Goal: Transaction & Acquisition: Purchase product/service

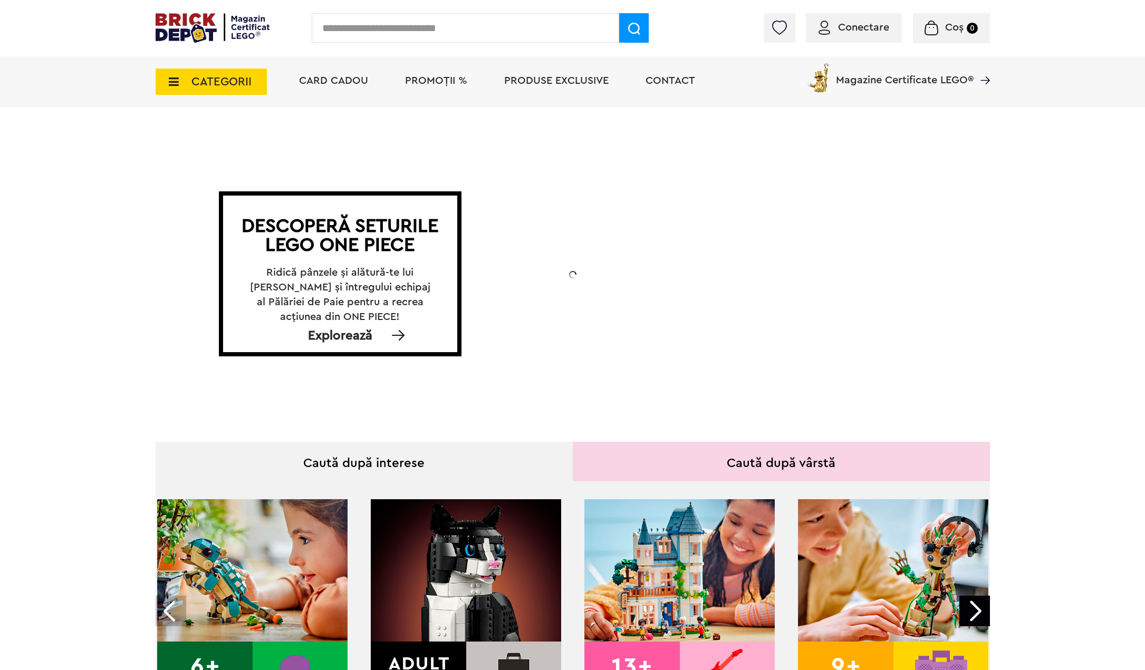
drag, startPoint x: 678, startPoint y: 415, endPoint x: 946, endPoint y: 198, distance: 345.3
click at [946, 198] on div "Descoperă seturile LEGO ONE PIECE Ridică pânzele și alătură-te lui Luffy și înt…" at bounding box center [573, 274] width 834 height 319
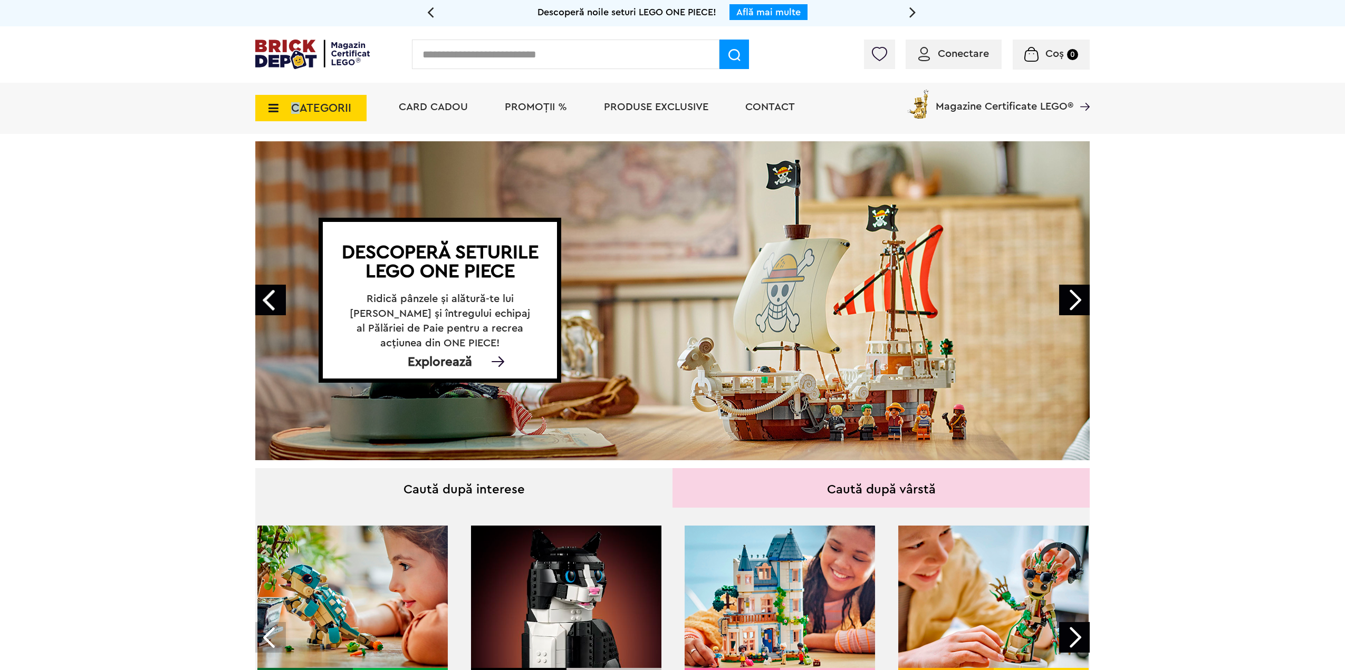
click at [295, 108] on span "CATEGORII" at bounding box center [321, 108] width 60 height 12
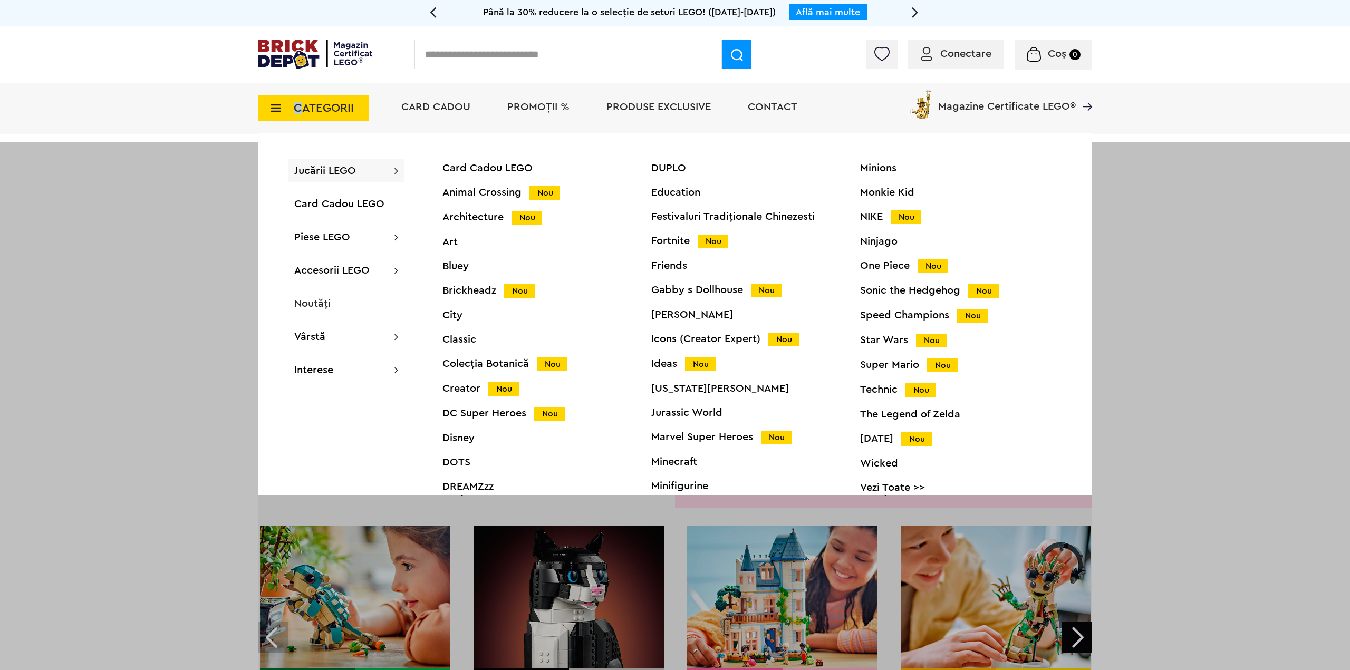
click at [483, 194] on div "Animal Crossing Nou" at bounding box center [546, 192] width 209 height 11
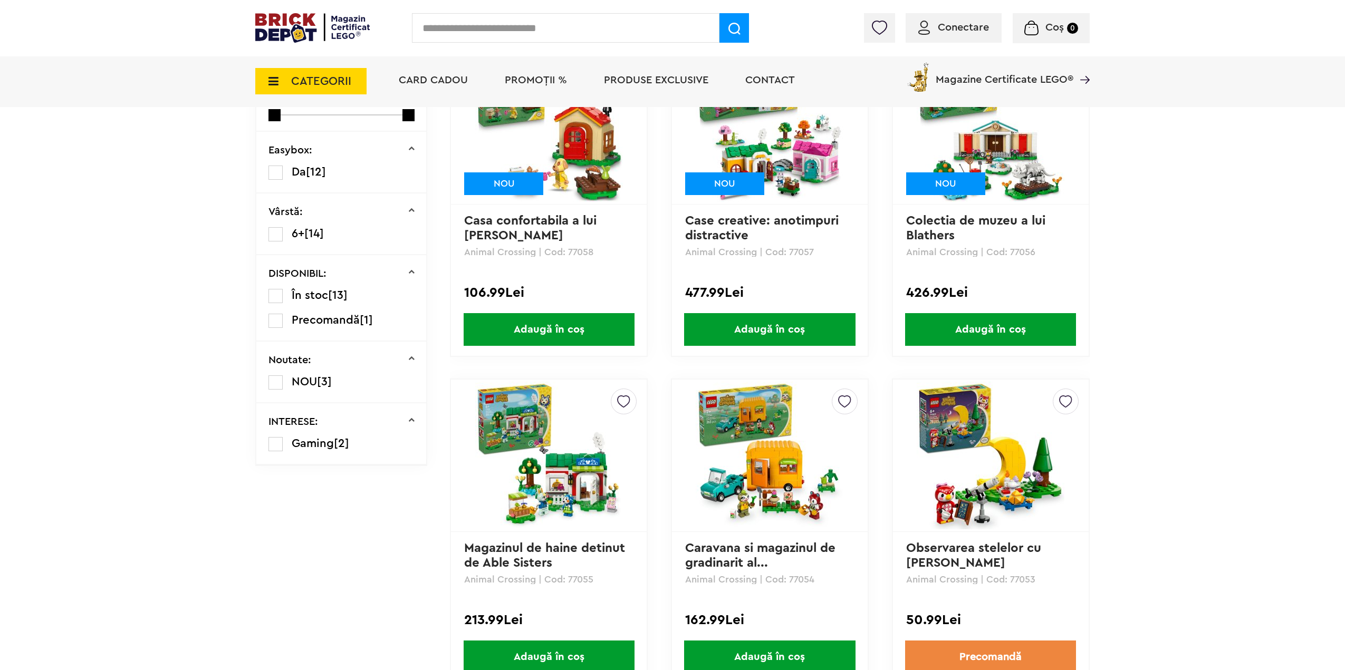
scroll to position [290, 0]
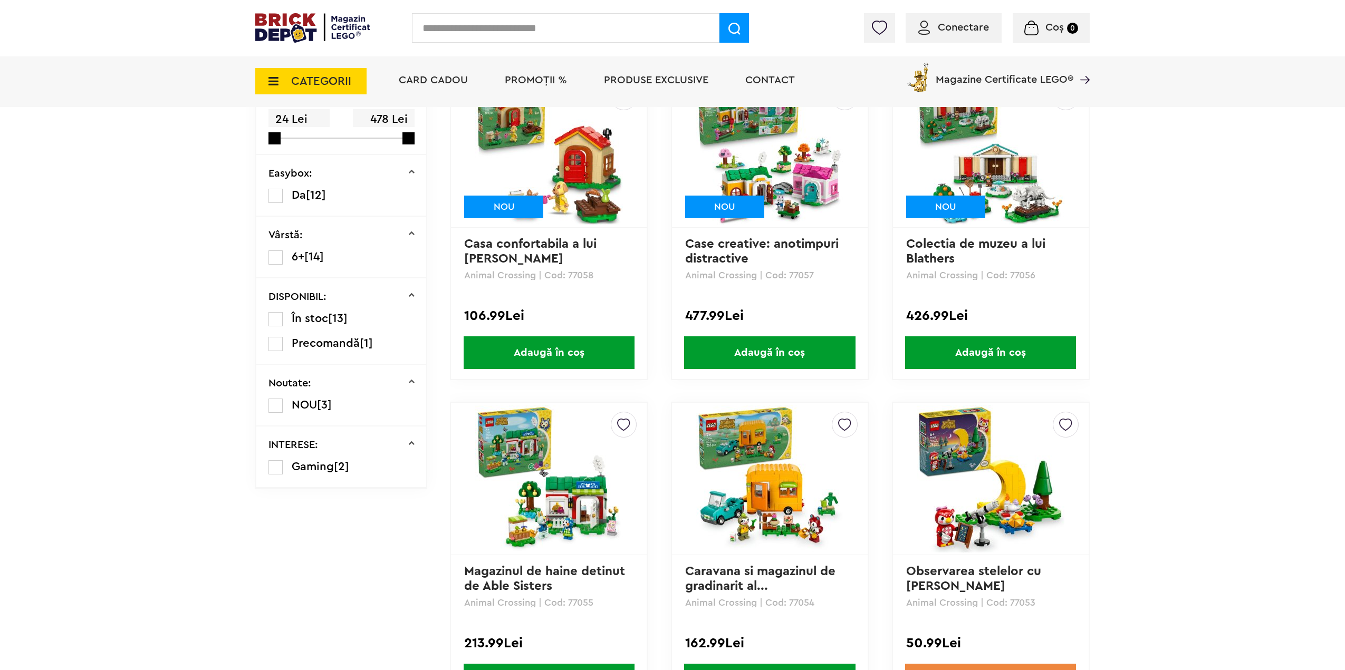
click at [549, 186] on img at bounding box center [549, 152] width 148 height 148
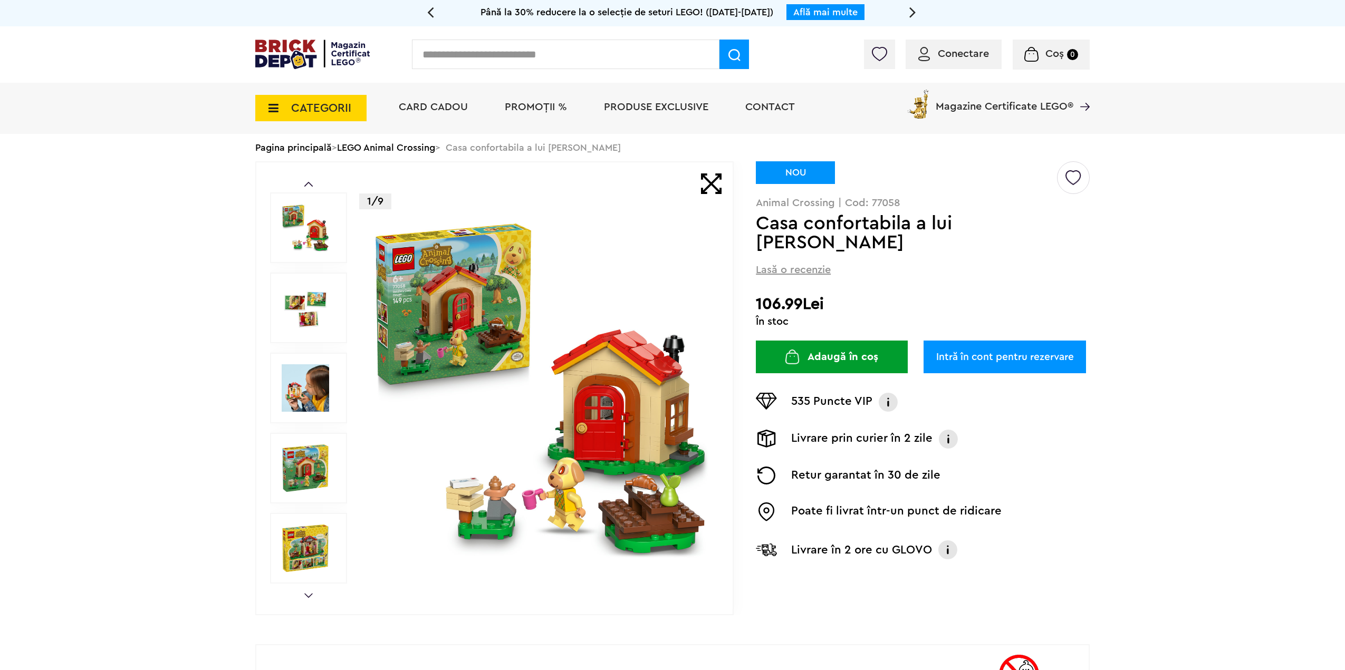
click at [342, 440] on div at bounding box center [308, 468] width 77 height 71
click at [302, 474] on img at bounding box center [305, 468] width 47 height 47
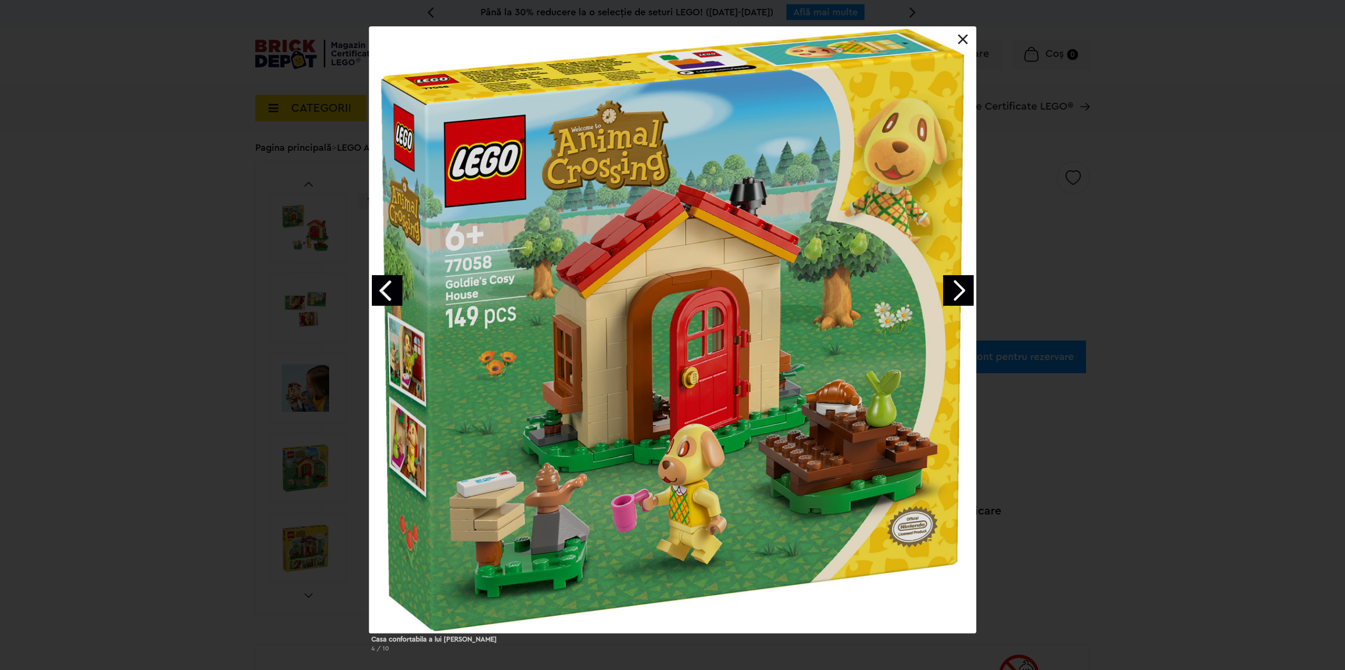
click at [245, 233] on div "Casa confortabila a lui Goldie 4 / 10" at bounding box center [672, 343] width 1345 height 634
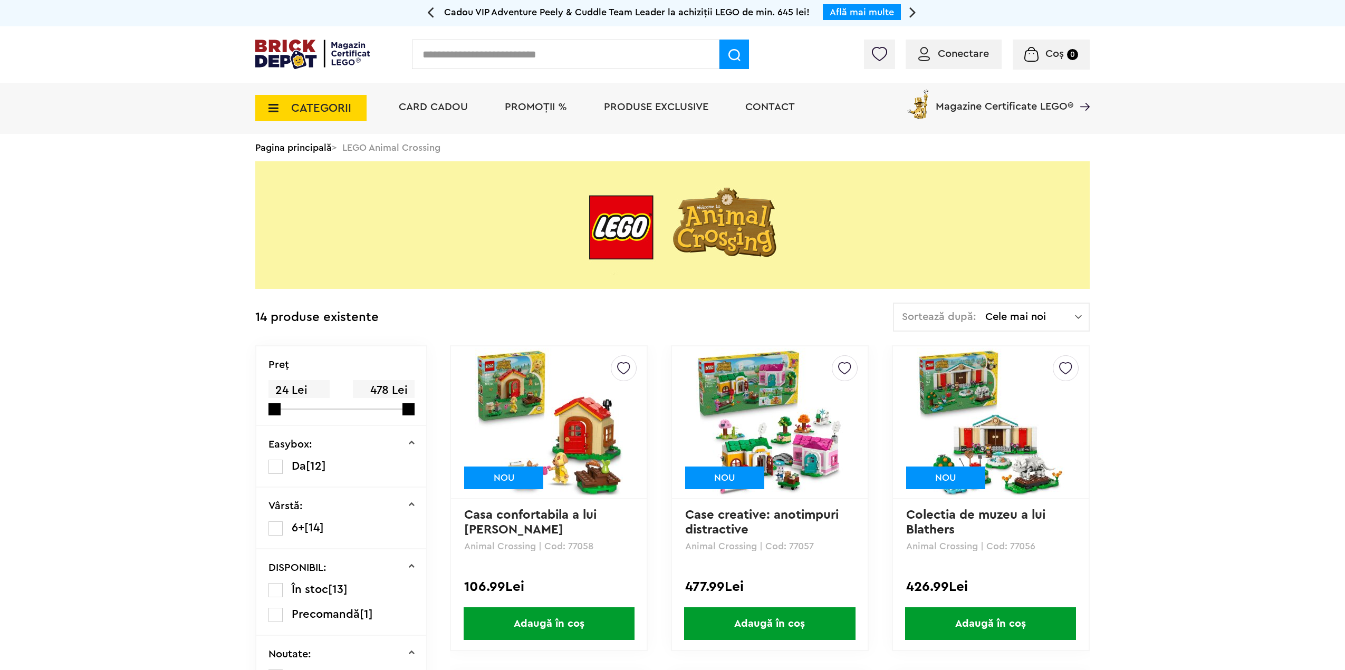
click at [329, 123] on div "CATEGORII Jucării LEGO Card Cadou LEGO Animal Crossing Nou Architecture Nou Art…" at bounding box center [672, 108] width 834 height 51
click at [326, 116] on span "CATEGORII" at bounding box center [310, 108] width 111 height 26
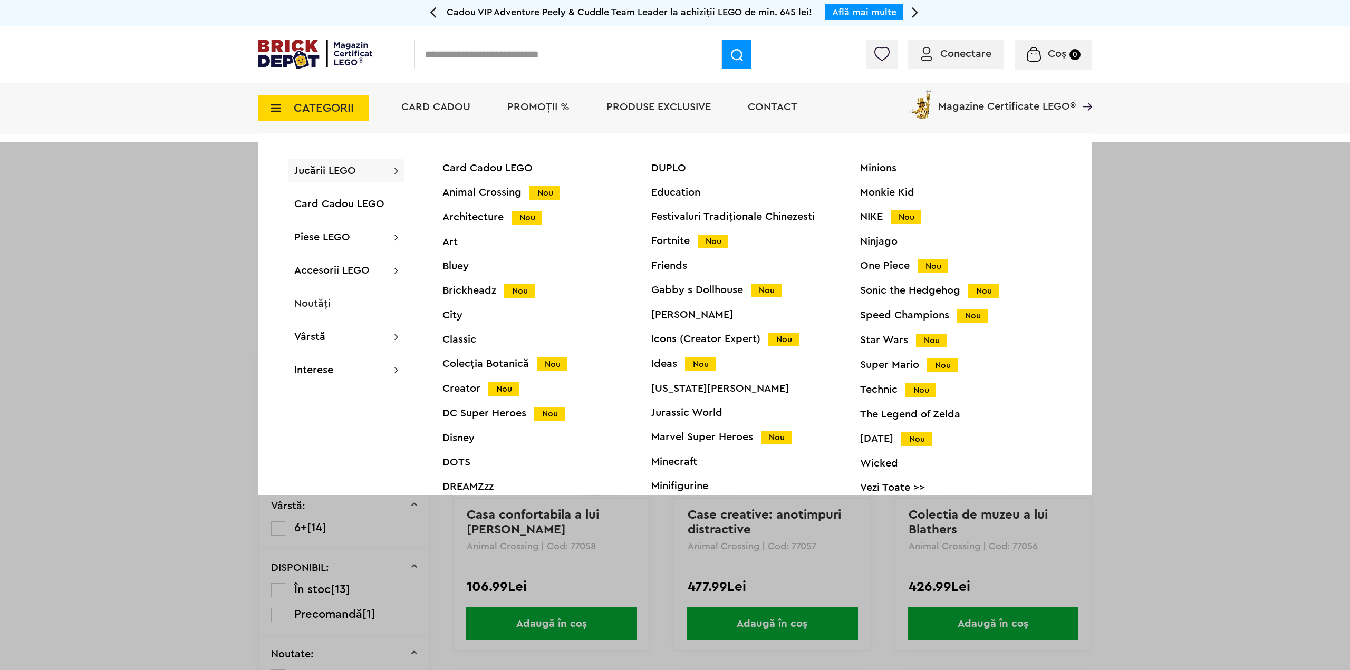
click at [666, 267] on div "Friends" at bounding box center [755, 266] width 209 height 11
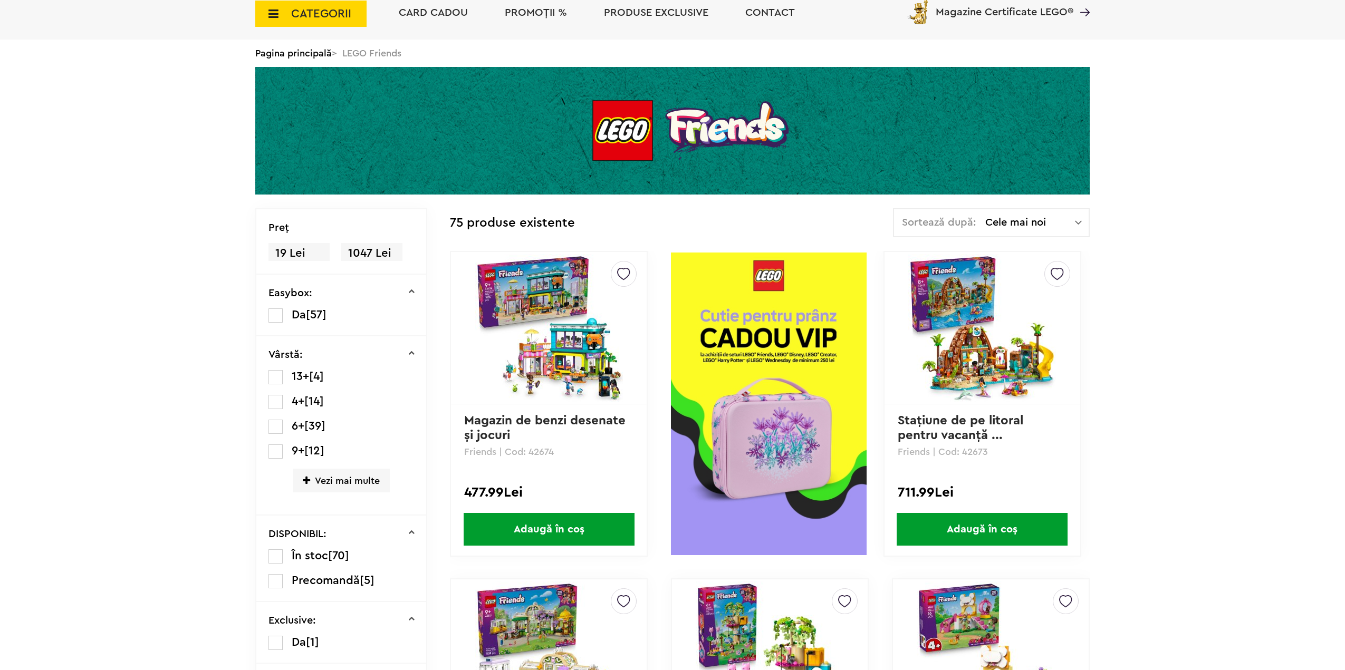
scroll to position [132, 0]
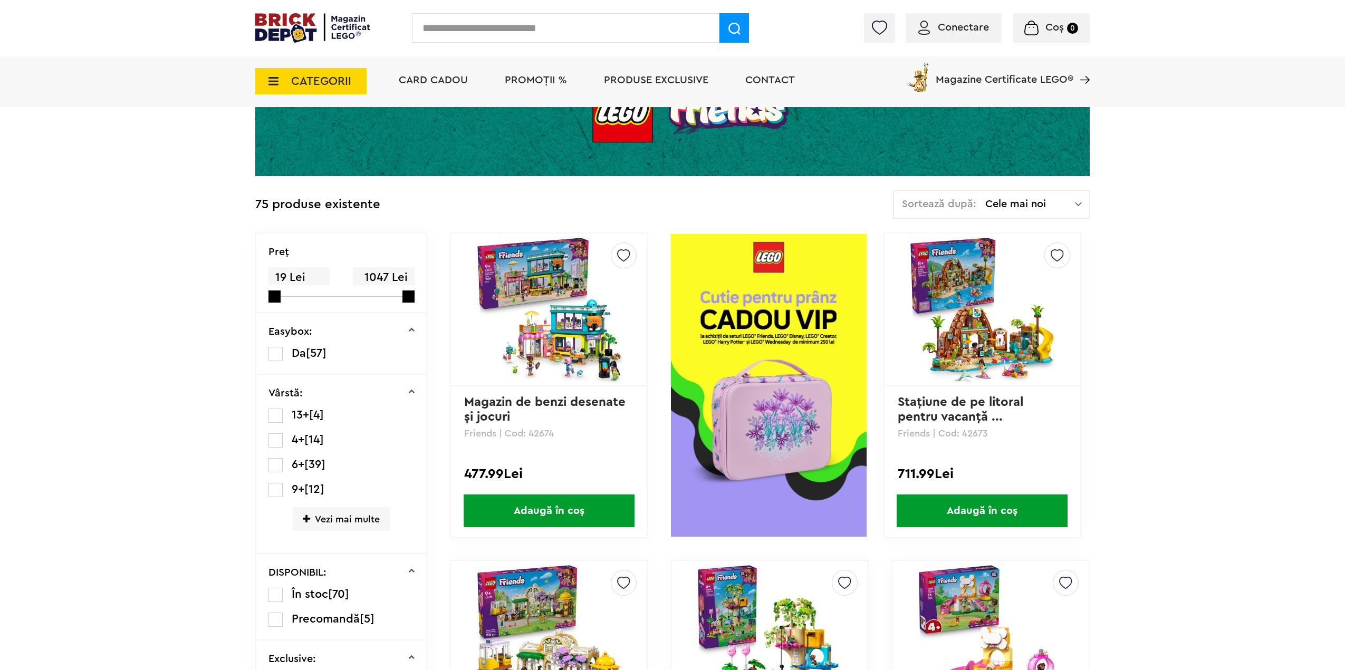
click at [939, 319] on img at bounding box center [982, 310] width 148 height 148
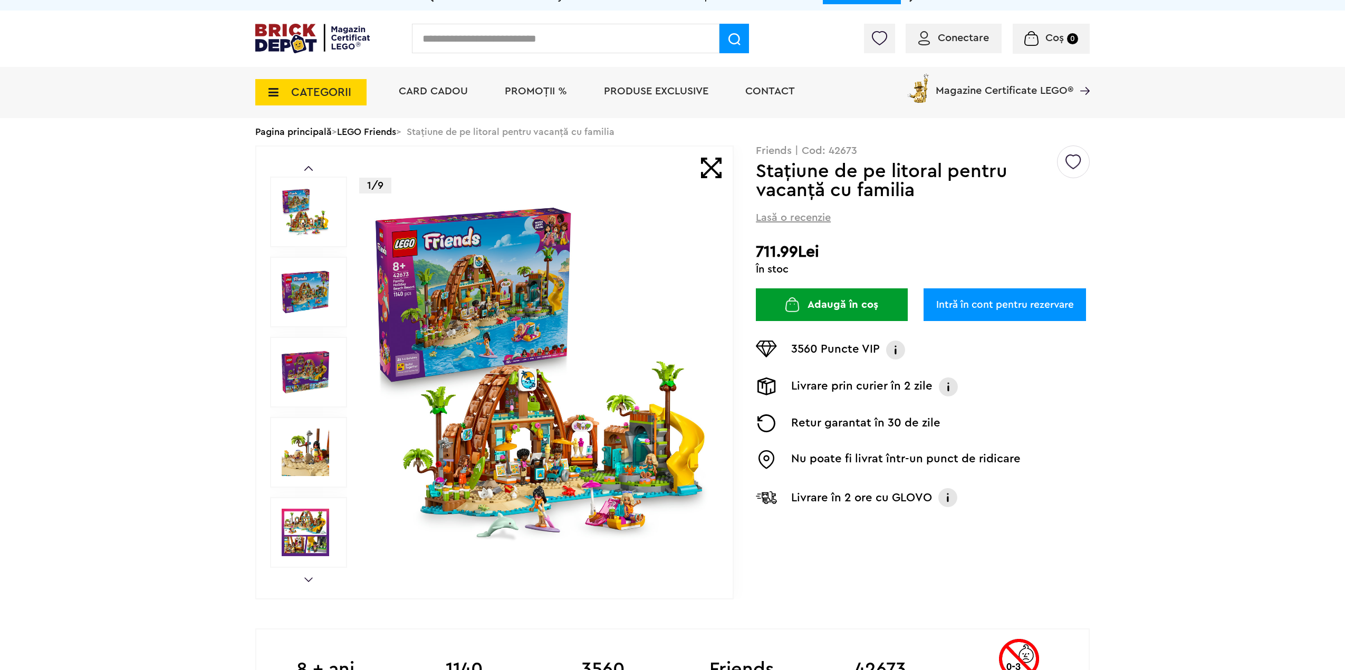
scroll to position [105, 0]
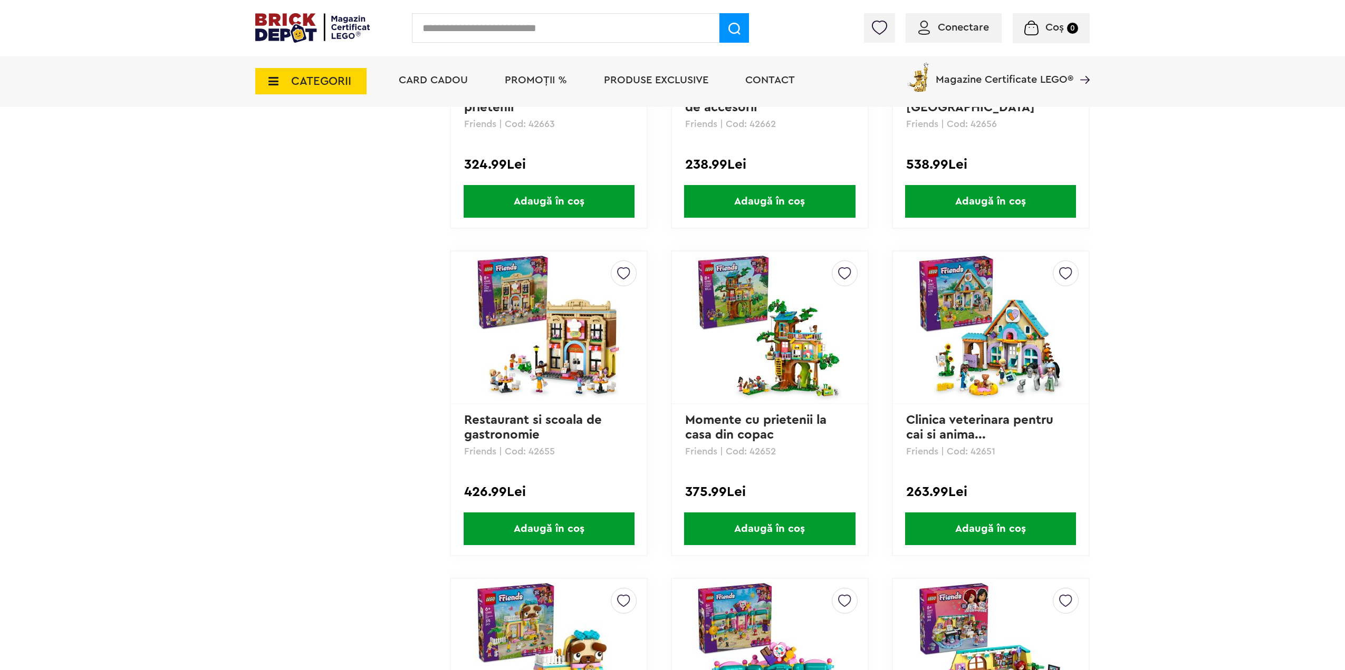
scroll to position [2697, 0]
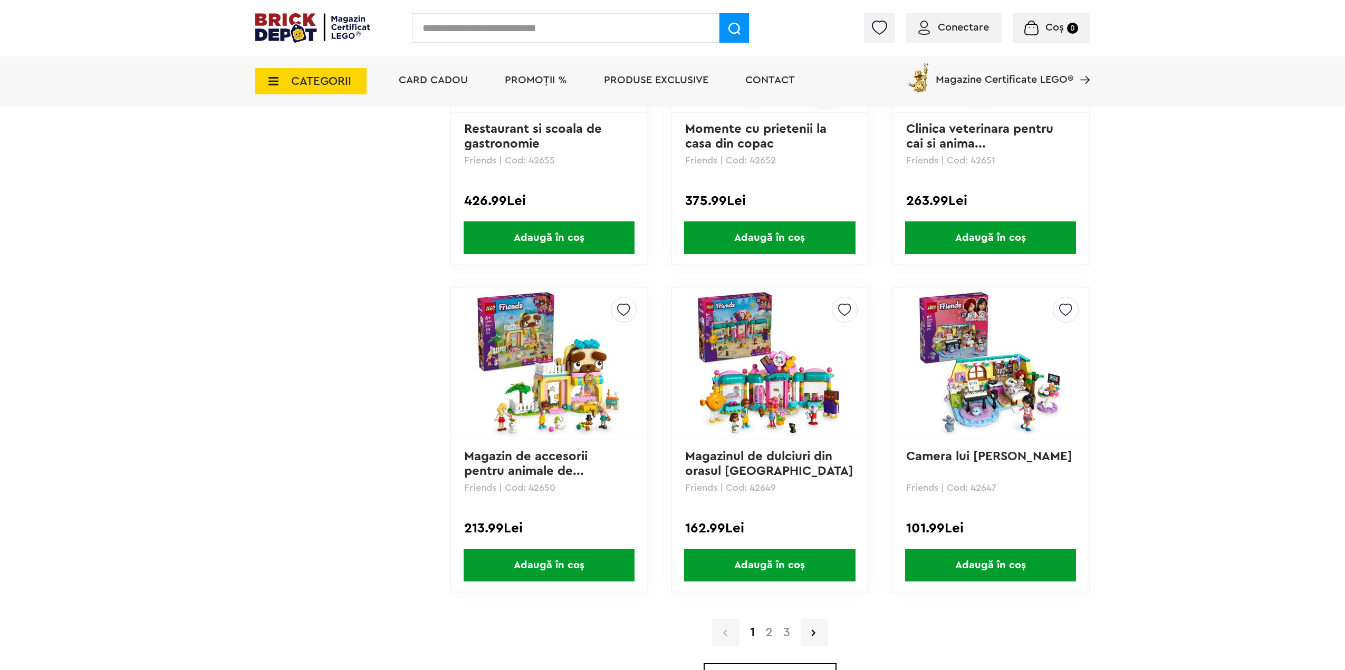
click at [767, 633] on link "2" at bounding box center [769, 632] width 18 height 13
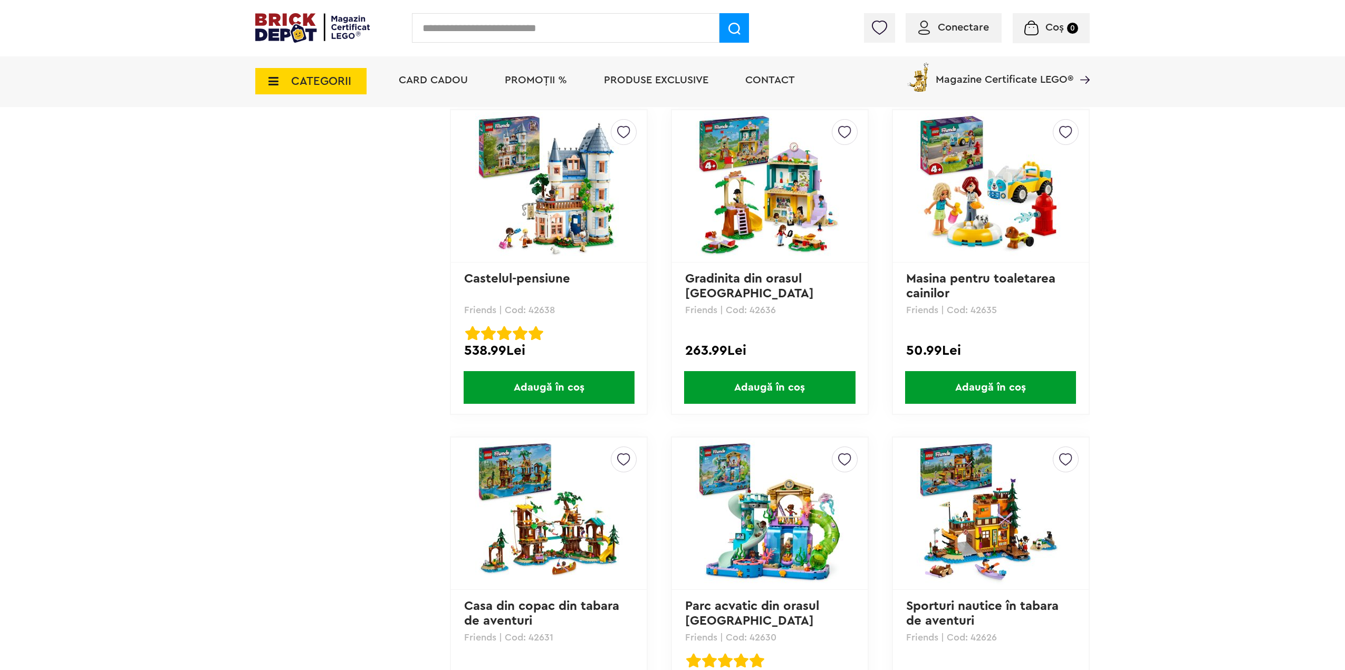
scroll to position [1266, 0]
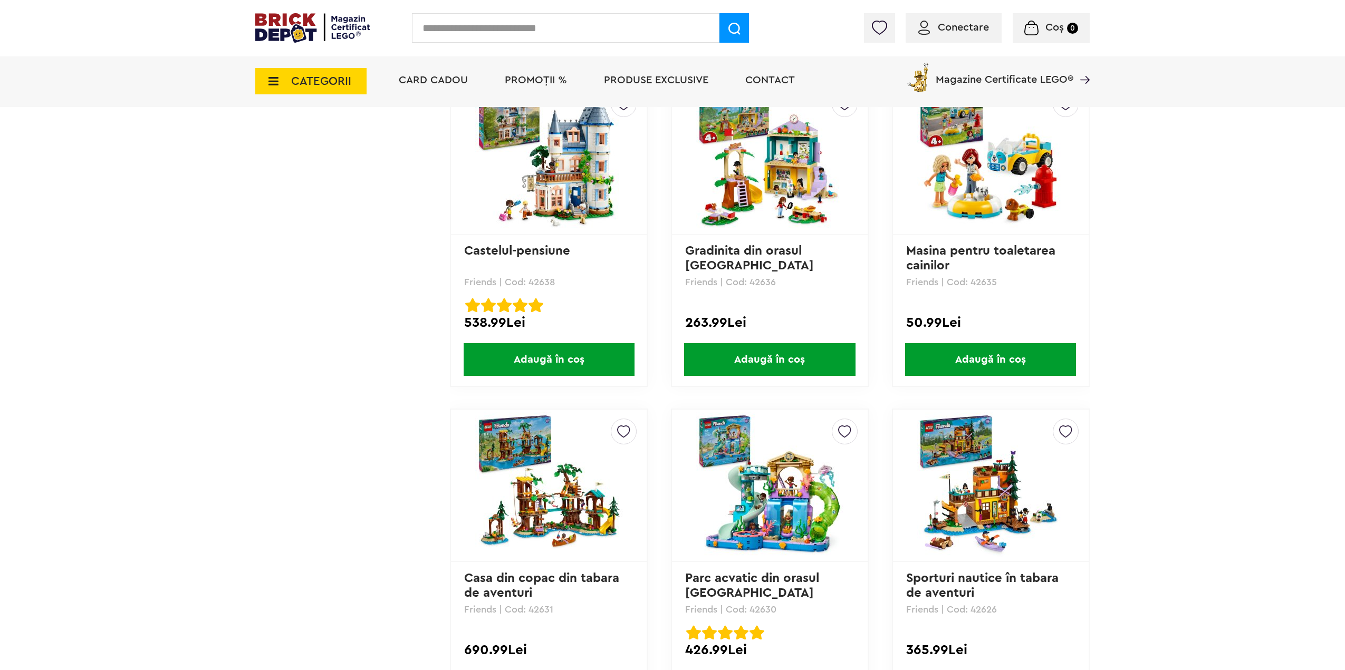
click at [946, 501] on img at bounding box center [991, 486] width 148 height 148
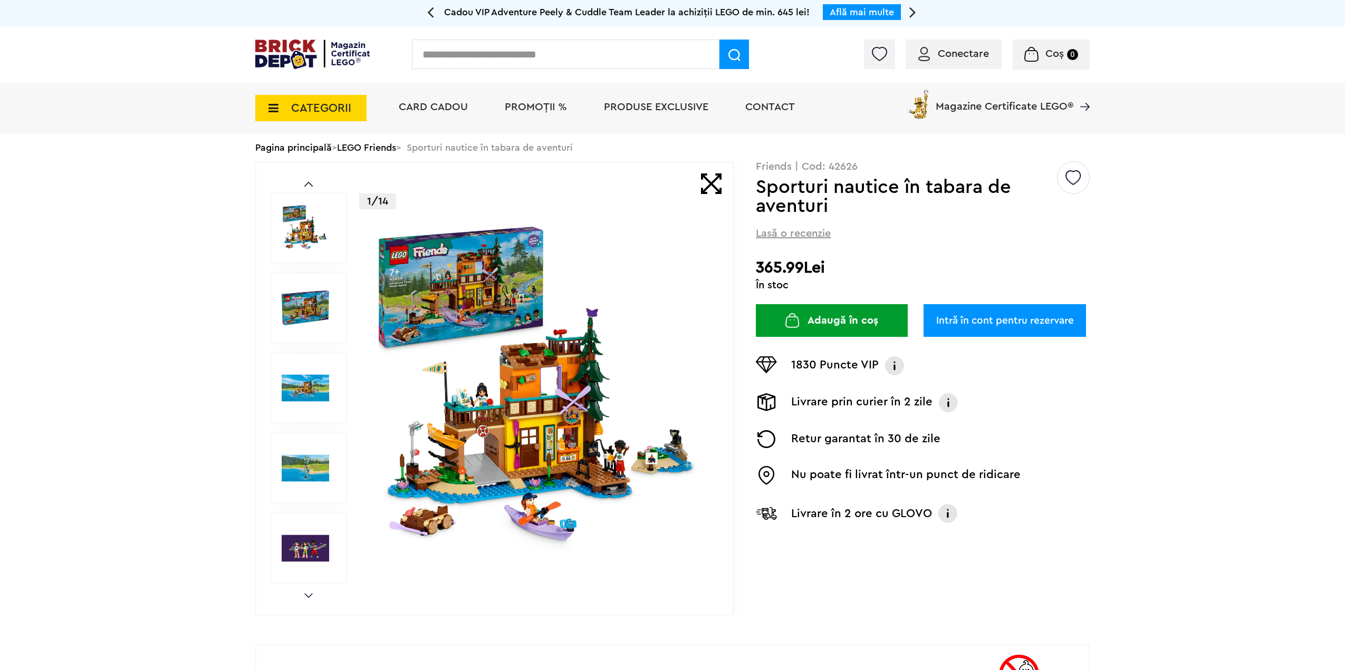
click at [490, 419] on img at bounding box center [540, 388] width 340 height 340
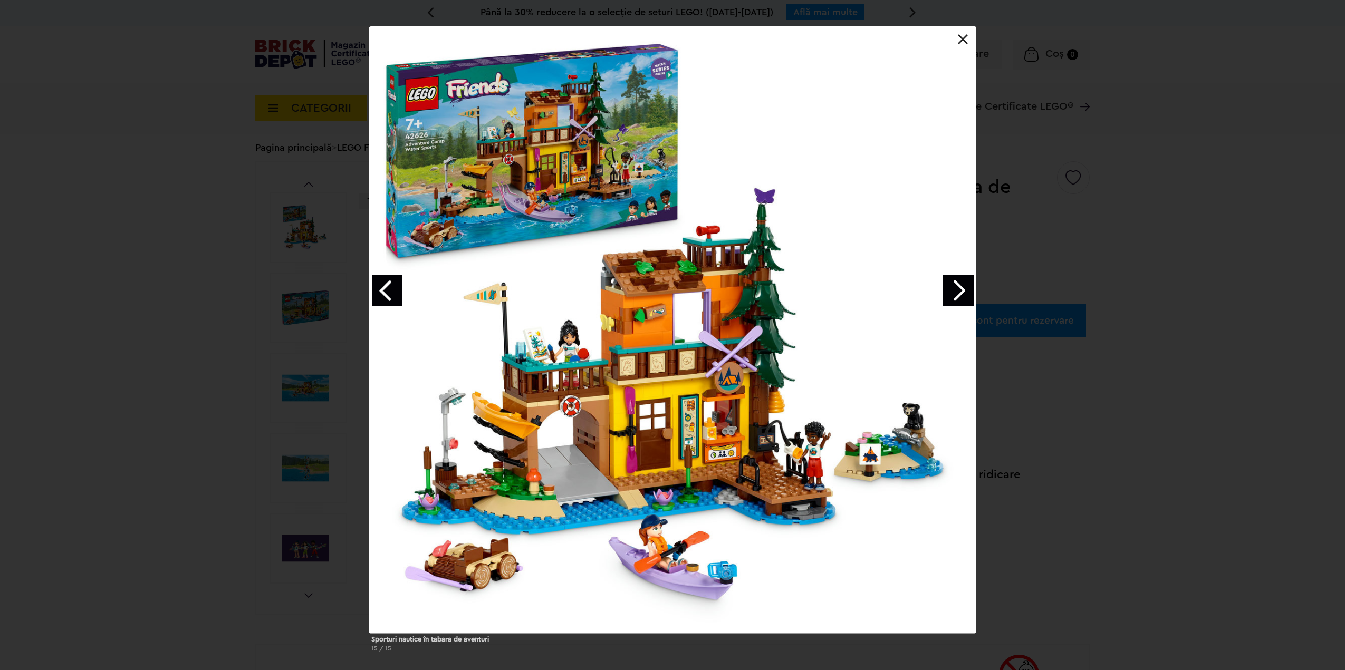
click at [967, 283] on link "Next image" at bounding box center [958, 290] width 31 height 31
click at [964, 276] on link "Next image" at bounding box center [958, 290] width 31 height 31
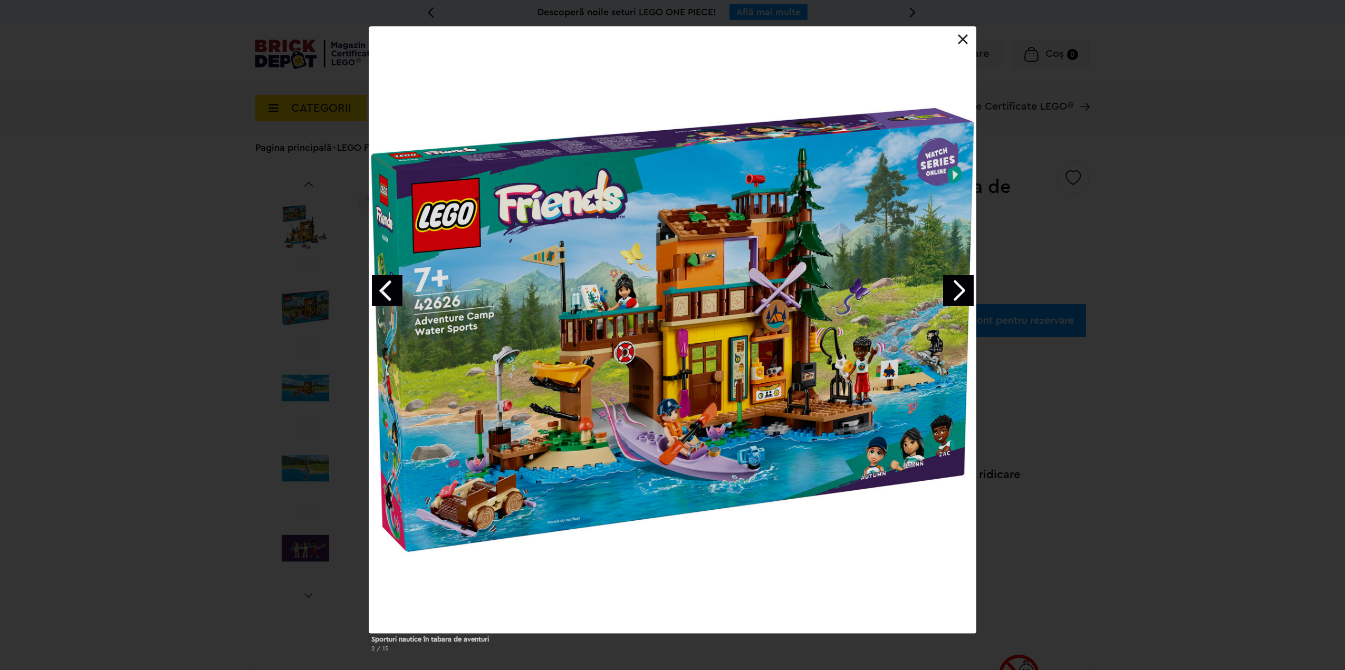
click at [943, 287] on link "Next image" at bounding box center [958, 290] width 31 height 31
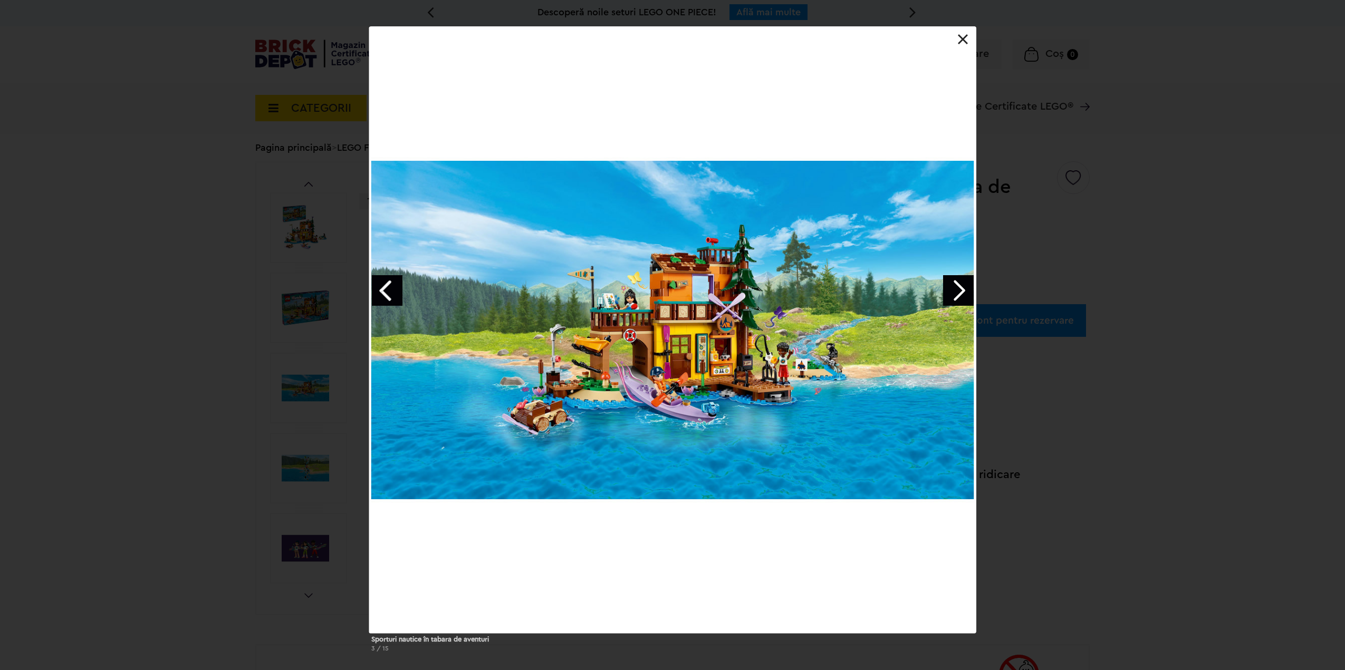
click at [944, 284] on link "Next image" at bounding box center [958, 290] width 31 height 31
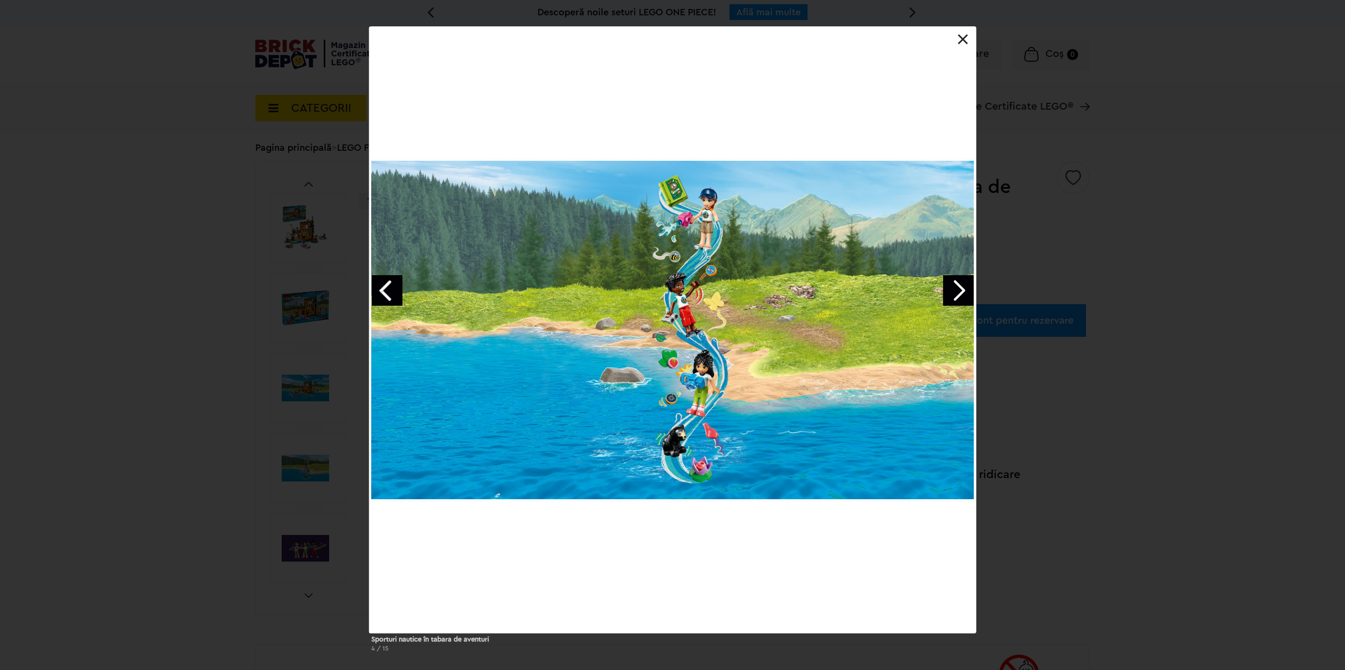
click at [947, 282] on link "Next image" at bounding box center [958, 290] width 31 height 31
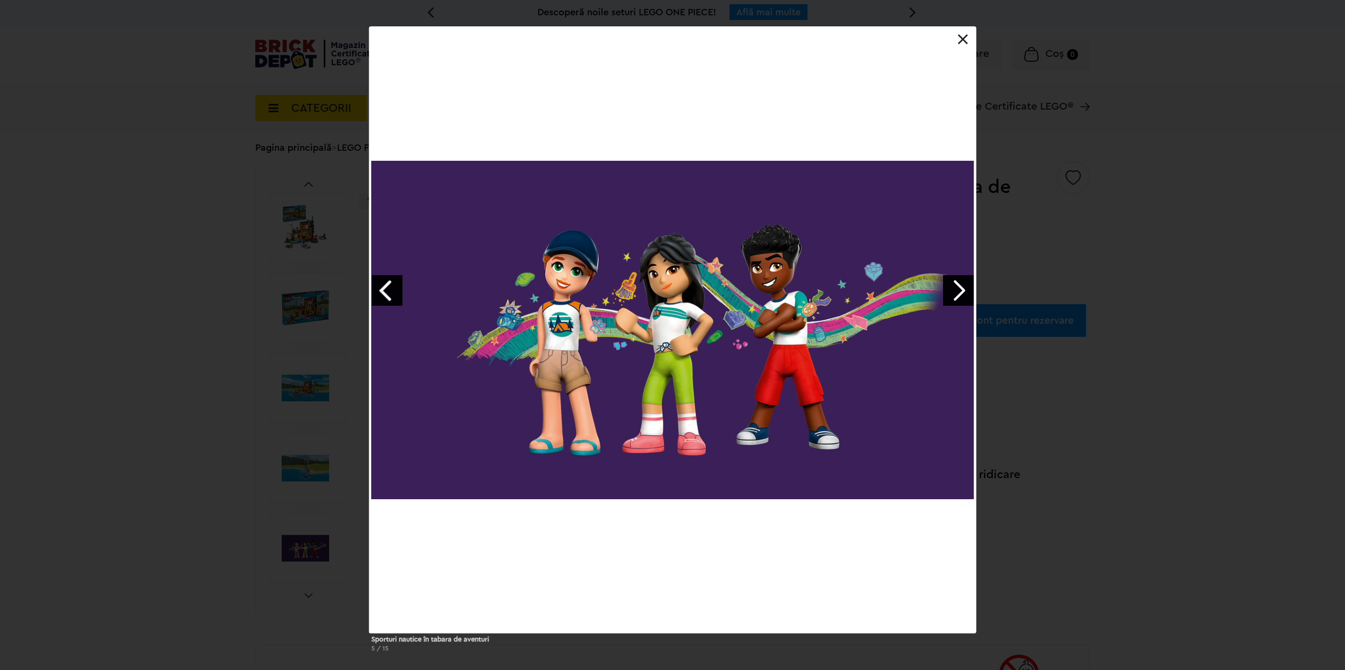
click at [947, 282] on link "Next image" at bounding box center [958, 290] width 31 height 31
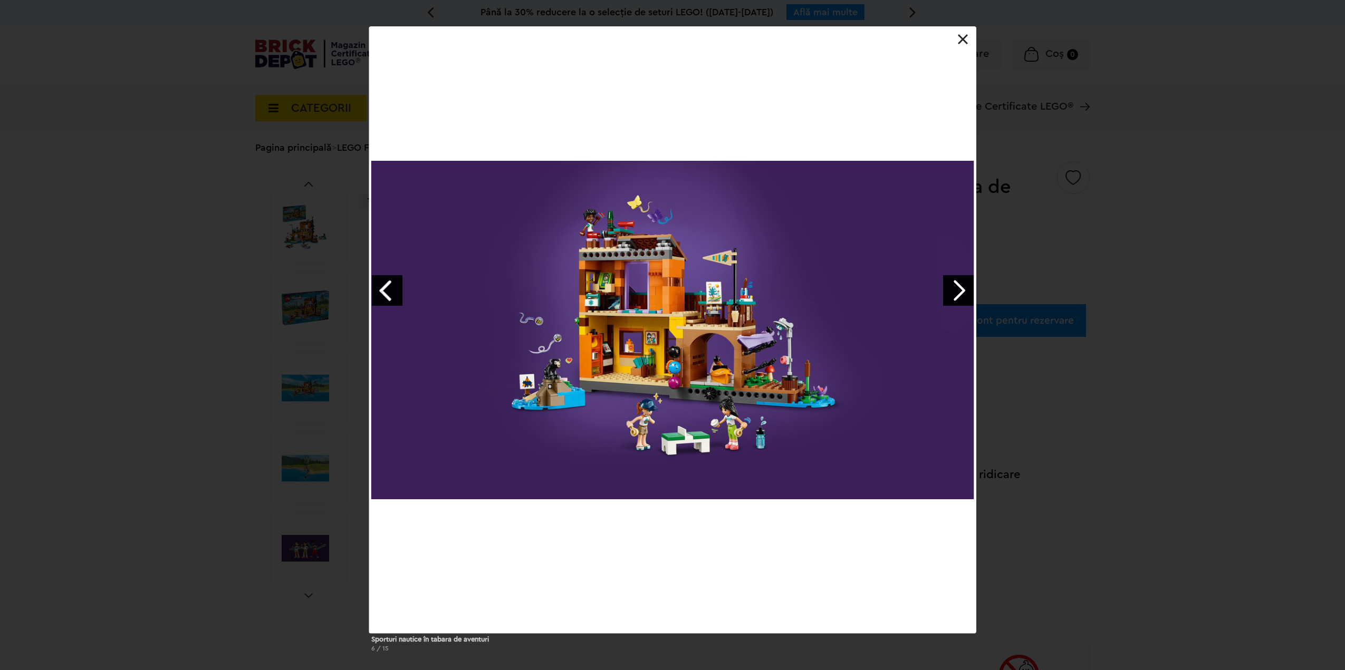
click at [387, 274] on div at bounding box center [672, 329] width 607 height 607
click at [388, 293] on link "Previous image" at bounding box center [387, 290] width 31 height 31
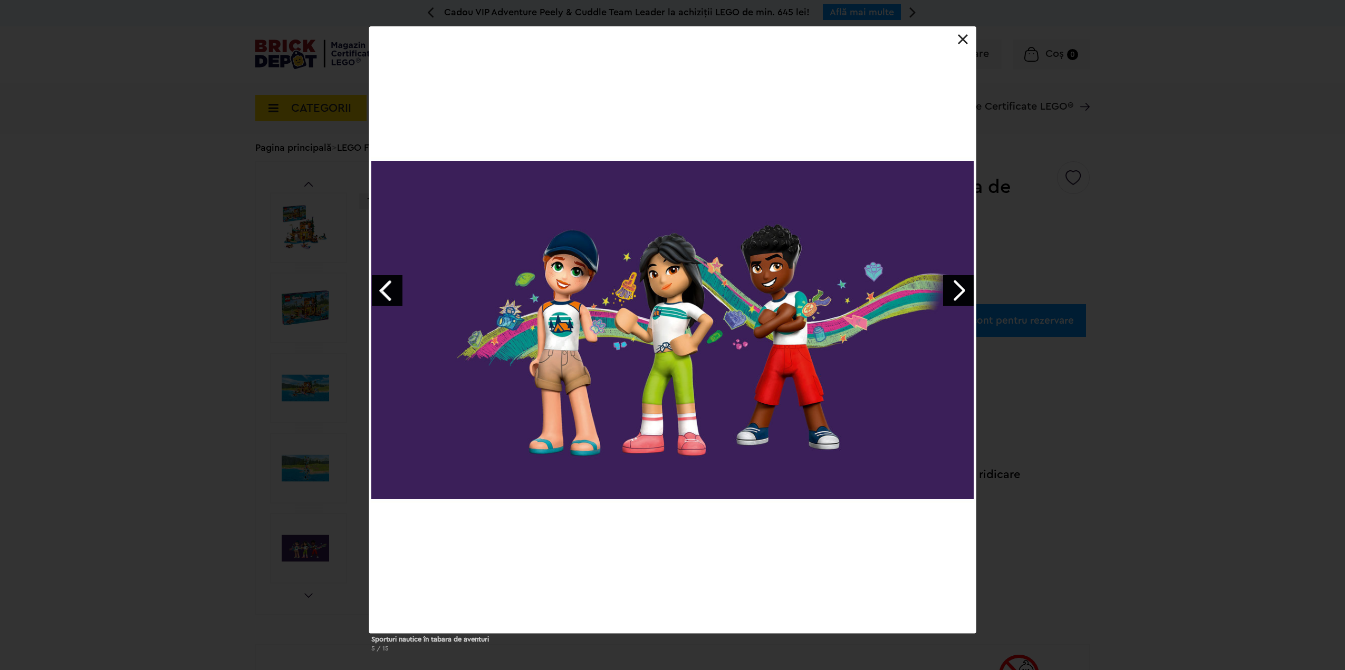
click at [947, 289] on link "Next image" at bounding box center [958, 290] width 31 height 31
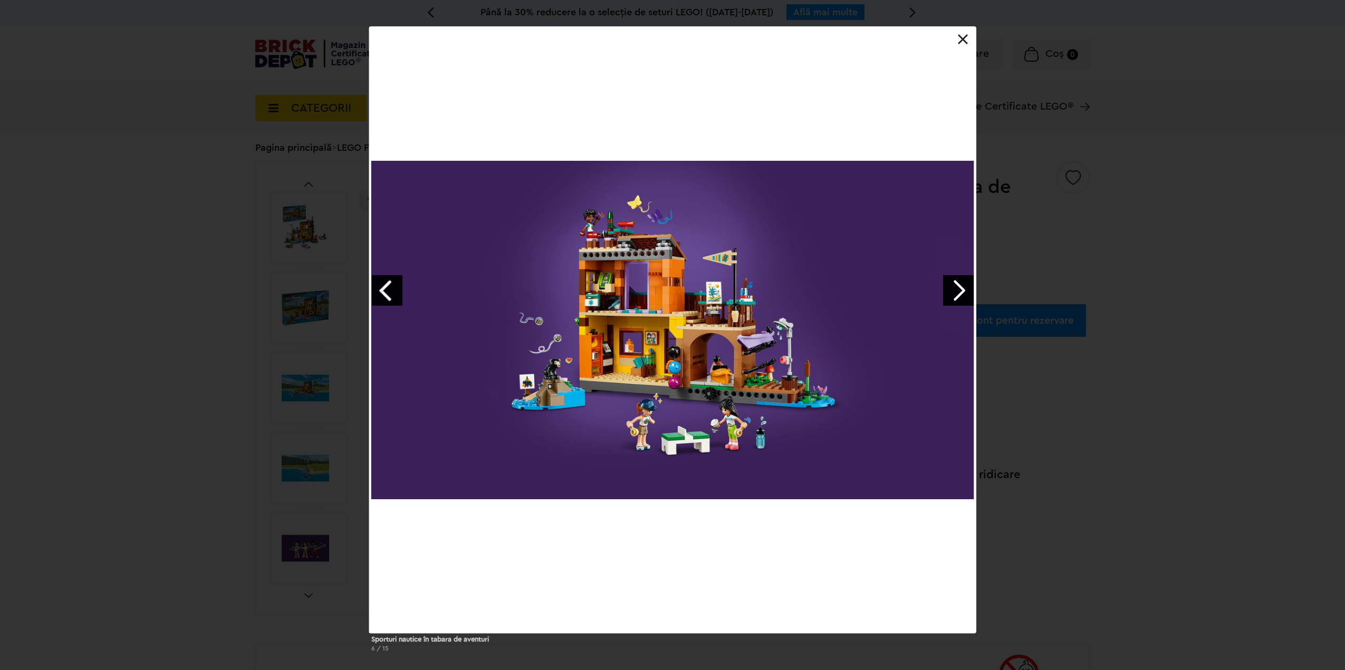
click at [954, 293] on link "Next image" at bounding box center [958, 290] width 31 height 31
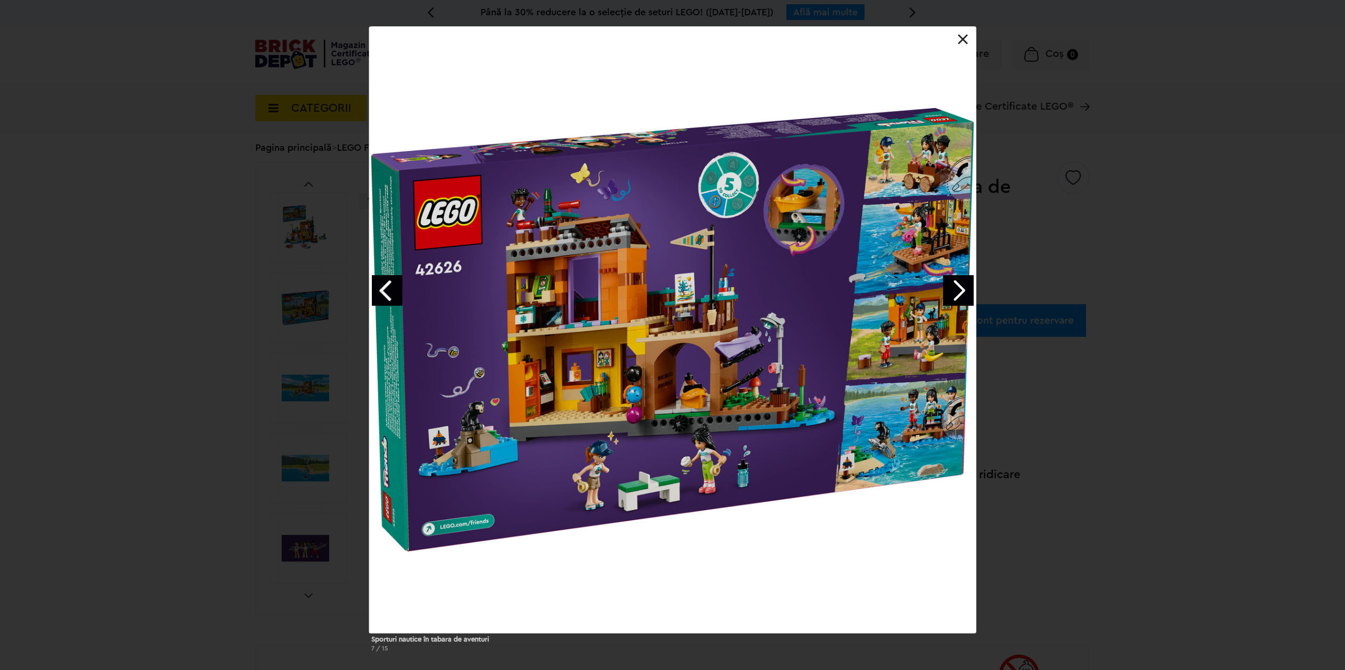
click at [954, 292] on link "Next image" at bounding box center [958, 290] width 31 height 31
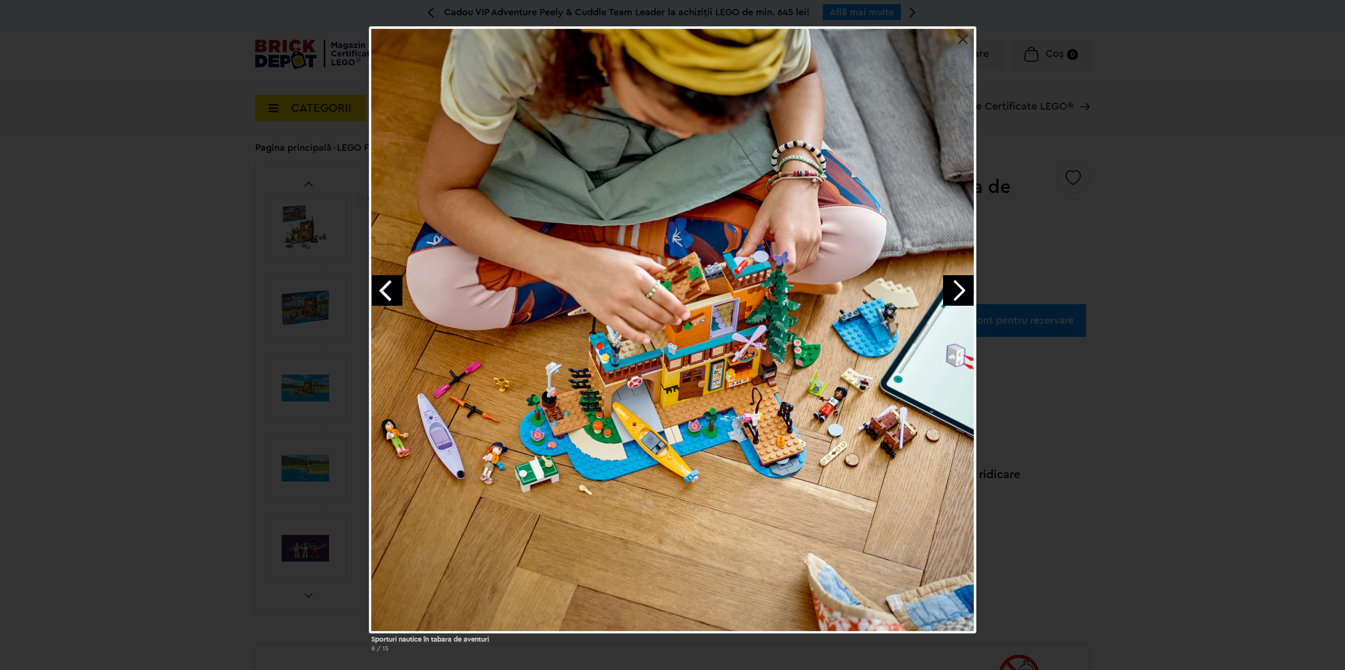
click at [954, 292] on link "Next image" at bounding box center [958, 290] width 31 height 31
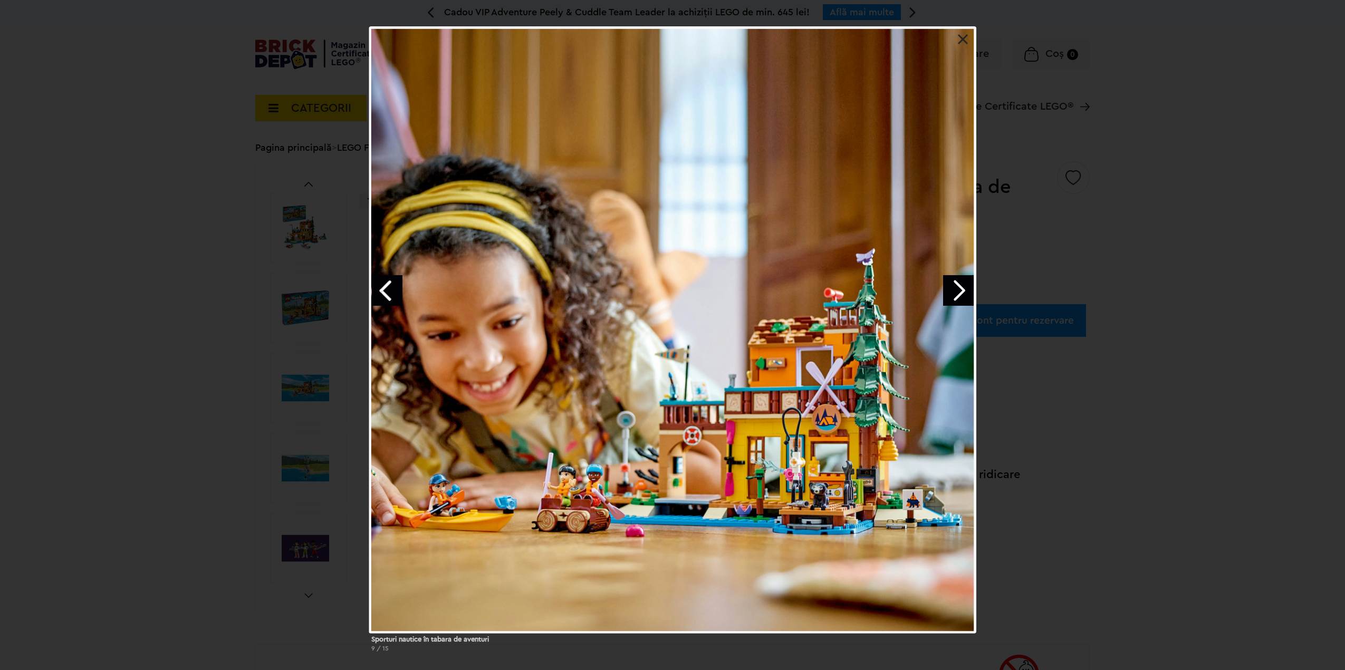
click at [954, 291] on link "Next image" at bounding box center [958, 290] width 31 height 31
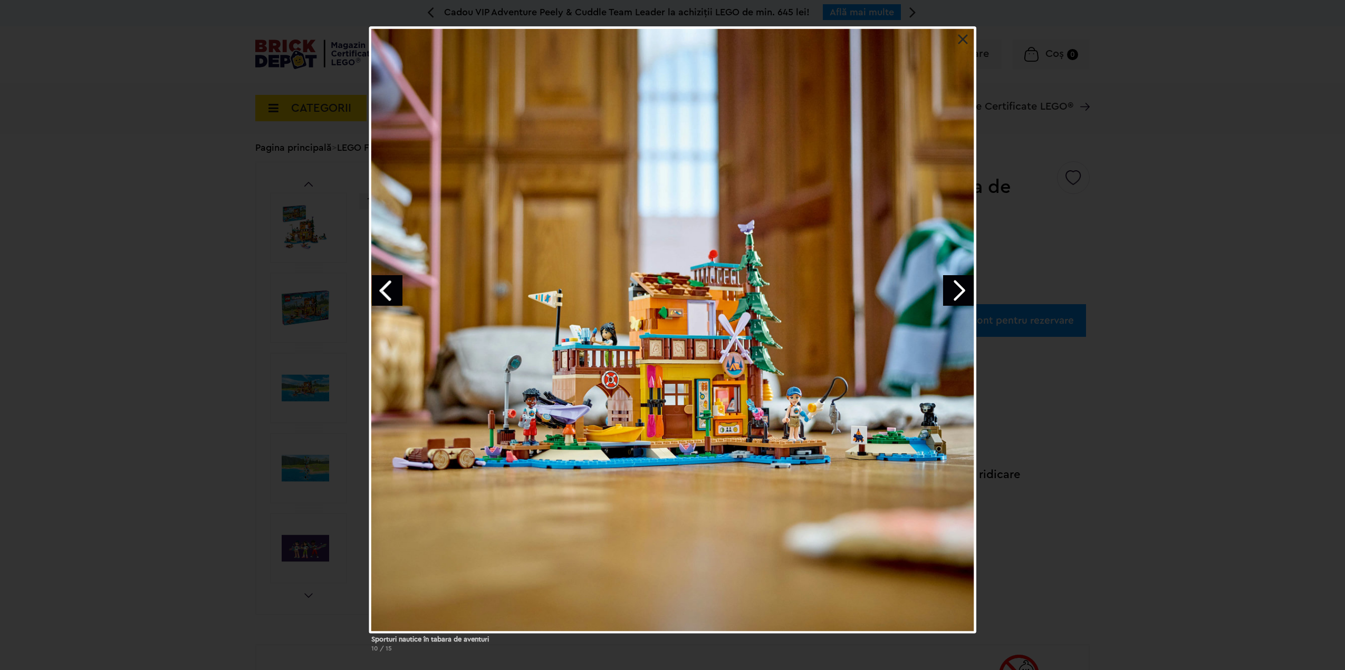
click at [954, 290] on link "Next image" at bounding box center [958, 290] width 31 height 31
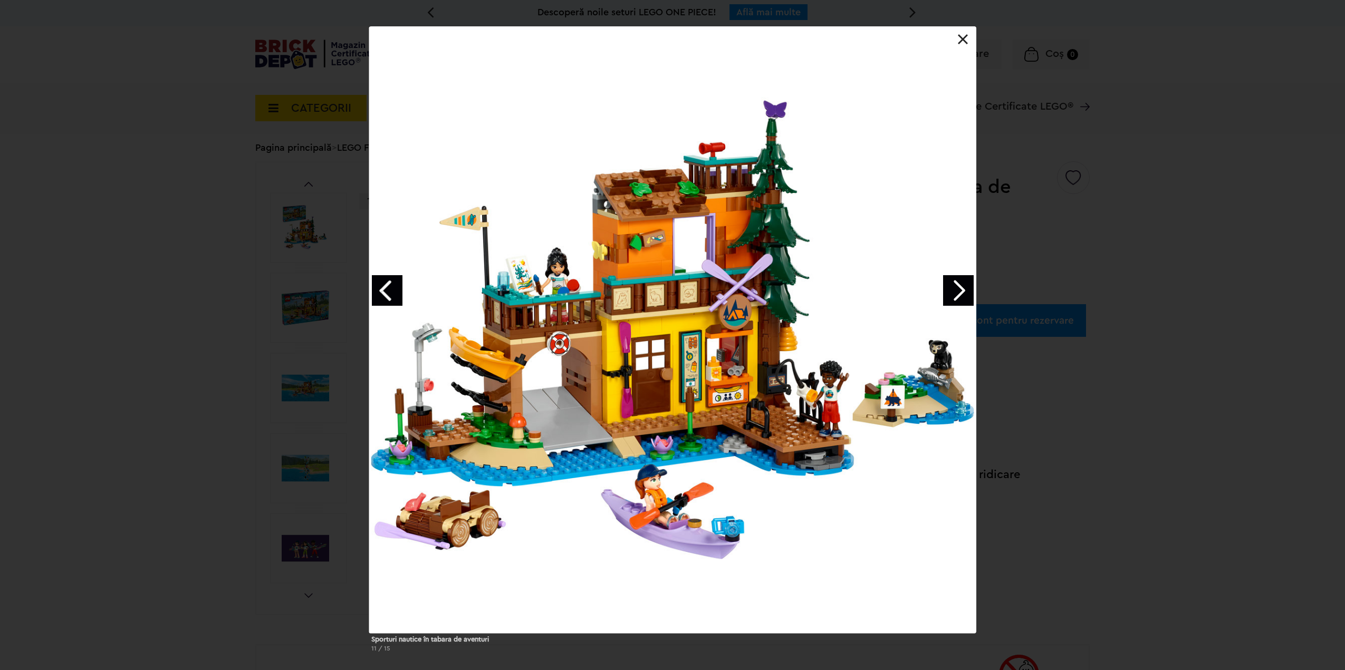
click at [954, 290] on link "Next image" at bounding box center [958, 290] width 31 height 31
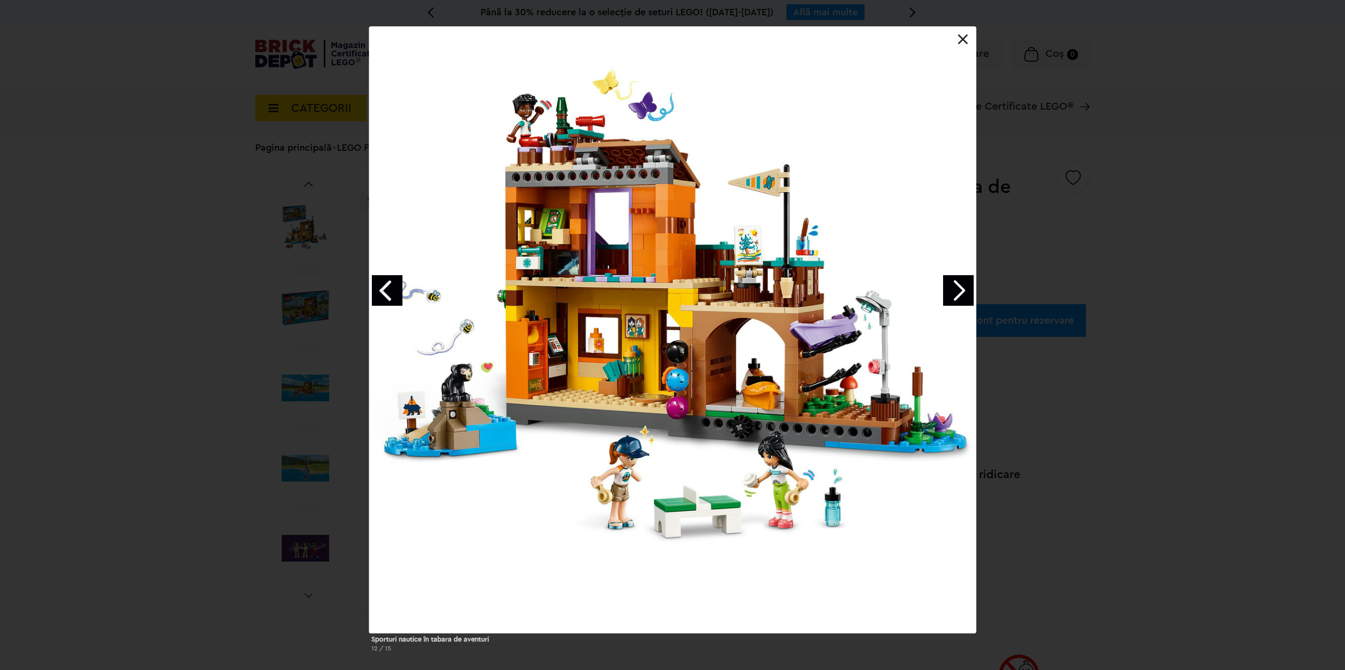
click at [953, 286] on link "Next image" at bounding box center [958, 290] width 31 height 31
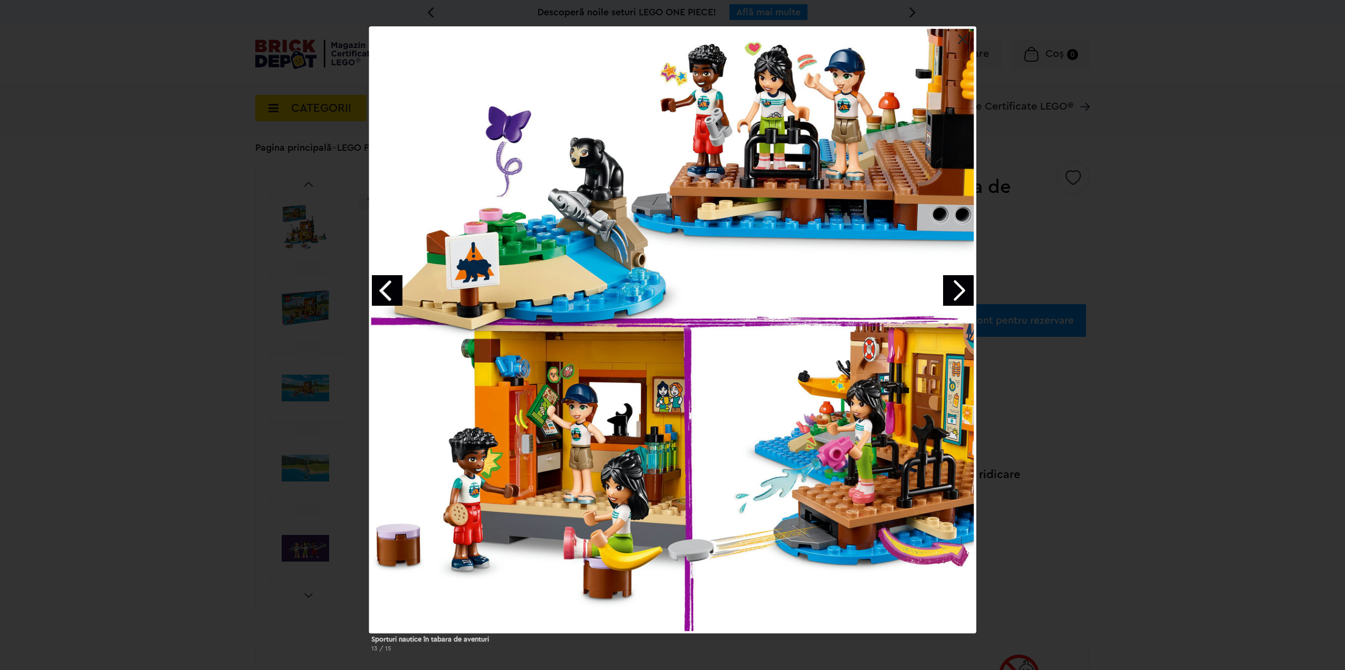
click at [943, 286] on link "Next image" at bounding box center [958, 290] width 31 height 31
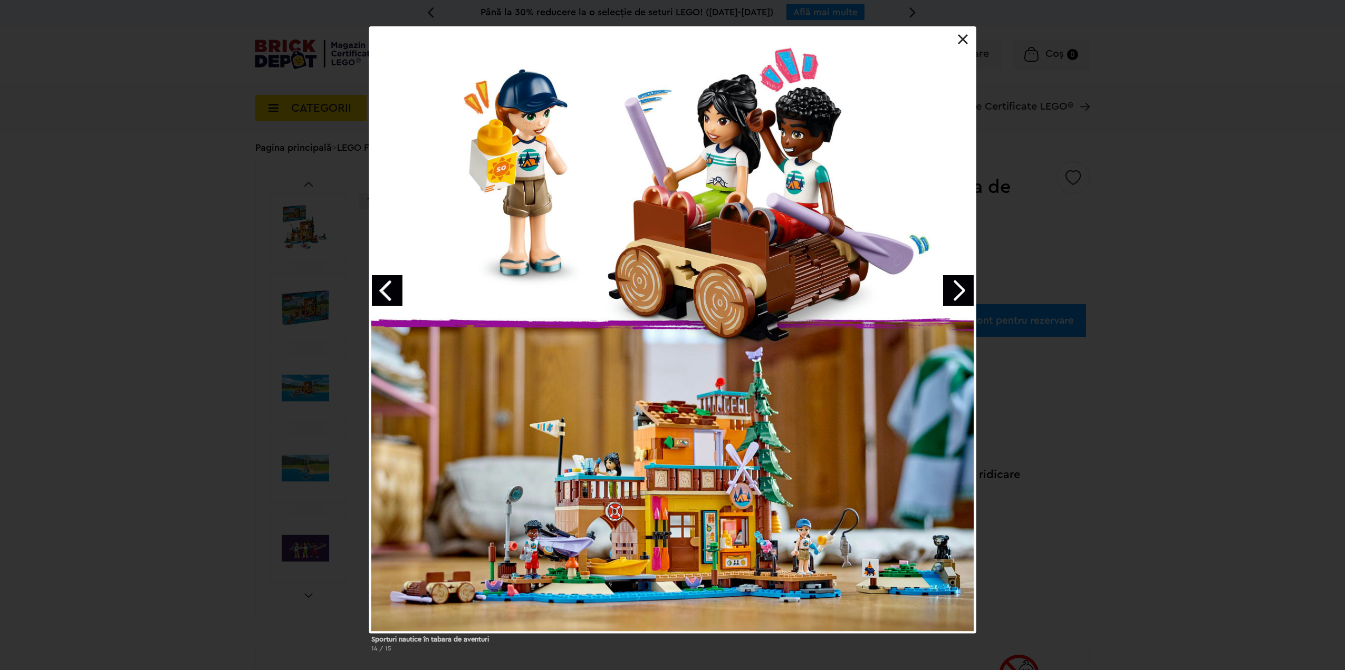
click at [965, 293] on link "Next image" at bounding box center [958, 290] width 31 height 31
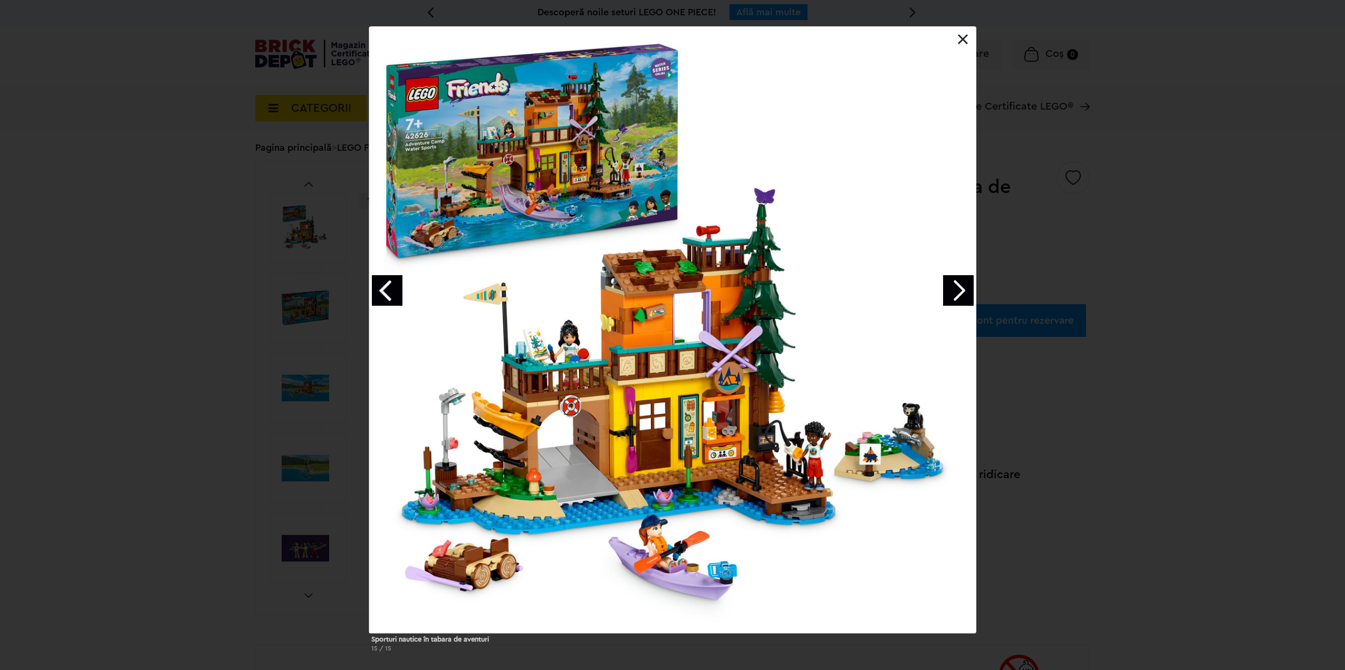
click at [400, 285] on link "Previous image" at bounding box center [387, 290] width 31 height 31
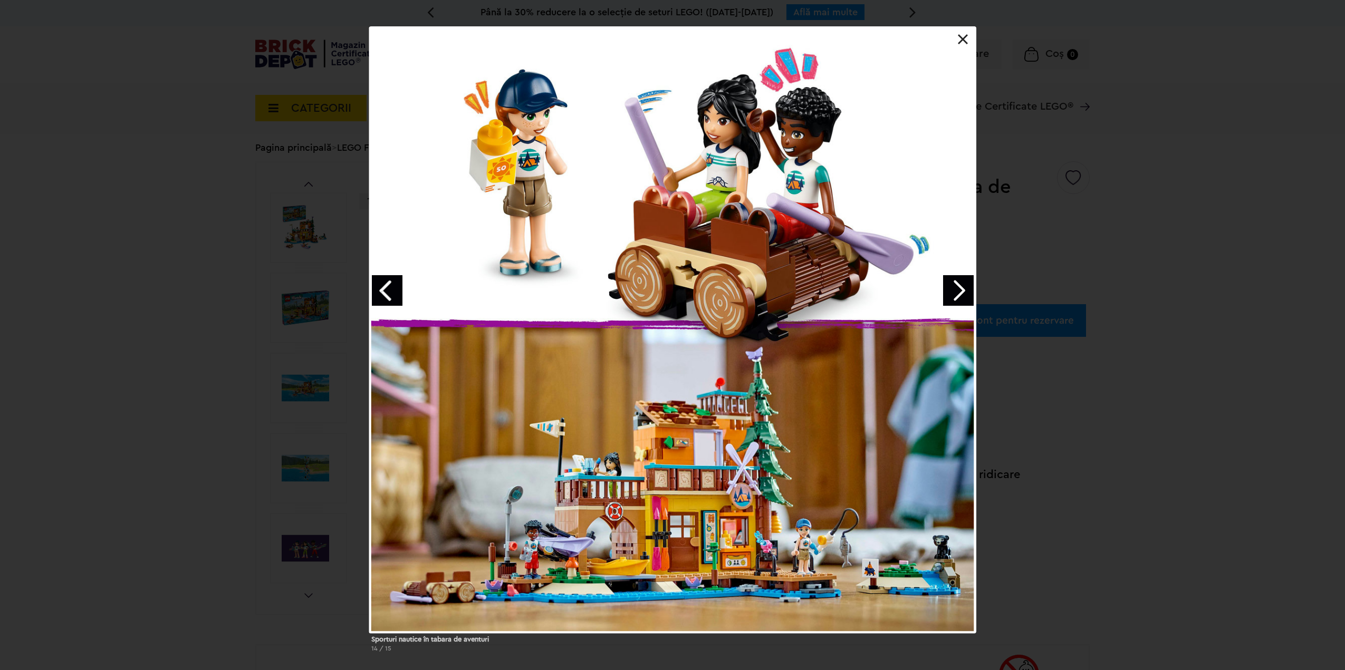
click at [385, 293] on link "Previous image" at bounding box center [387, 290] width 31 height 31
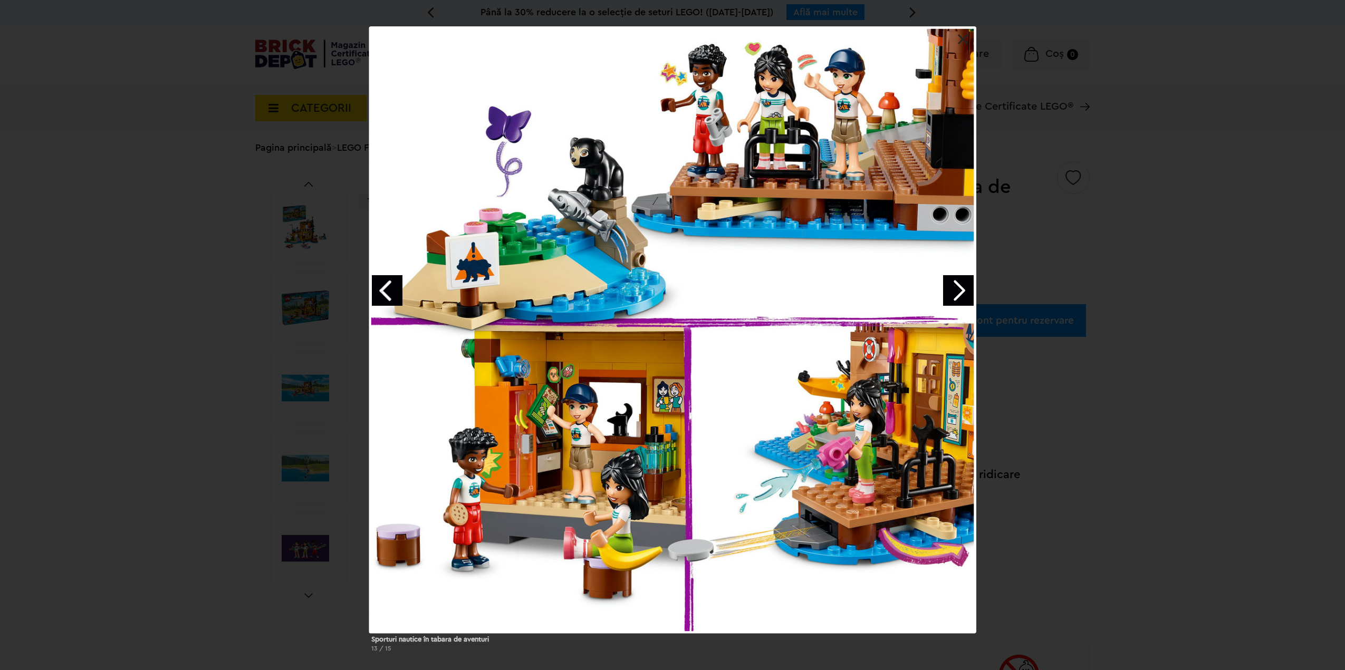
drag, startPoint x: 811, startPoint y: 358, endPoint x: 1011, endPoint y: 523, distance: 260.4
drag, startPoint x: 1011, startPoint y: 523, endPoint x: 387, endPoint y: 278, distance: 670.6
click at [387, 278] on link "Previous image" at bounding box center [387, 290] width 31 height 31
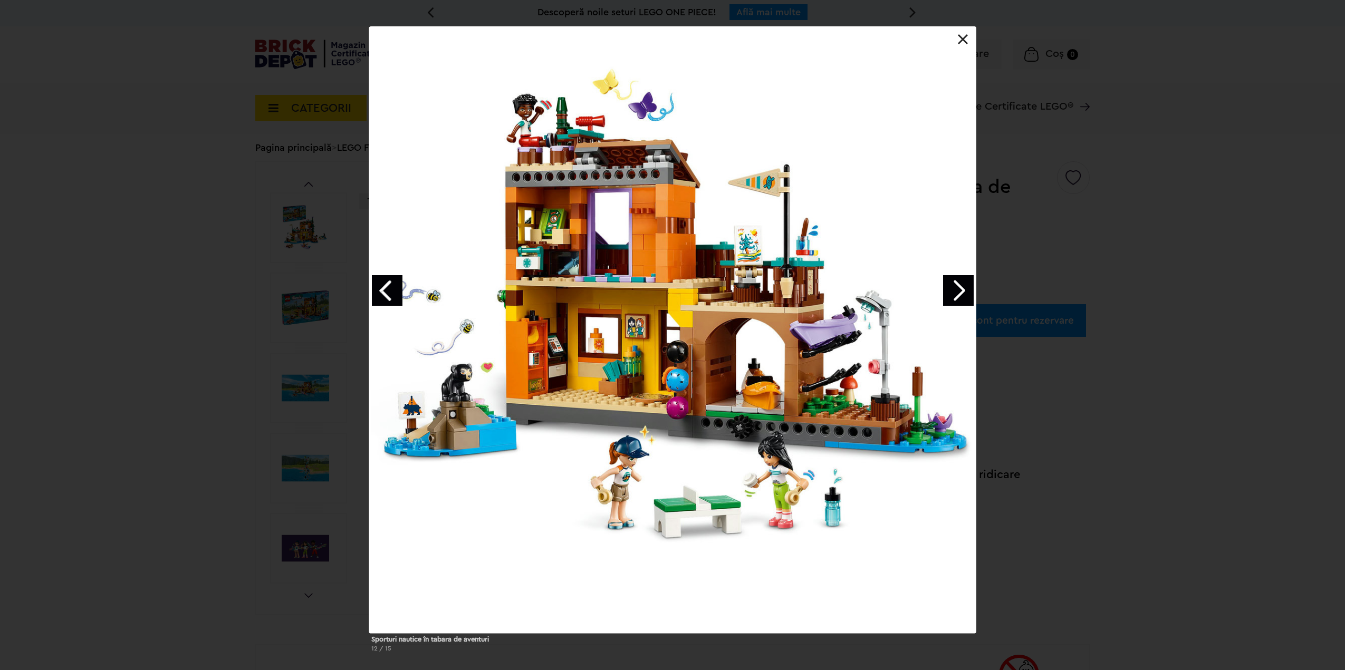
drag, startPoint x: 706, startPoint y: 381, endPoint x: 1004, endPoint y: 444, distance: 305.1
drag, startPoint x: 1004, startPoint y: 444, endPoint x: 1020, endPoint y: 486, distance: 45.2
click at [1020, 486] on div "Sporturi nautice în tabara de aventuri 12 / 15" at bounding box center [672, 343] width 1345 height 634
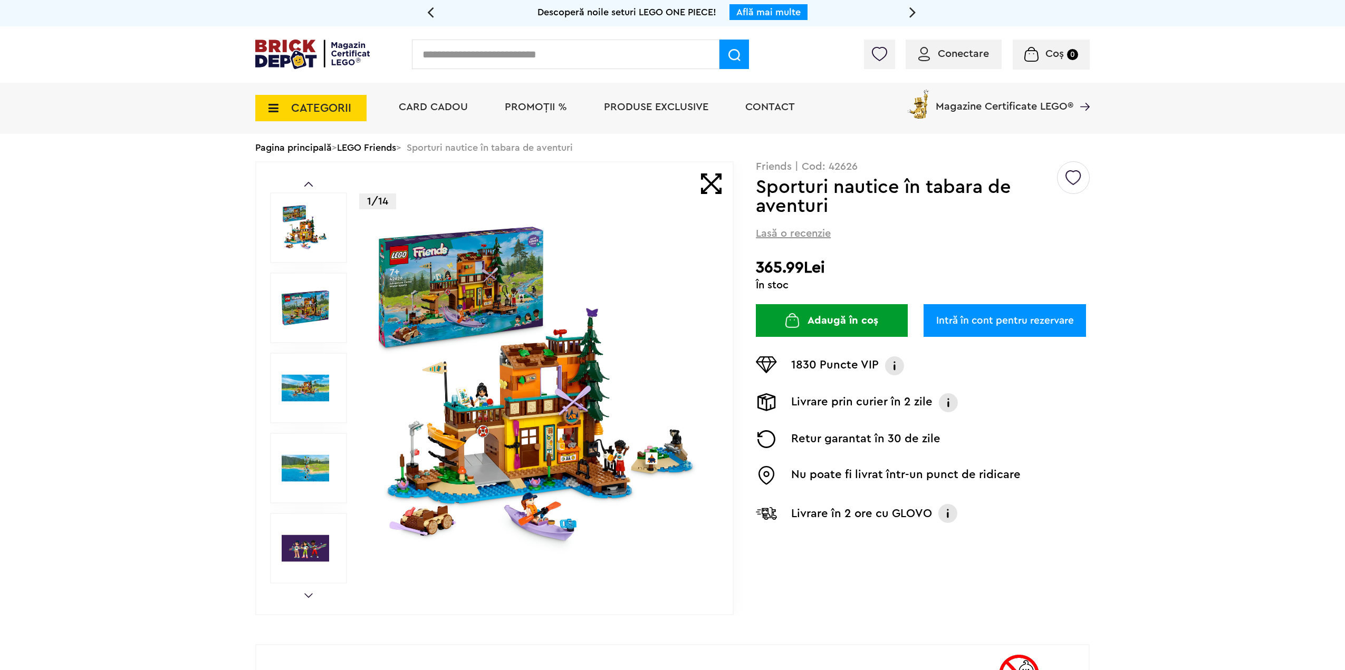
click at [327, 555] on img at bounding box center [305, 548] width 47 height 47
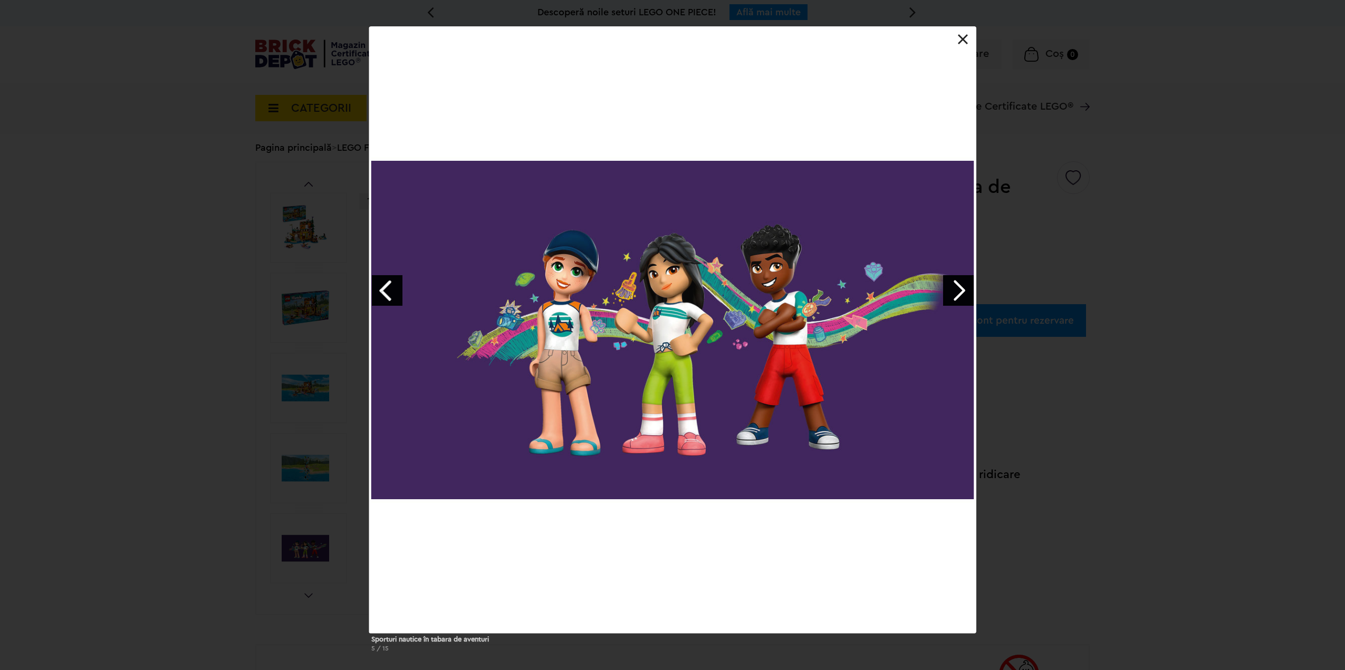
click at [939, 283] on div at bounding box center [672, 329] width 607 height 607
click at [952, 285] on link "Next image" at bounding box center [958, 290] width 31 height 31
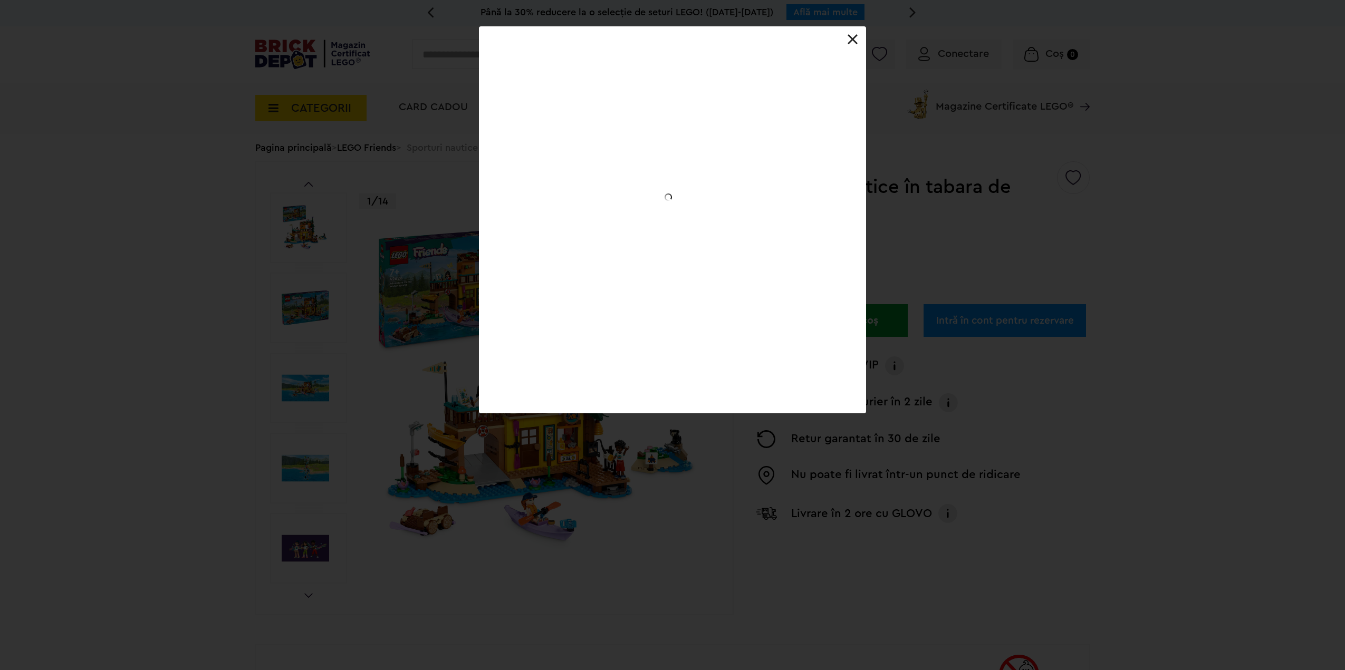
click at [952, 285] on div "Sporturi nautice în tabara de aventuri 5 / 15" at bounding box center [672, 219] width 1345 height 387
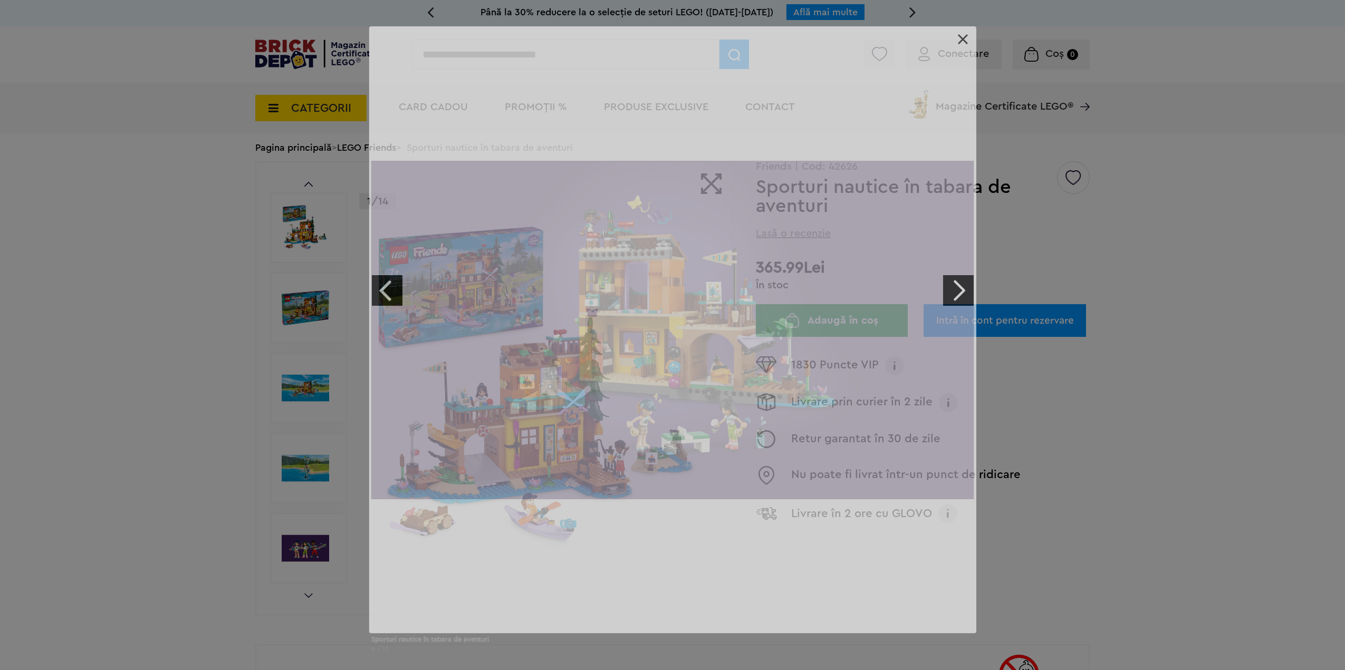
click at [953, 285] on link "Next image" at bounding box center [958, 290] width 31 height 31
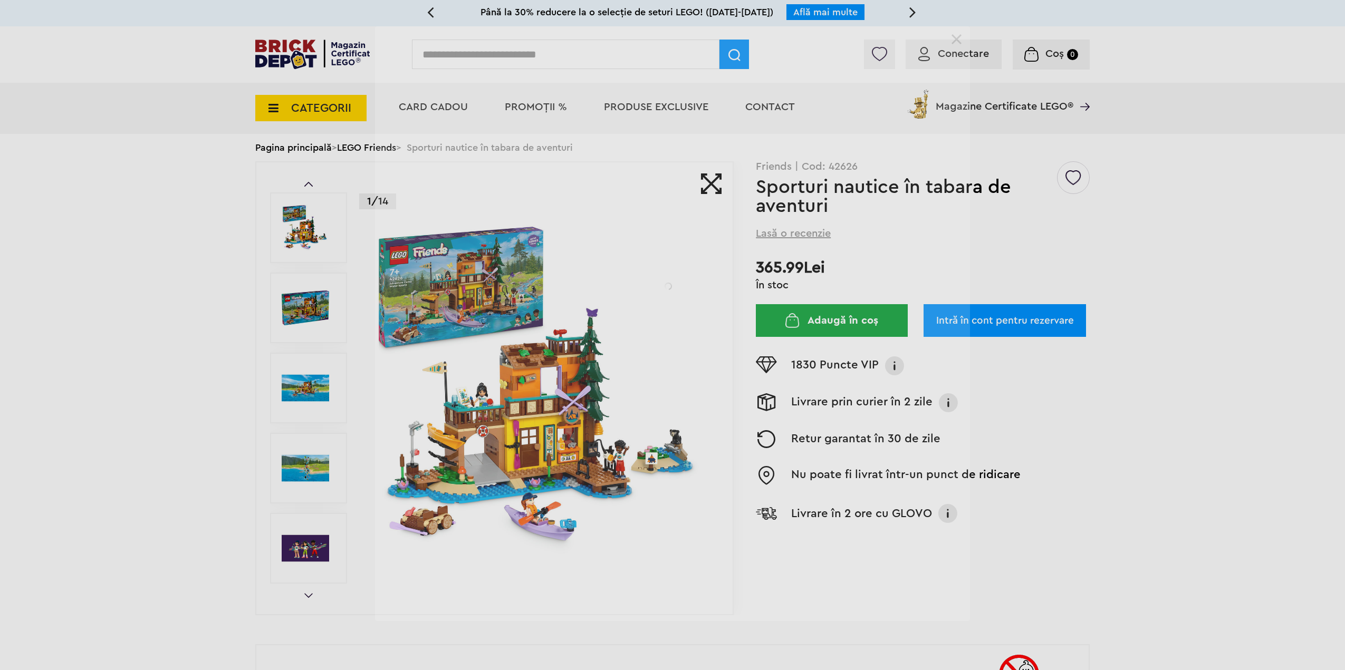
click at [953, 285] on div "Sporturi nautice în tabara de aventuri 6 / 15" at bounding box center [672, 323] width 1345 height 595
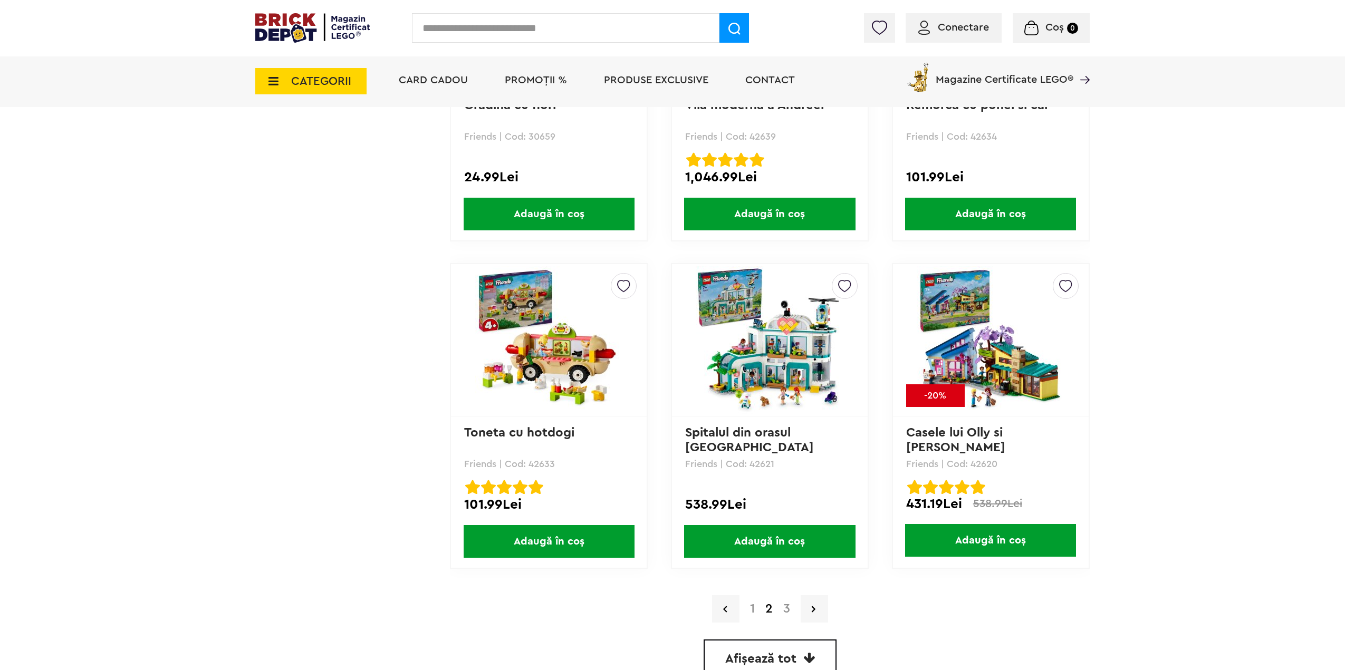
scroll to position [2684, 0]
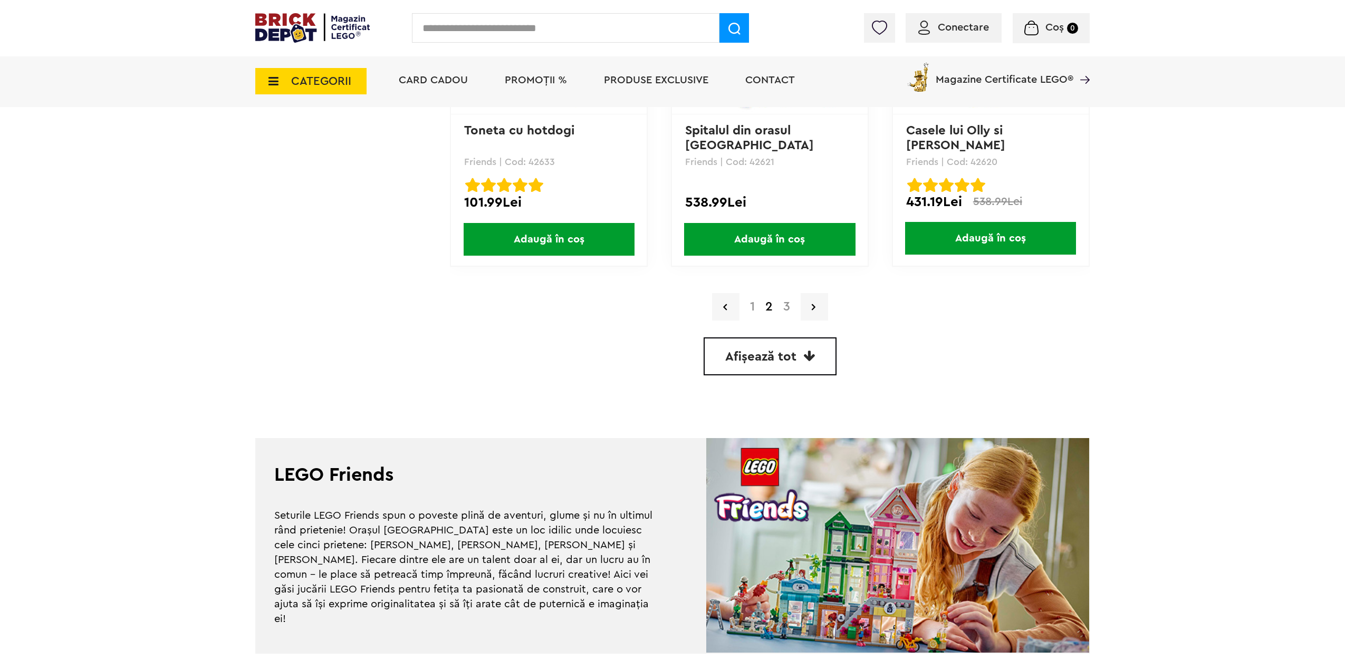
drag, startPoint x: 234, startPoint y: 606, endPoint x: 242, endPoint y: 695, distance: 89.5
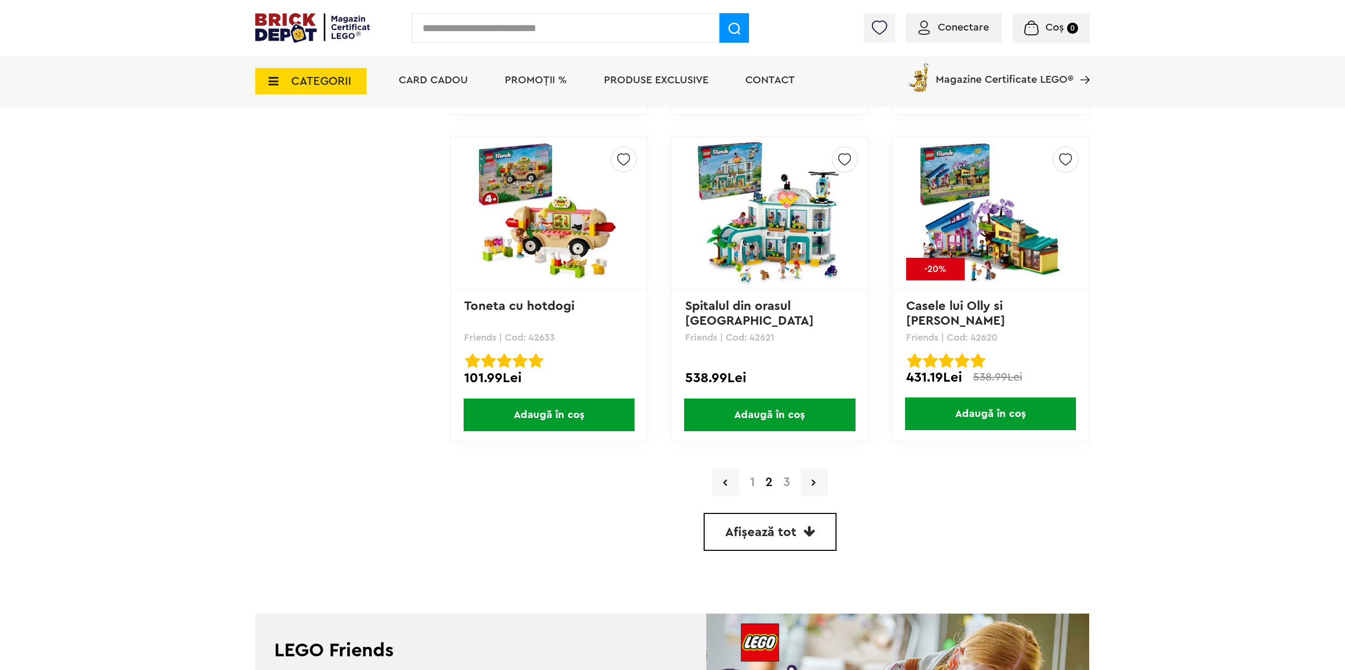
scroll to position [3217, 0]
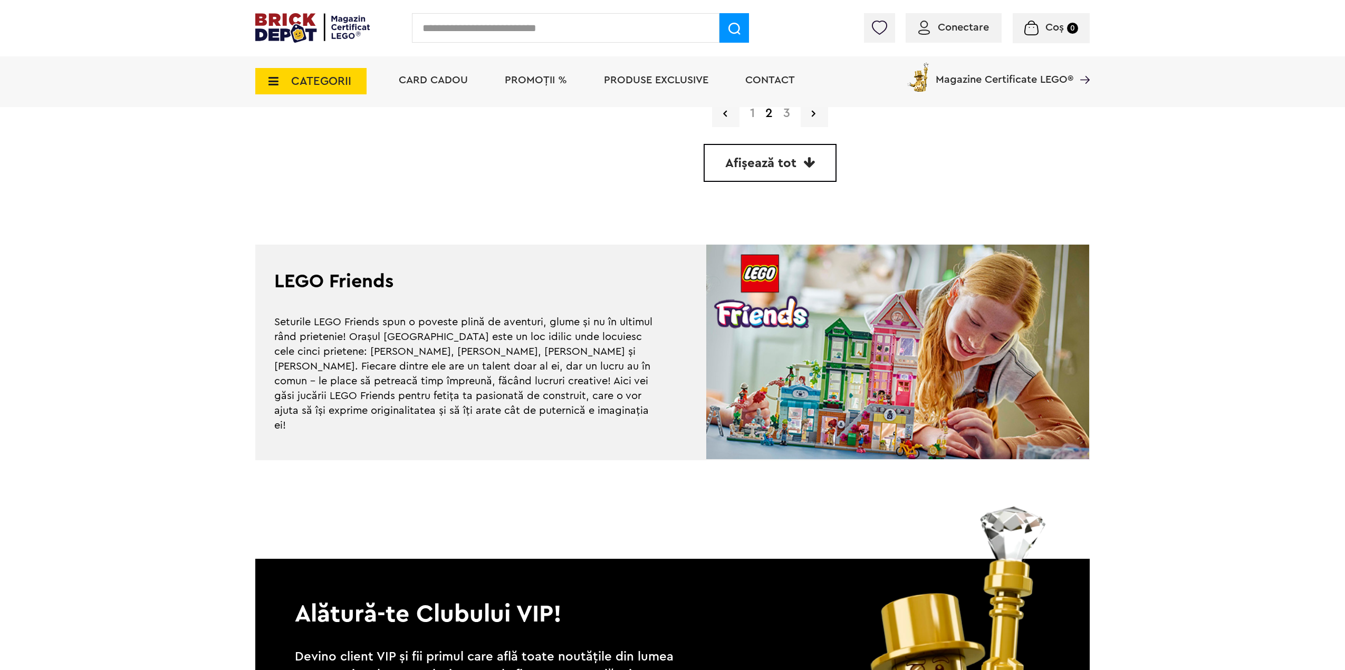
click at [790, 116] on link "3" at bounding box center [786, 113] width 17 height 13
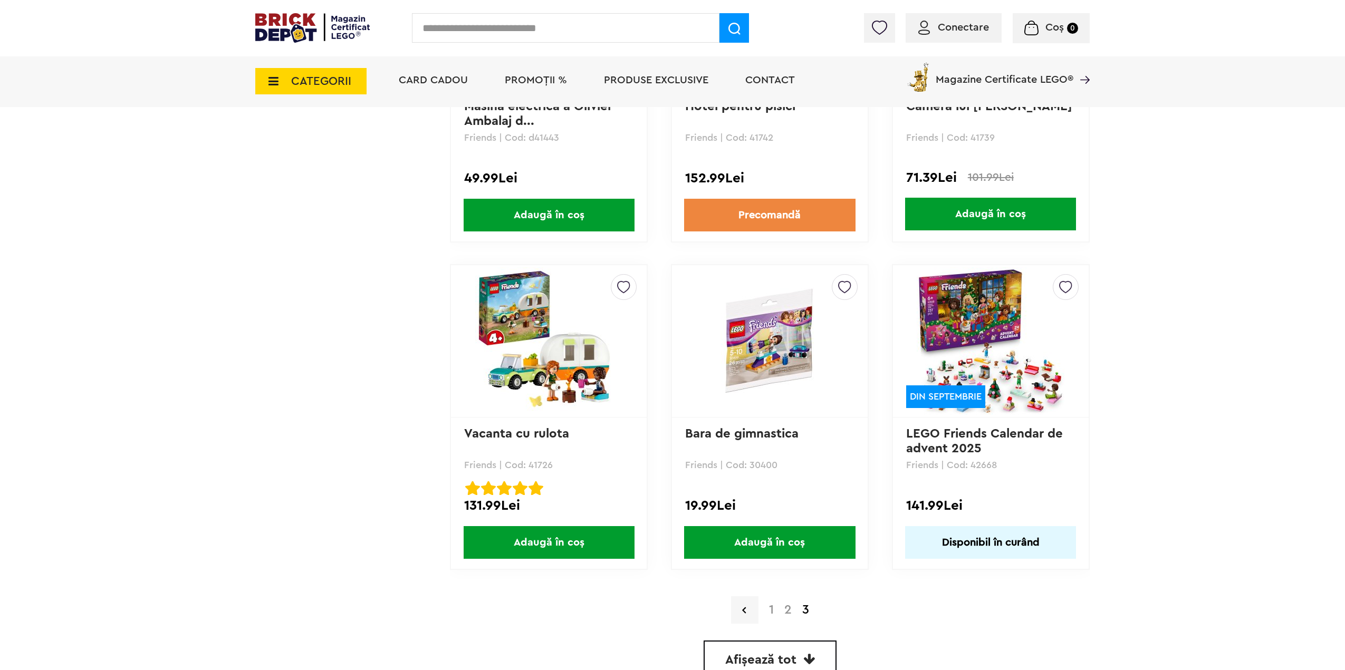
scroll to position [2456, 0]
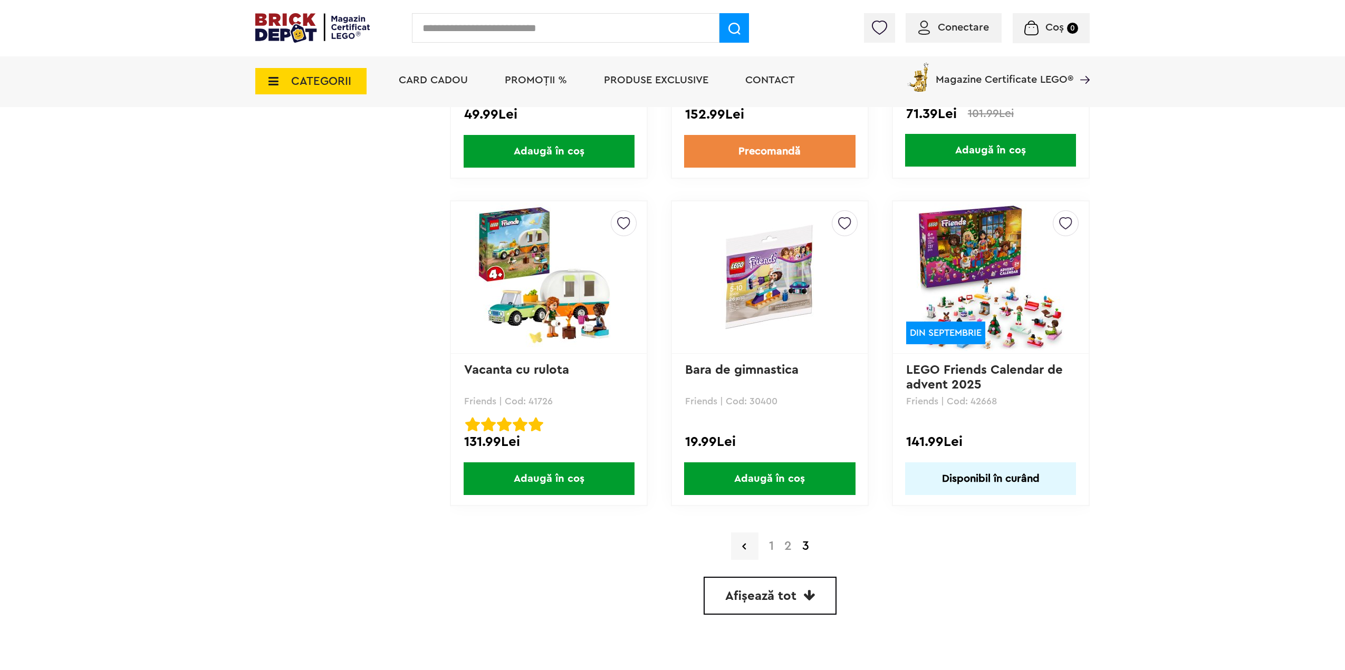
click at [770, 543] on link "1" at bounding box center [771, 546] width 15 height 13
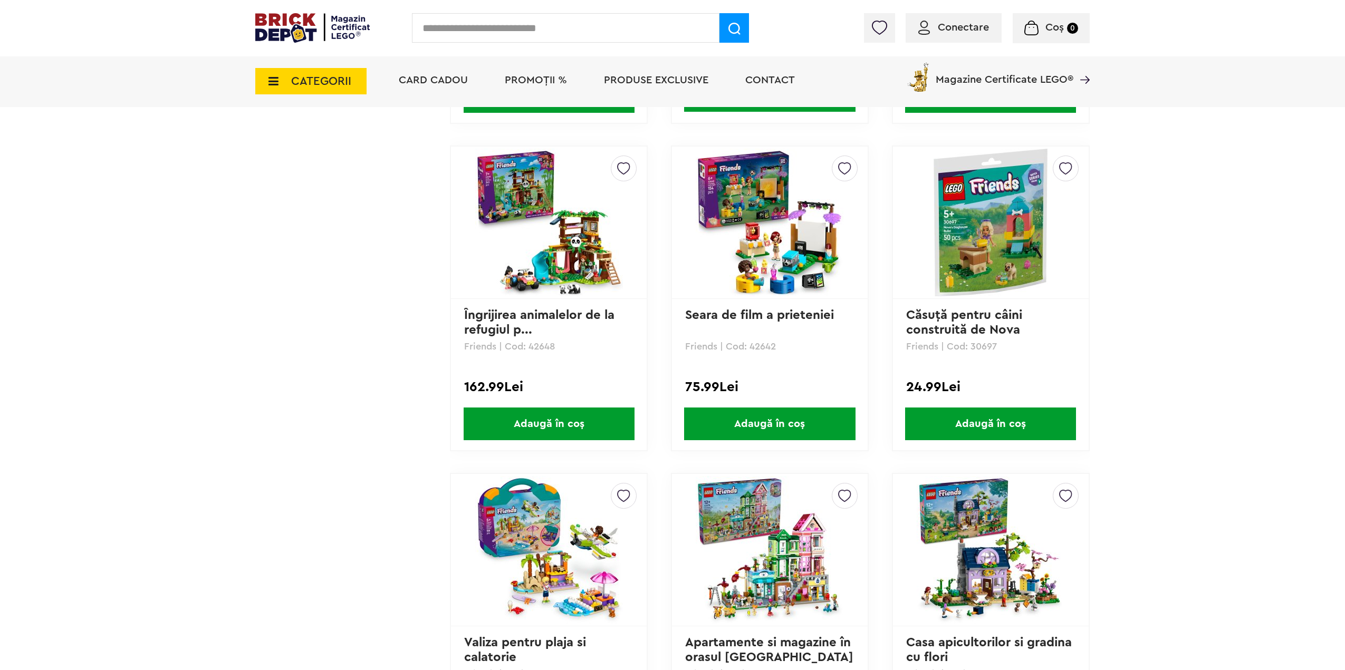
scroll to position [1529, 0]
drag, startPoint x: 616, startPoint y: 265, endPoint x: 278, endPoint y: 239, distance: 338.5
drag, startPoint x: 278, startPoint y: 239, endPoint x: 390, endPoint y: 202, distance: 117.7
click at [371, 192] on td "Linkuri Importante Comenzile mele Date personale Adrese Parolă Listă dorințe Re…" at bounding box center [352, 383] width 195 height 3097
click at [528, 246] on img at bounding box center [549, 222] width 148 height 148
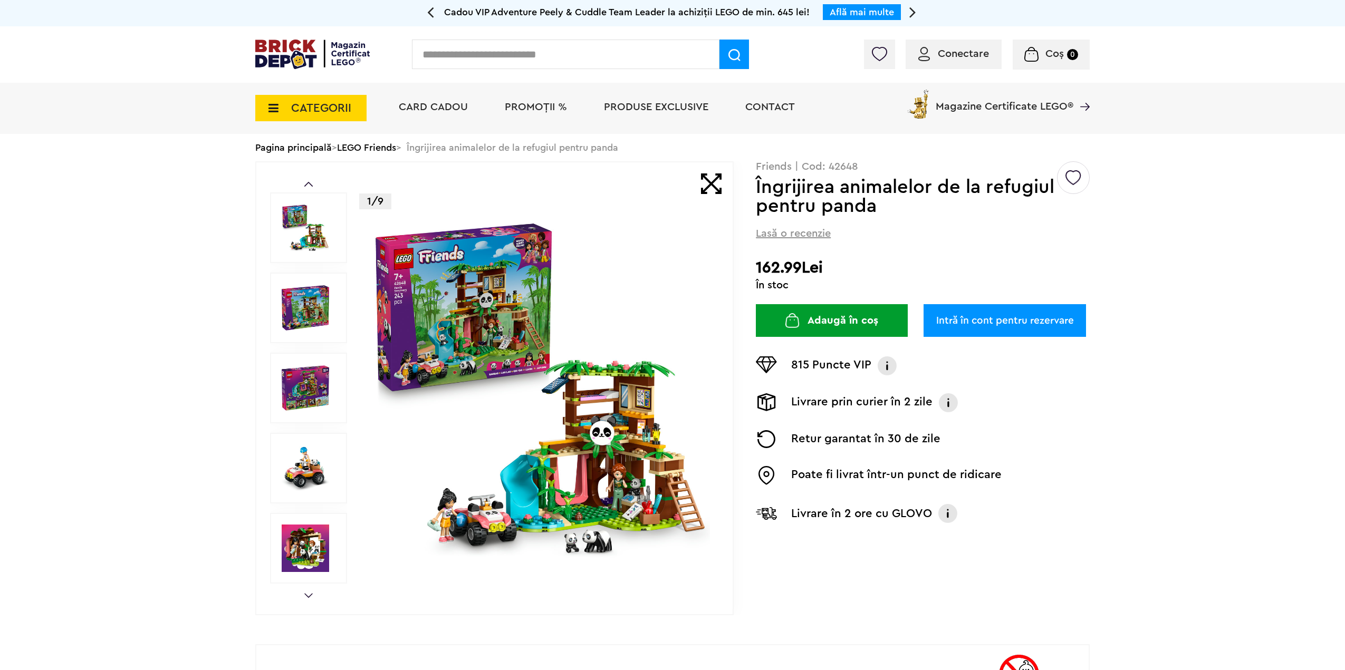
click at [508, 308] on img at bounding box center [540, 388] width 340 height 340
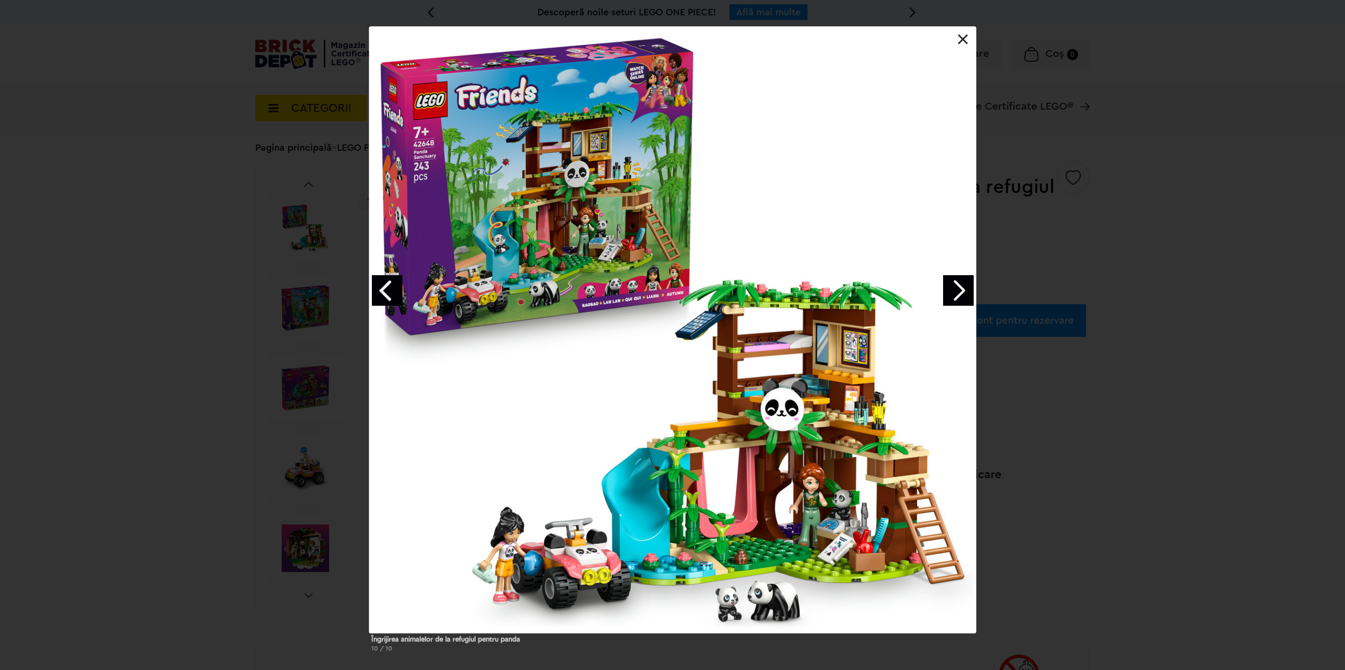
click at [966, 26] on div at bounding box center [672, 26] width 607 height 0
click at [963, 36] on link at bounding box center [963, 39] width 11 height 11
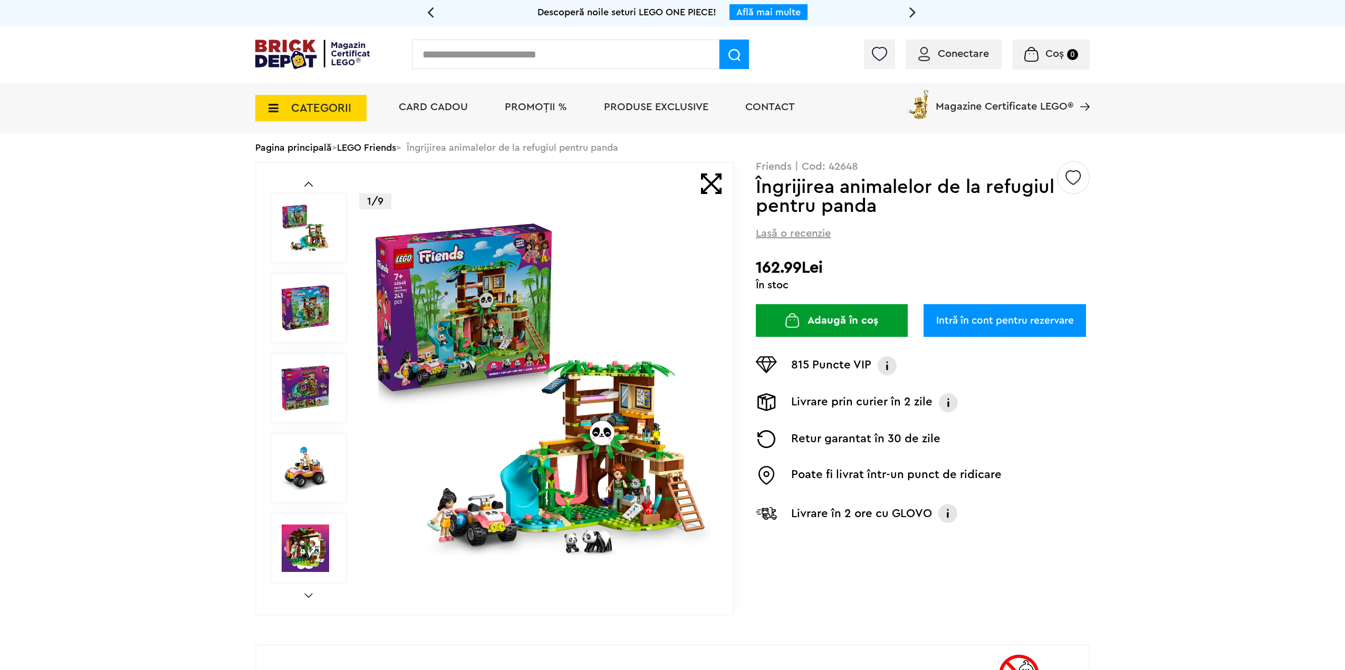
click at [558, 322] on img at bounding box center [540, 388] width 340 height 340
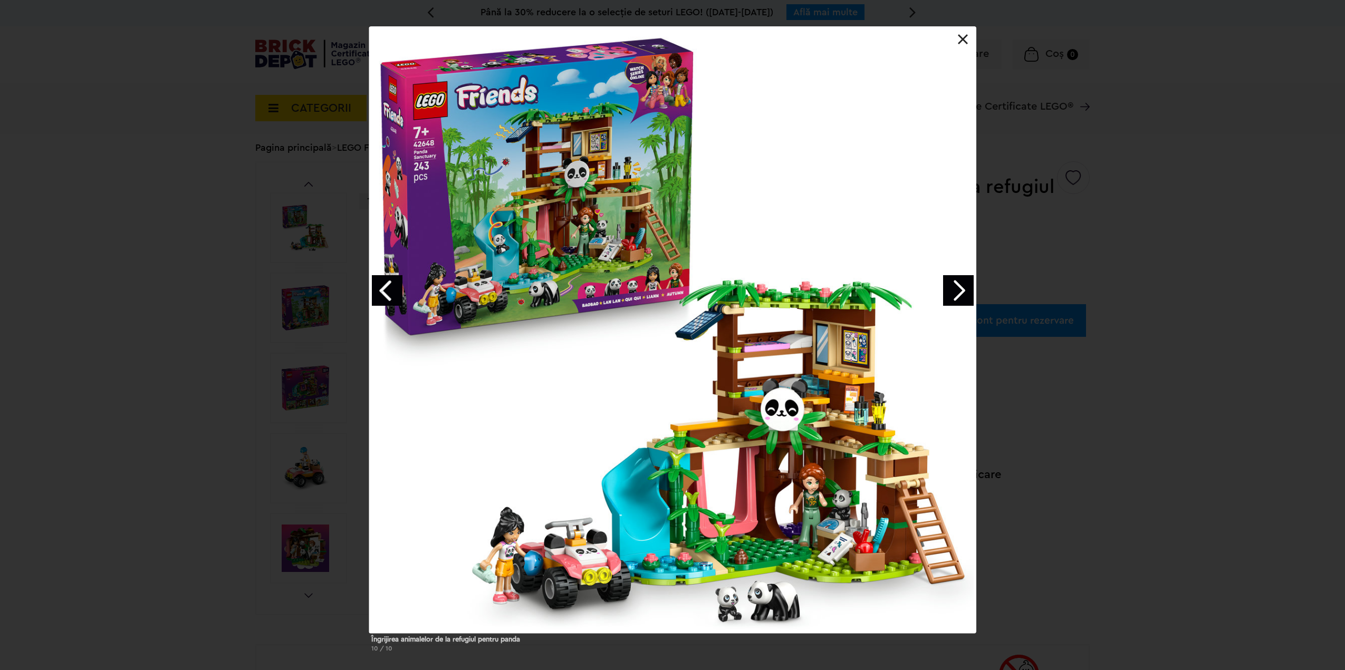
click at [949, 280] on link "Next image" at bounding box center [958, 290] width 31 height 31
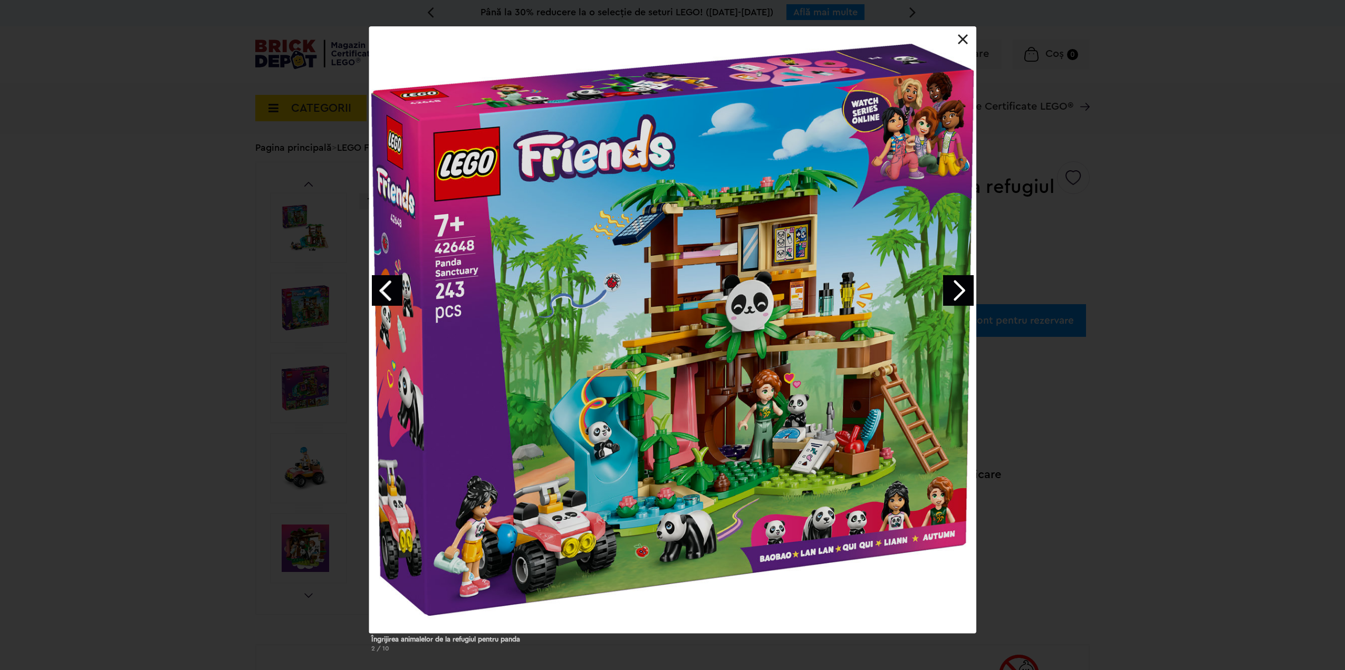
click at [1089, 262] on div "Îngrijirea animalelor de la refugiul pentru panda 2 / 10" at bounding box center [672, 343] width 1345 height 634
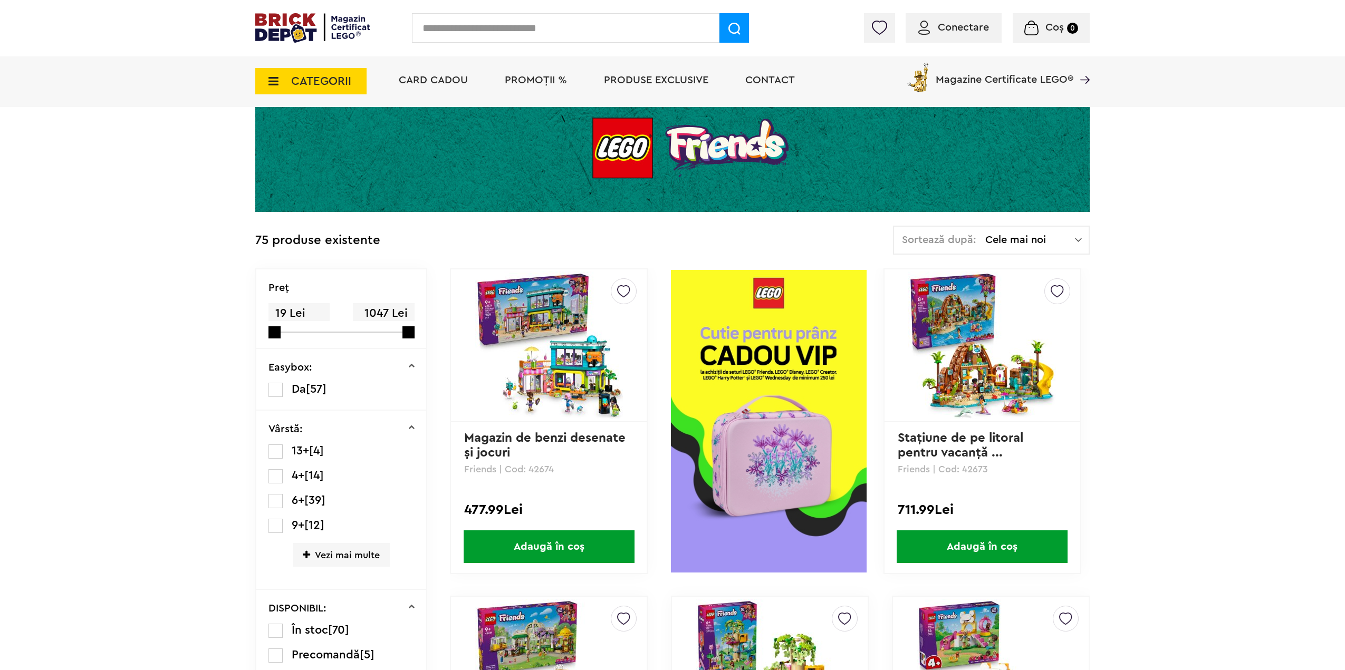
scroll to position [87, 0]
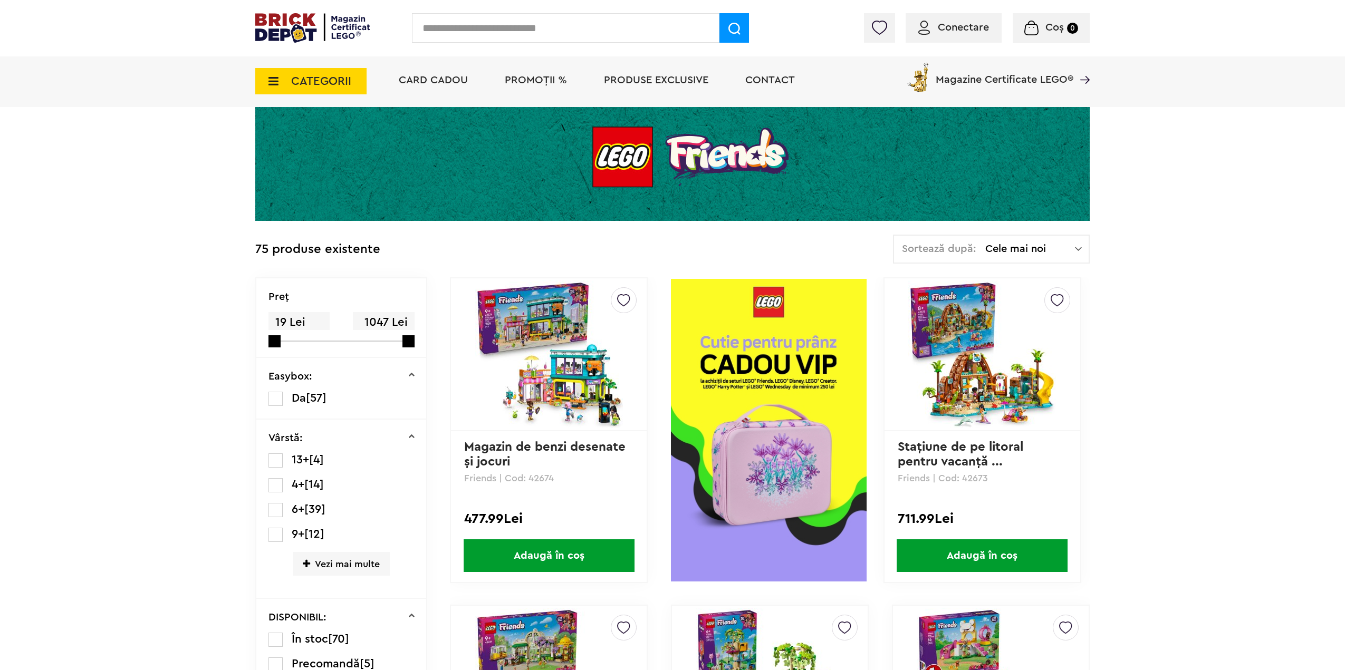
click at [1036, 254] on span "Cele mai noi" at bounding box center [1030, 249] width 90 height 11
click at [981, 342] on li "Cele mai scumpe" at bounding box center [990, 343] width 189 height 17
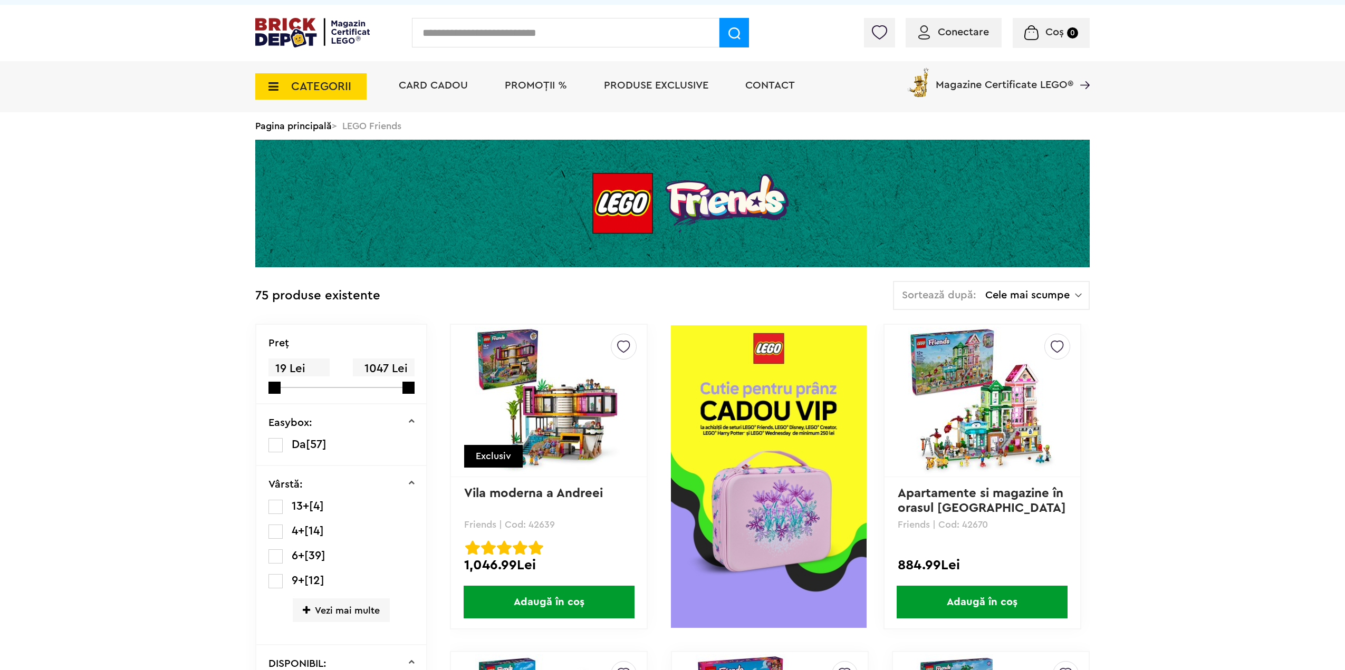
scroll to position [105, 0]
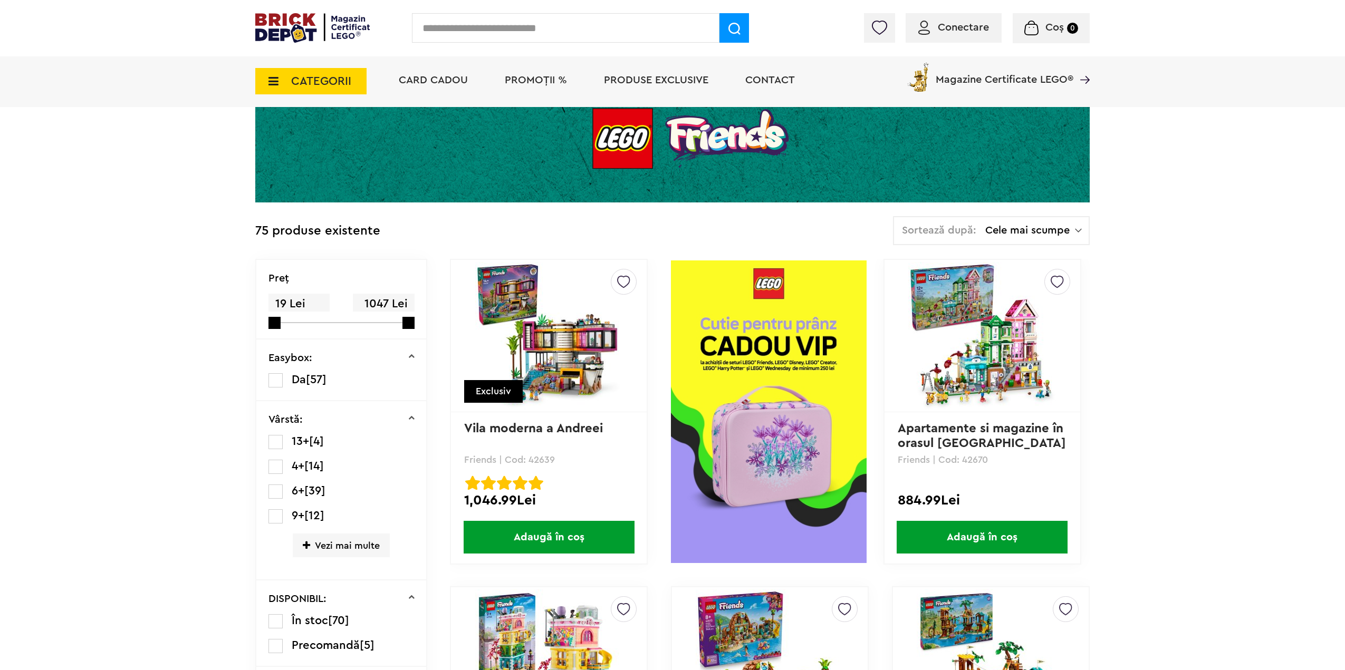
click at [565, 321] on img at bounding box center [549, 336] width 148 height 148
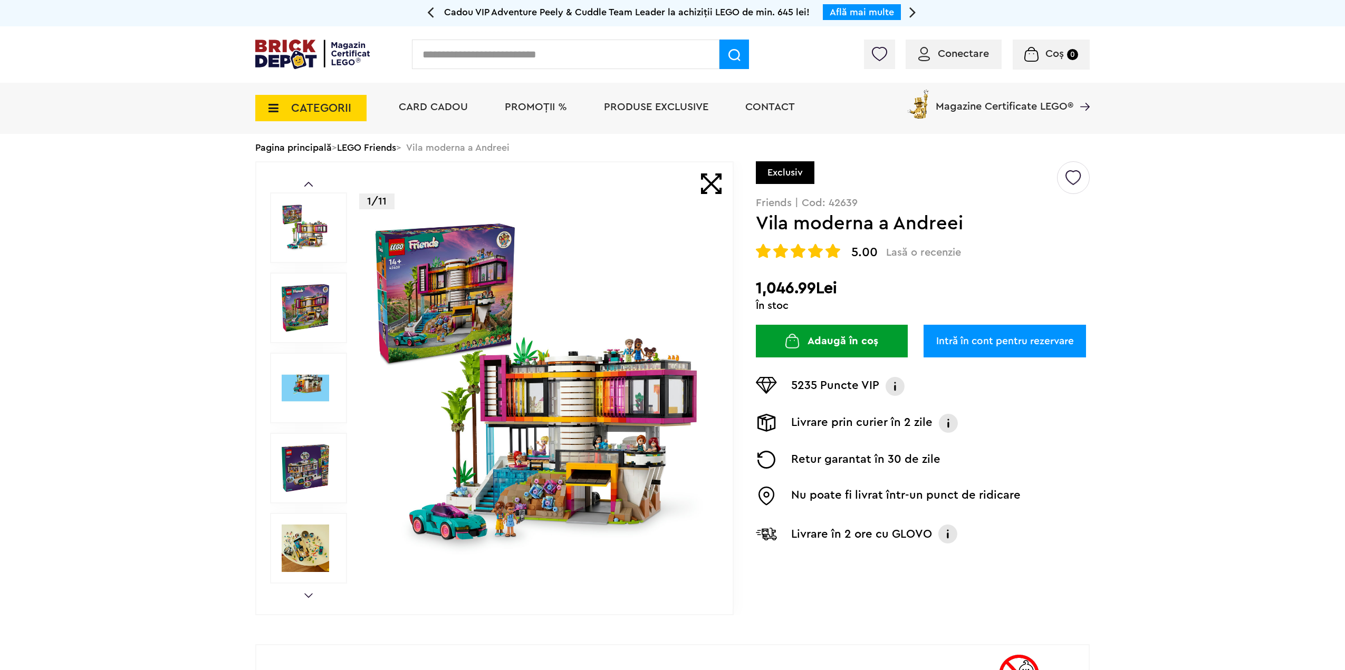
click at [304, 236] on img at bounding box center [305, 227] width 47 height 47
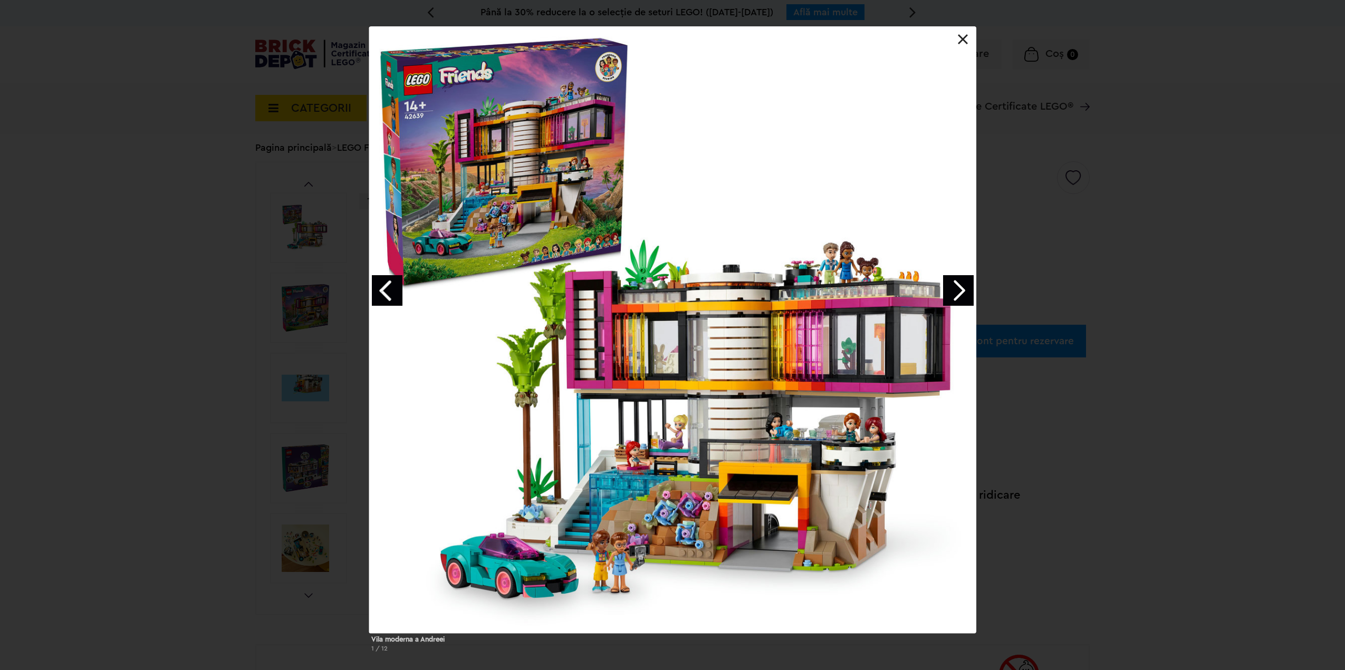
click at [948, 282] on link "Next image" at bounding box center [958, 290] width 31 height 31
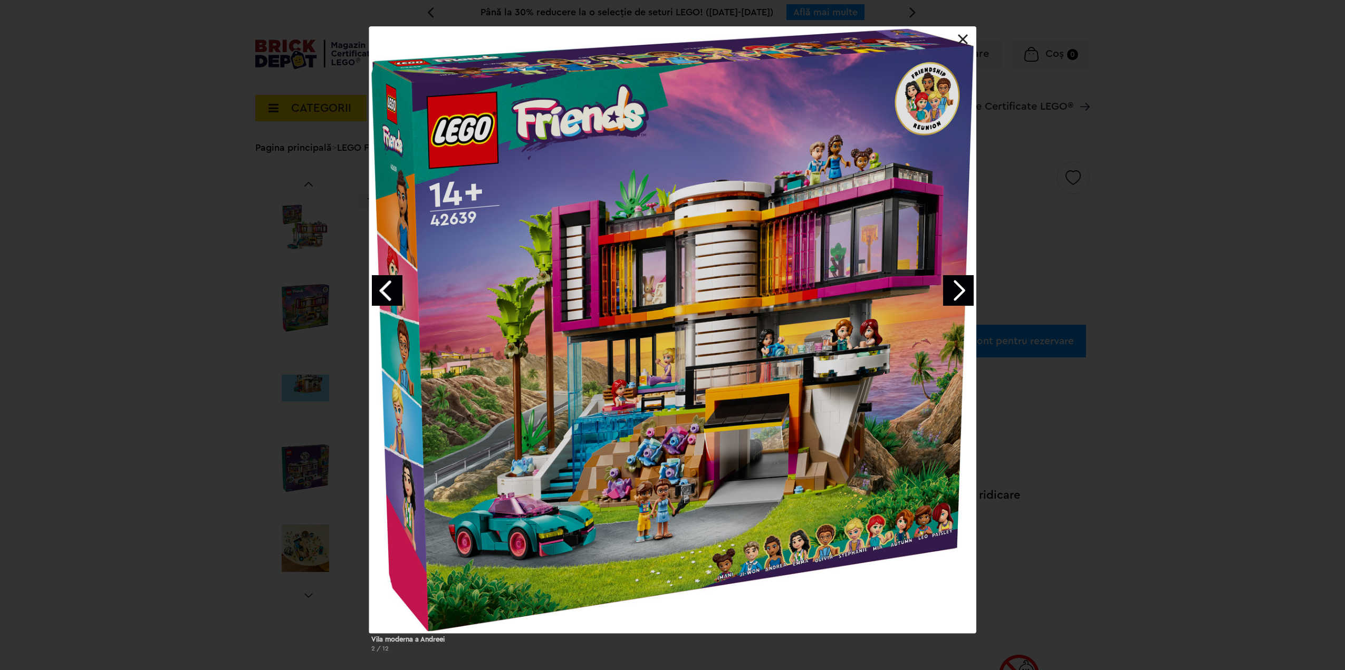
click at [948, 282] on link "Next image" at bounding box center [958, 290] width 31 height 31
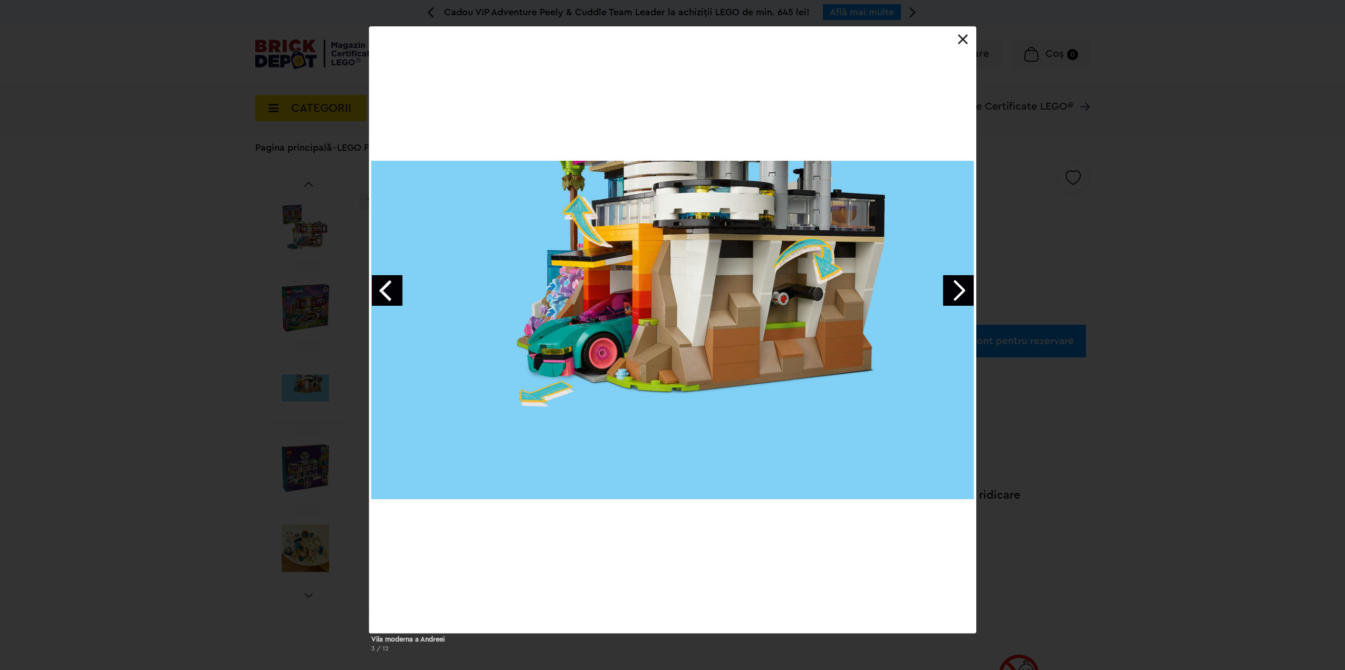
click at [374, 301] on link "Previous image" at bounding box center [387, 290] width 31 height 31
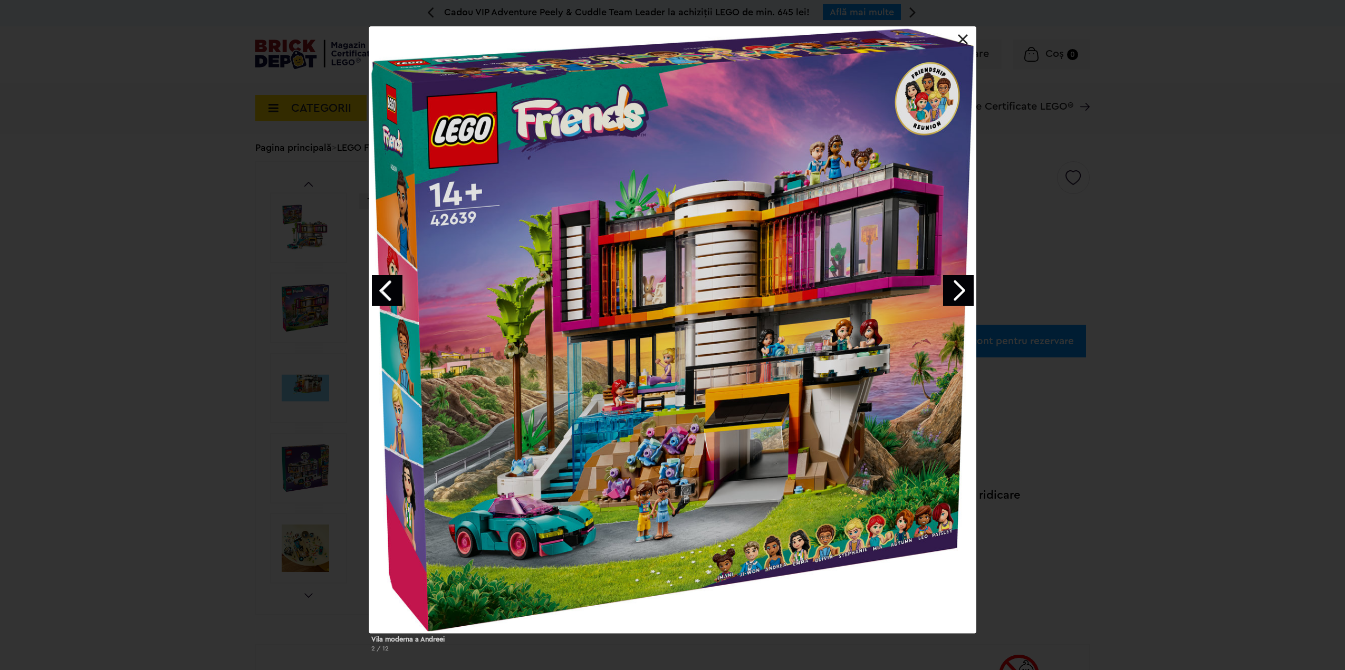
click at [954, 278] on link "Next image" at bounding box center [958, 290] width 31 height 31
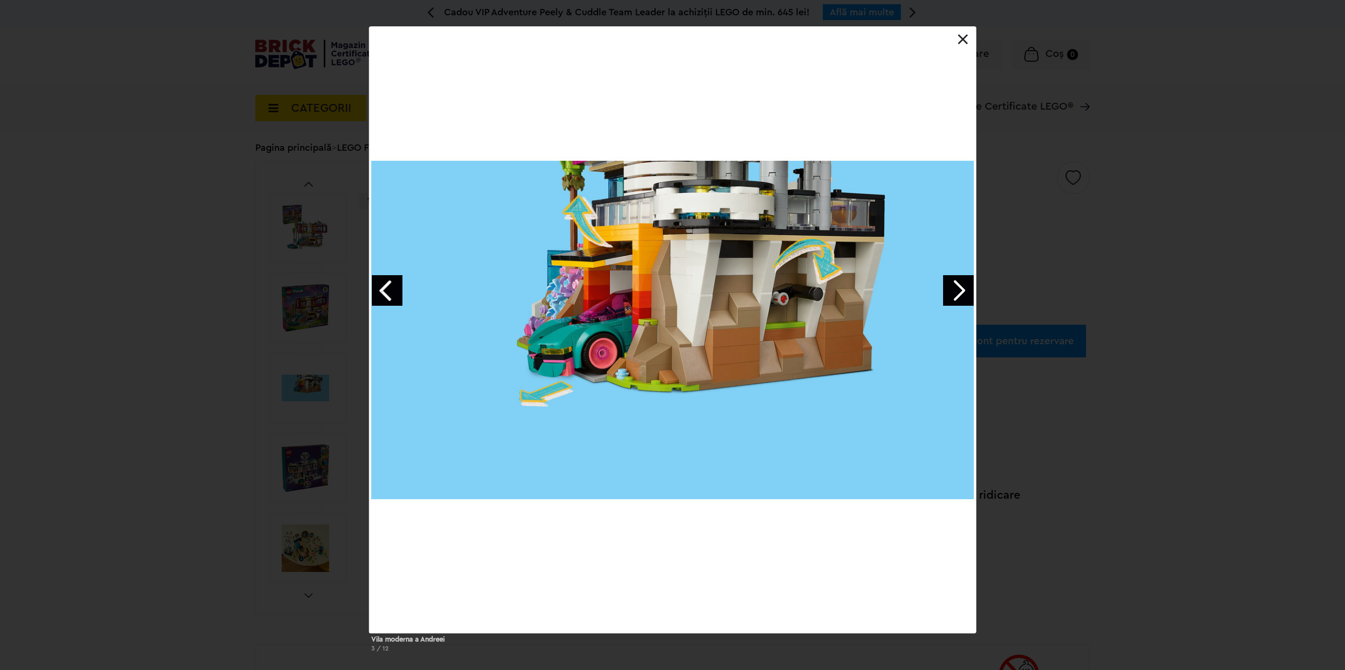
click at [953, 283] on link "Next image" at bounding box center [958, 290] width 31 height 31
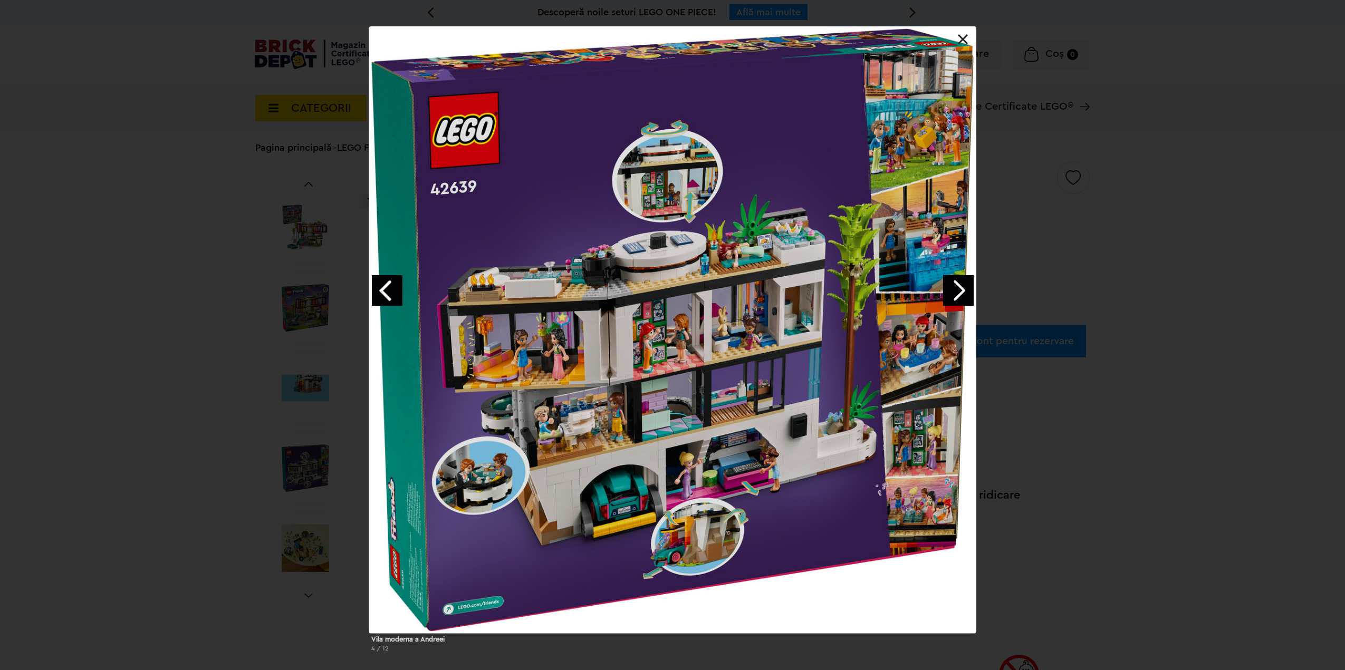
drag, startPoint x: 692, startPoint y: 315, endPoint x: 1011, endPoint y: 409, distance: 333.1
click at [947, 296] on link "Next image" at bounding box center [958, 290] width 31 height 31
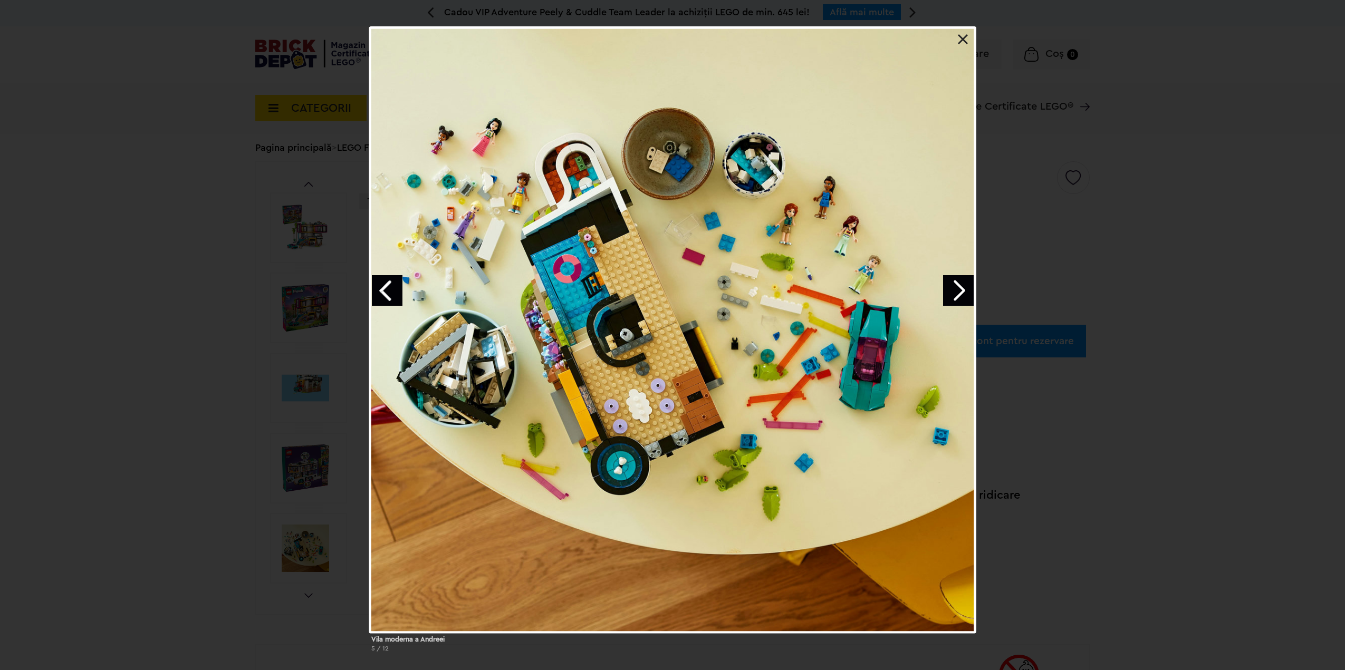
click at [958, 300] on link "Next image" at bounding box center [958, 290] width 31 height 31
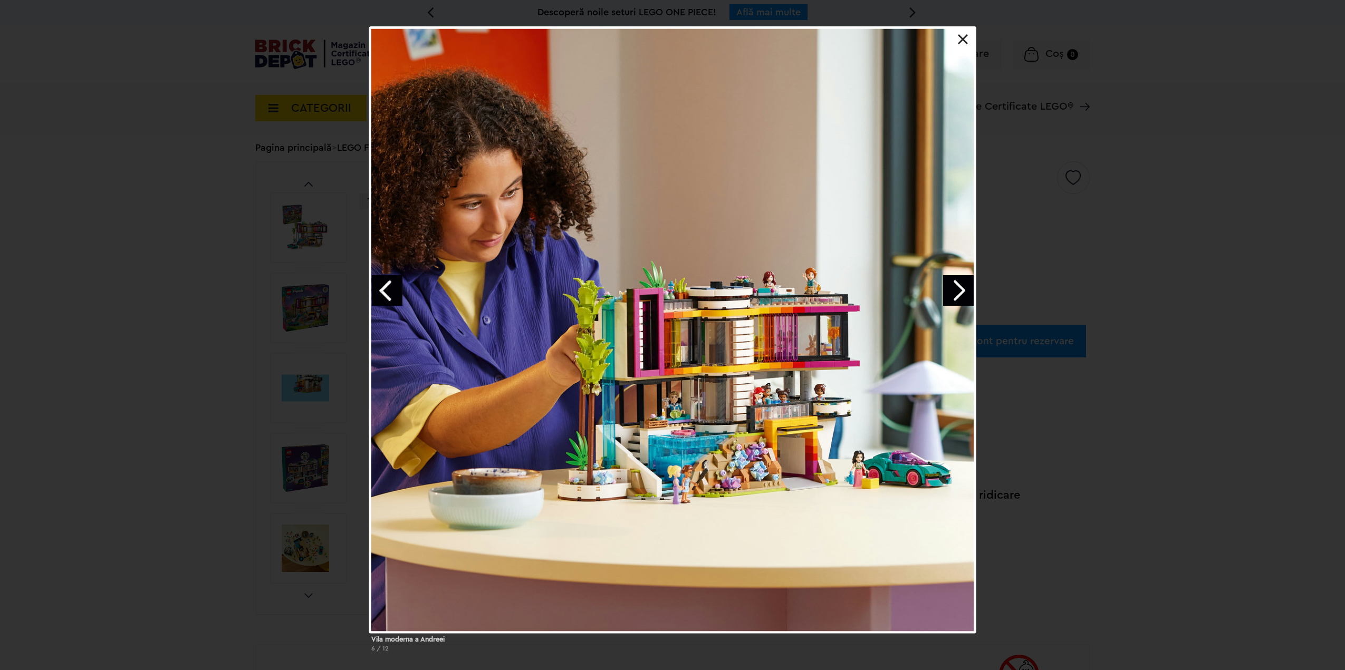
click at [960, 49] on div at bounding box center [672, 329] width 607 height 607
drag, startPoint x: 959, startPoint y: 40, endPoint x: 951, endPoint y: 41, distance: 7.9
click at [958, 41] on link at bounding box center [963, 39] width 11 height 11
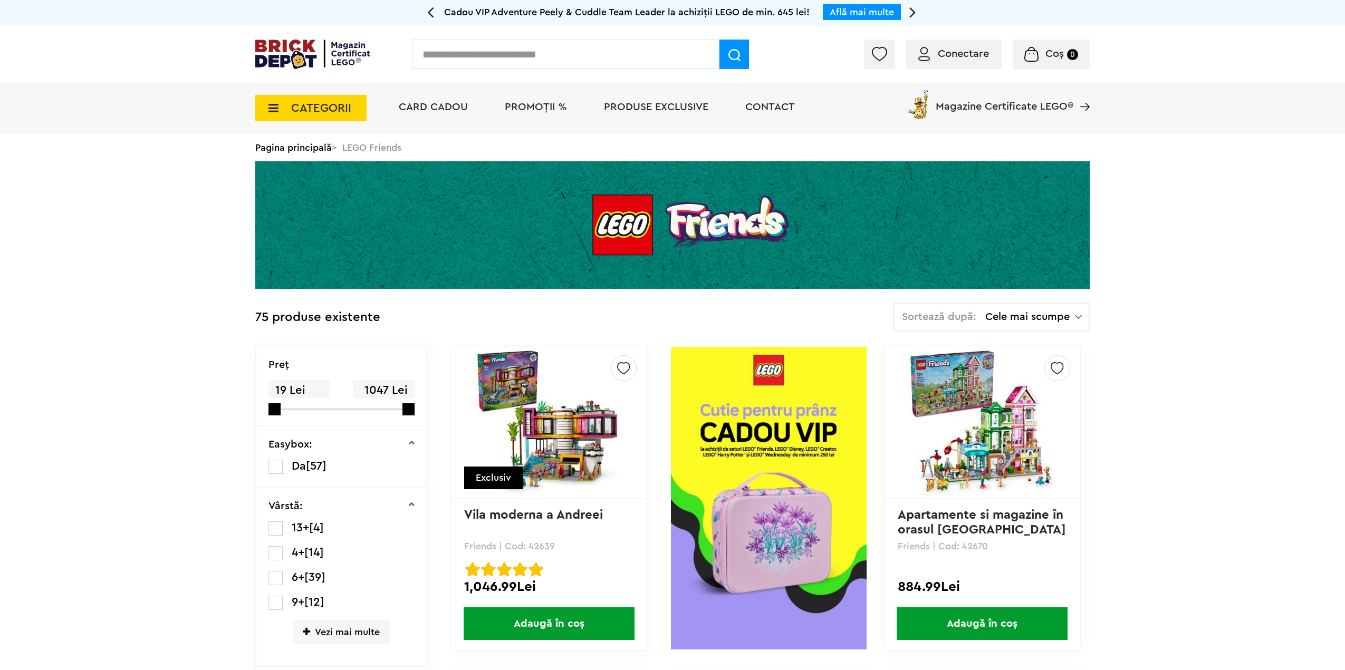
click at [306, 41] on img at bounding box center [312, 55] width 114 height 30
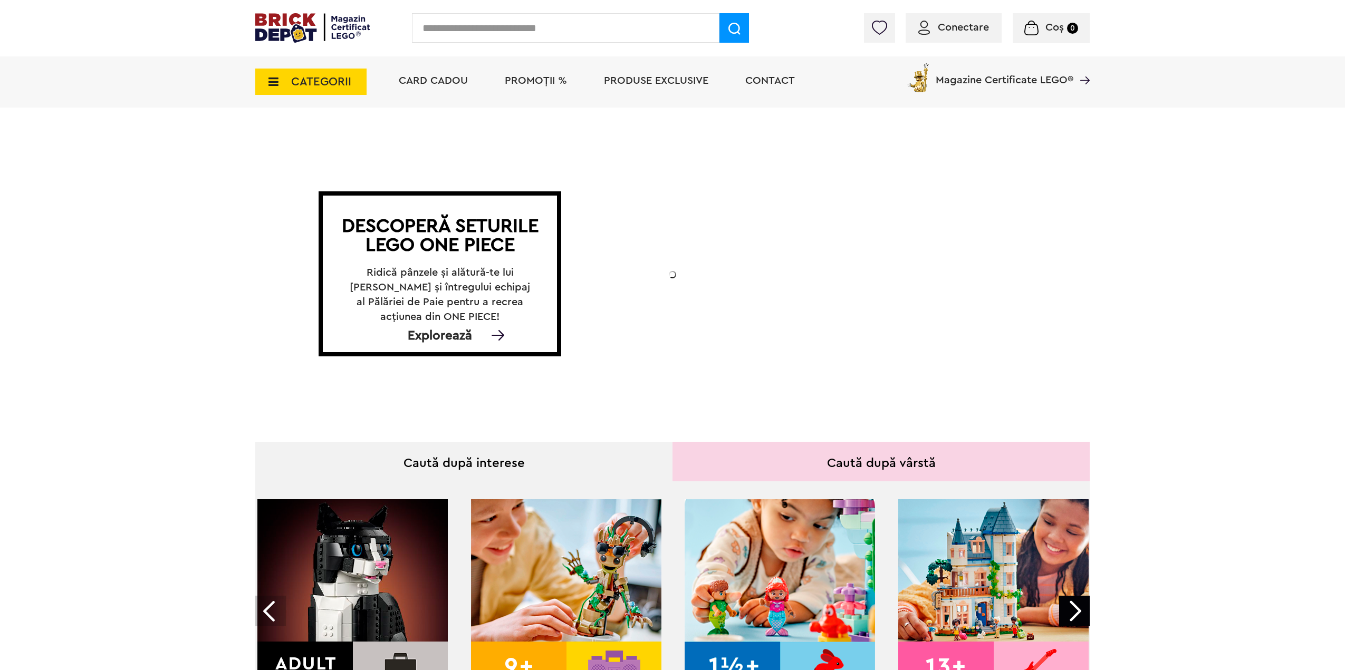
click at [334, 88] on span "CATEGORII" at bounding box center [321, 82] width 60 height 12
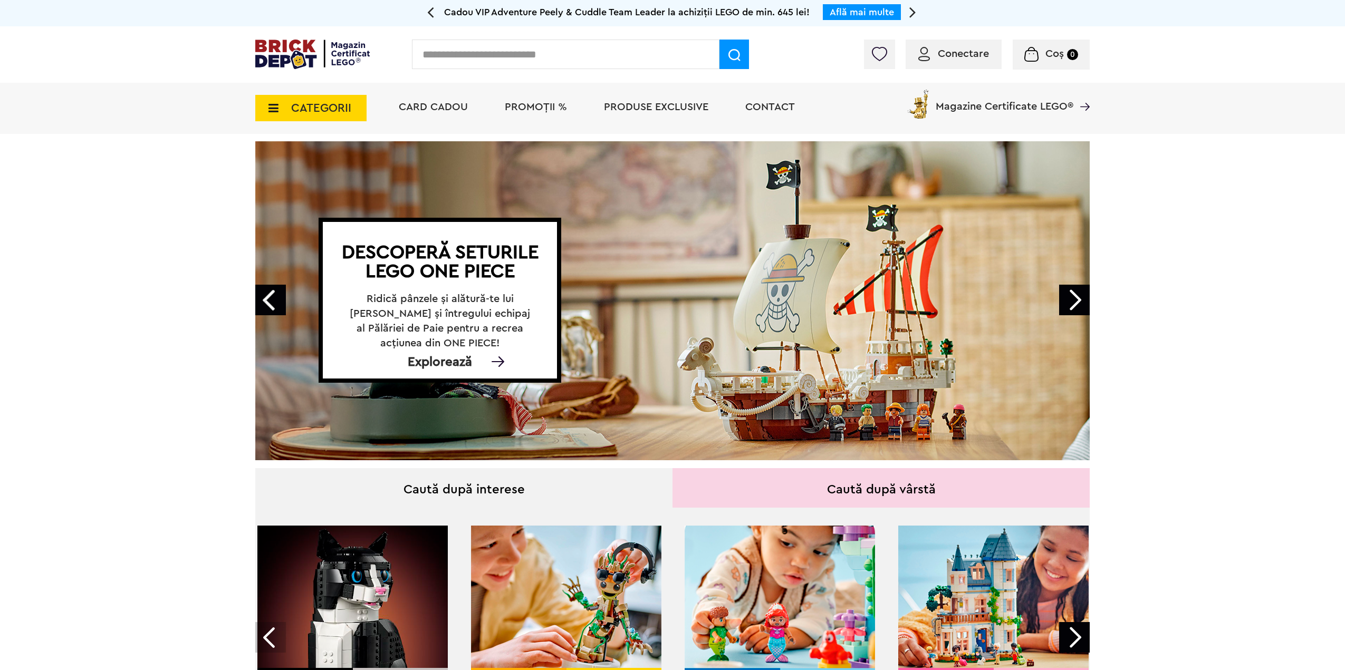
click at [351, 104] on span "CATEGORII" at bounding box center [310, 108] width 111 height 26
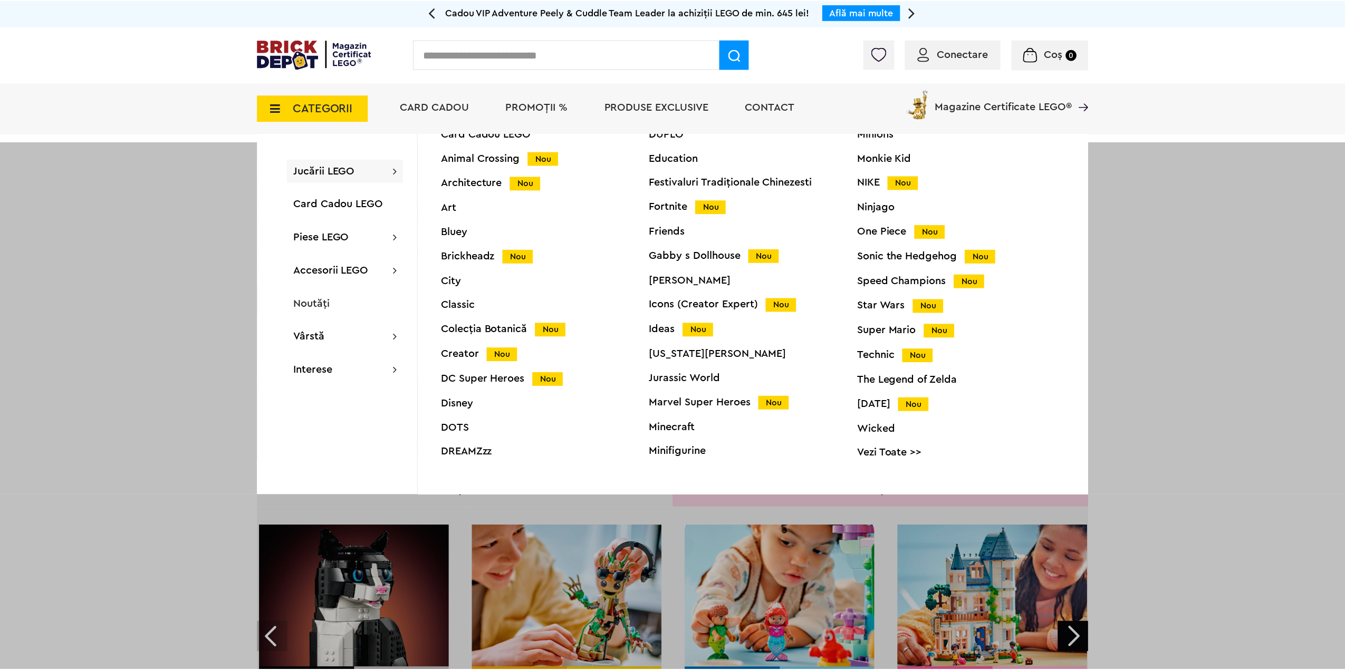
scroll to position [41, 0]
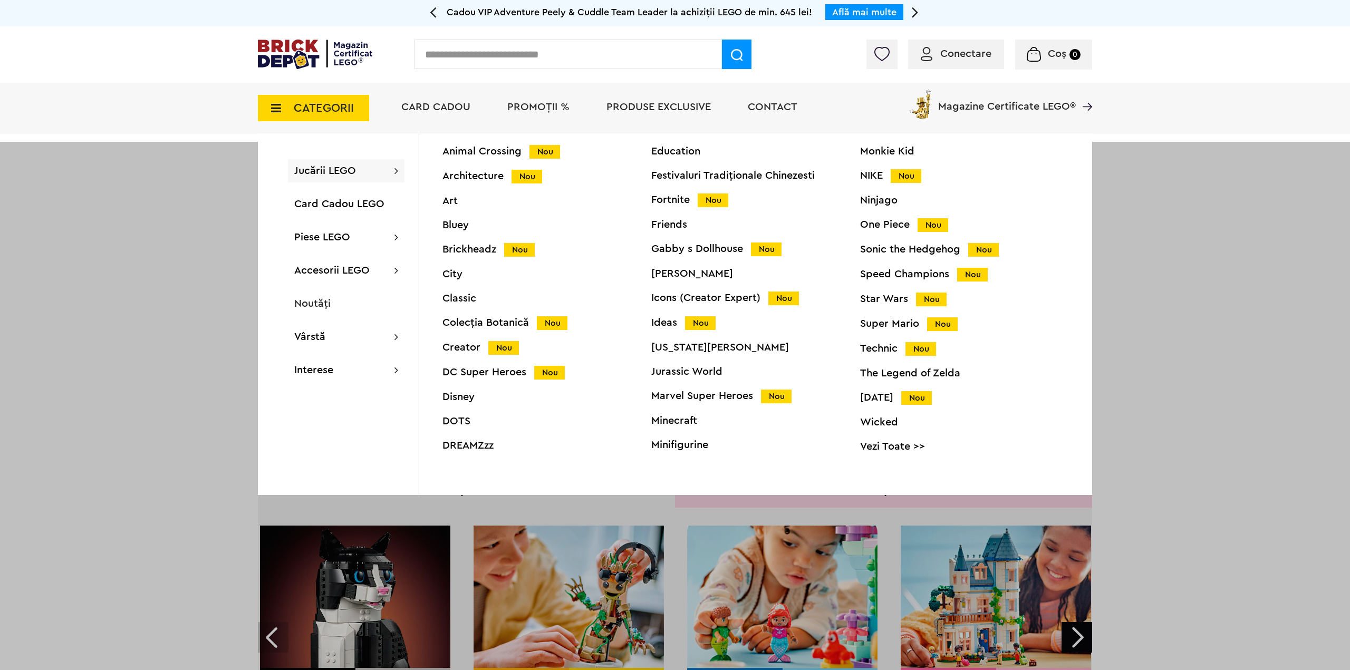
click at [892, 443] on link "Vezi Toate >>" at bounding box center [964, 446] width 209 height 11
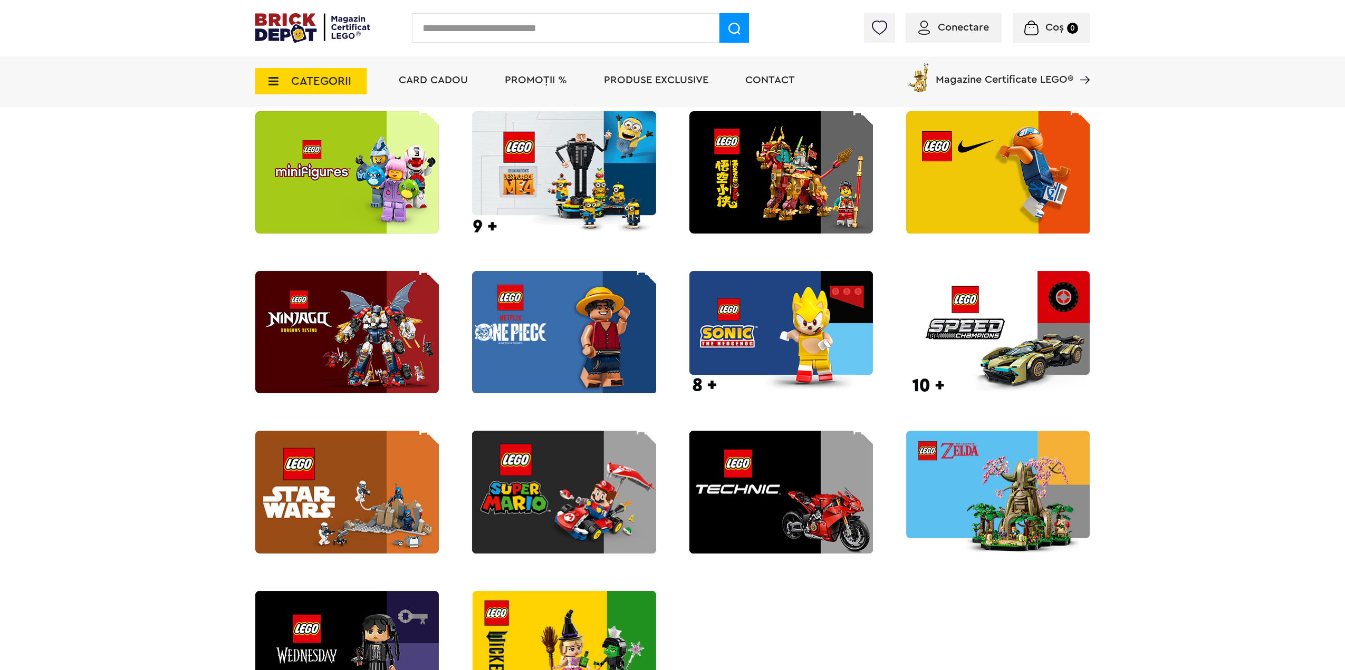
scroll to position [1529, 0]
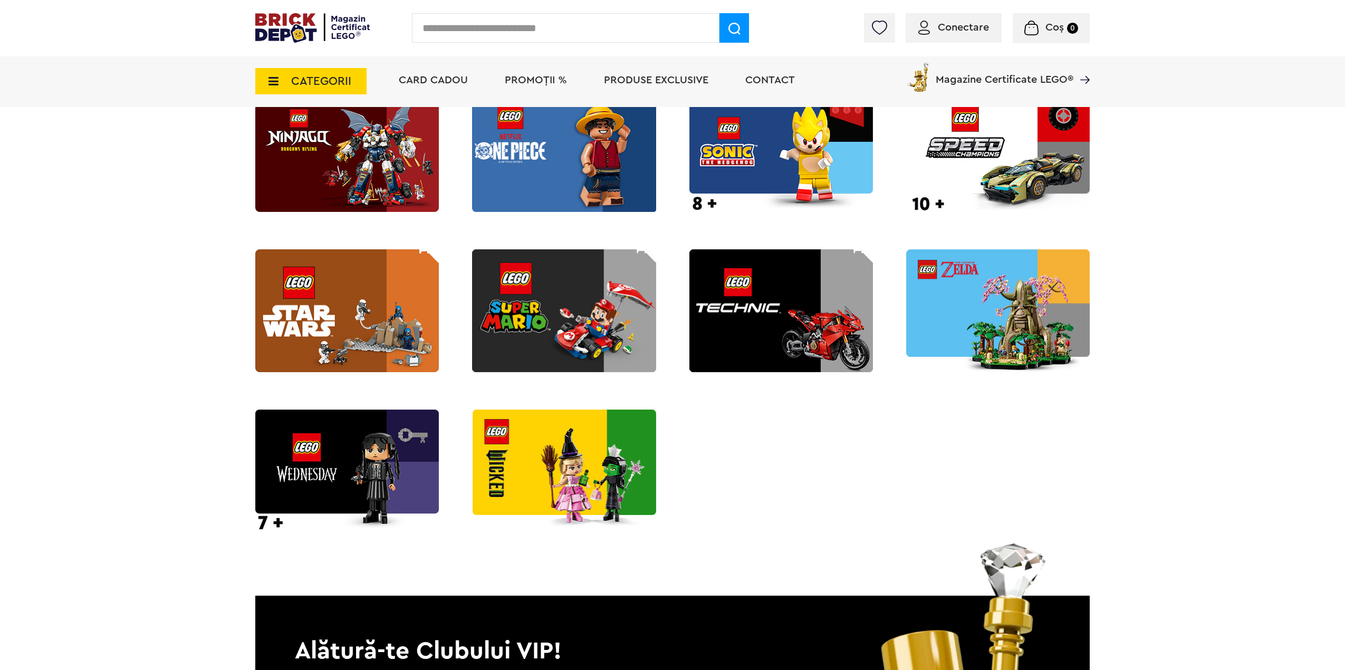
click at [370, 305] on img at bounding box center [347, 310] width 184 height 122
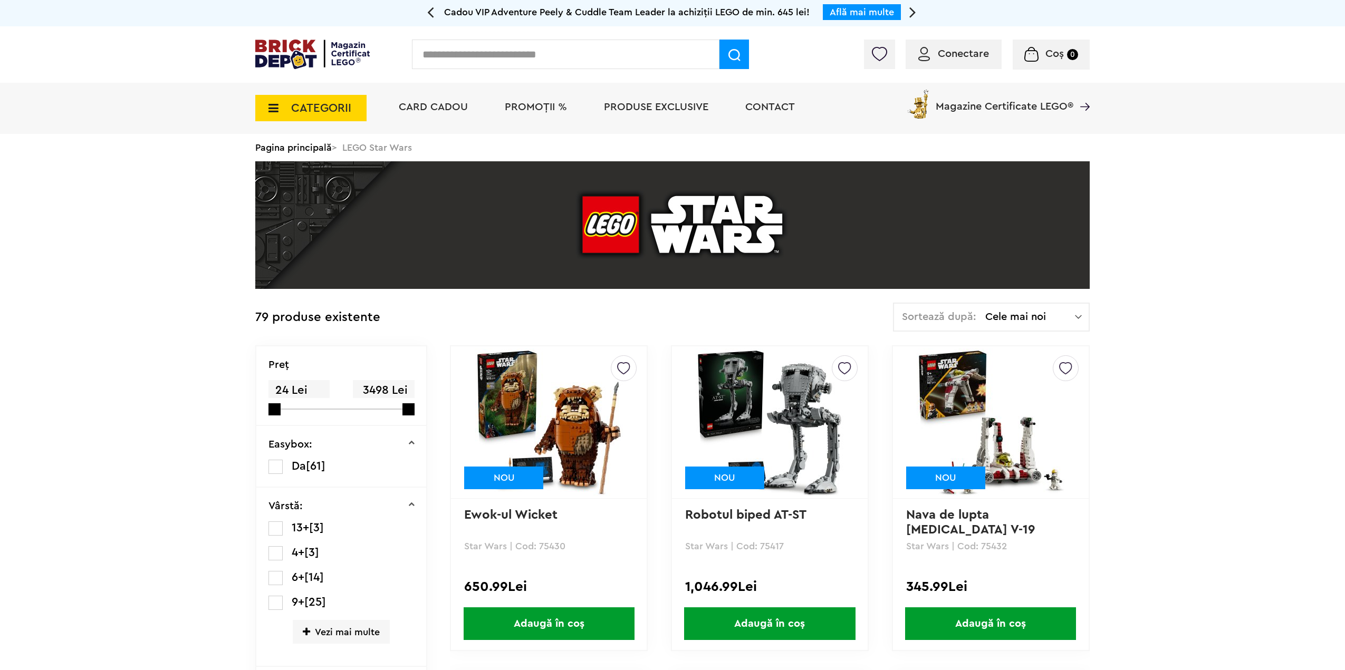
click at [1046, 318] on span "Cele mai noi" at bounding box center [1030, 317] width 90 height 11
click at [981, 417] on li "Cele mai scumpe" at bounding box center [990, 411] width 189 height 17
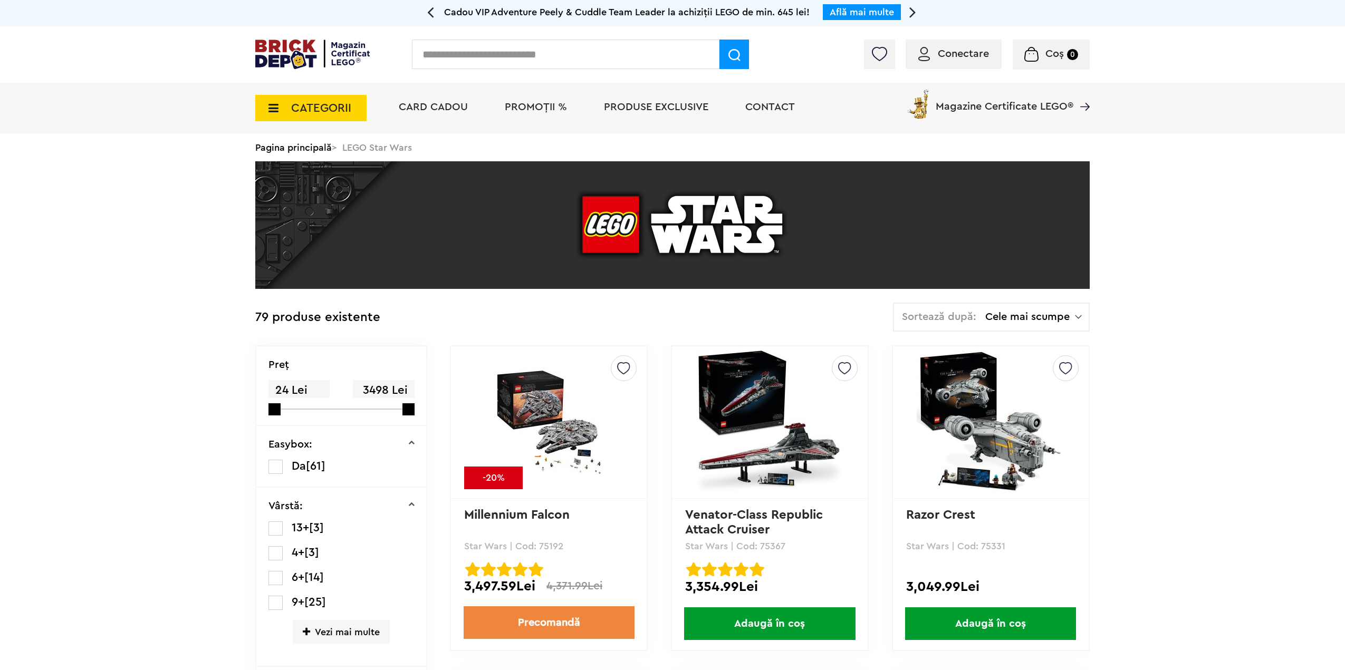
click at [534, 406] on img at bounding box center [549, 422] width 148 height 107
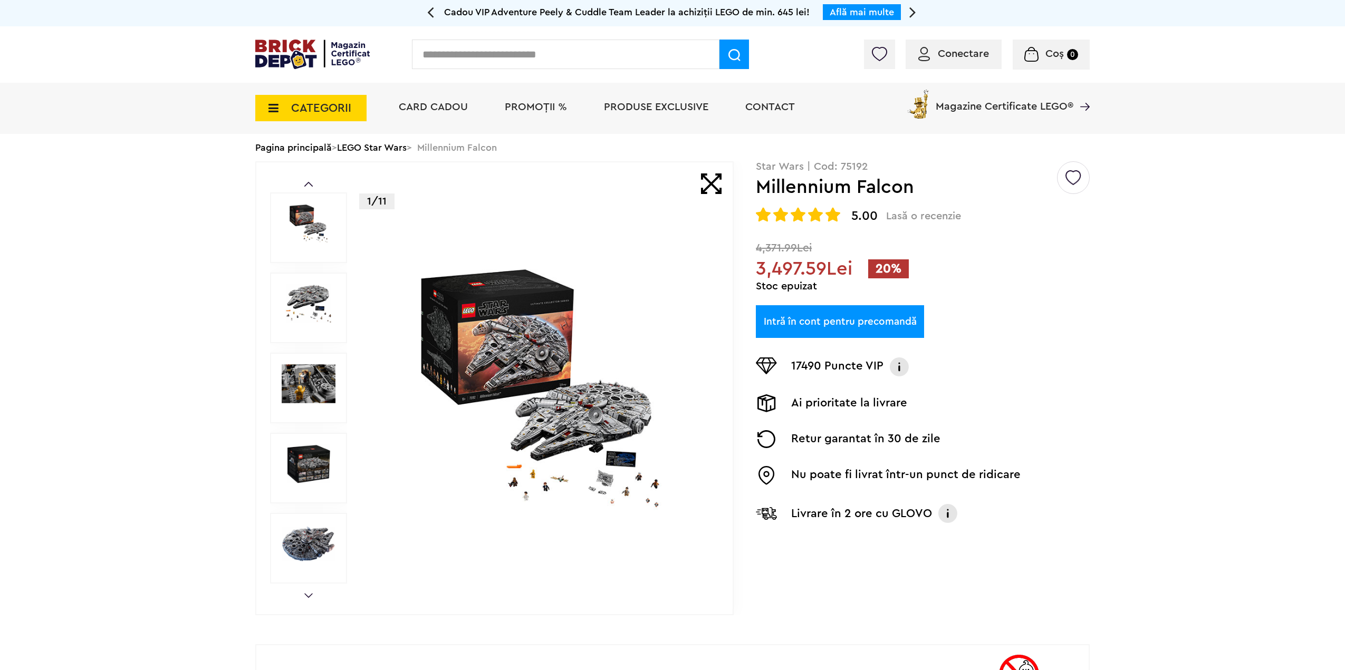
drag, startPoint x: 543, startPoint y: 407, endPoint x: 530, endPoint y: 365, distance: 43.7
click at [528, 363] on img at bounding box center [540, 389] width 340 height 246
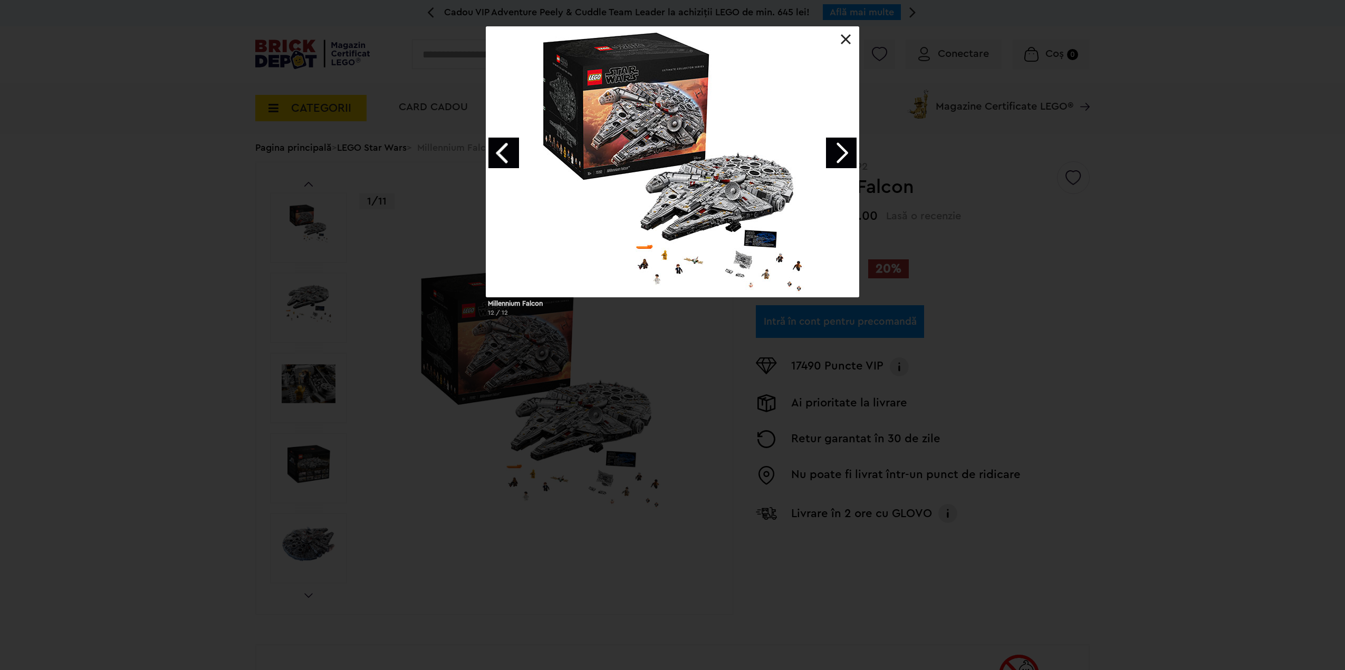
click at [832, 152] on link "Next image" at bounding box center [841, 153] width 31 height 31
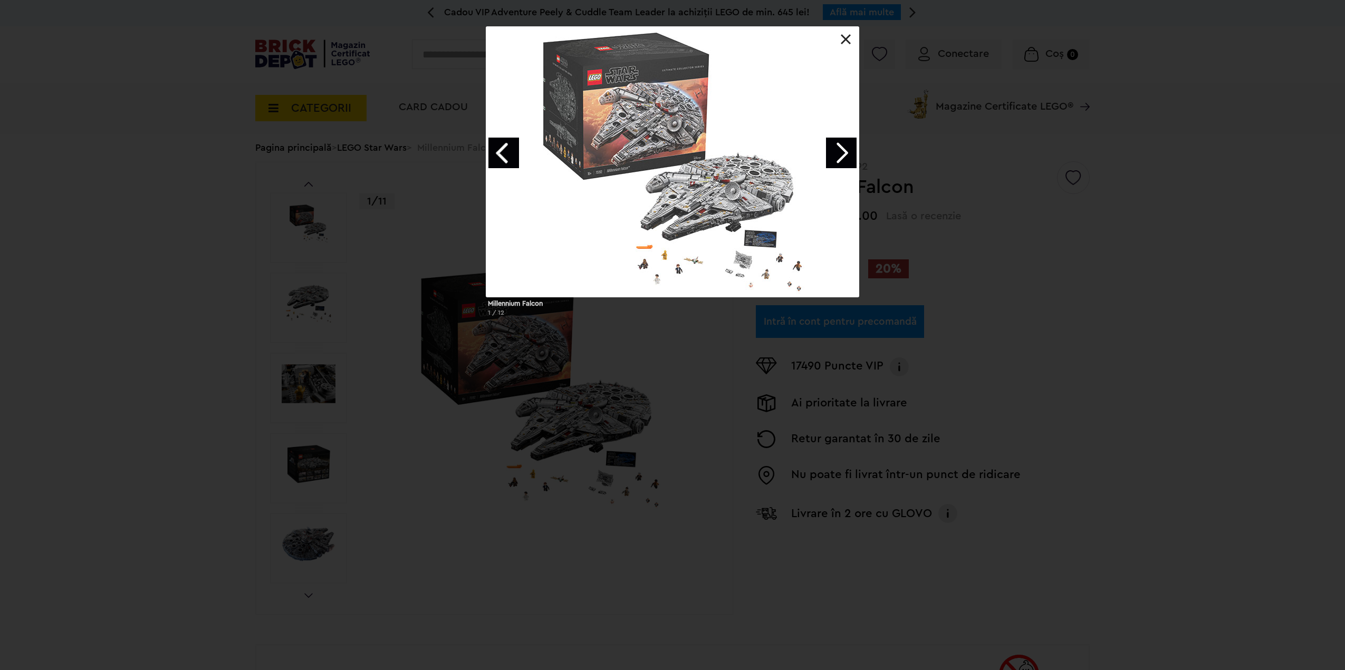
click at [831, 152] on link "Next image" at bounding box center [841, 153] width 31 height 31
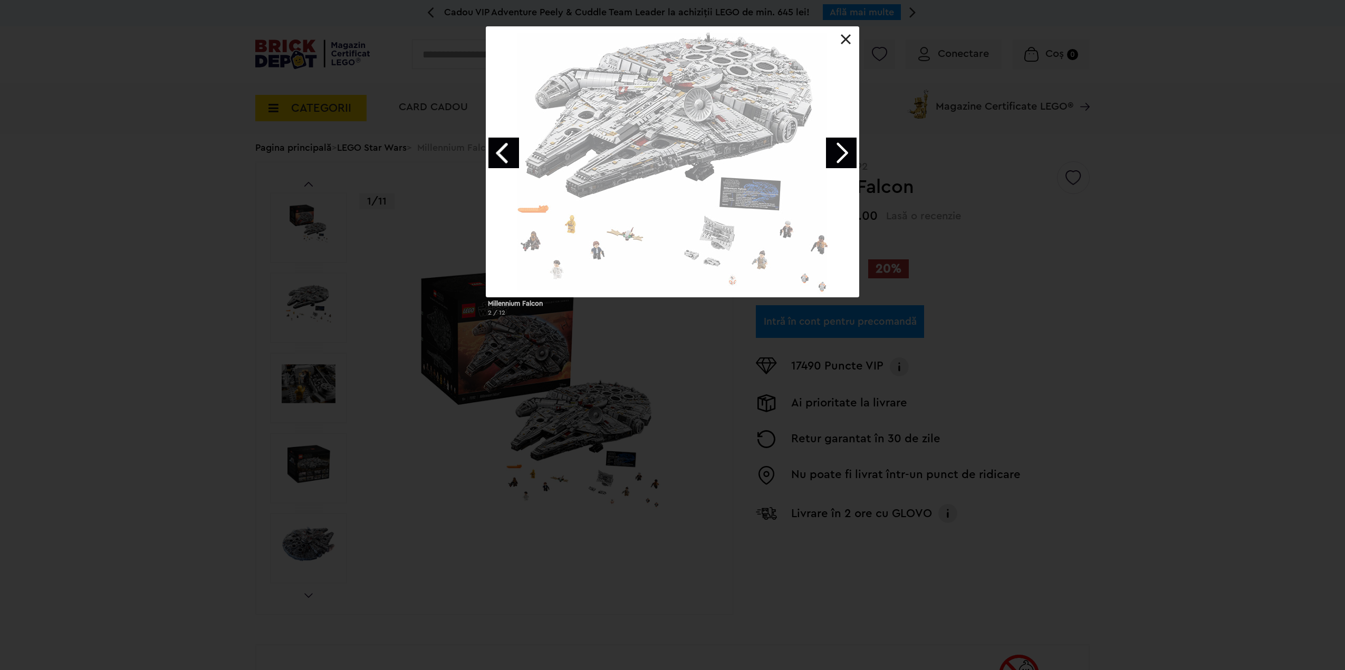
click at [830, 153] on link "Next image" at bounding box center [841, 153] width 31 height 31
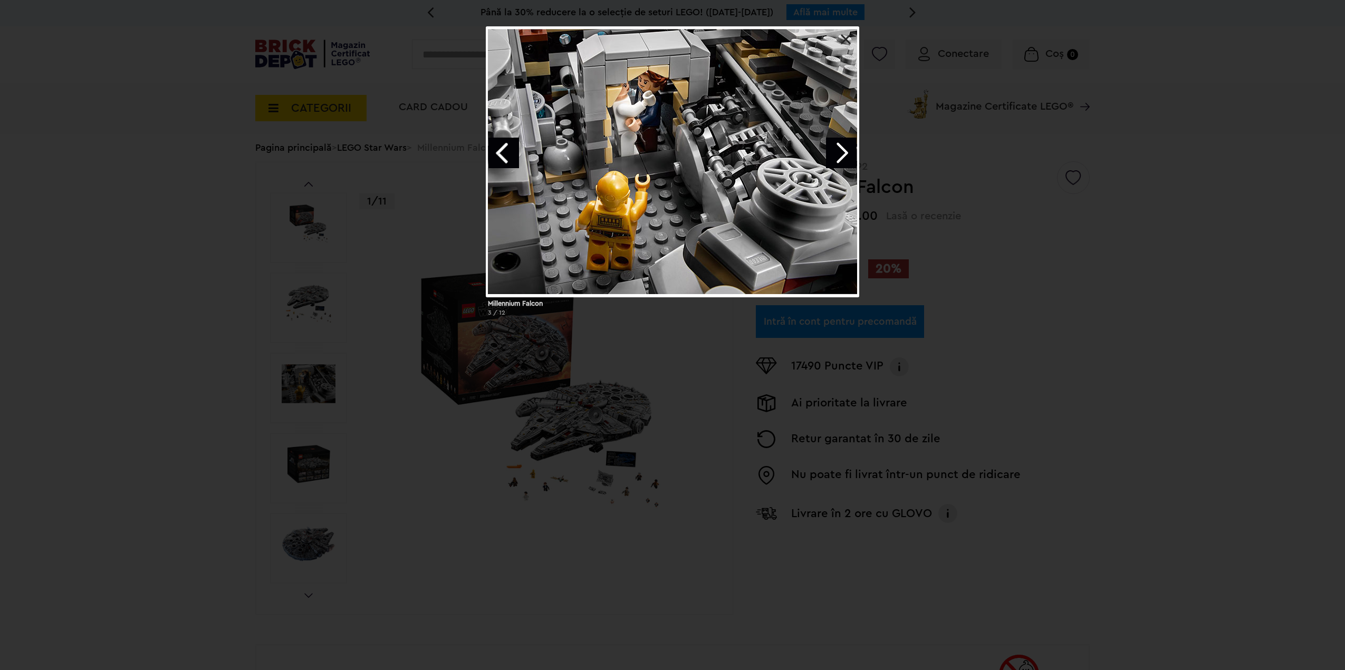
click at [845, 26] on div at bounding box center [672, 26] width 373 height 0
click at [506, 155] on link "Previous image" at bounding box center [503, 153] width 31 height 31
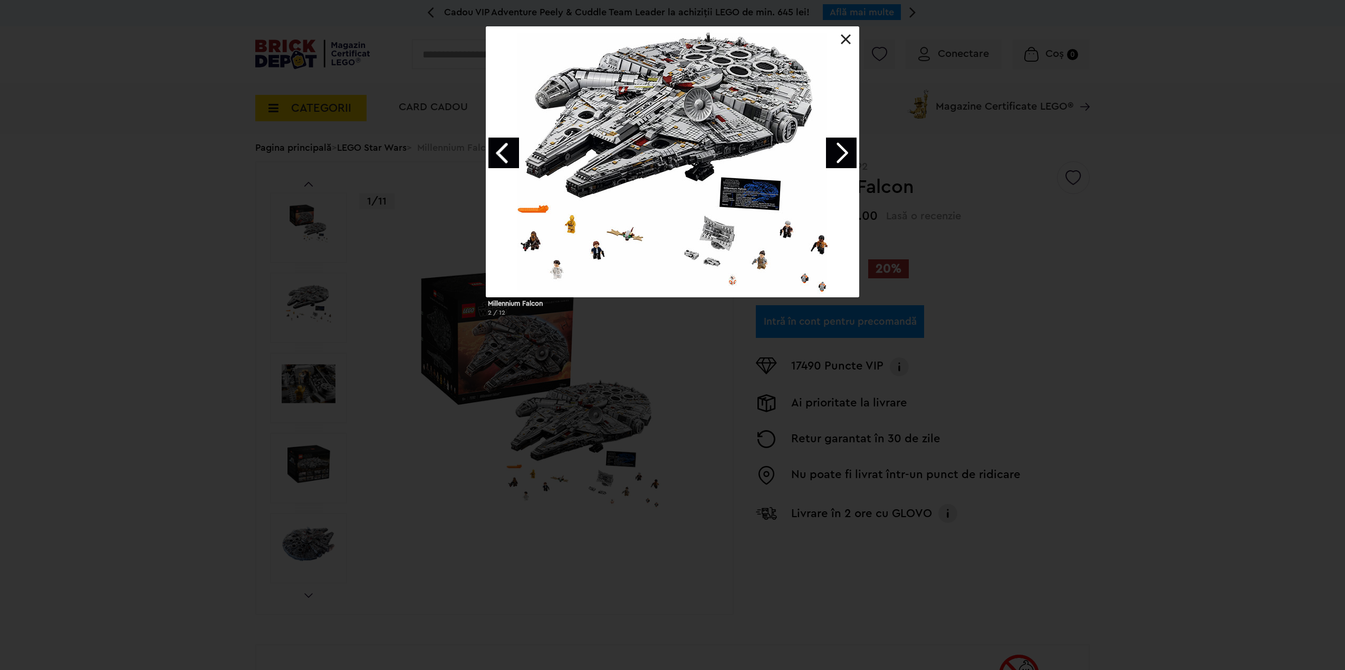
click at [846, 36] on link at bounding box center [846, 39] width 11 height 11
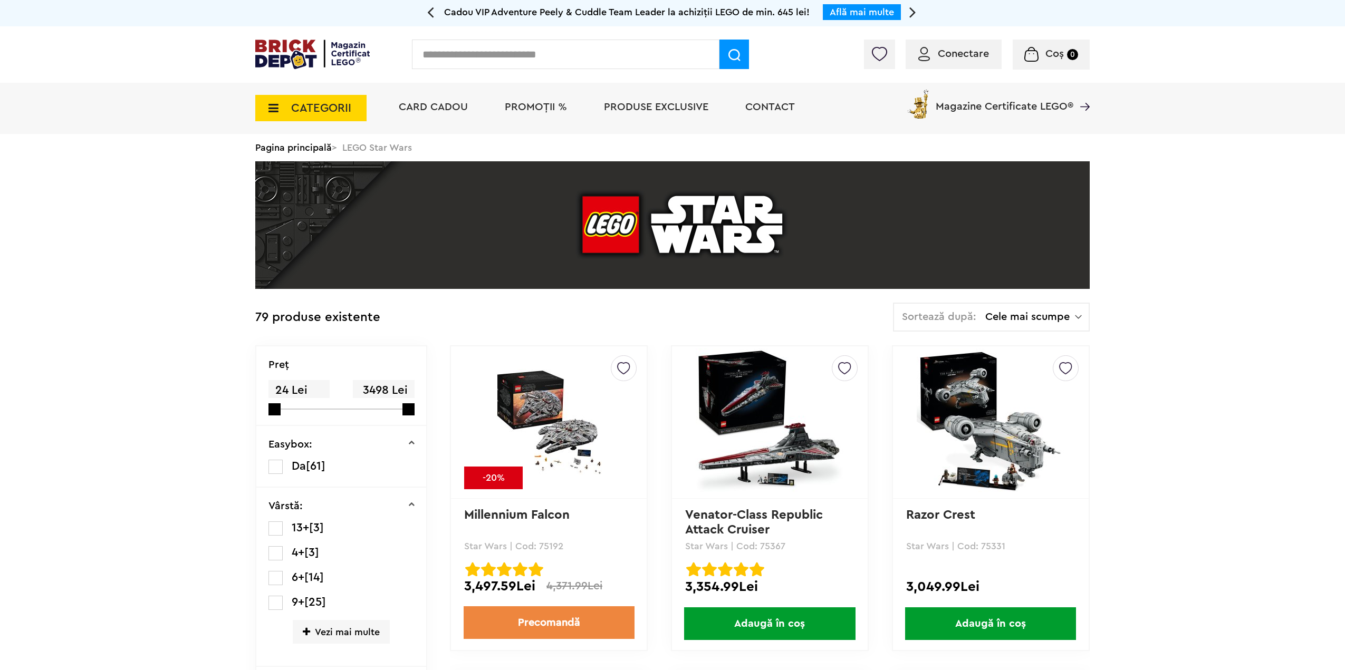
click at [718, 379] on img at bounding box center [770, 423] width 148 height 148
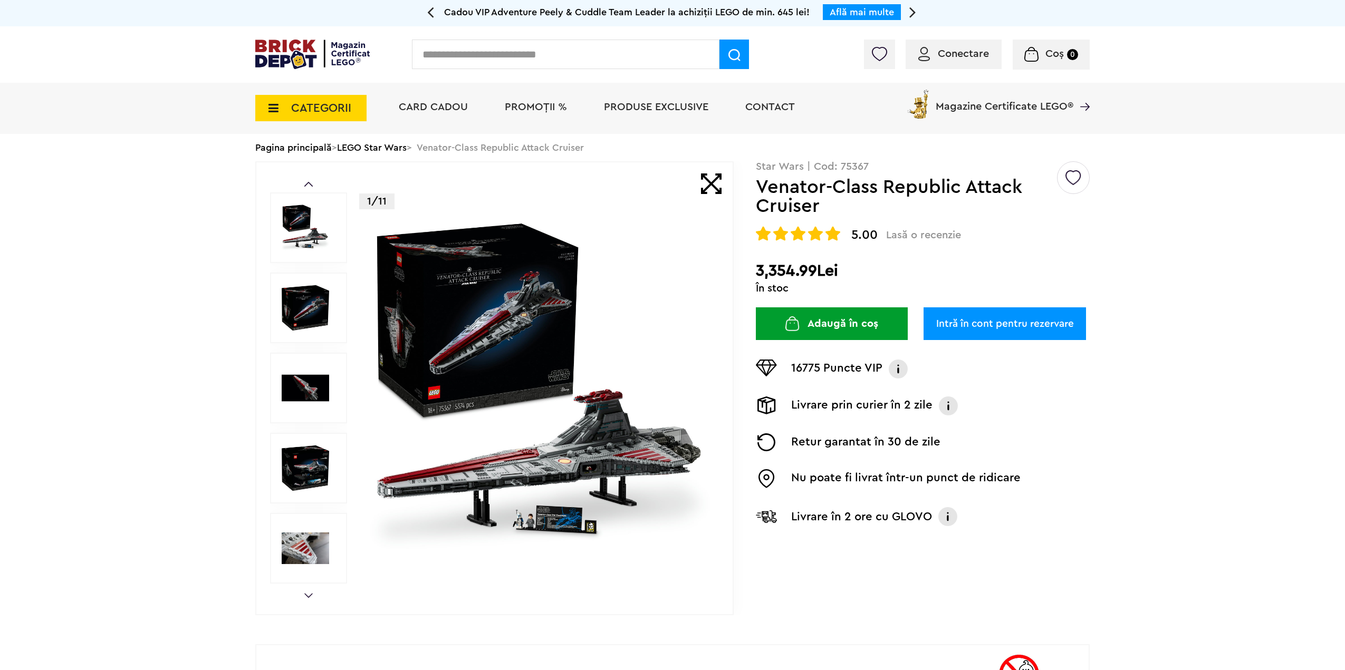
click at [639, 346] on img at bounding box center [540, 388] width 340 height 340
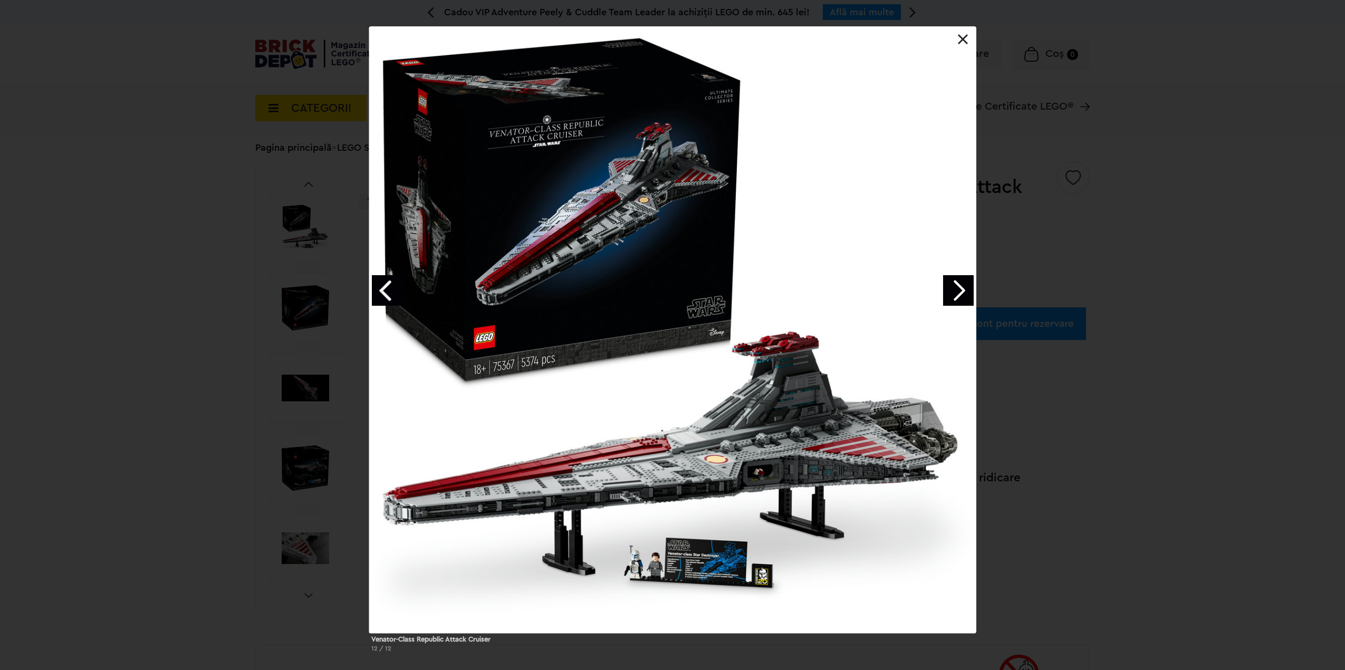
click at [954, 288] on link "Next image" at bounding box center [958, 290] width 31 height 31
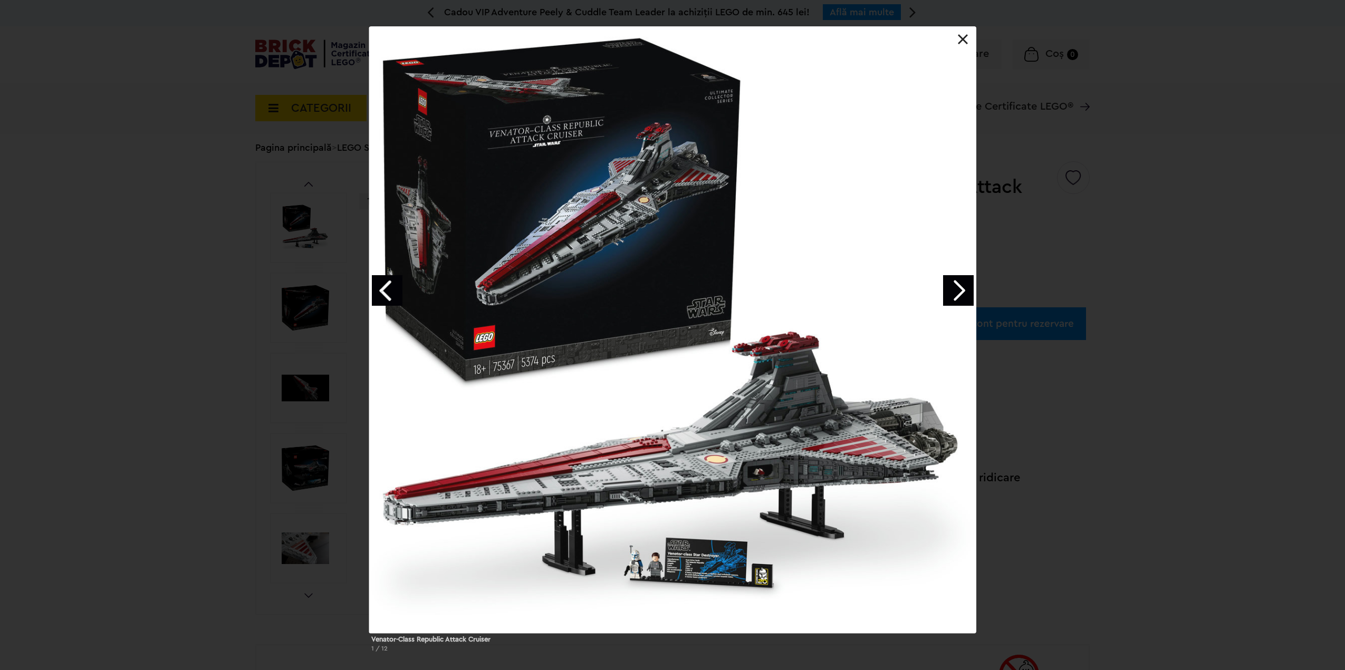
click at [950, 287] on link "Next image" at bounding box center [958, 290] width 31 height 31
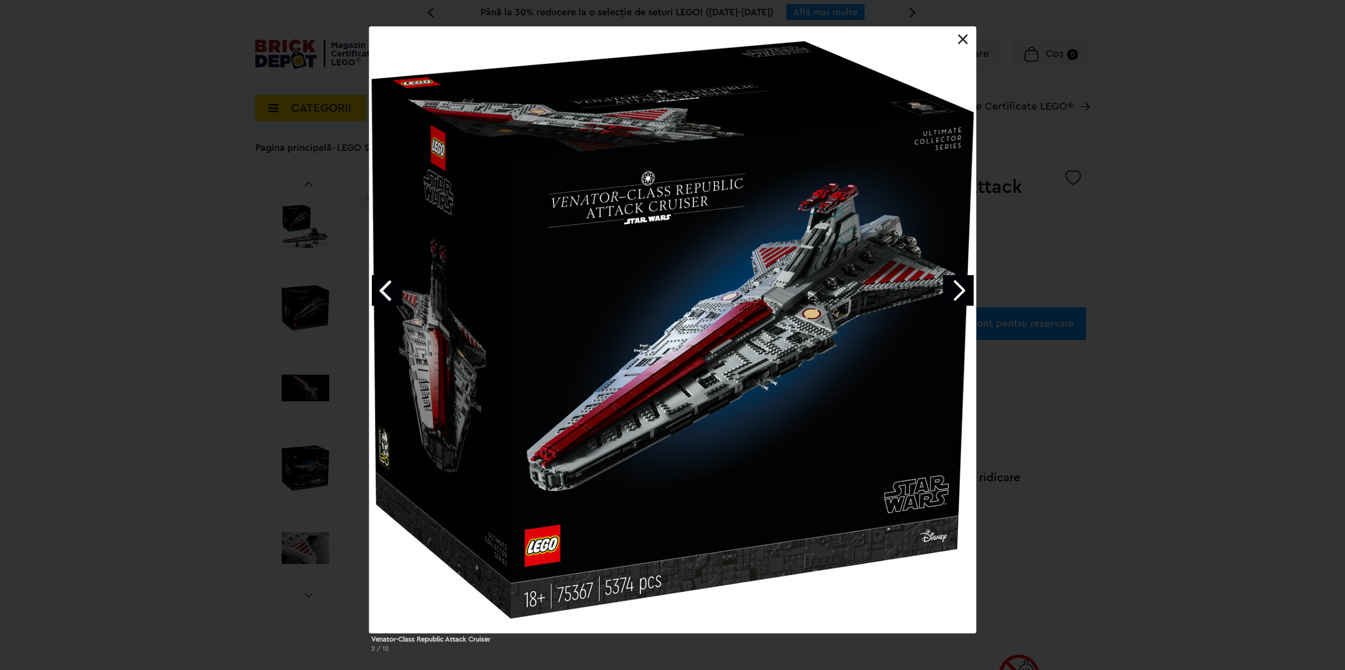
click at [949, 287] on link "Next image" at bounding box center [958, 290] width 31 height 31
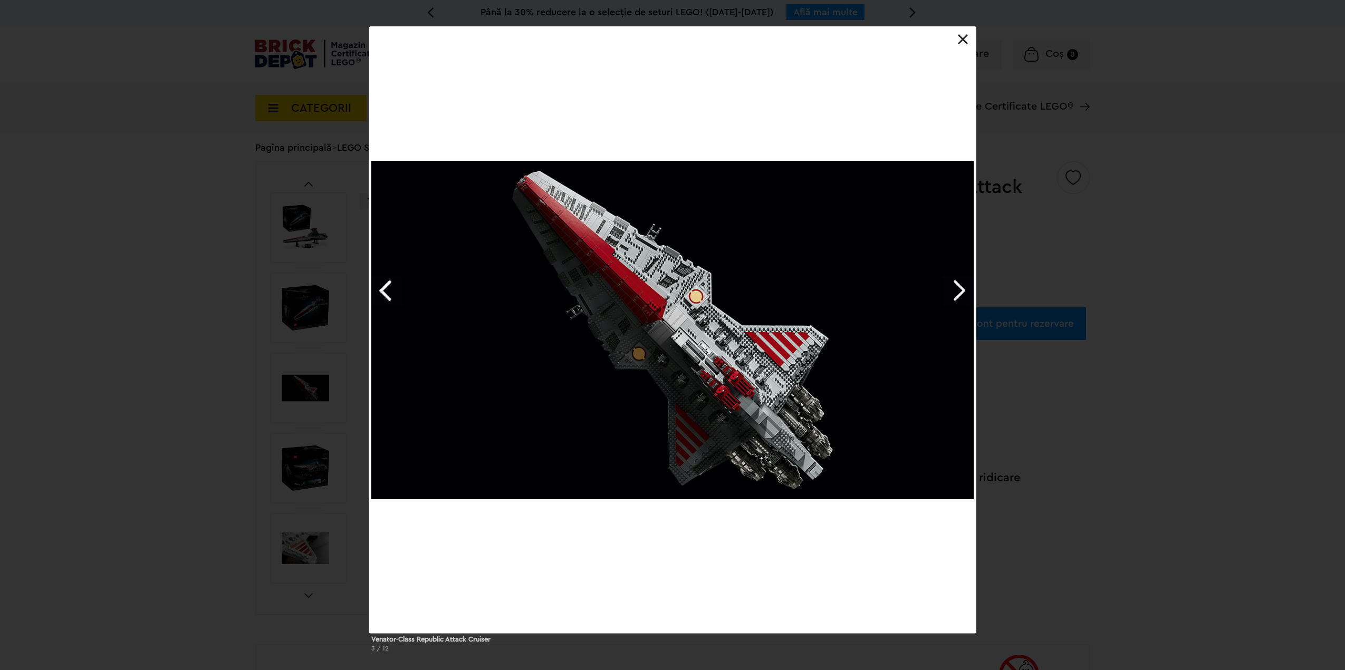
click at [949, 287] on link "Next image" at bounding box center [958, 290] width 31 height 31
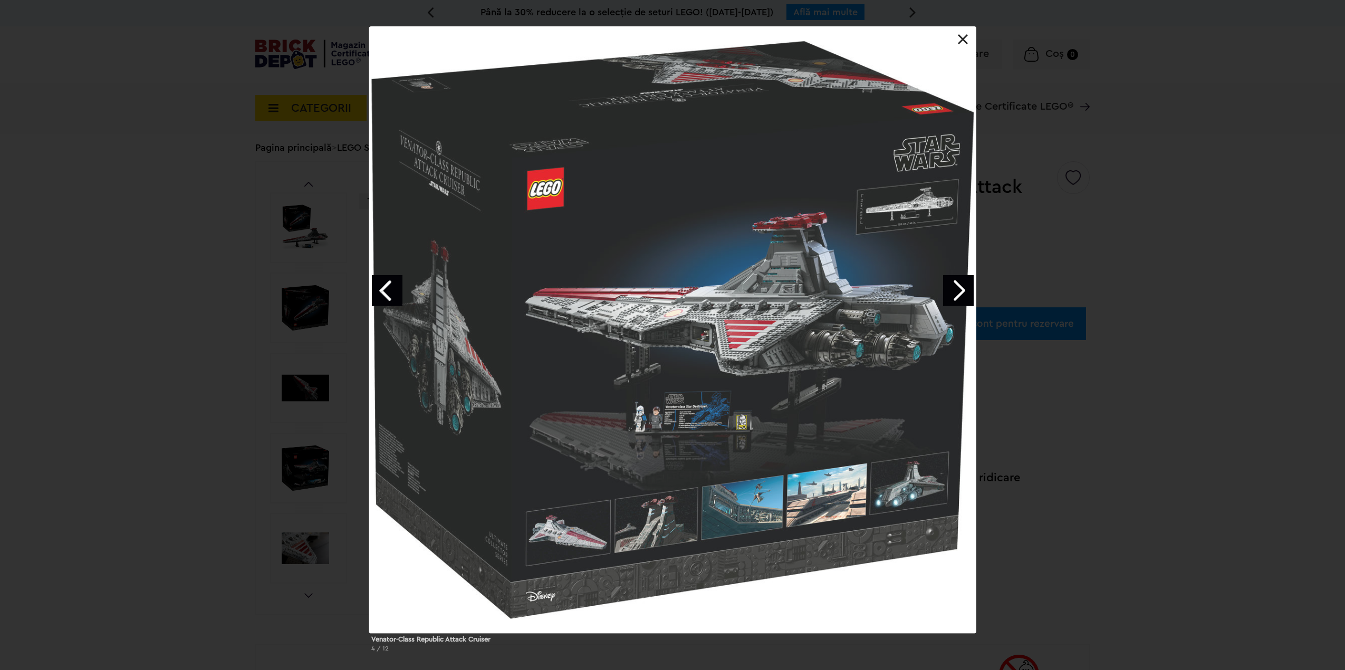
click at [949, 287] on link "Next image" at bounding box center [958, 290] width 31 height 31
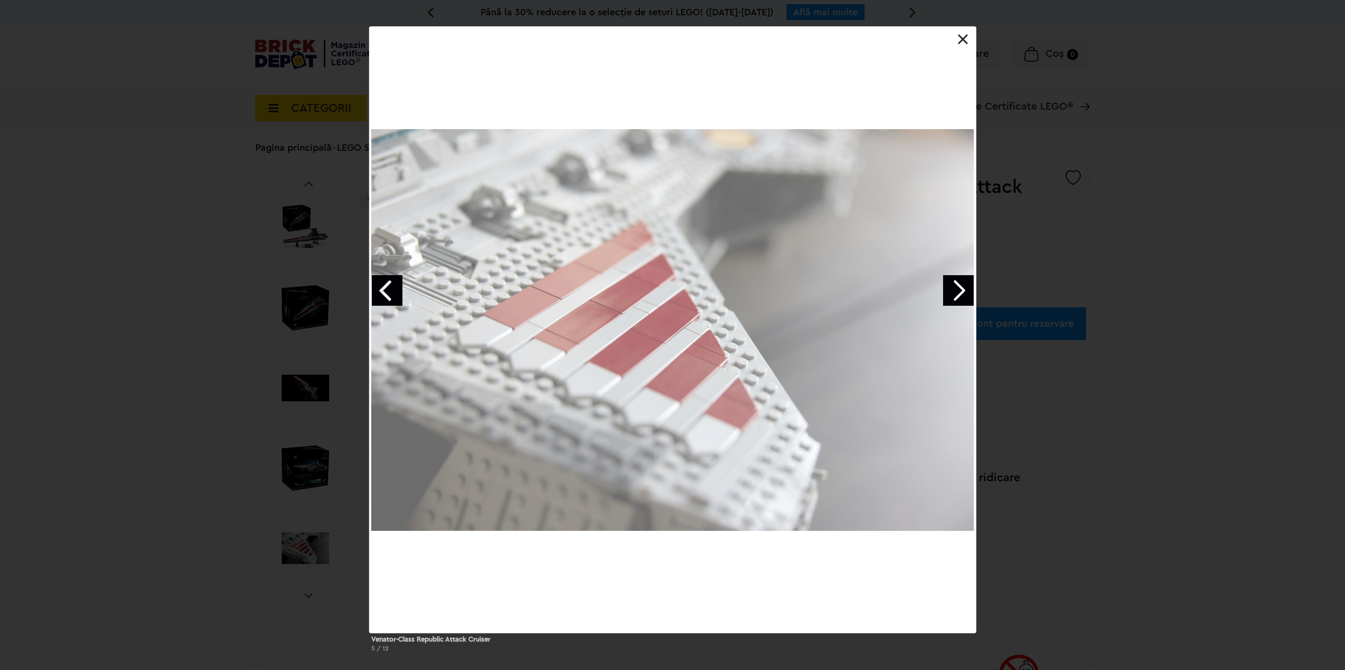
click at [949, 287] on link "Next image" at bounding box center [958, 290] width 31 height 31
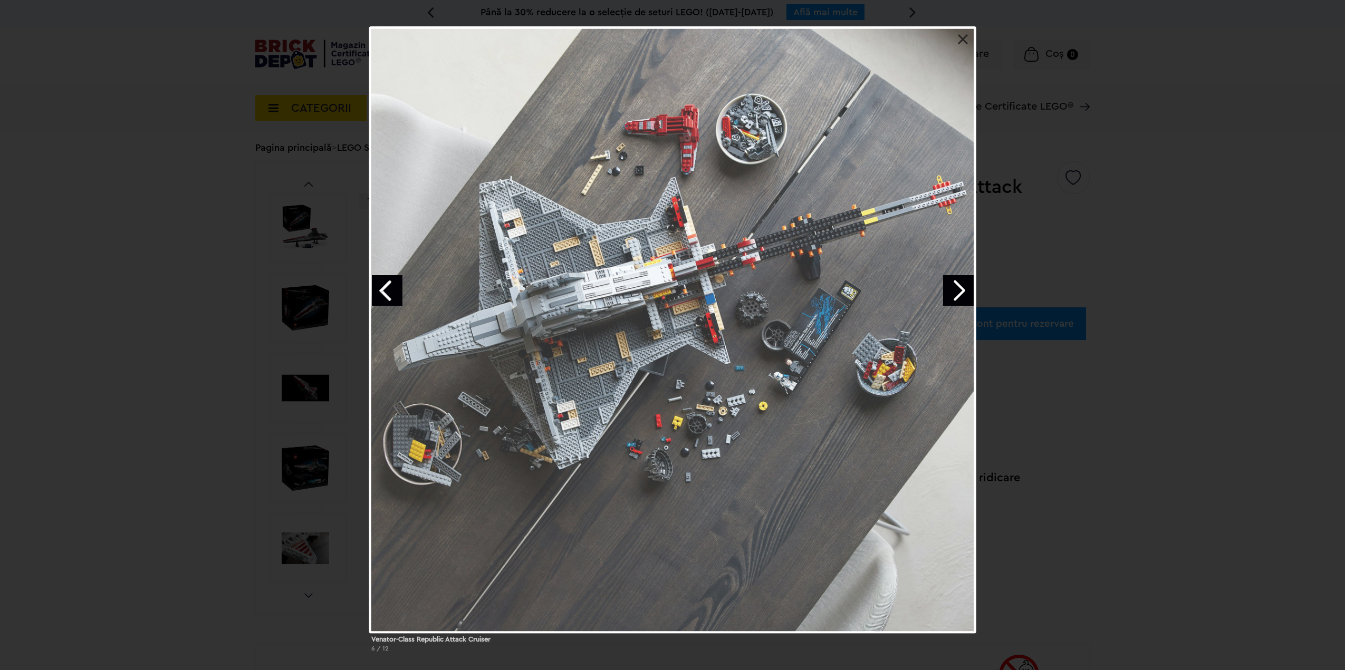
click at [949, 287] on link "Next image" at bounding box center [958, 290] width 31 height 31
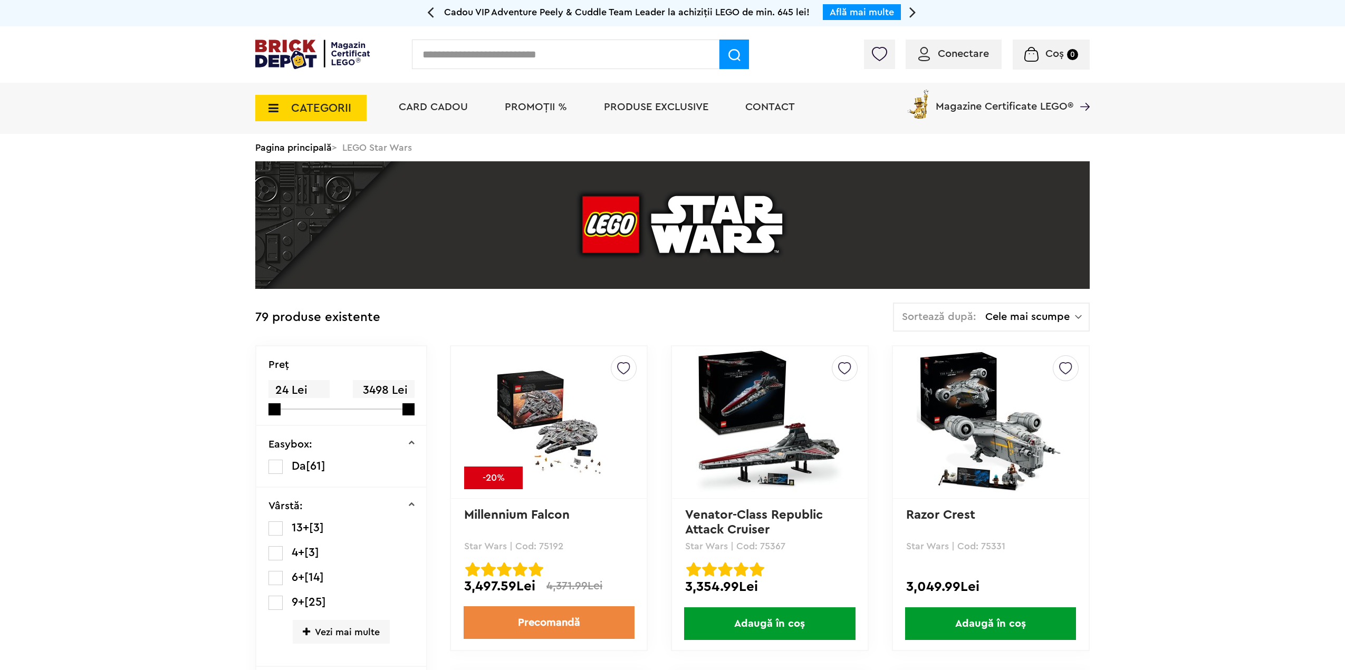
click at [526, 60] on input "text" at bounding box center [565, 55] width 307 height 30
click at [312, 111] on span "CATEGORII" at bounding box center [321, 108] width 60 height 12
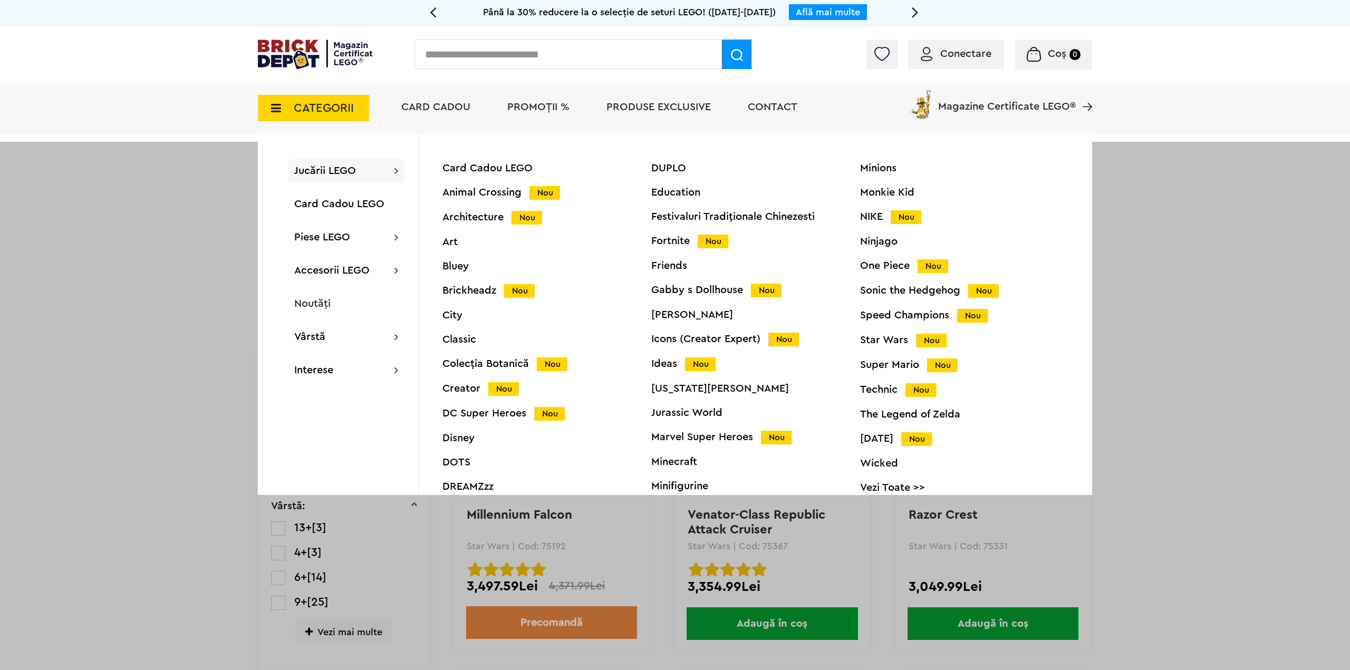
click at [880, 486] on link "Vezi Toate >>" at bounding box center [964, 488] width 209 height 11
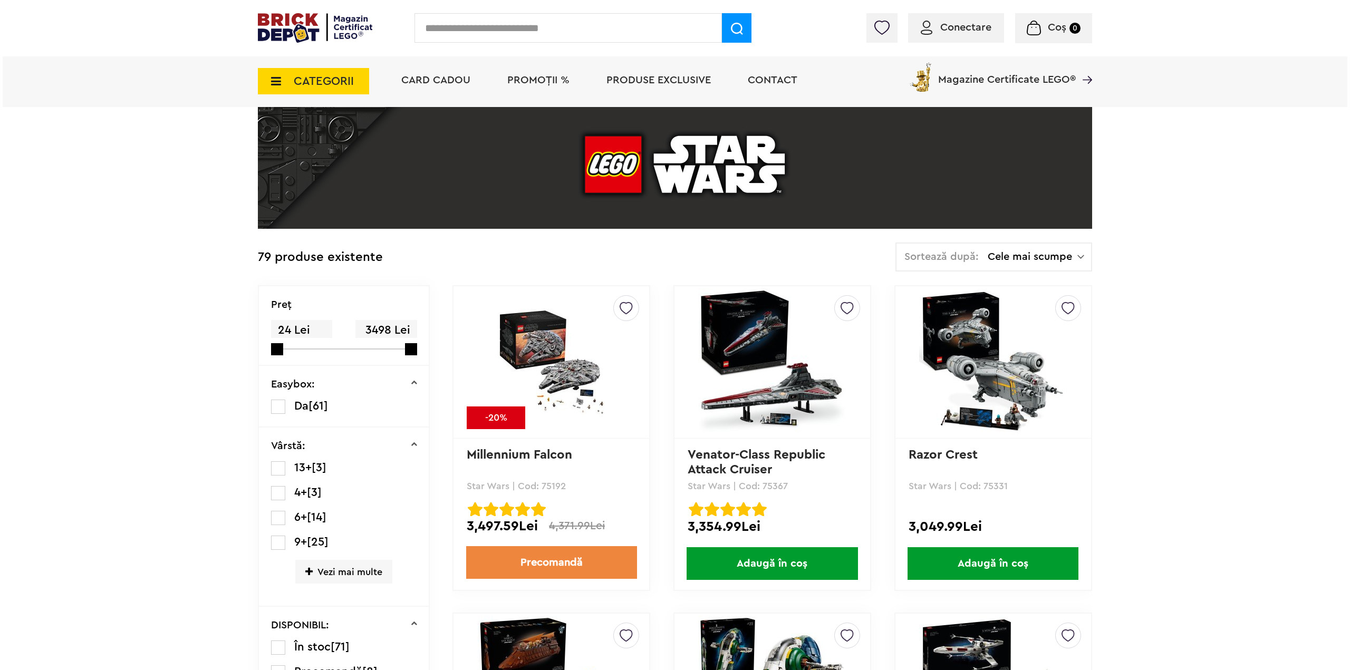
scroll to position [105, 0]
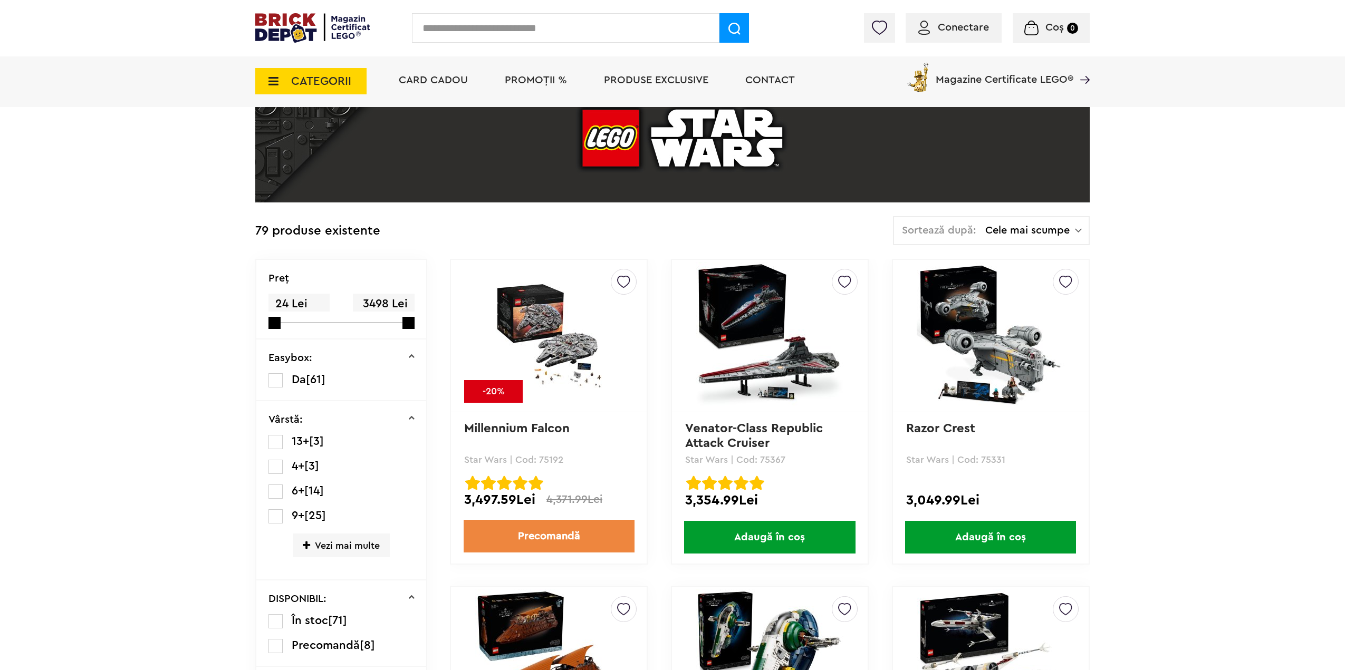
click at [302, 83] on span "CATEGORII" at bounding box center [321, 81] width 60 height 12
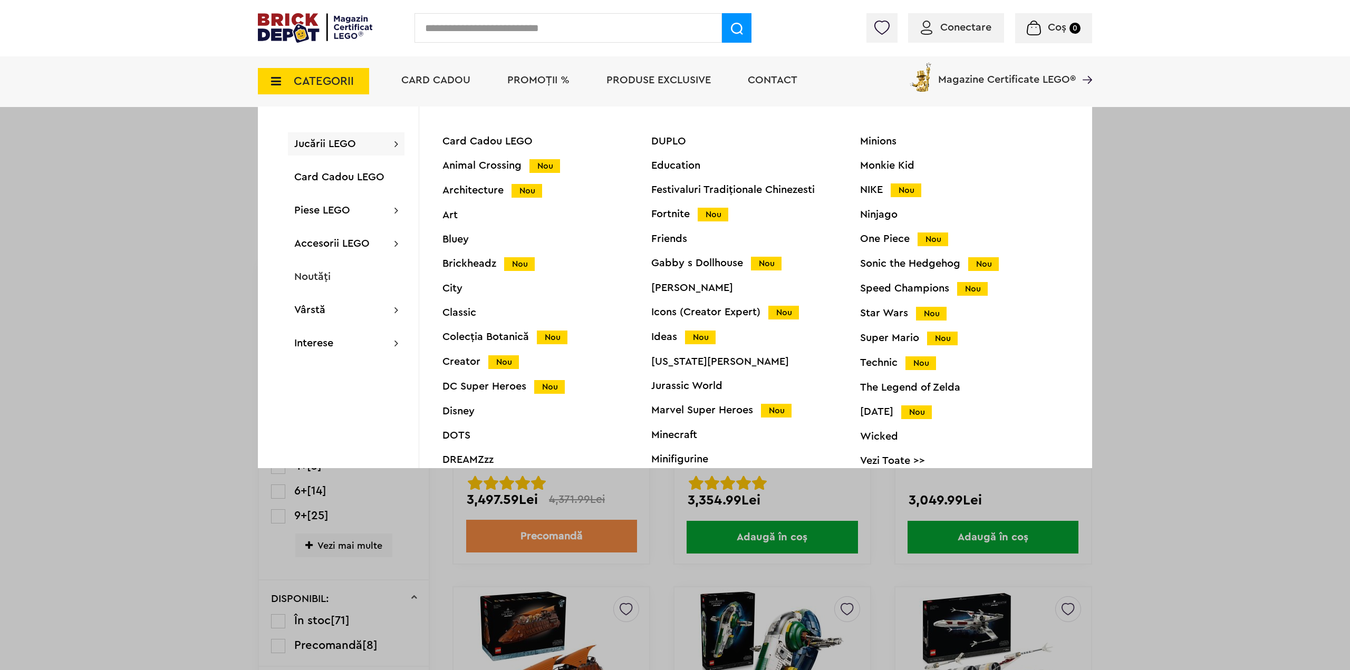
scroll to position [41, 0]
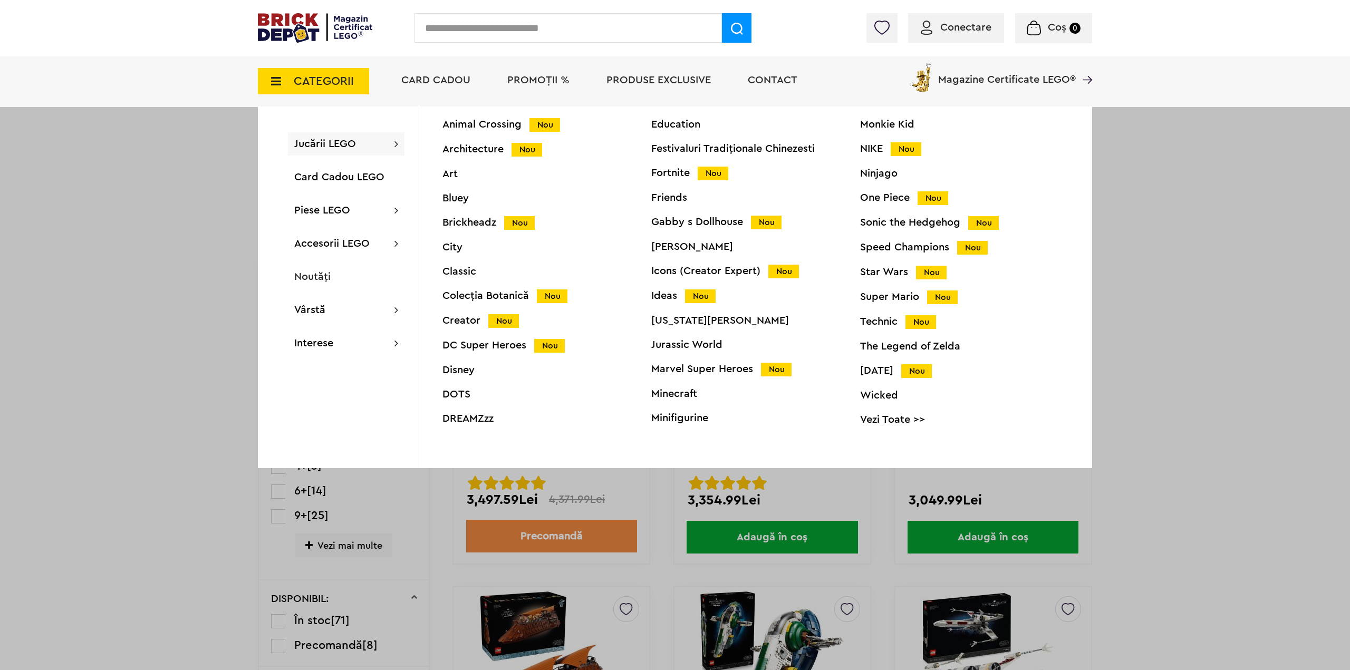
click at [905, 416] on link "Vezi Toate >>" at bounding box center [964, 419] width 209 height 11
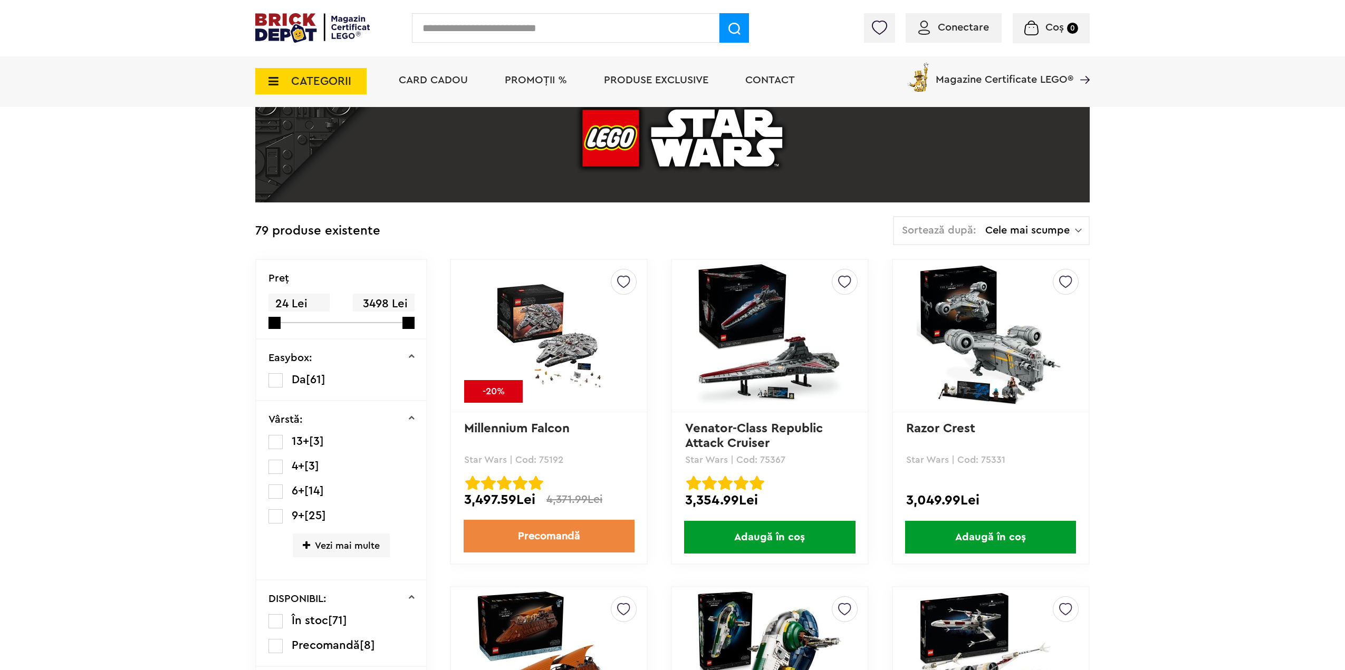
click at [326, 81] on span "CATEGORII" at bounding box center [321, 81] width 60 height 12
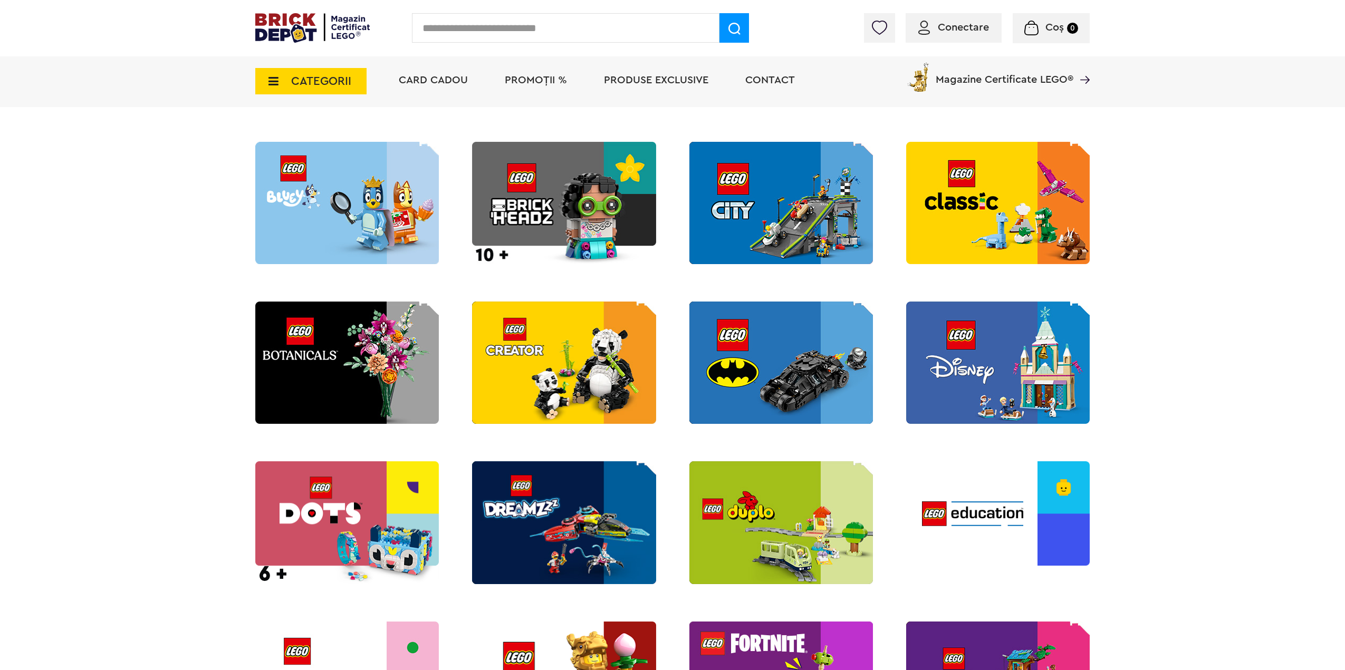
scroll to position [791, 0]
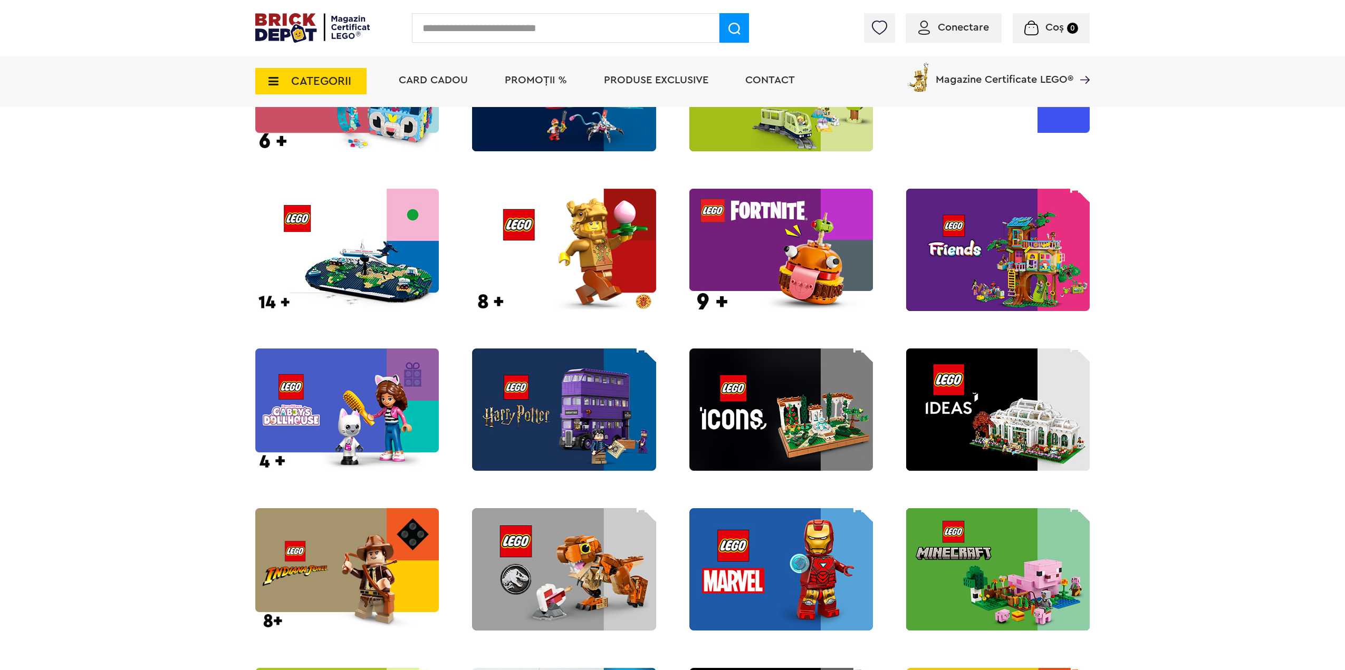
click at [801, 413] on img at bounding box center [781, 410] width 184 height 122
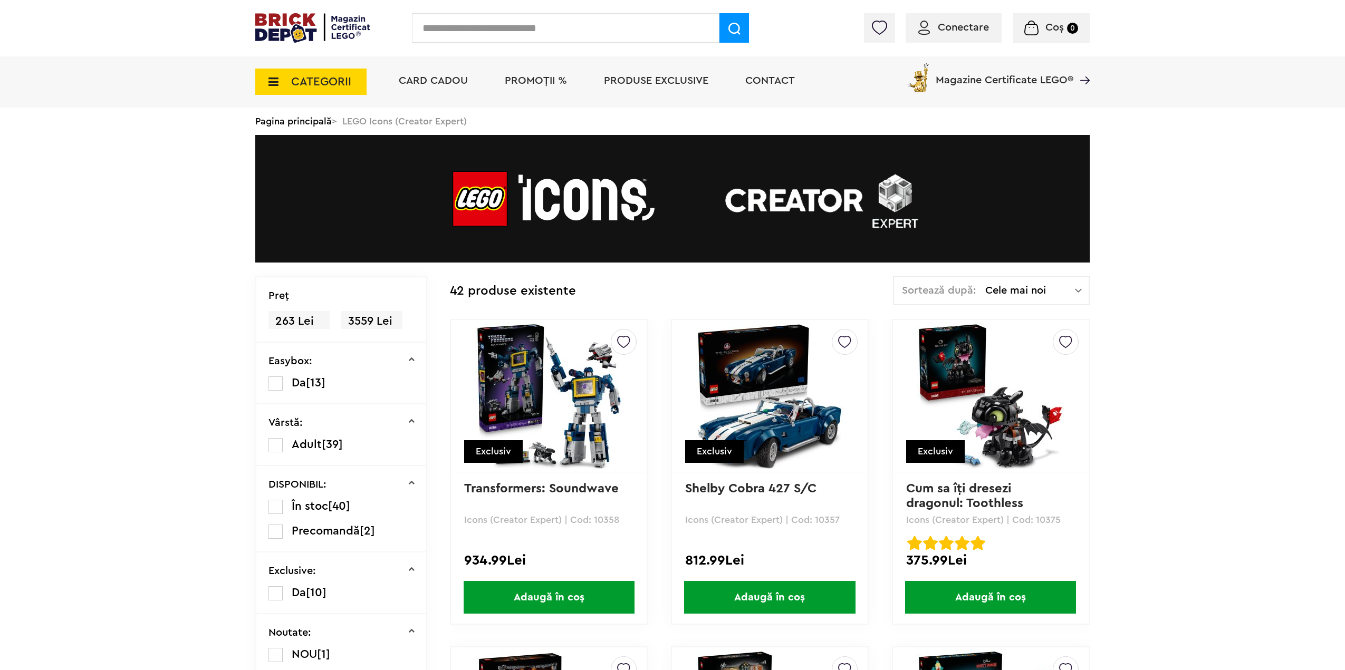
click at [1006, 282] on div "Sortează după: Cele mai noi Cele mai noi Cele mai vechi Cele mai ieftine Cele m…" at bounding box center [991, 290] width 197 height 29
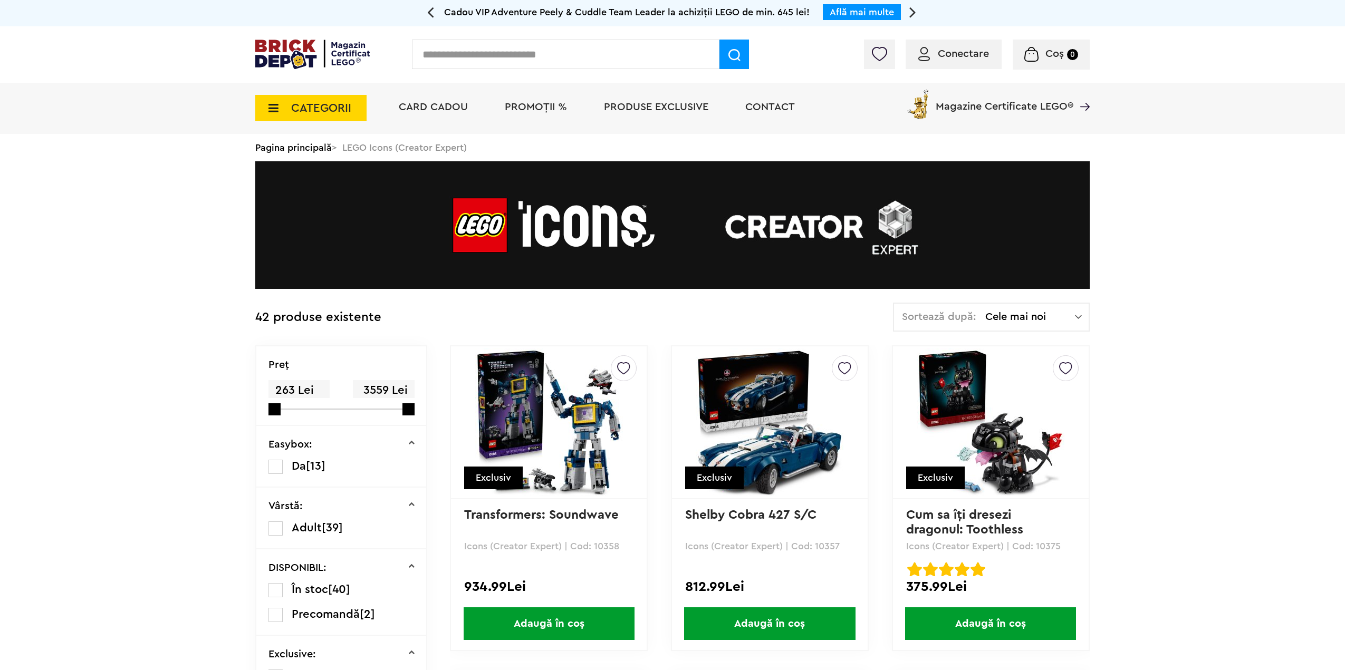
click at [1002, 320] on span "Cele mai noi" at bounding box center [1030, 317] width 90 height 11
click at [983, 413] on li "Cele mai scumpe" at bounding box center [990, 411] width 189 height 17
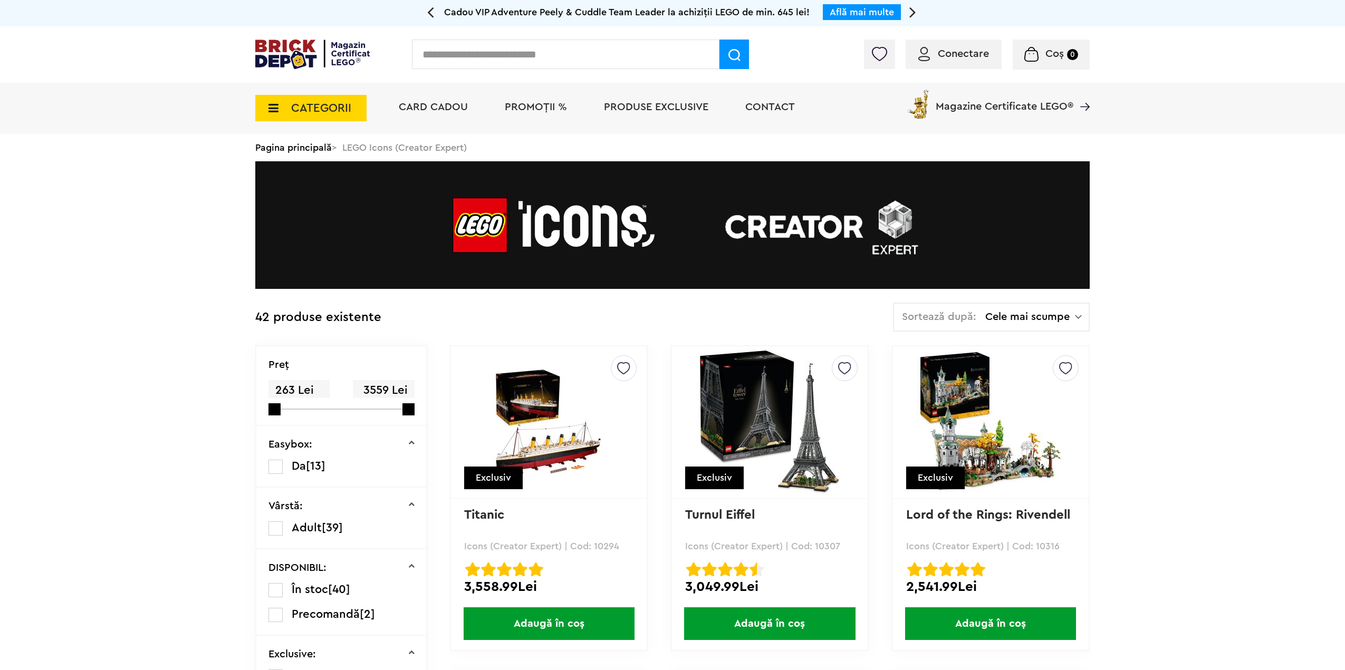
click at [594, 395] on img at bounding box center [549, 422] width 148 height 109
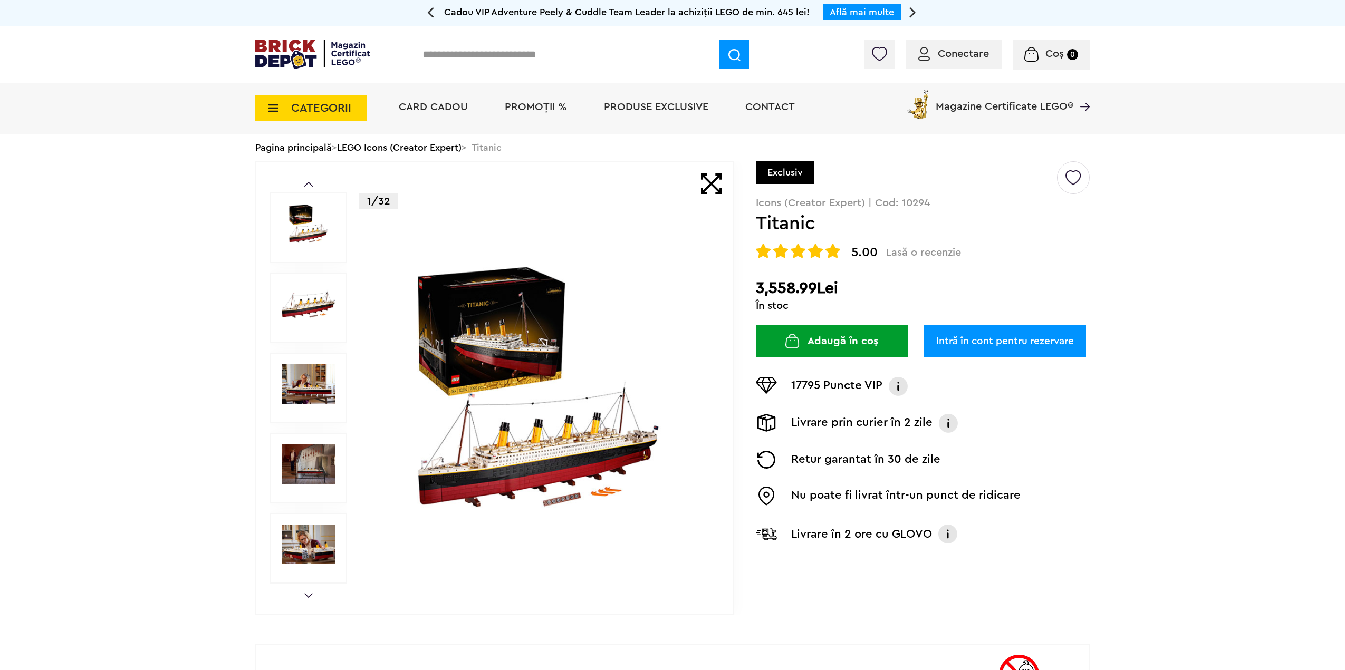
click at [498, 338] on img at bounding box center [540, 388] width 340 height 250
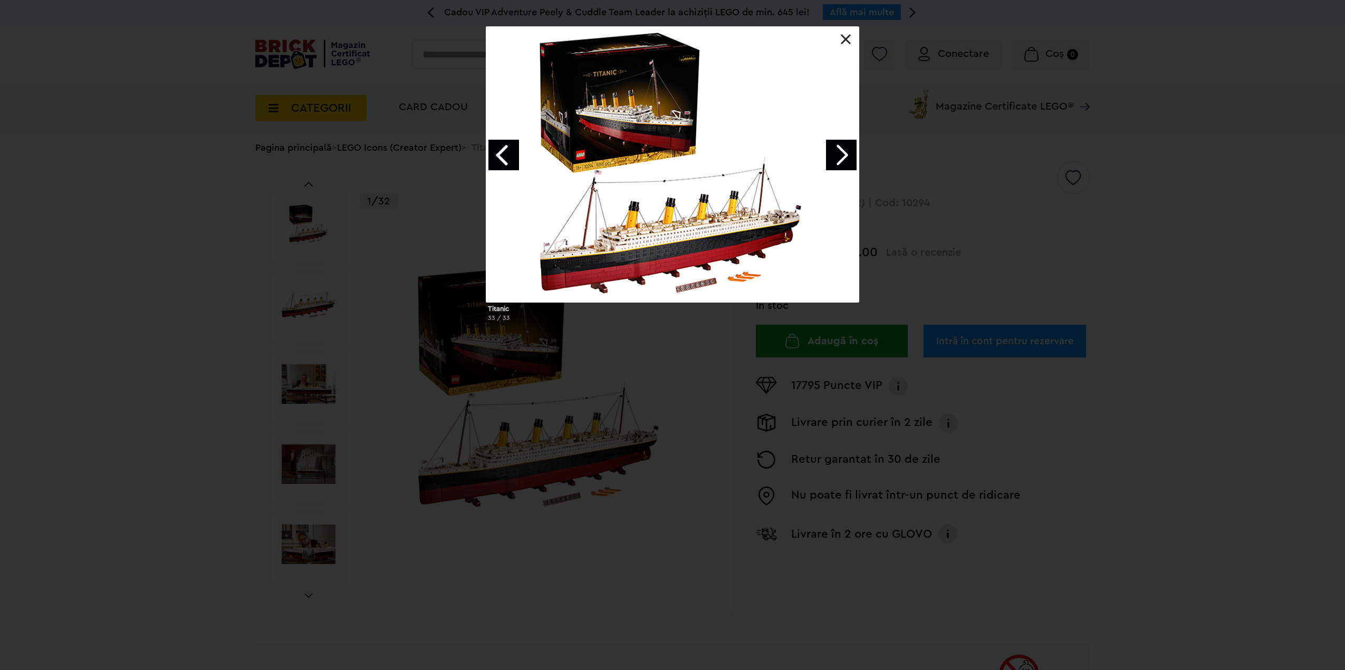
click at [833, 148] on link "Next image" at bounding box center [841, 155] width 31 height 31
click at [834, 146] on link "Next image" at bounding box center [841, 155] width 31 height 31
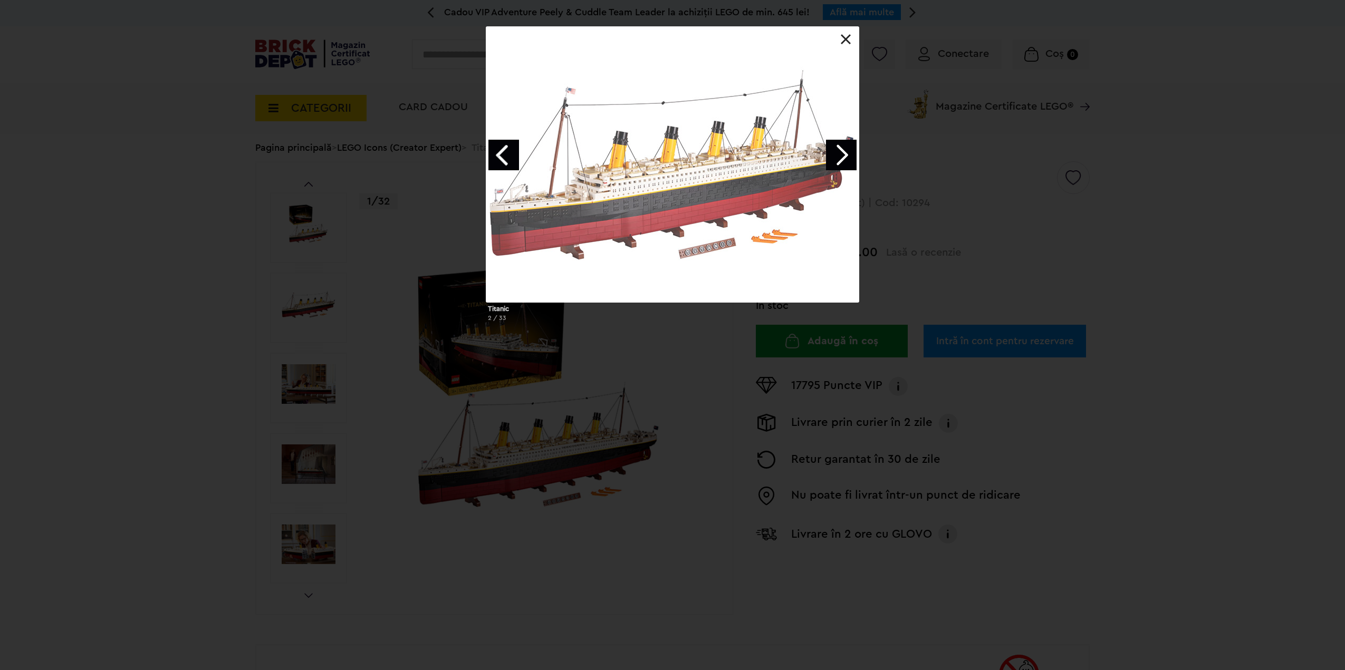
click at [827, 148] on link "Next image" at bounding box center [841, 155] width 31 height 31
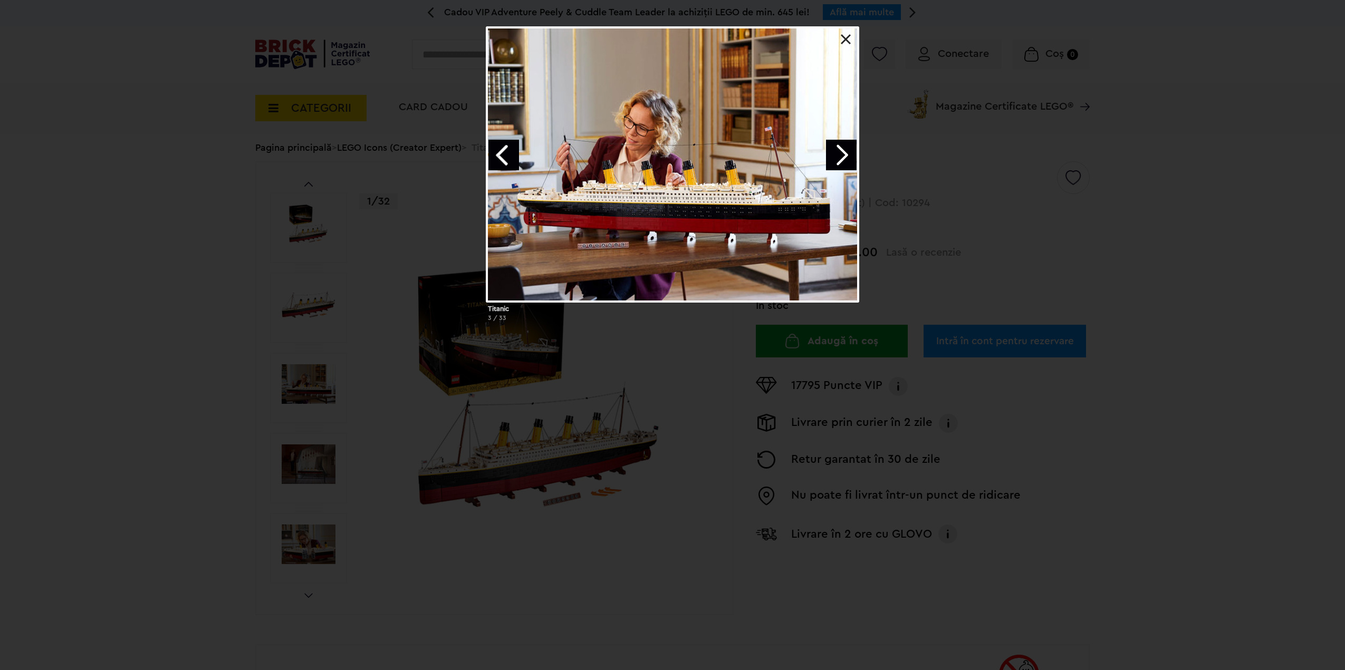
click at [839, 159] on link "Next image" at bounding box center [841, 155] width 31 height 31
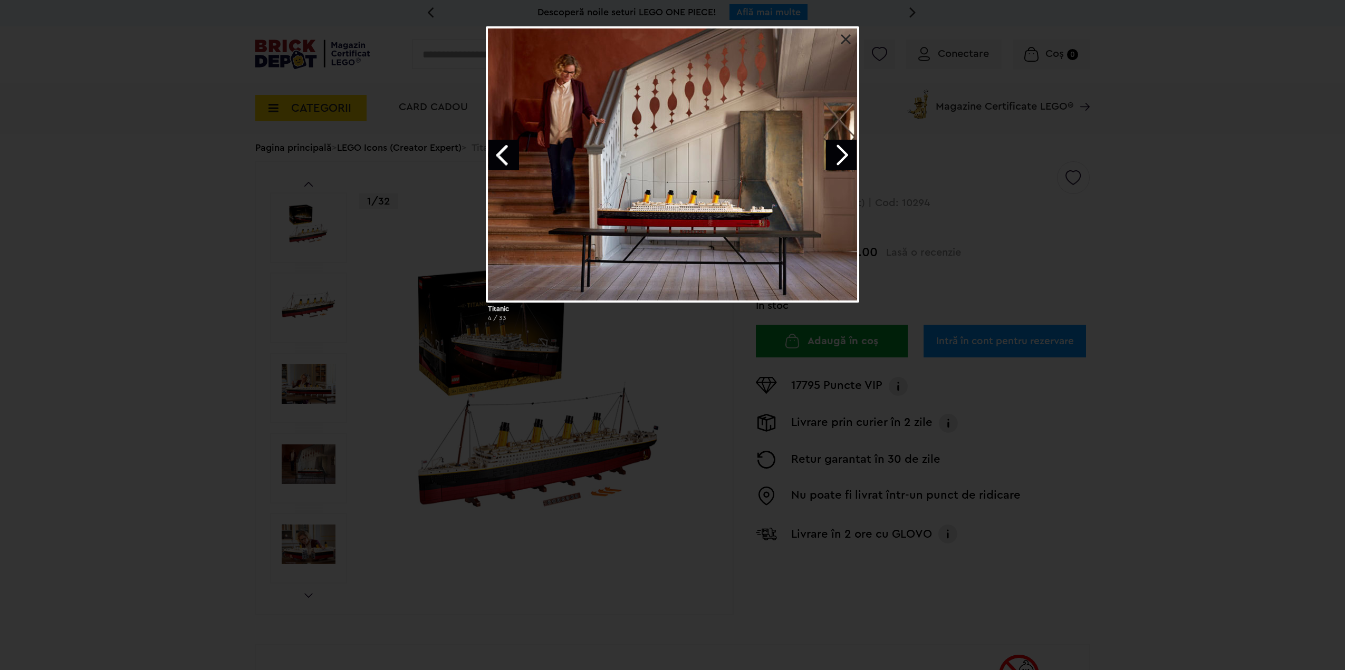
click at [495, 151] on link "Previous image" at bounding box center [503, 155] width 31 height 31
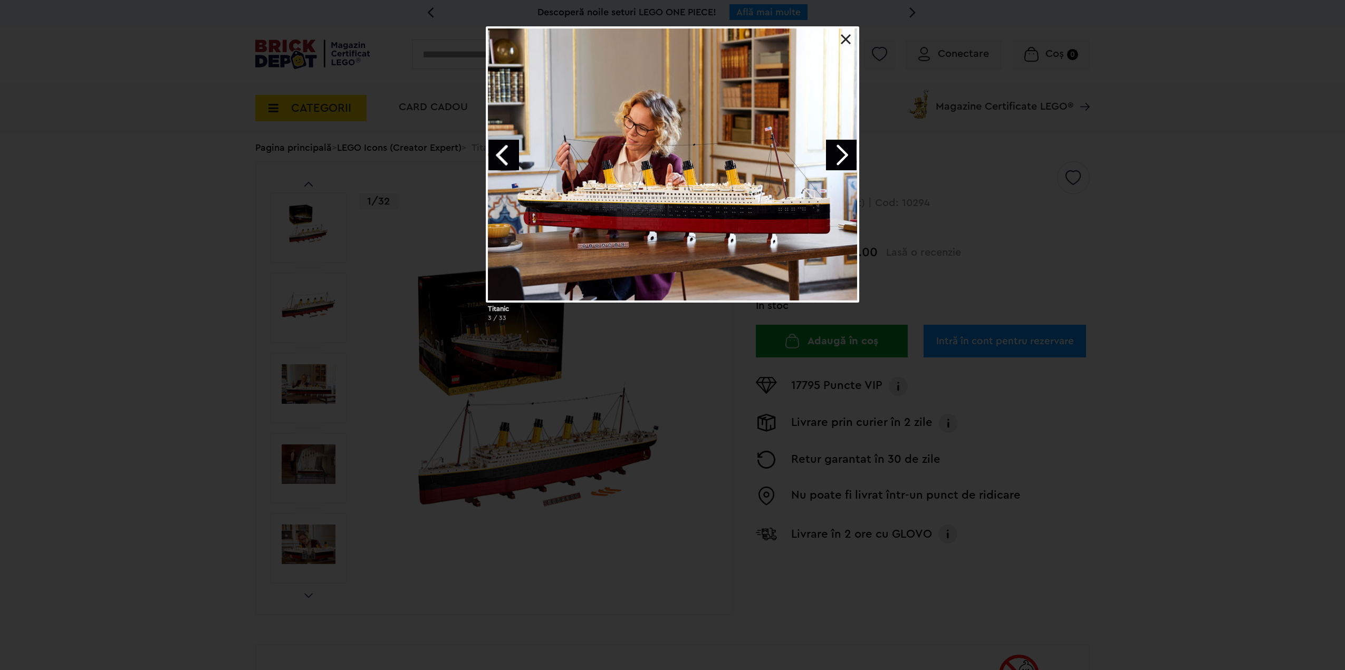
click at [832, 167] on link "Next image" at bounding box center [841, 155] width 31 height 31
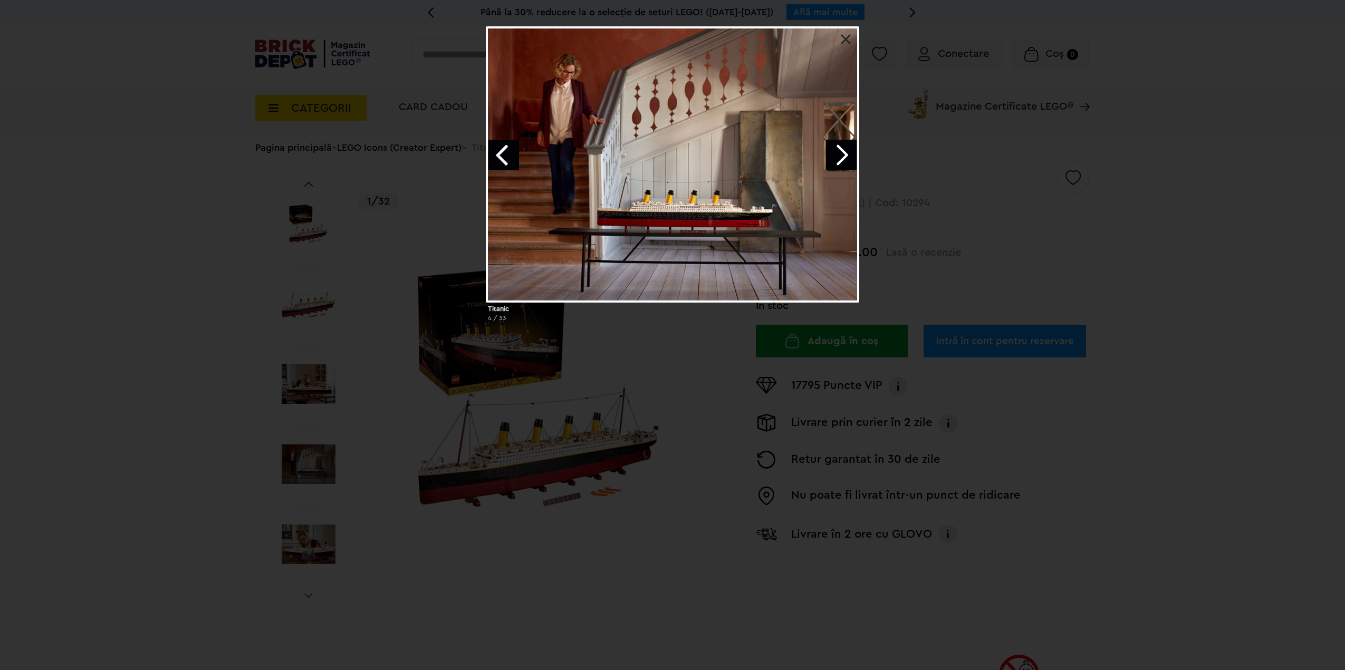
click at [507, 152] on link "Previous image" at bounding box center [503, 155] width 31 height 31
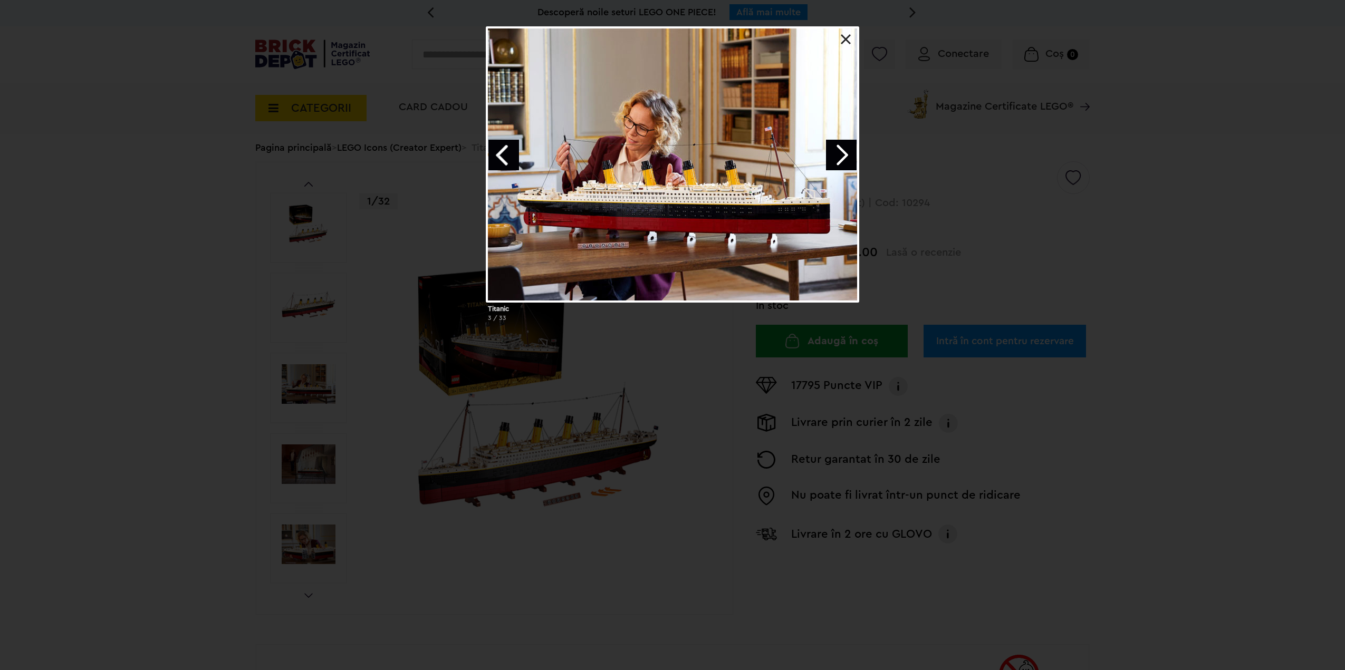
click at [843, 146] on link "Next image" at bounding box center [841, 155] width 31 height 31
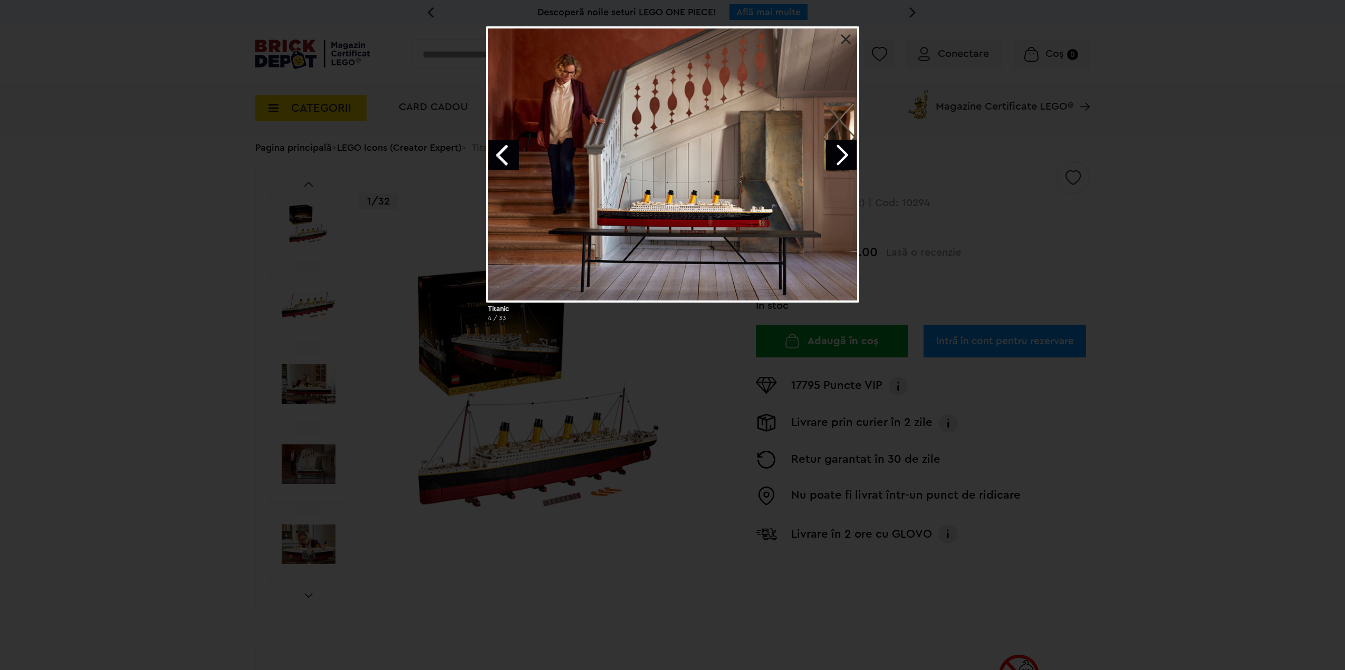
click at [843, 149] on link "Next image" at bounding box center [841, 155] width 31 height 31
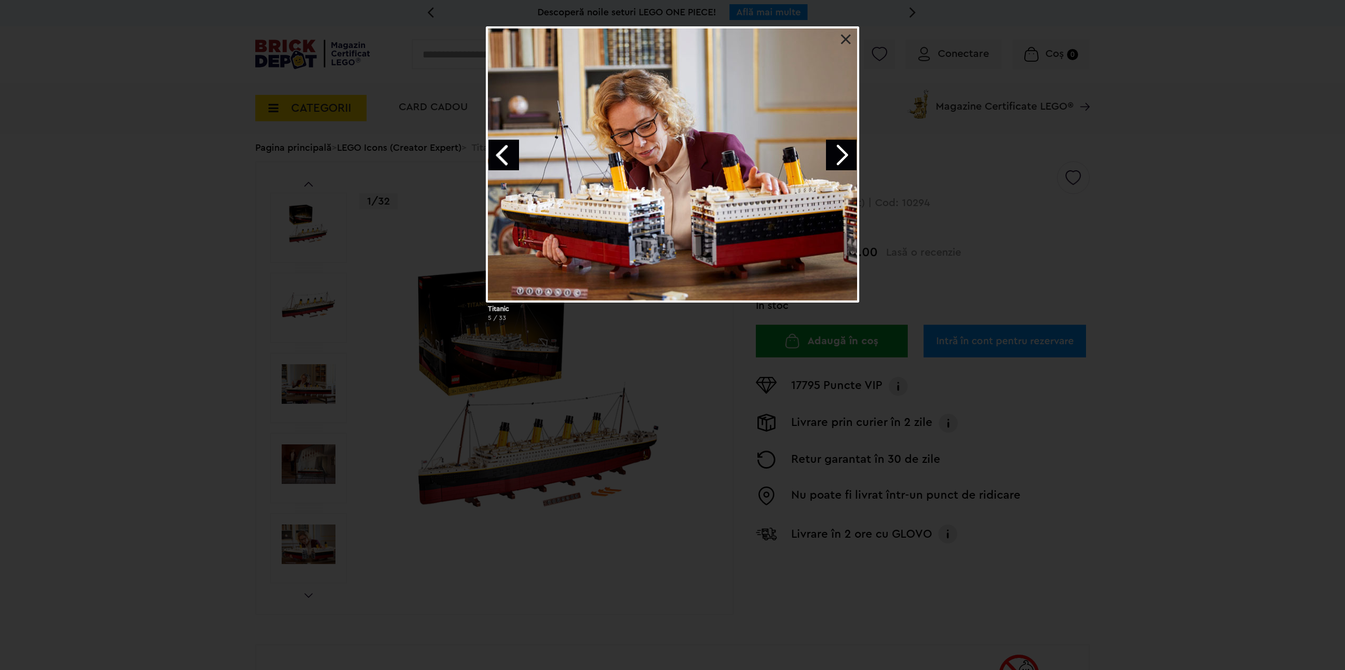
click at [838, 154] on link "Next image" at bounding box center [841, 155] width 31 height 31
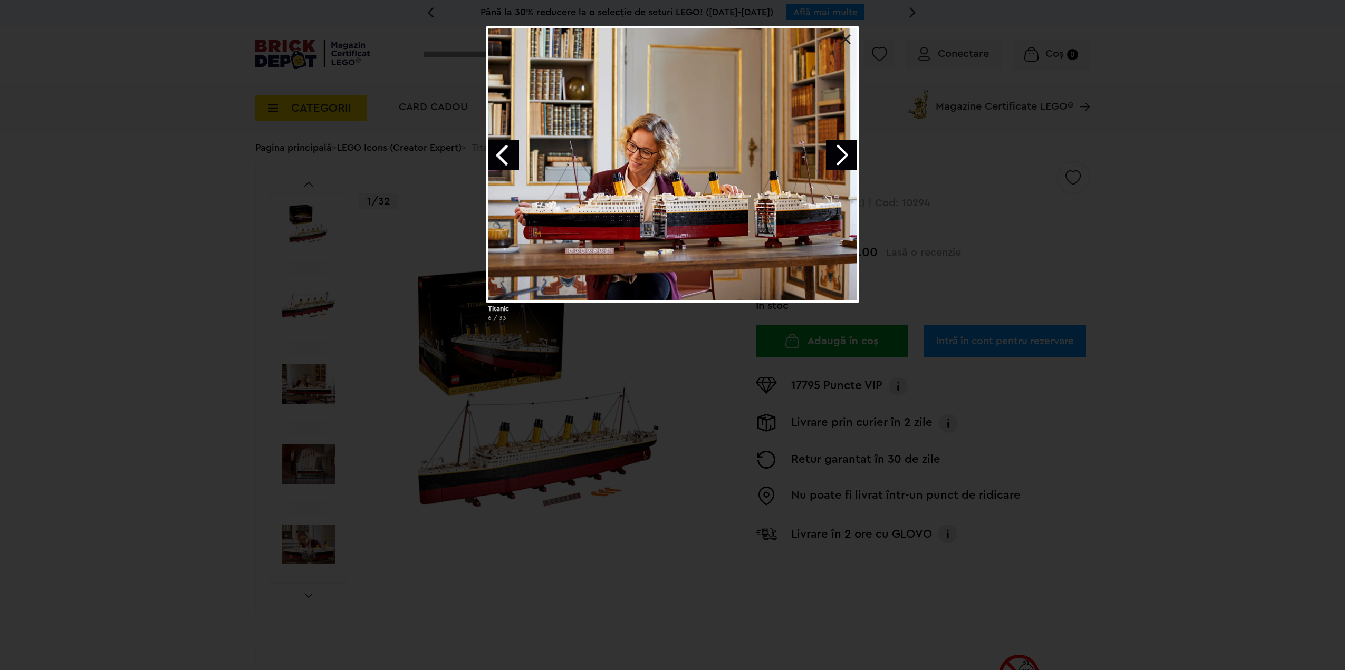
click at [836, 159] on link "Next image" at bounding box center [841, 155] width 31 height 31
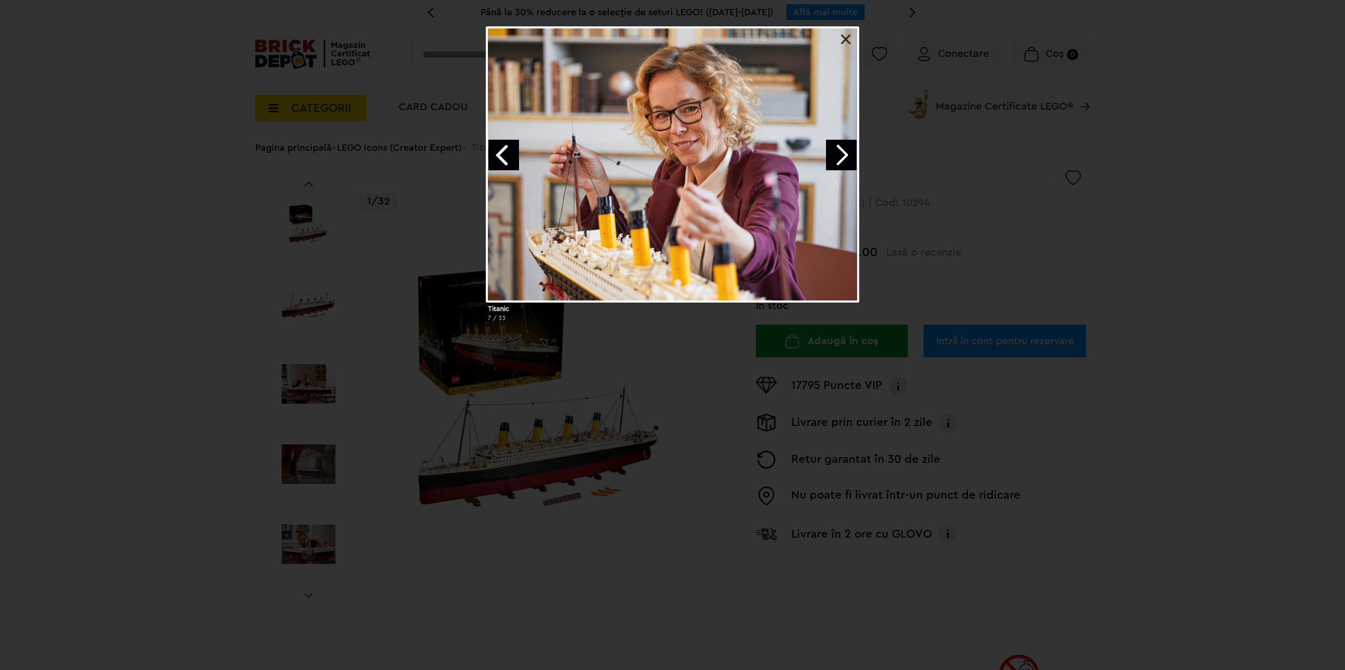
click at [836, 159] on link "Next image" at bounding box center [841, 155] width 31 height 31
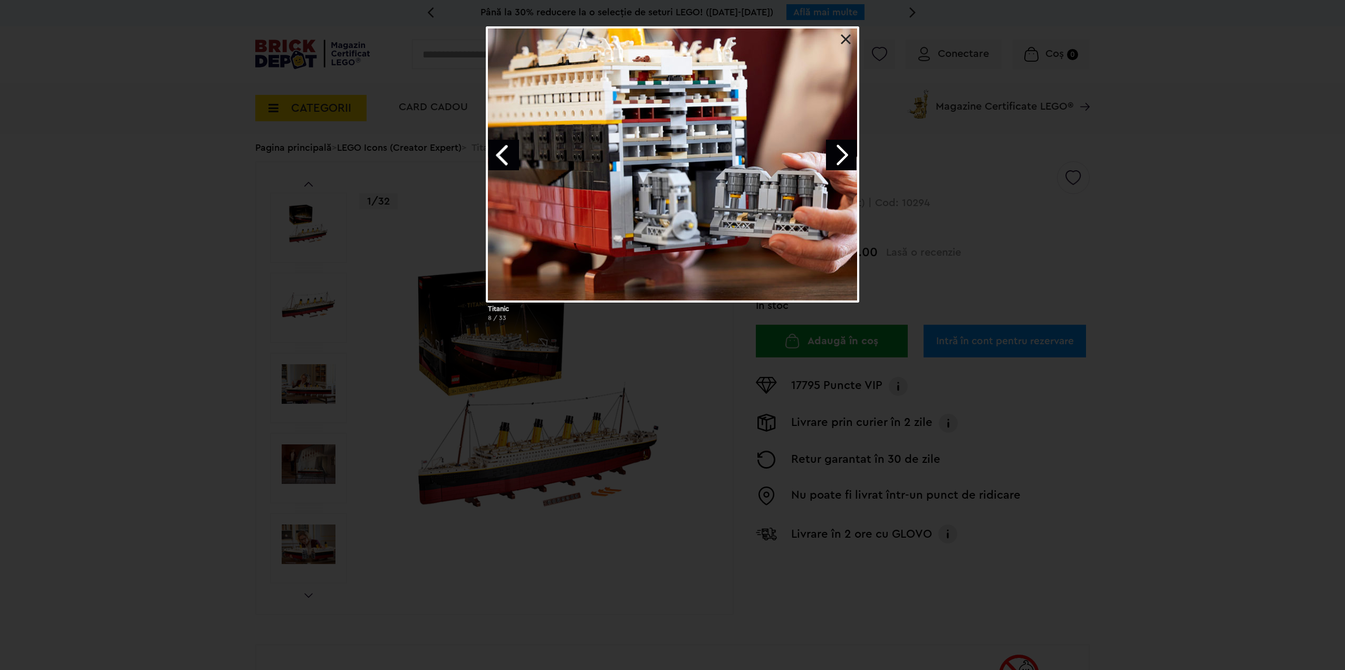
click at [836, 159] on link "Next image" at bounding box center [841, 155] width 31 height 31
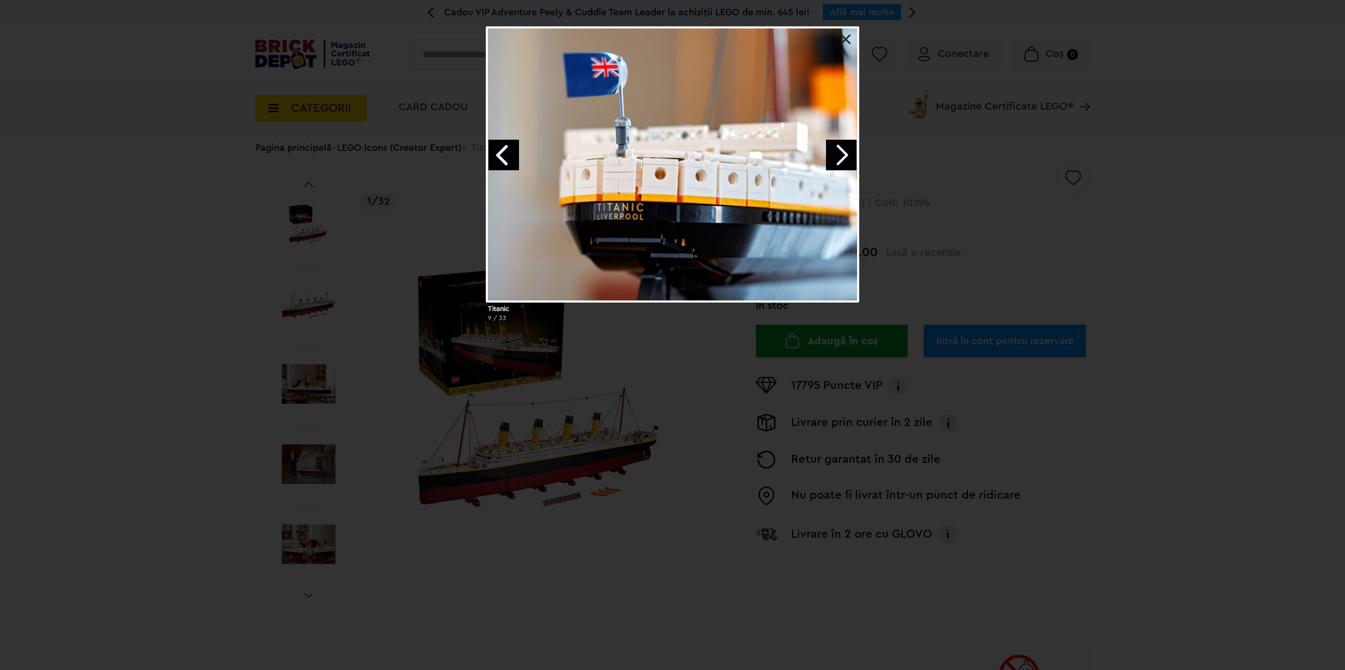
click at [832, 161] on link "Next image" at bounding box center [841, 155] width 31 height 31
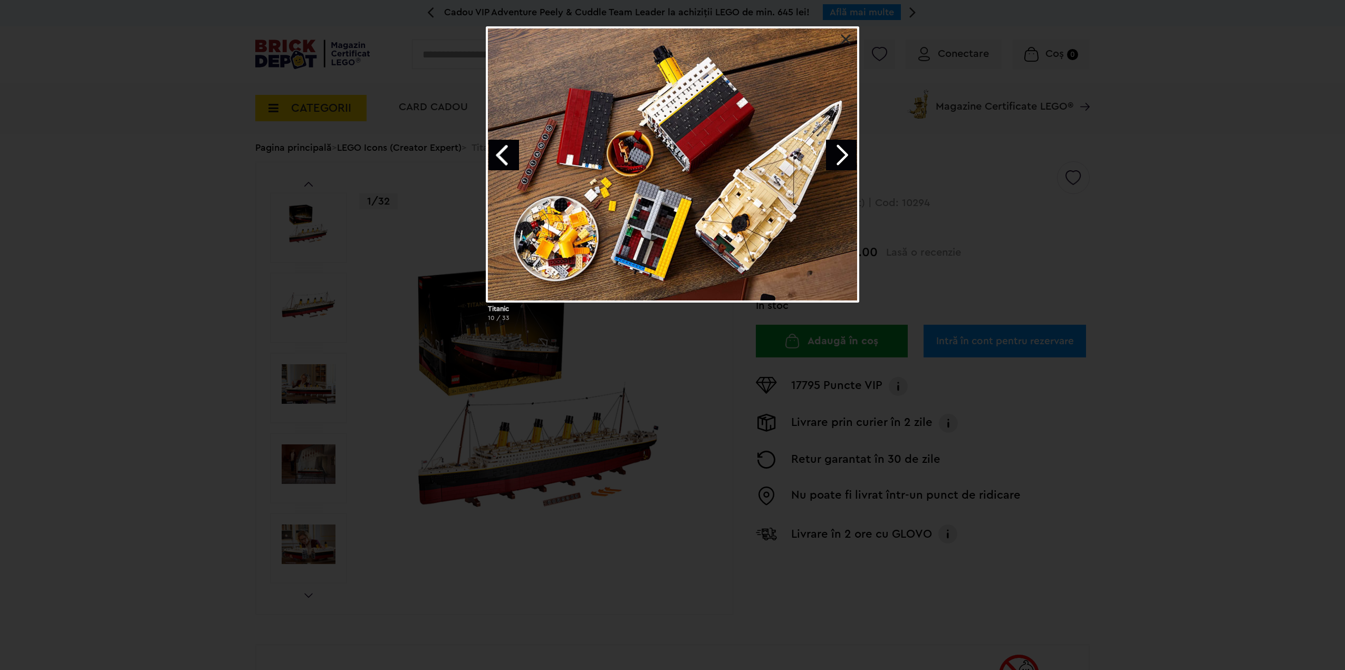
click at [831, 157] on link "Next image" at bounding box center [841, 155] width 31 height 31
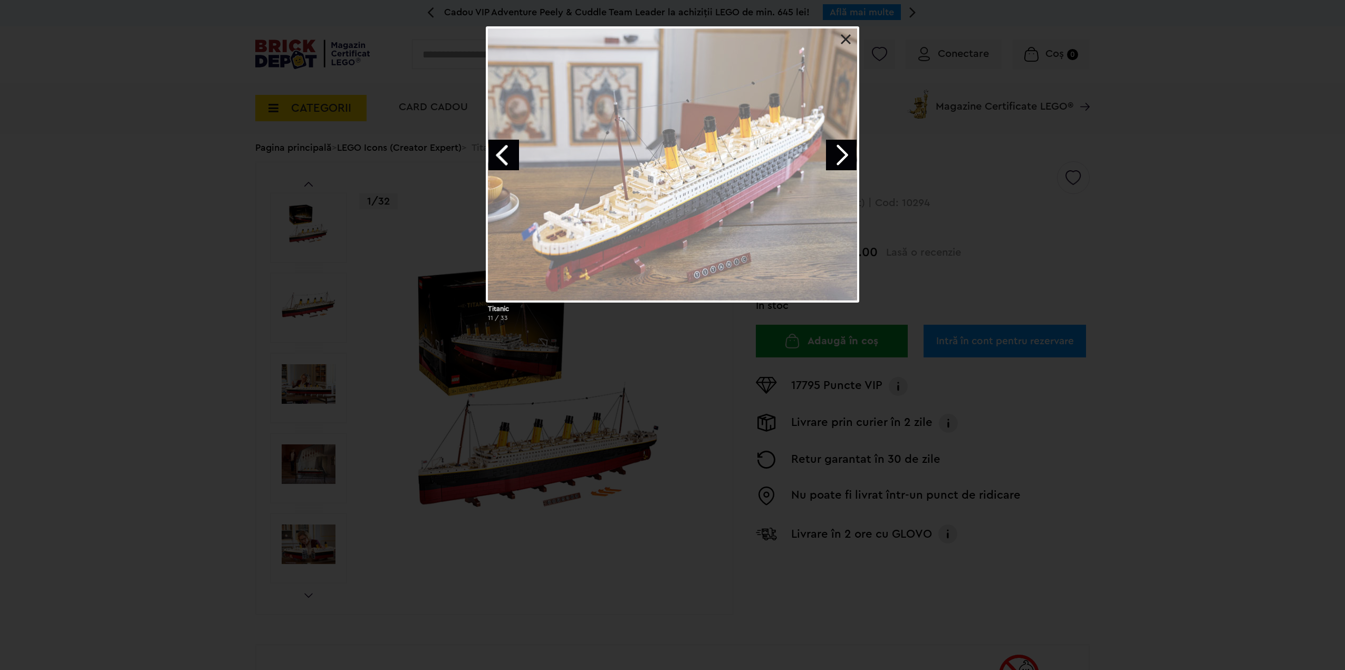
click at [831, 157] on link "Next image" at bounding box center [841, 155] width 31 height 31
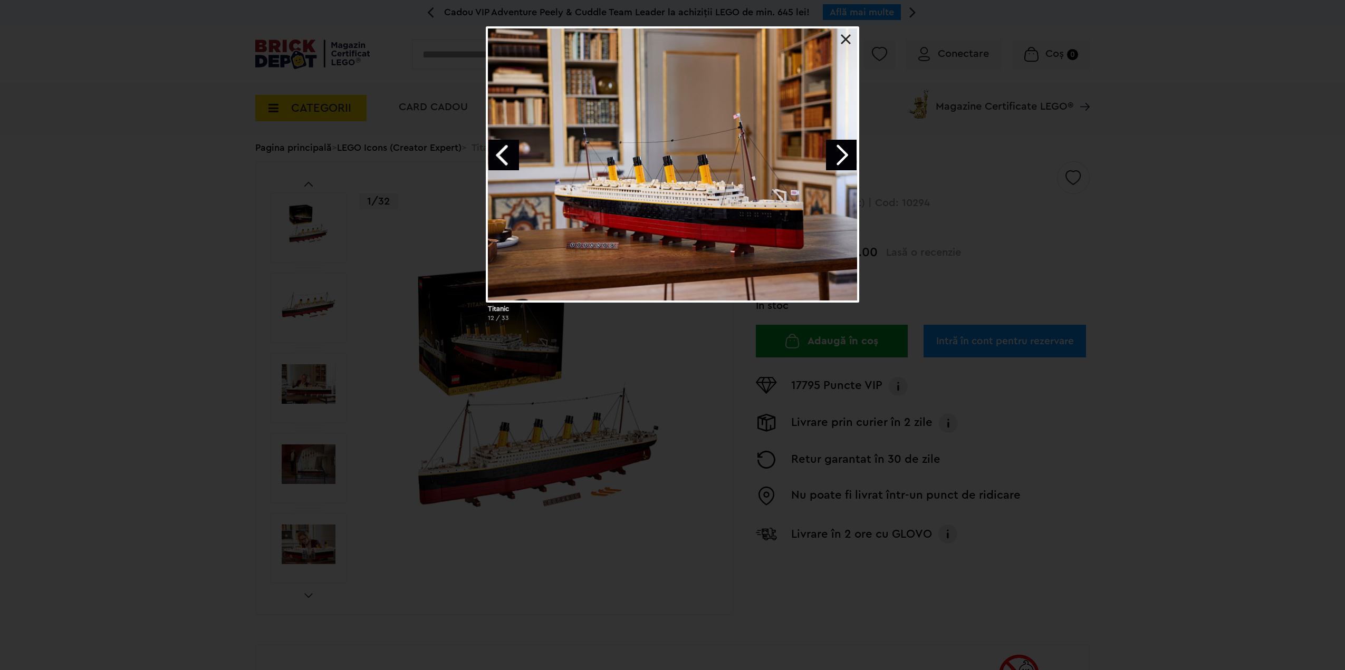
click at [828, 156] on link "Next image" at bounding box center [841, 155] width 31 height 31
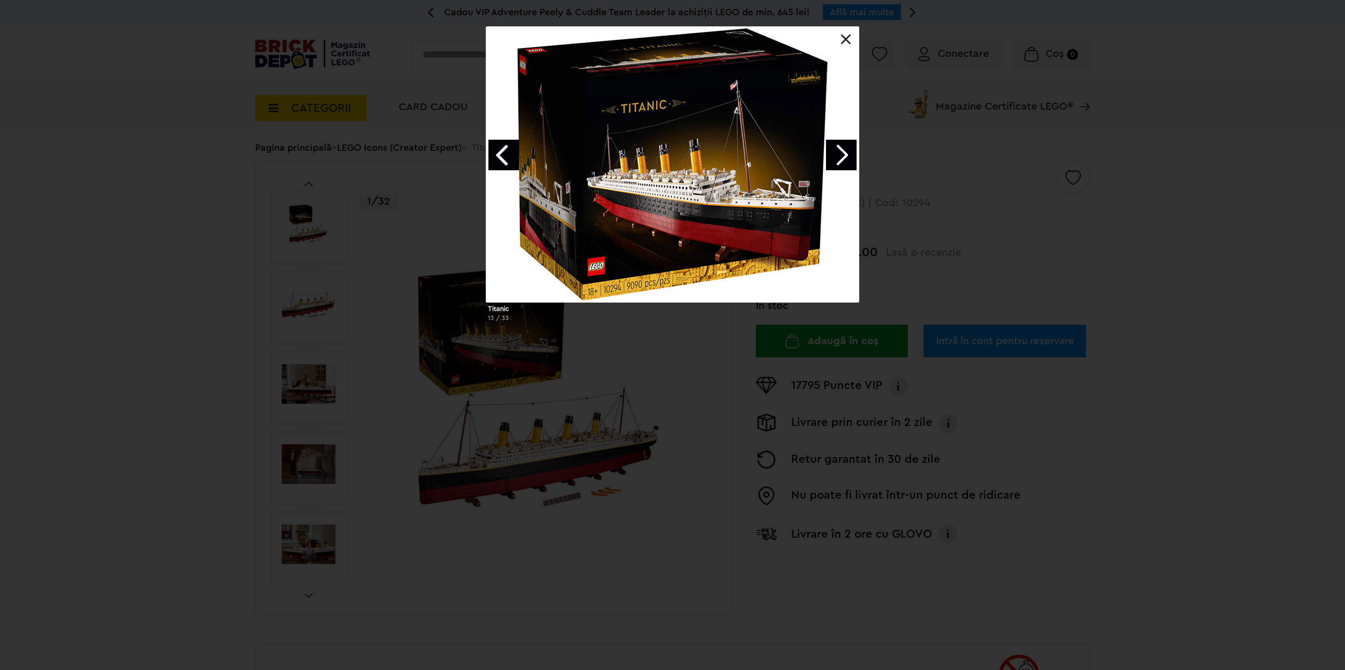
click at [828, 156] on link "Next image" at bounding box center [841, 155] width 31 height 31
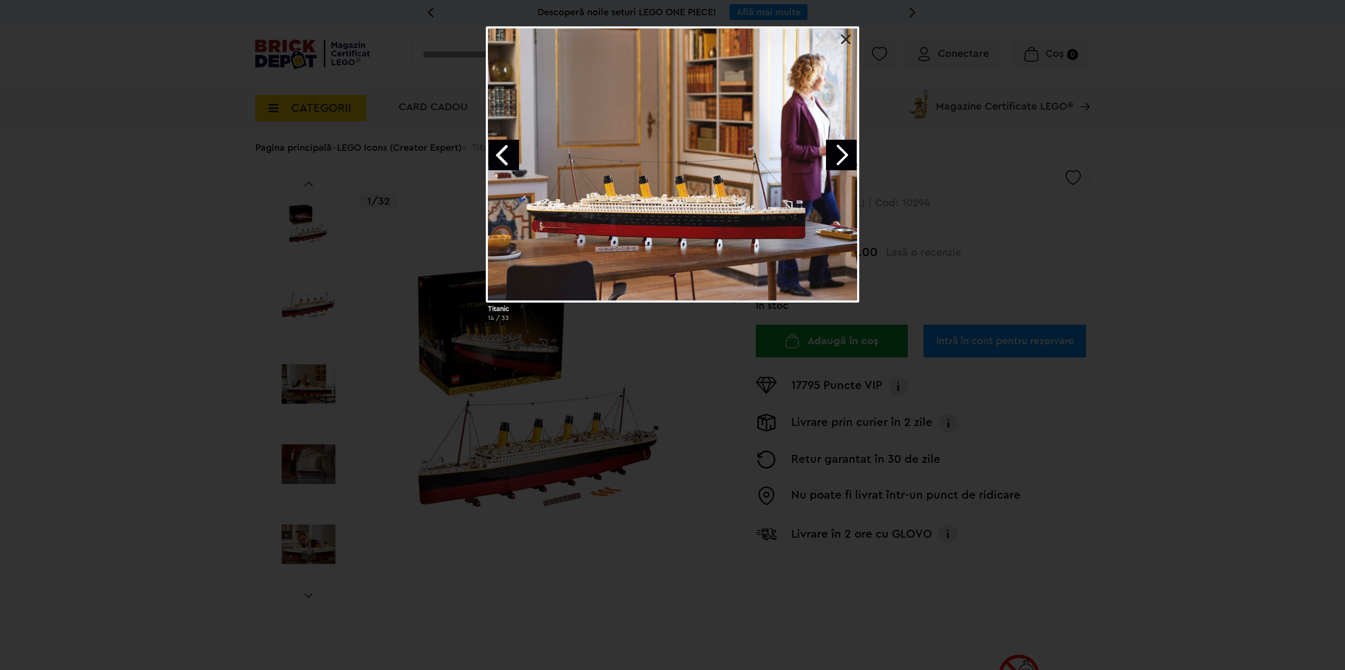
click at [827, 48] on div at bounding box center [672, 164] width 373 height 276
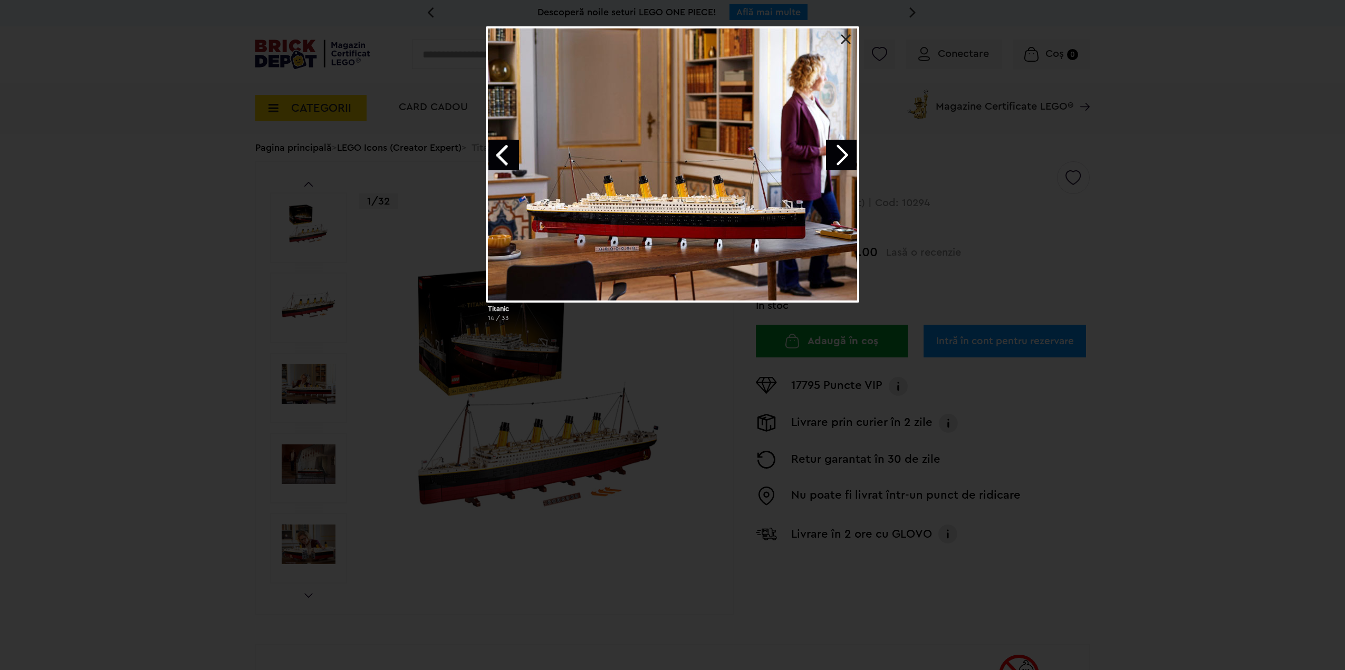
click at [843, 156] on link "Next image" at bounding box center [841, 155] width 31 height 31
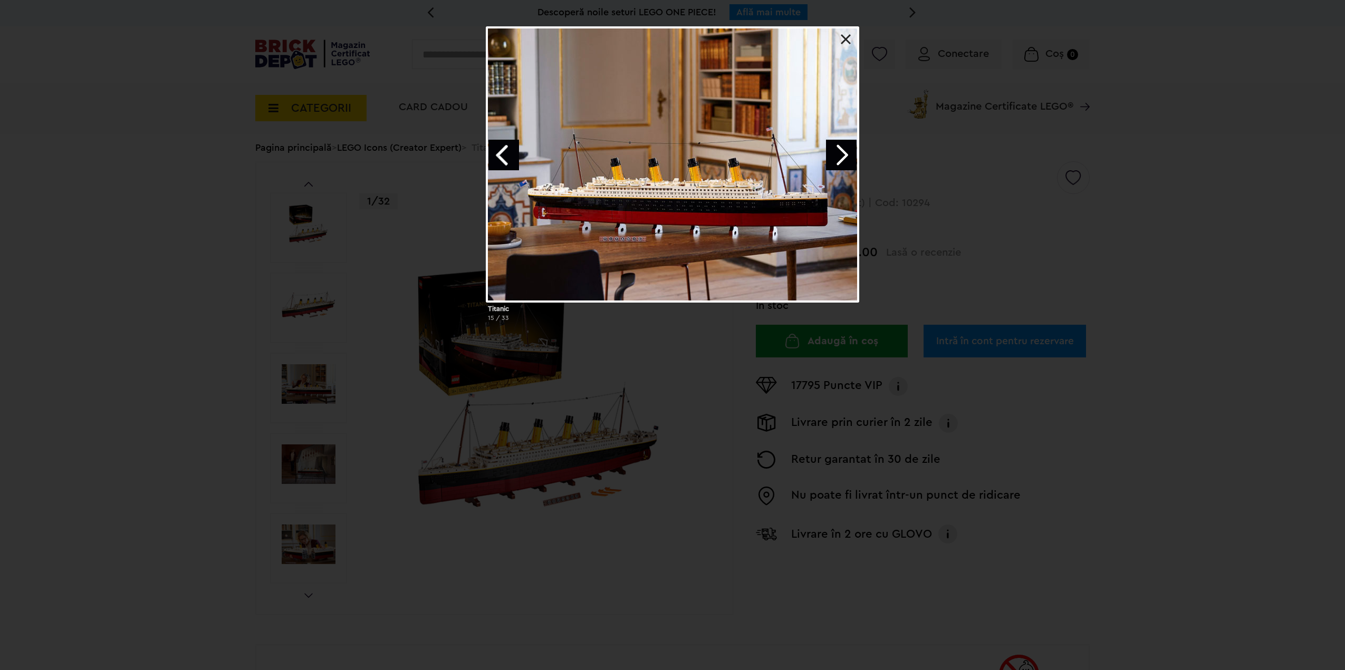
click at [846, 35] on link at bounding box center [846, 39] width 11 height 11
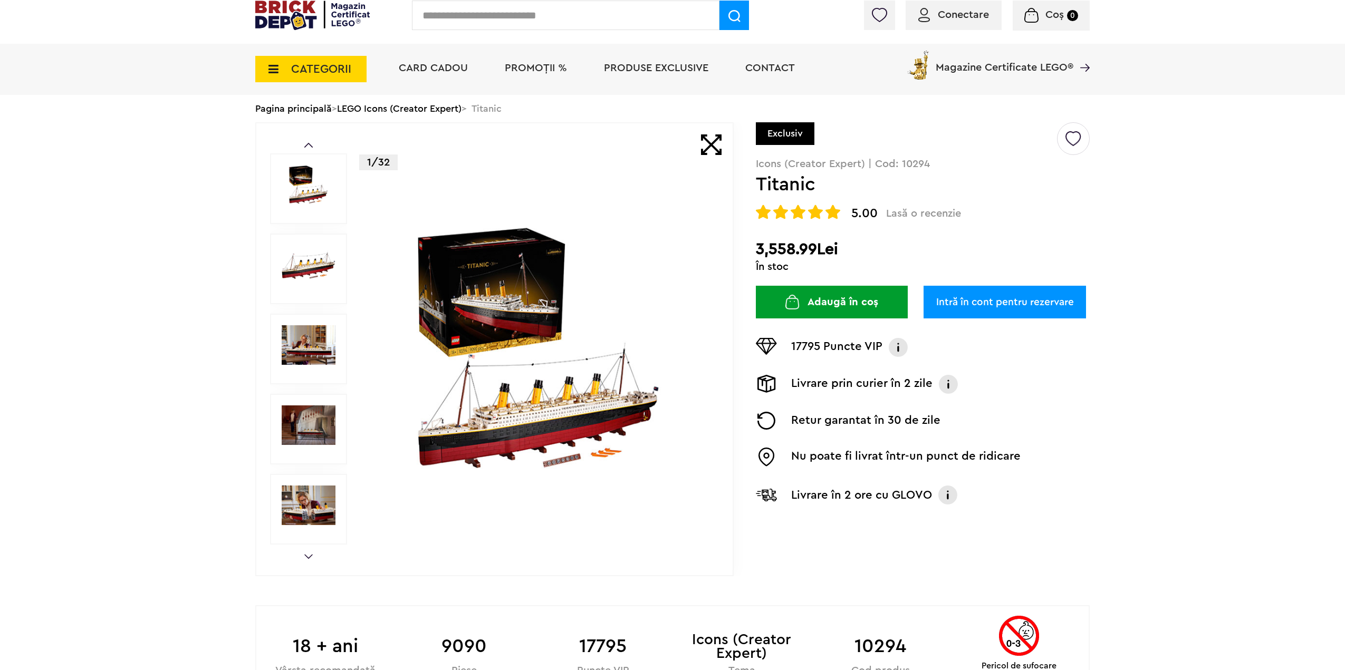
scroll to position [264, 0]
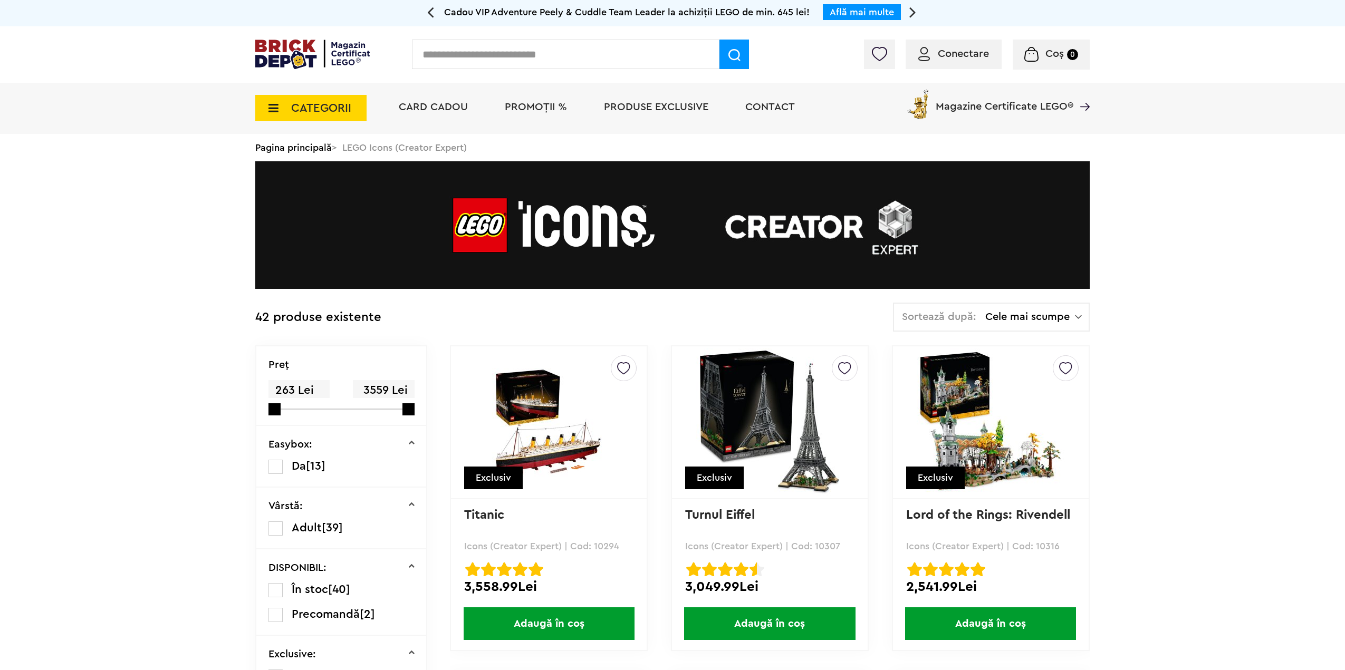
click at [733, 371] on img at bounding box center [770, 423] width 148 height 148
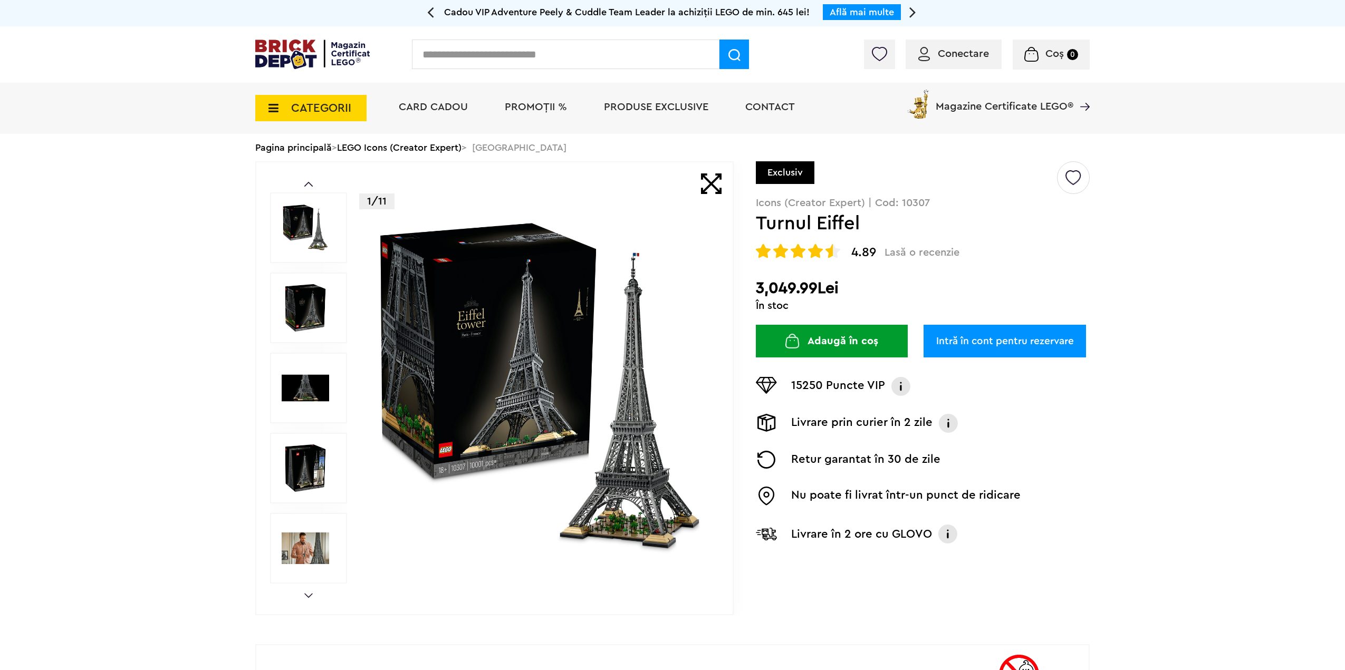
click at [567, 312] on img at bounding box center [540, 388] width 340 height 340
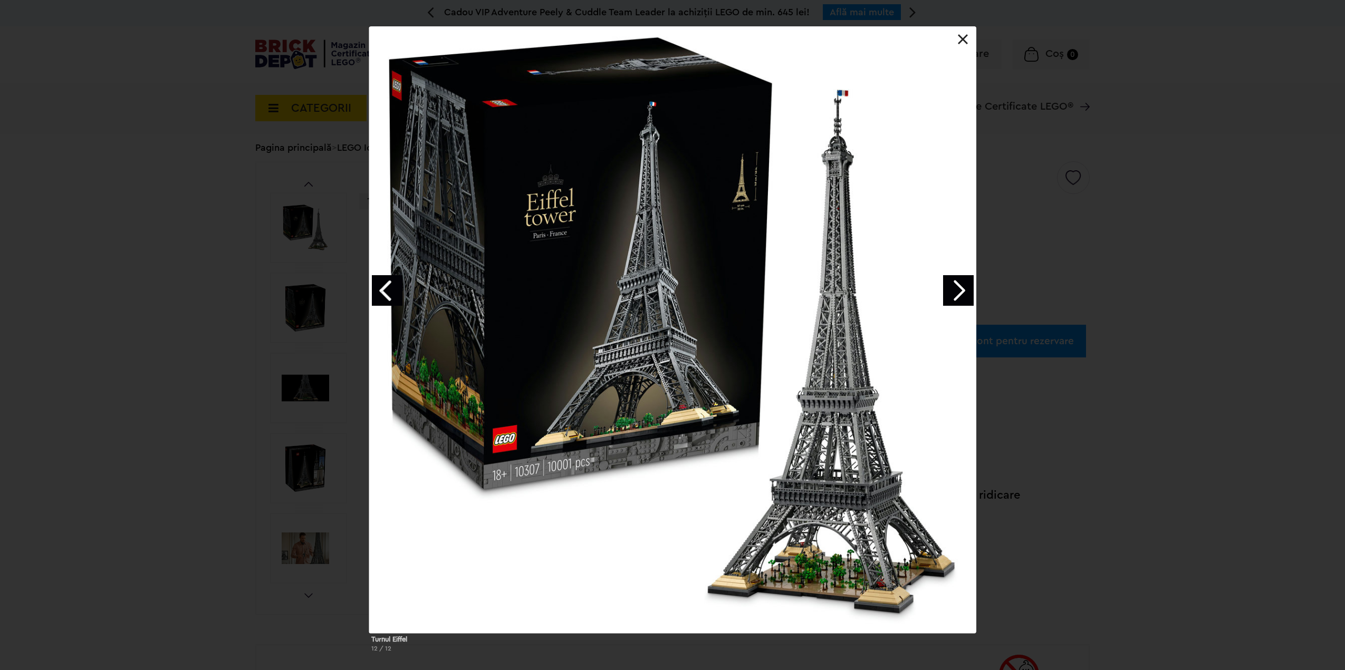
click at [956, 286] on link "Next image" at bounding box center [958, 290] width 31 height 31
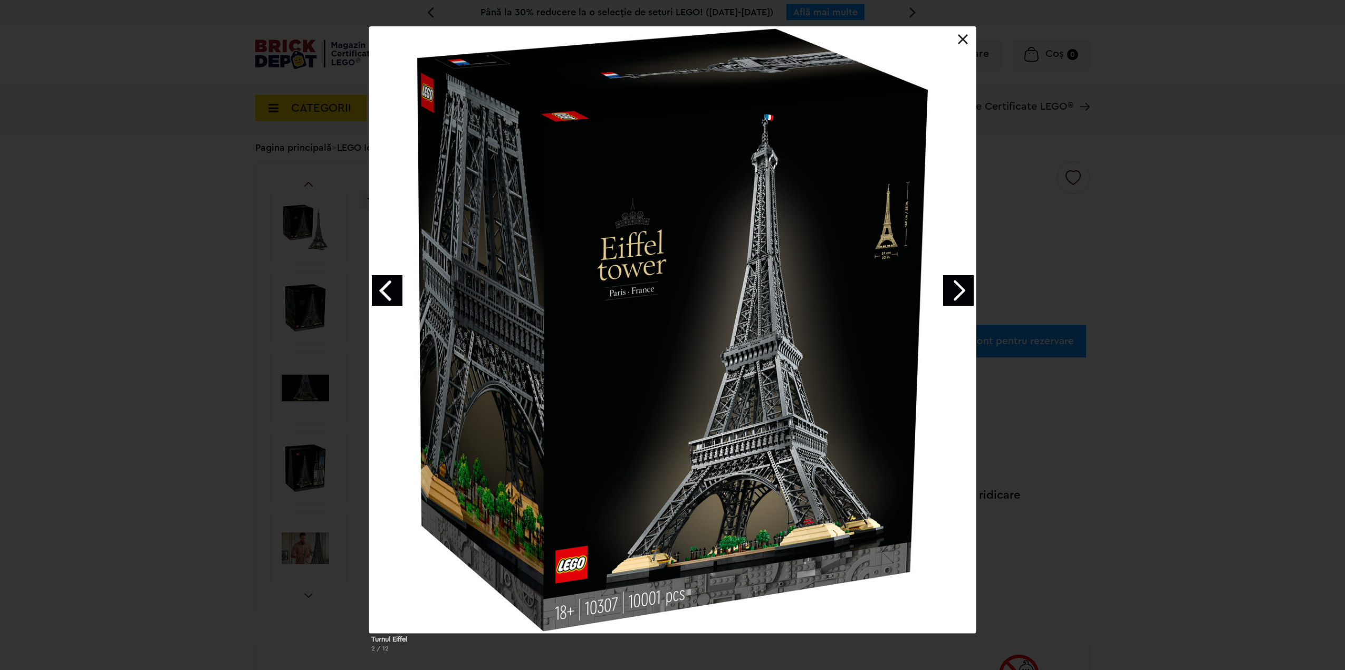
click at [952, 274] on div at bounding box center [672, 329] width 607 height 607
click at [961, 283] on link "Next image" at bounding box center [958, 290] width 31 height 31
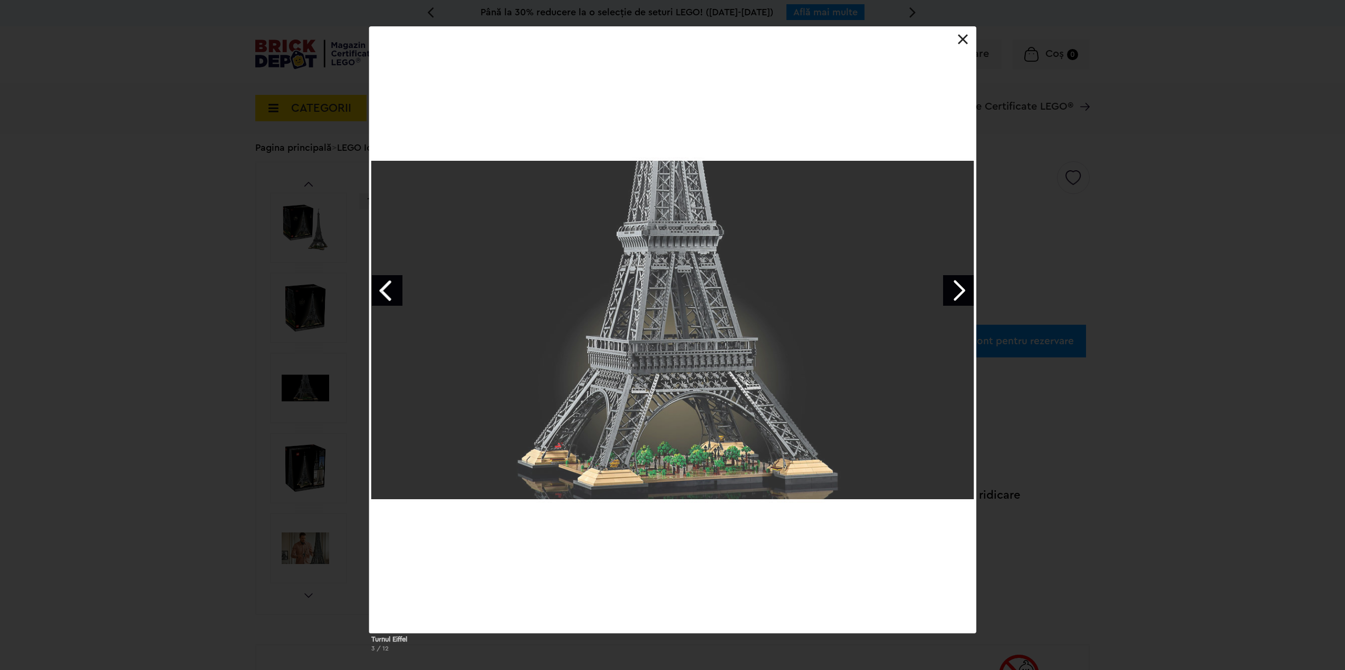
click at [961, 283] on link "Next image" at bounding box center [958, 290] width 31 height 31
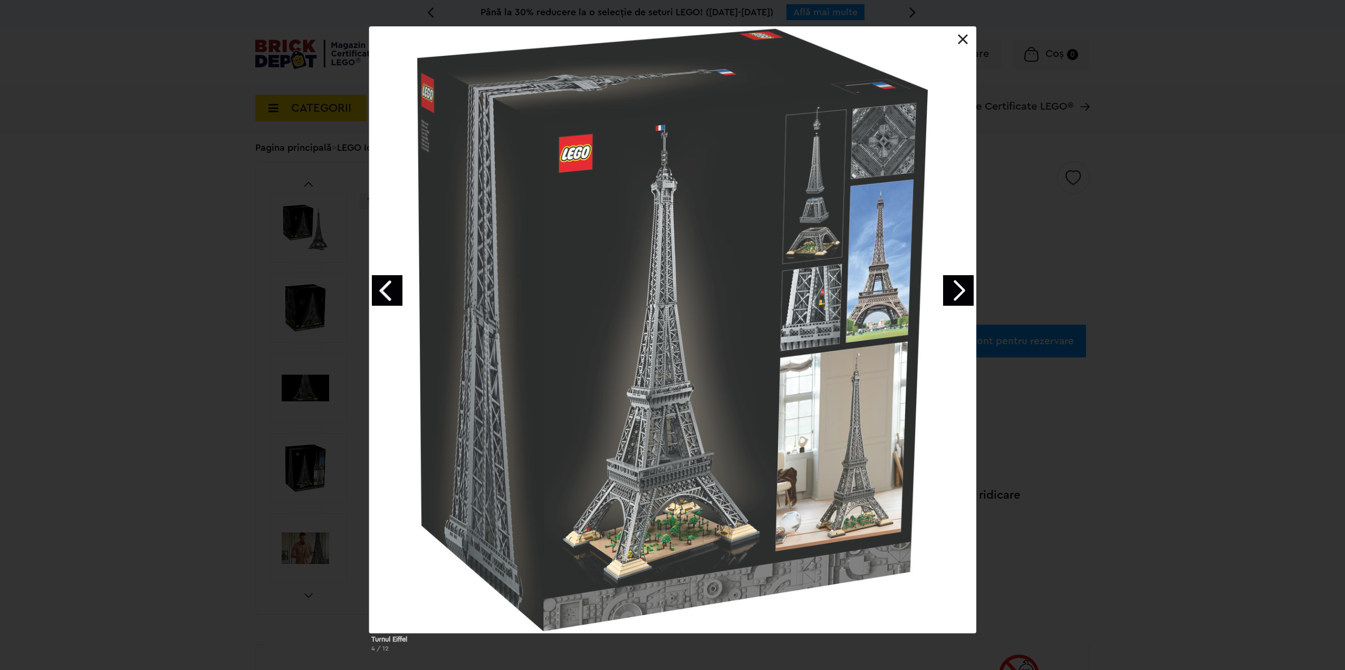
click at [959, 283] on link "Next image" at bounding box center [958, 290] width 31 height 31
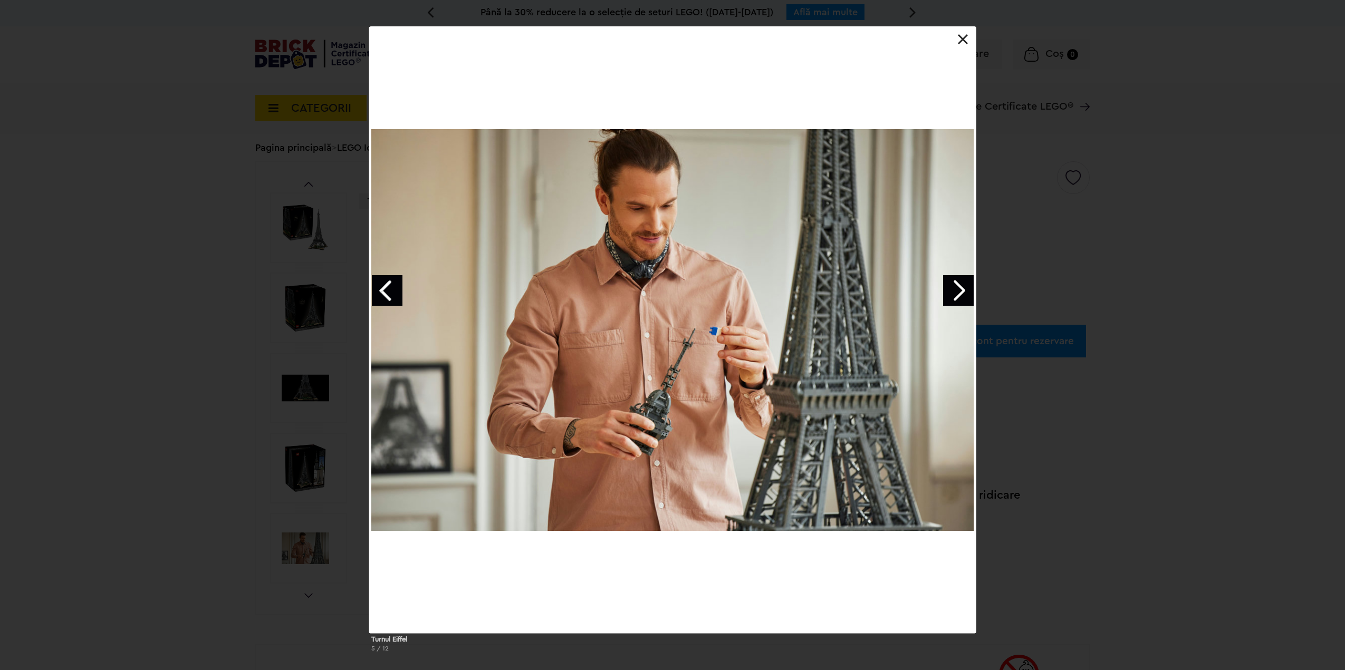
click at [958, 283] on link "Next image" at bounding box center [958, 290] width 31 height 31
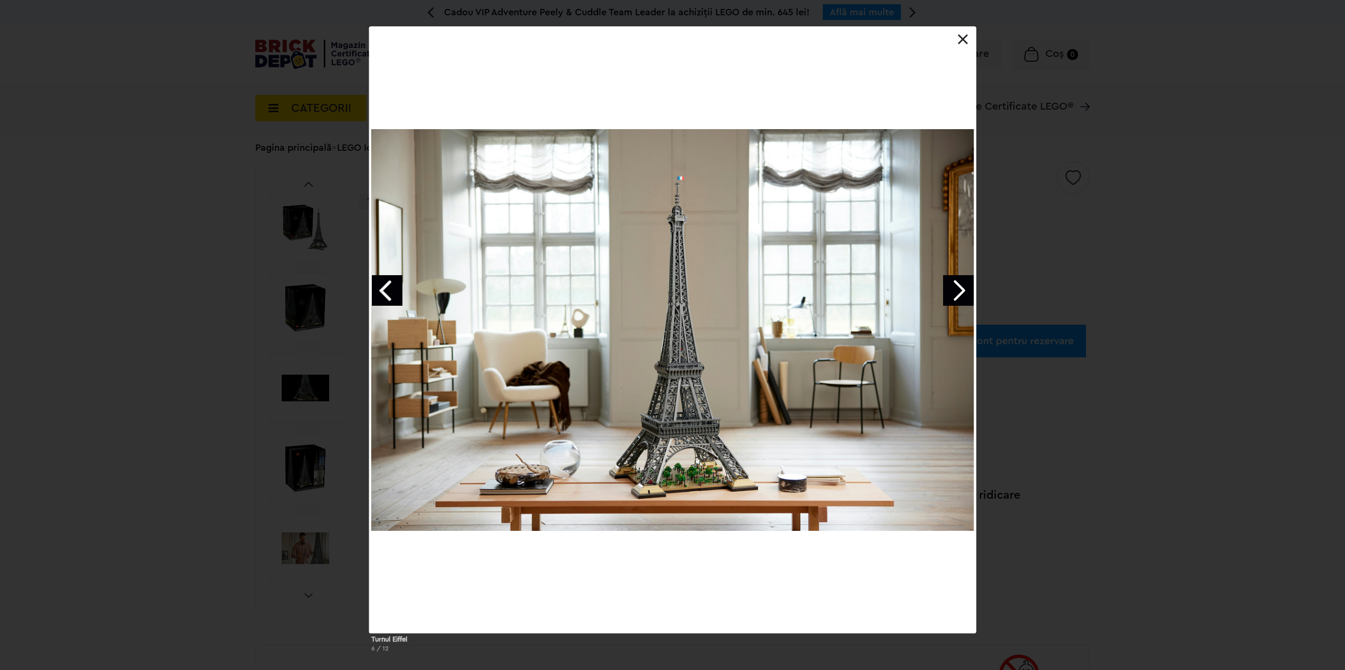
click at [958, 283] on link "Next image" at bounding box center [958, 290] width 31 height 31
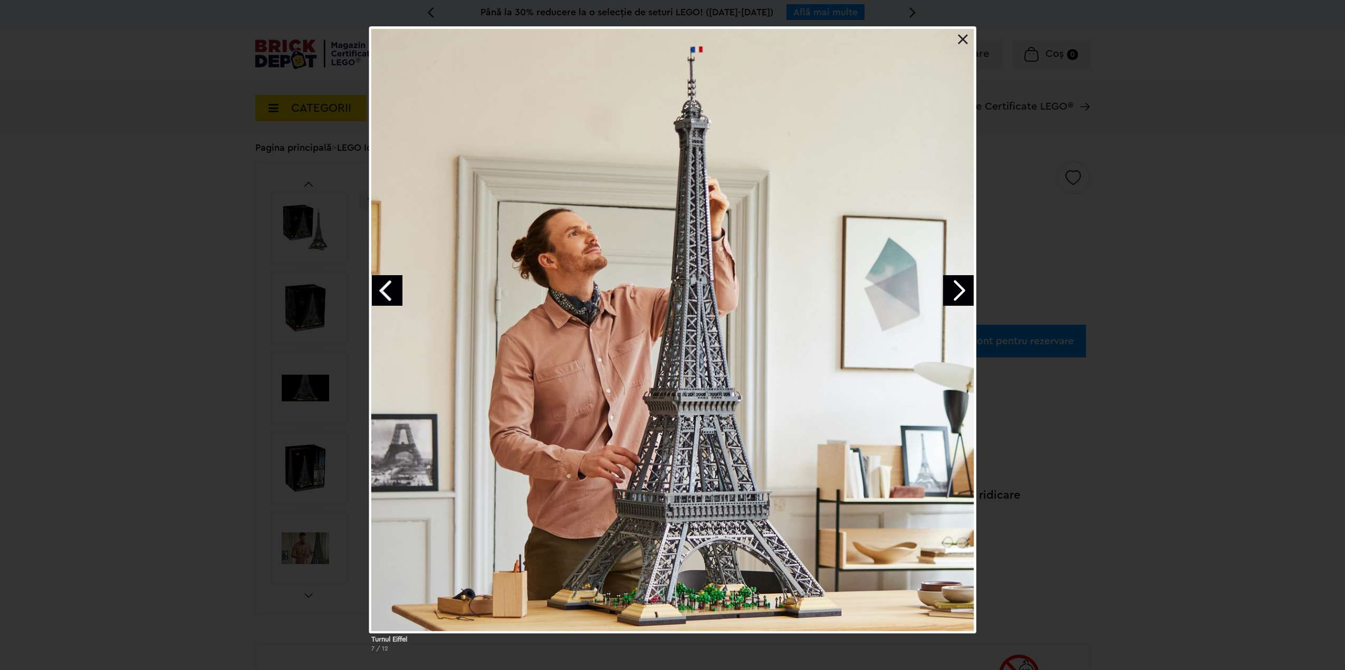
click at [957, 281] on link "Next image" at bounding box center [958, 290] width 31 height 31
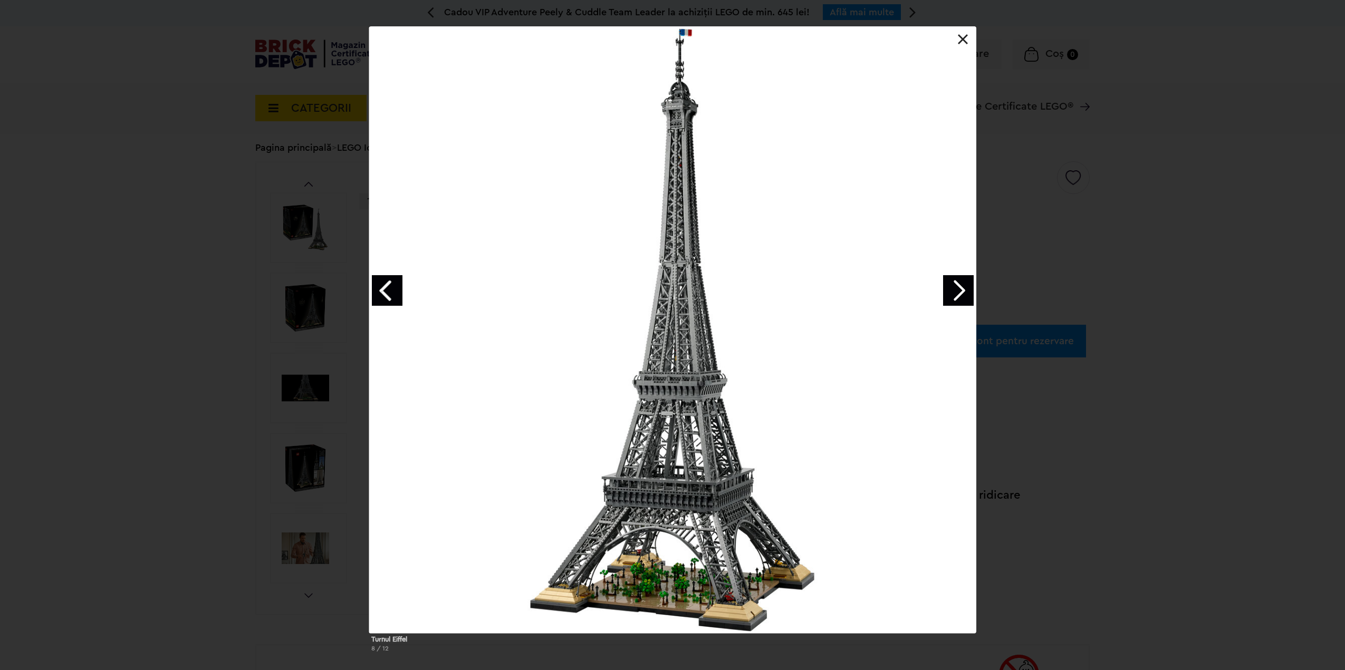
click at [958, 278] on link "Next image" at bounding box center [958, 290] width 31 height 31
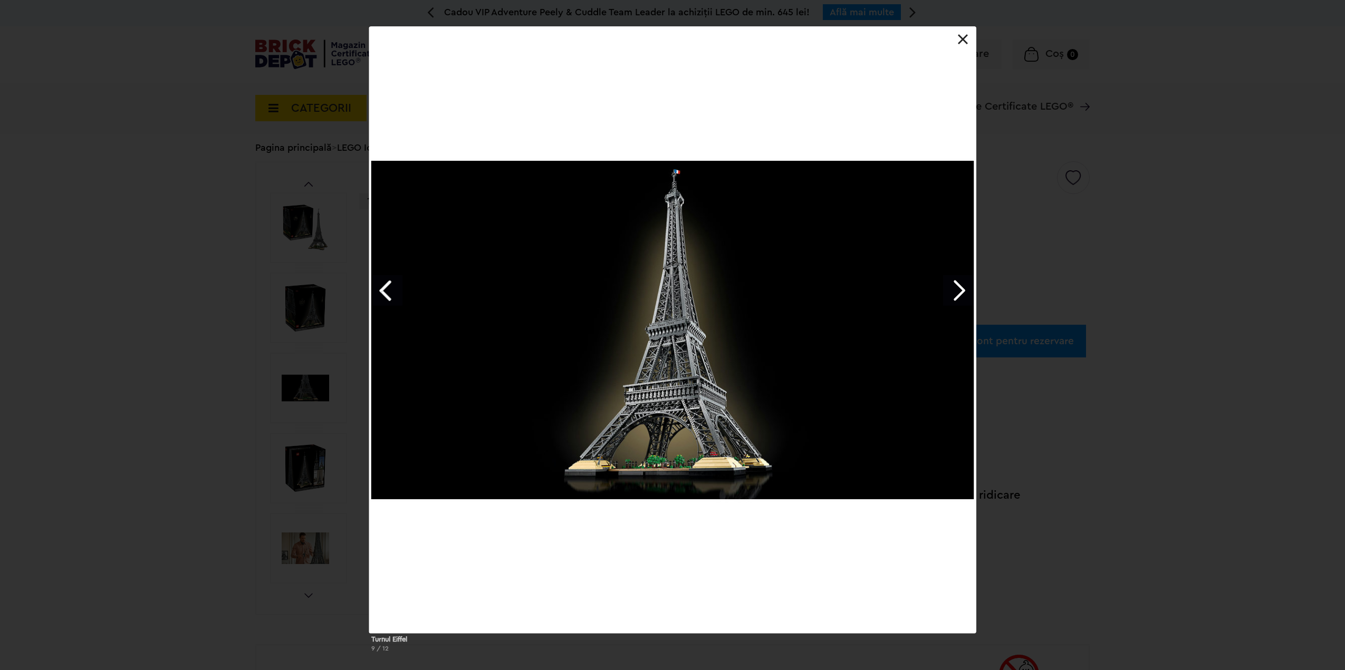
click at [388, 293] on link "Previous image" at bounding box center [387, 290] width 31 height 31
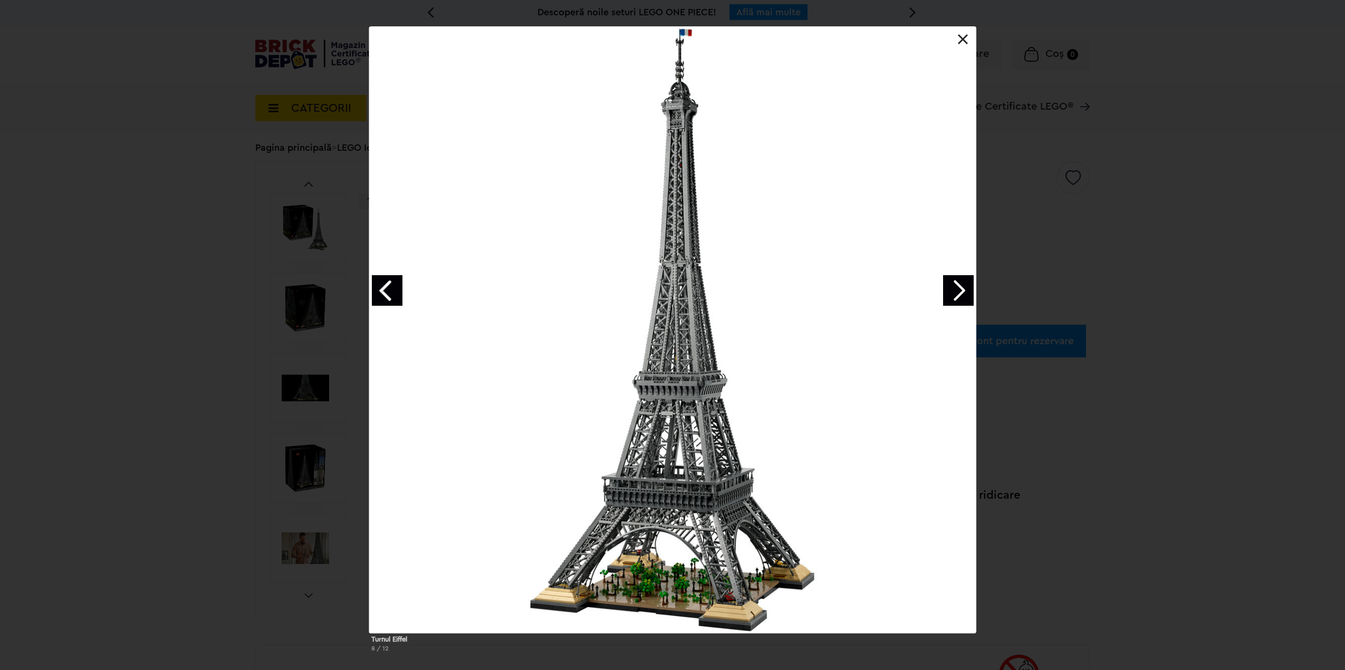
click at [945, 310] on div at bounding box center [672, 329] width 607 height 607
click at [951, 284] on link "Next image" at bounding box center [958, 290] width 31 height 31
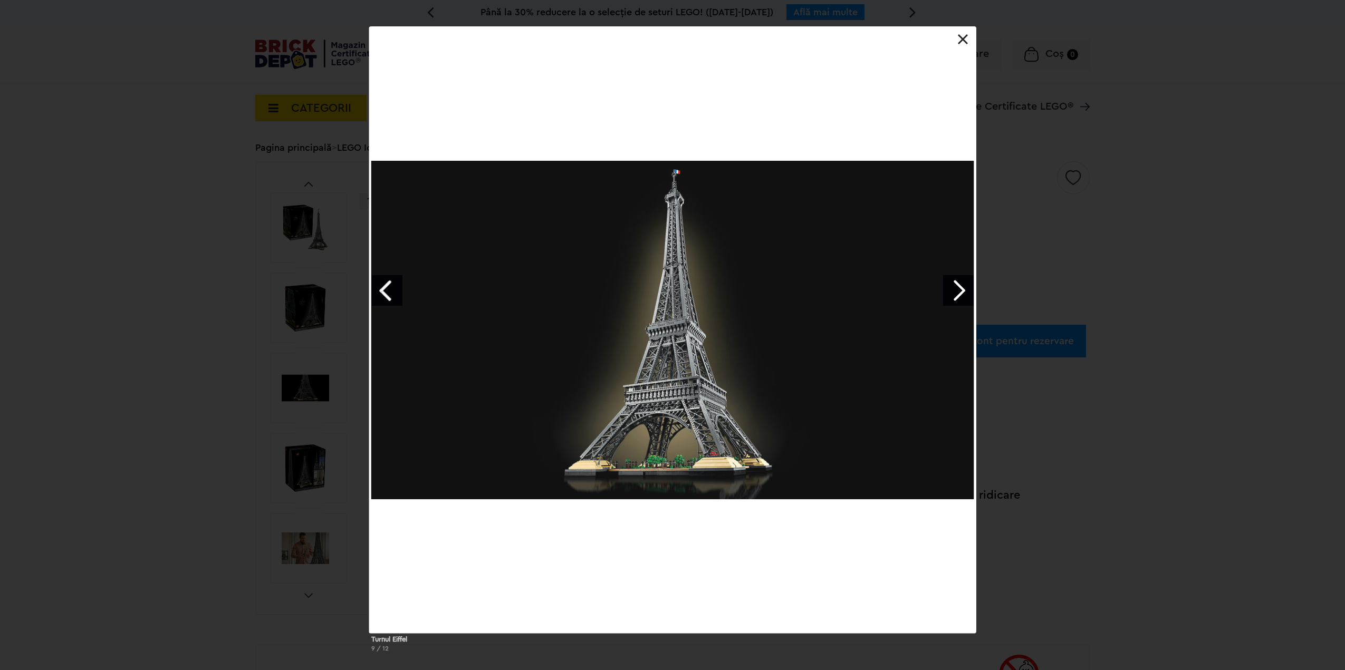
click at [951, 285] on link "Next image" at bounding box center [958, 290] width 31 height 31
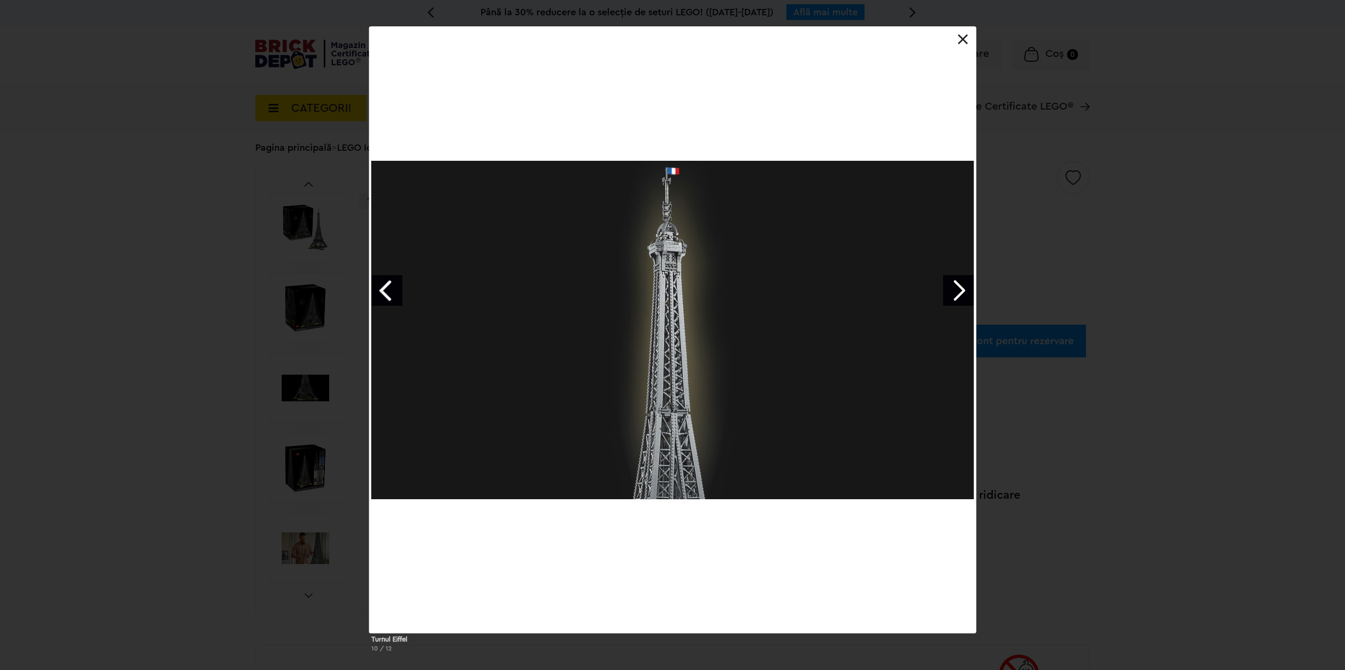
click at [951, 285] on link "Next image" at bounding box center [958, 290] width 31 height 31
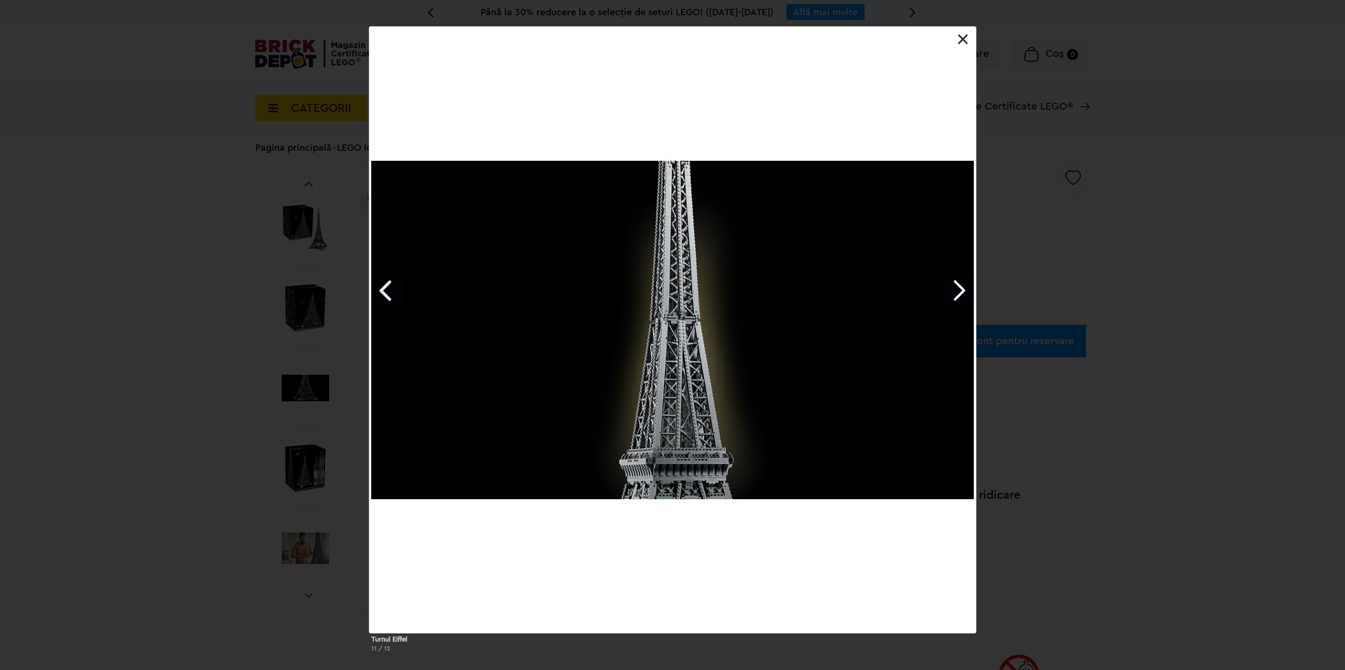
click at [954, 287] on link "Next image" at bounding box center [958, 290] width 31 height 31
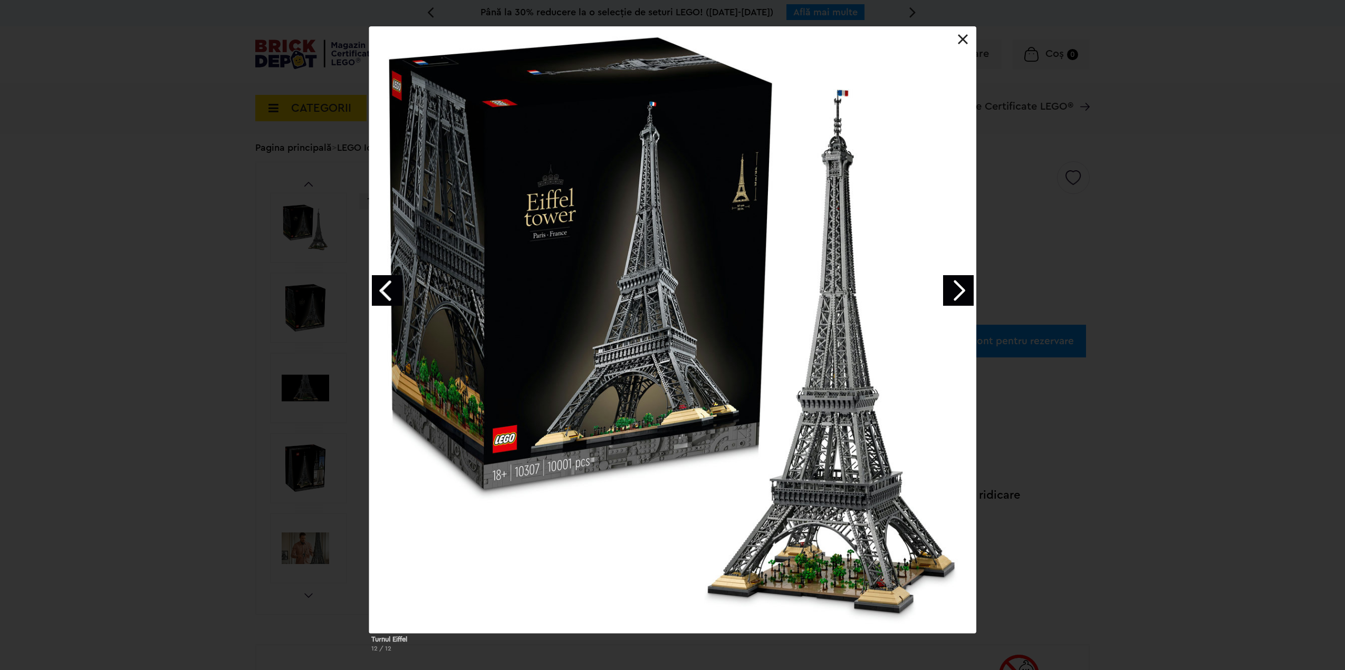
click at [954, 287] on link "Next image" at bounding box center [958, 290] width 31 height 31
click at [1117, 249] on div "Turnul Eiffel 1 / 12" at bounding box center [672, 343] width 1345 height 634
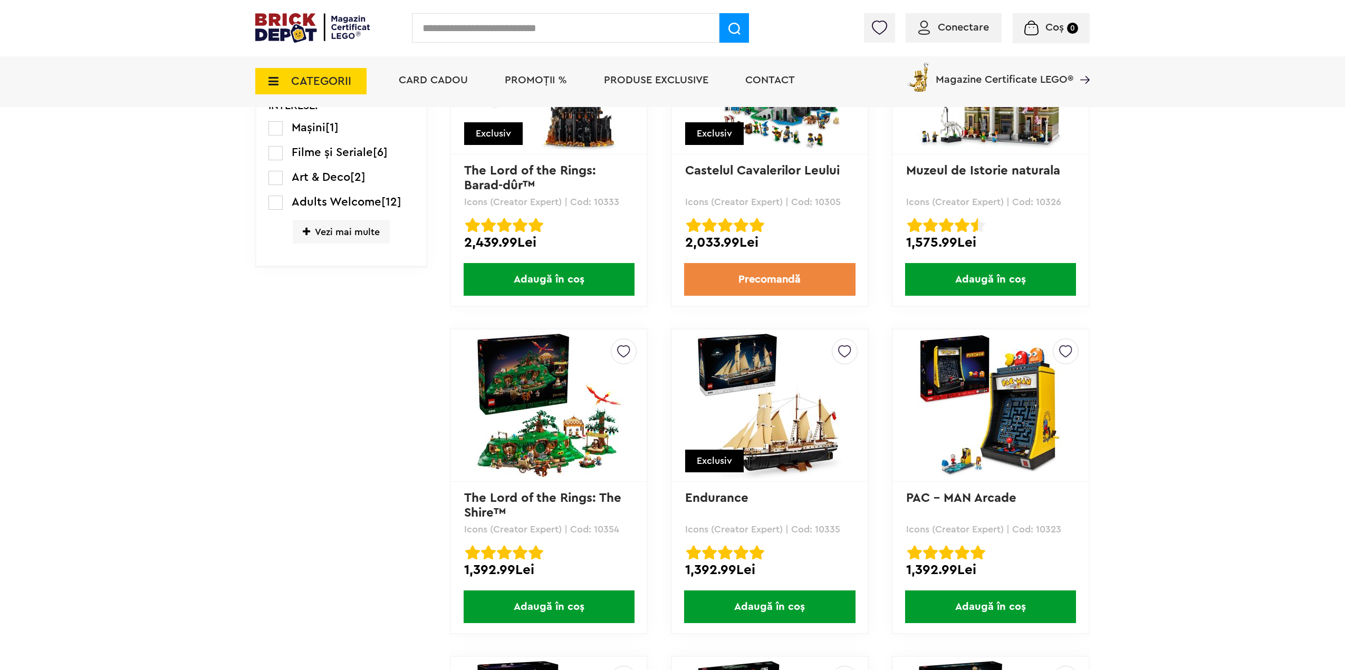
scroll to position [686, 0]
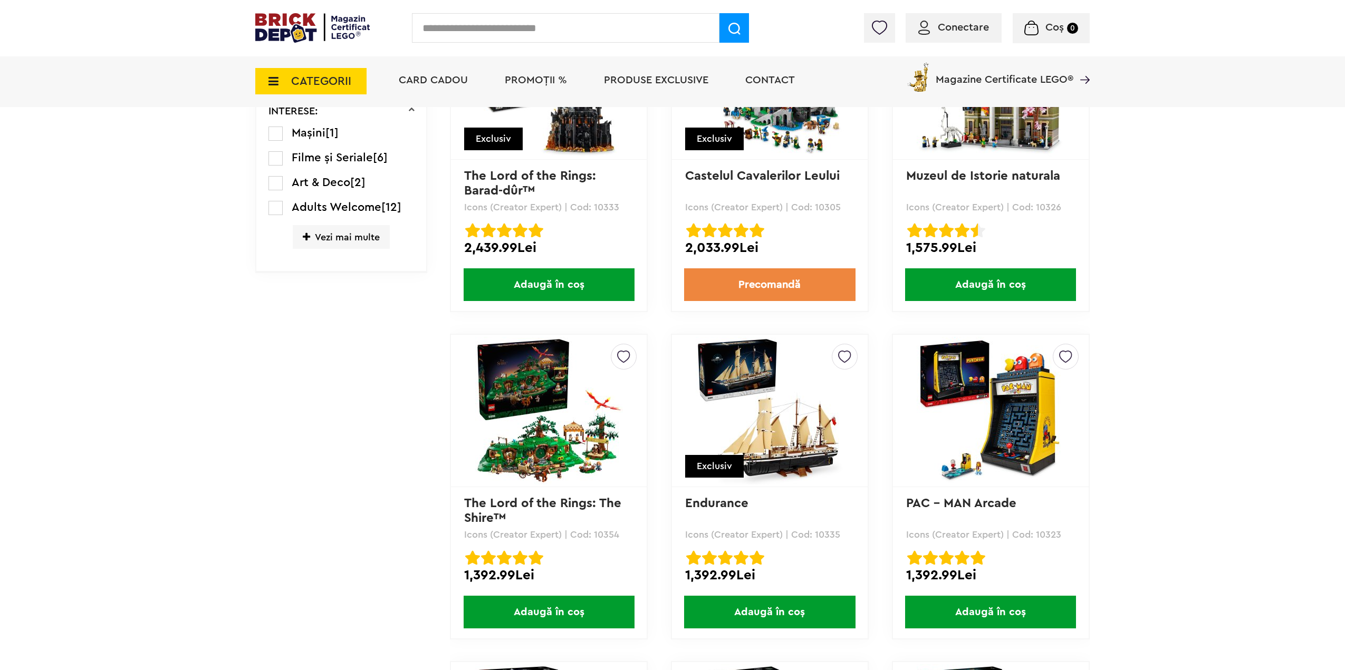
click at [808, 428] on img at bounding box center [770, 411] width 148 height 148
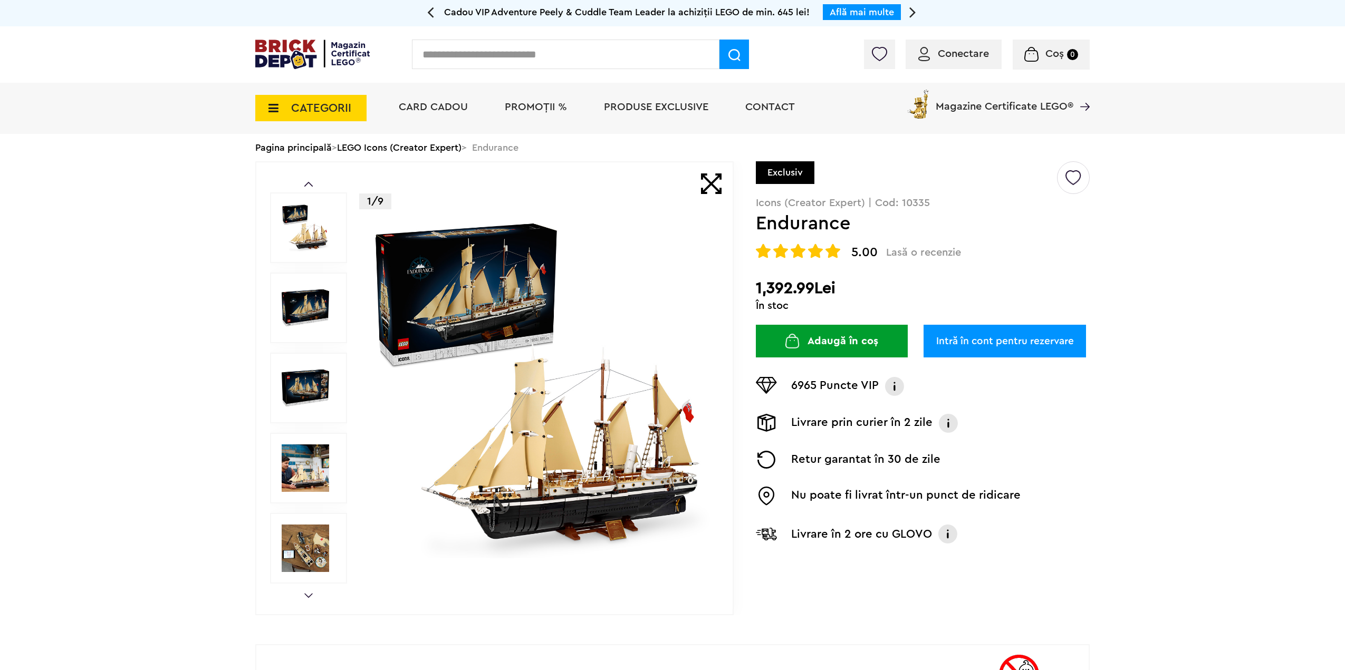
click at [329, 35] on div "Conectare Coș 0" at bounding box center [672, 54] width 1345 height 56
click at [329, 44] on img at bounding box center [312, 55] width 114 height 30
drag, startPoint x: 642, startPoint y: 443, endPoint x: 638, endPoint y: 448, distance: 6.8
click at [641, 445] on img at bounding box center [540, 388] width 340 height 340
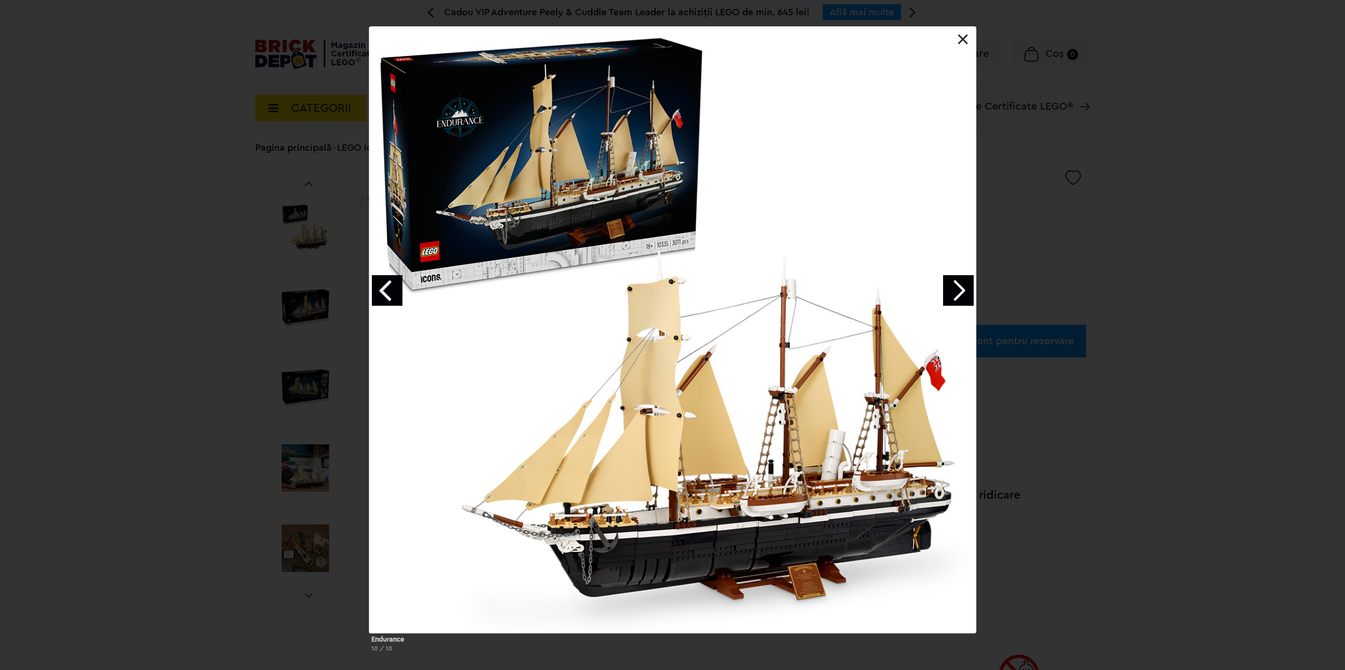
click at [954, 279] on link "Next image" at bounding box center [958, 290] width 31 height 31
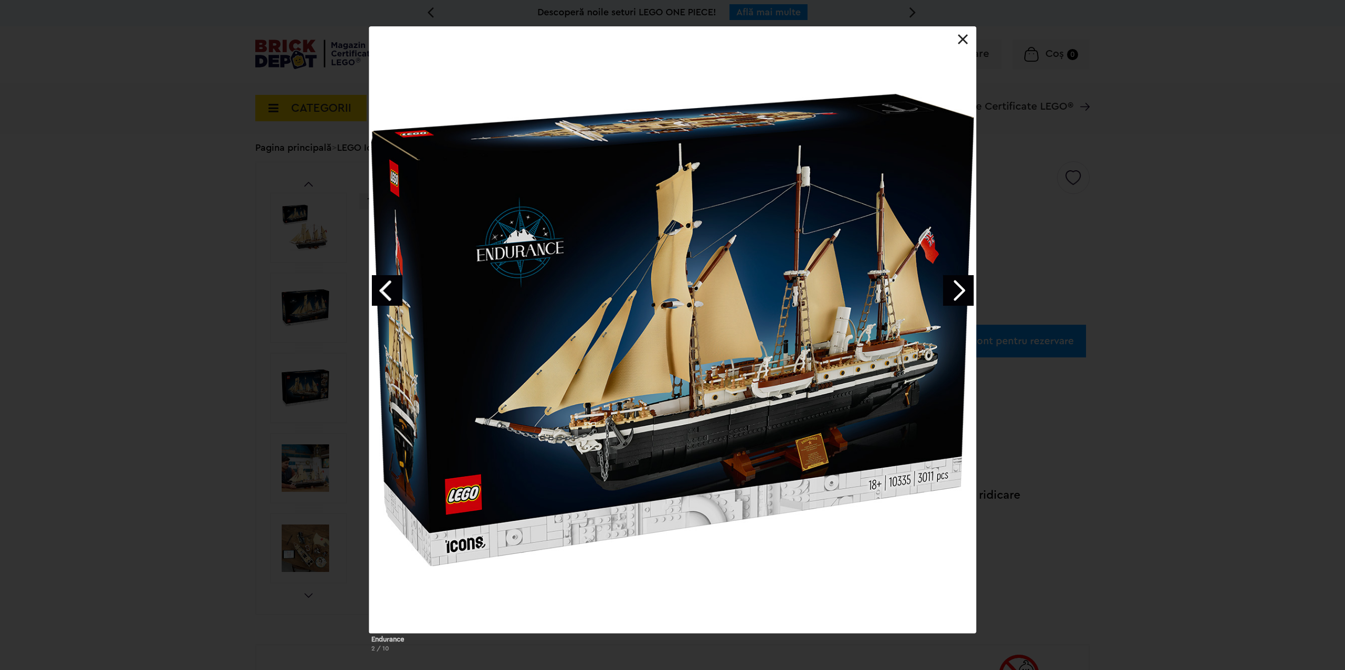
click at [953, 279] on link "Next image" at bounding box center [958, 290] width 31 height 31
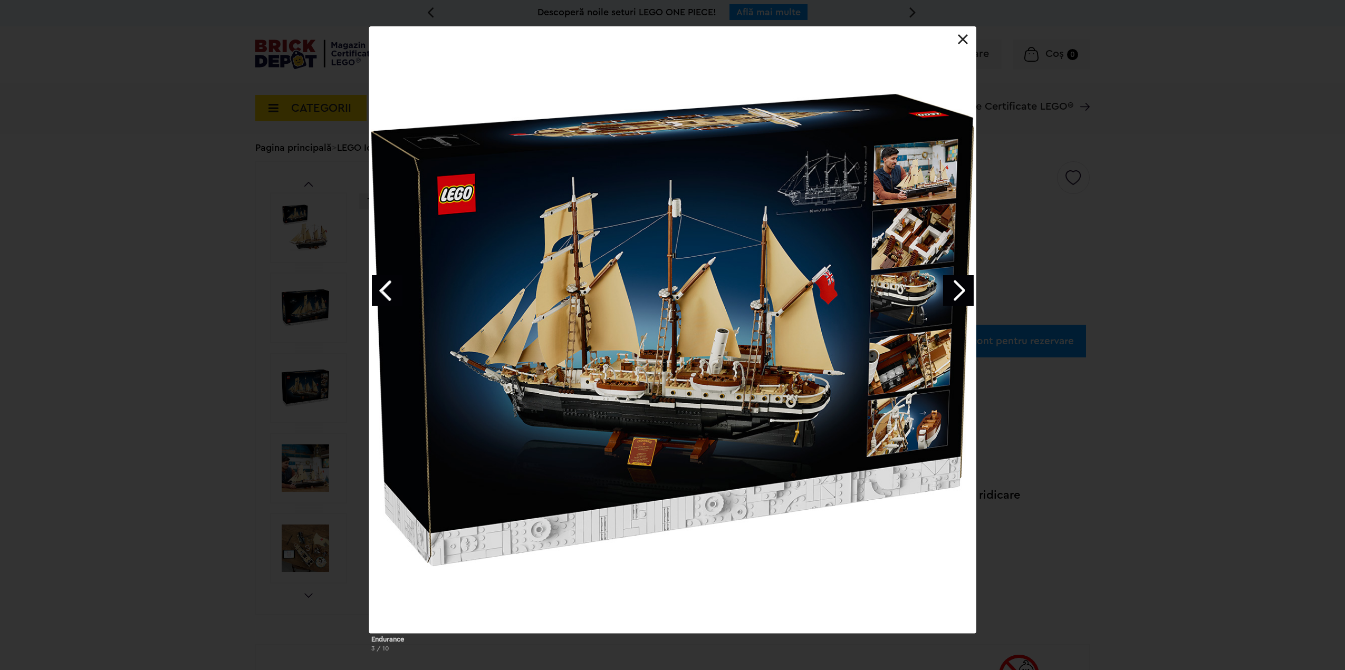
click at [953, 280] on link "Next image" at bounding box center [958, 290] width 31 height 31
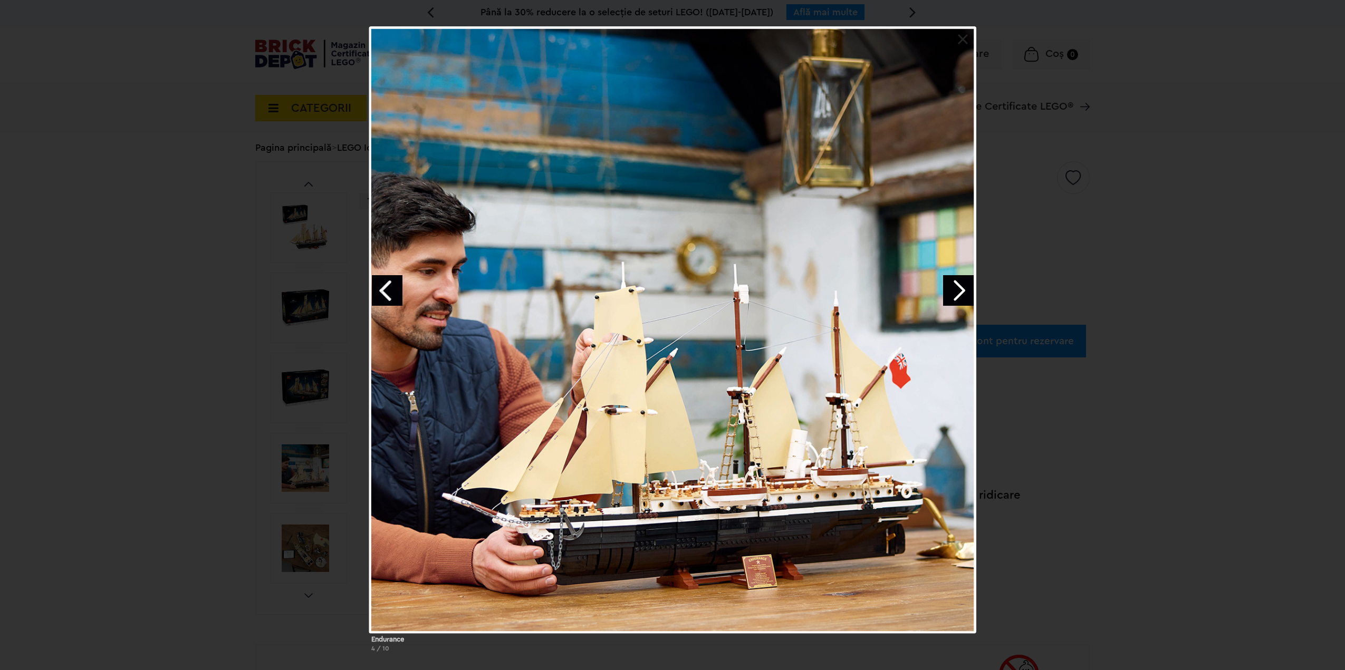
click at [953, 280] on link "Next image" at bounding box center [958, 290] width 31 height 31
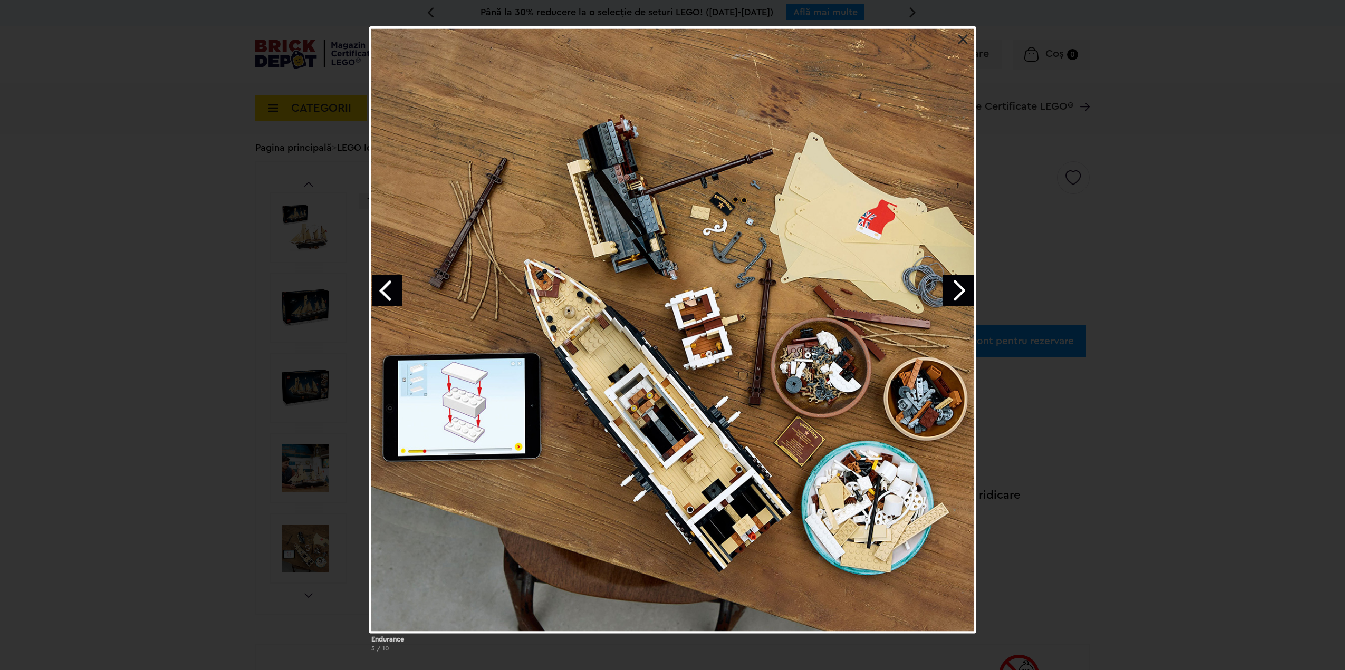
click at [953, 280] on link "Next image" at bounding box center [958, 290] width 31 height 31
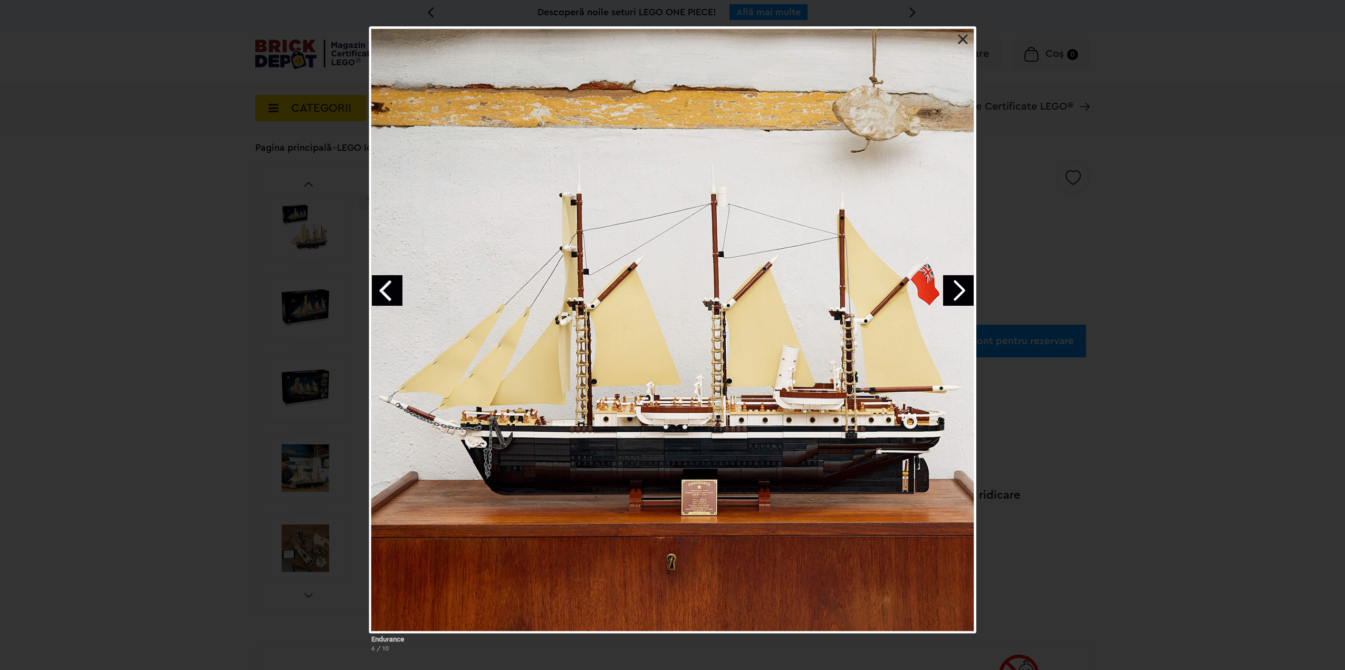
drag, startPoint x: 948, startPoint y: 281, endPoint x: 942, endPoint y: 282, distance: 5.4
click at [946, 281] on link "Next image" at bounding box center [958, 290] width 31 height 31
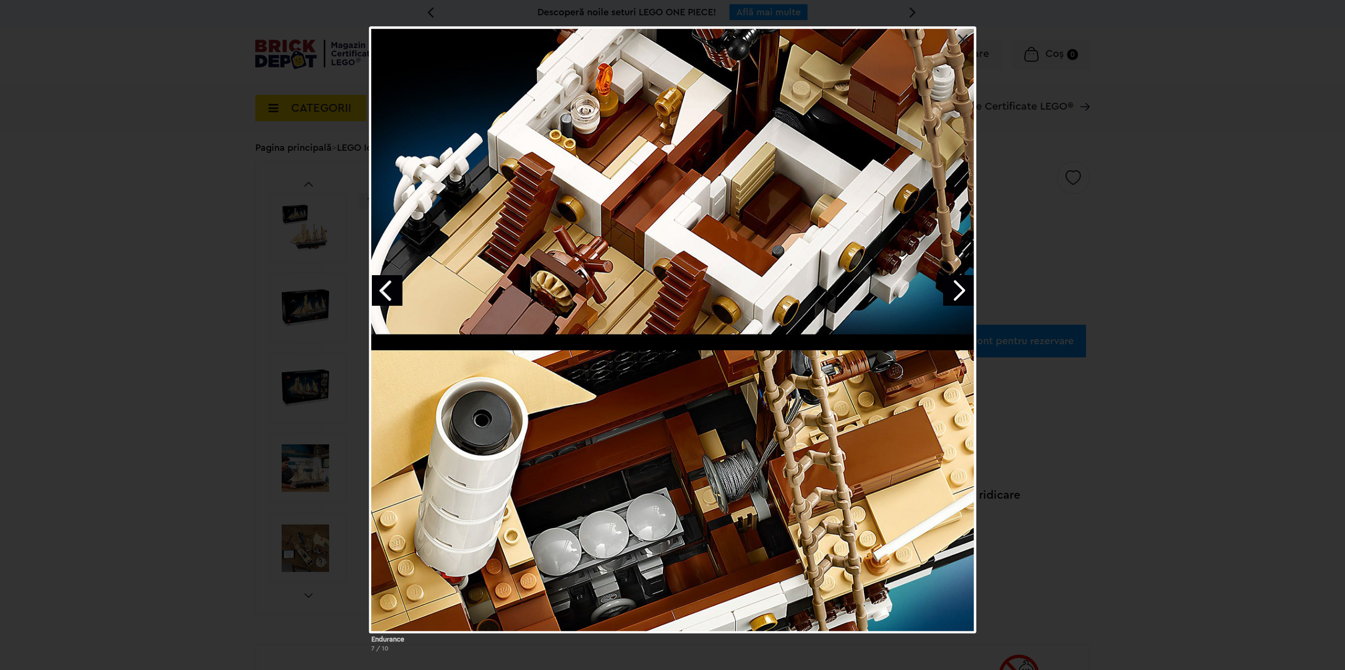
click at [329, 98] on div "Endurance 7 / 10" at bounding box center [672, 343] width 1345 height 634
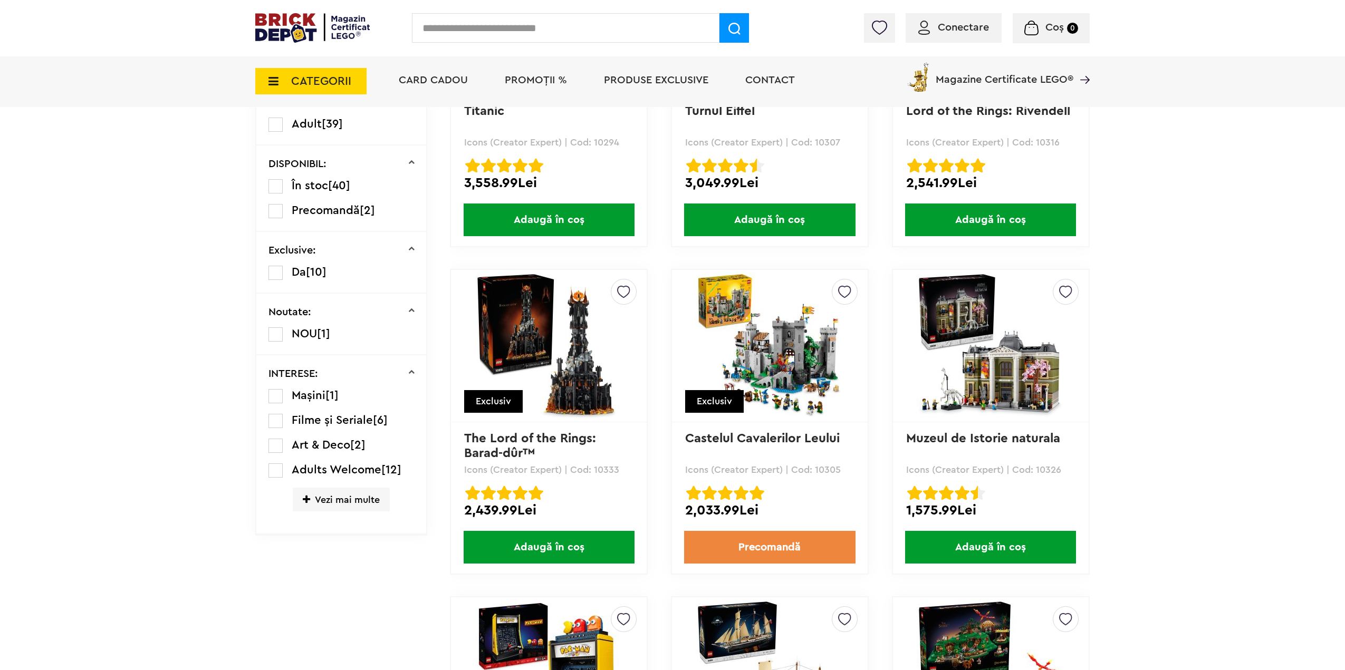
scroll to position [211, 0]
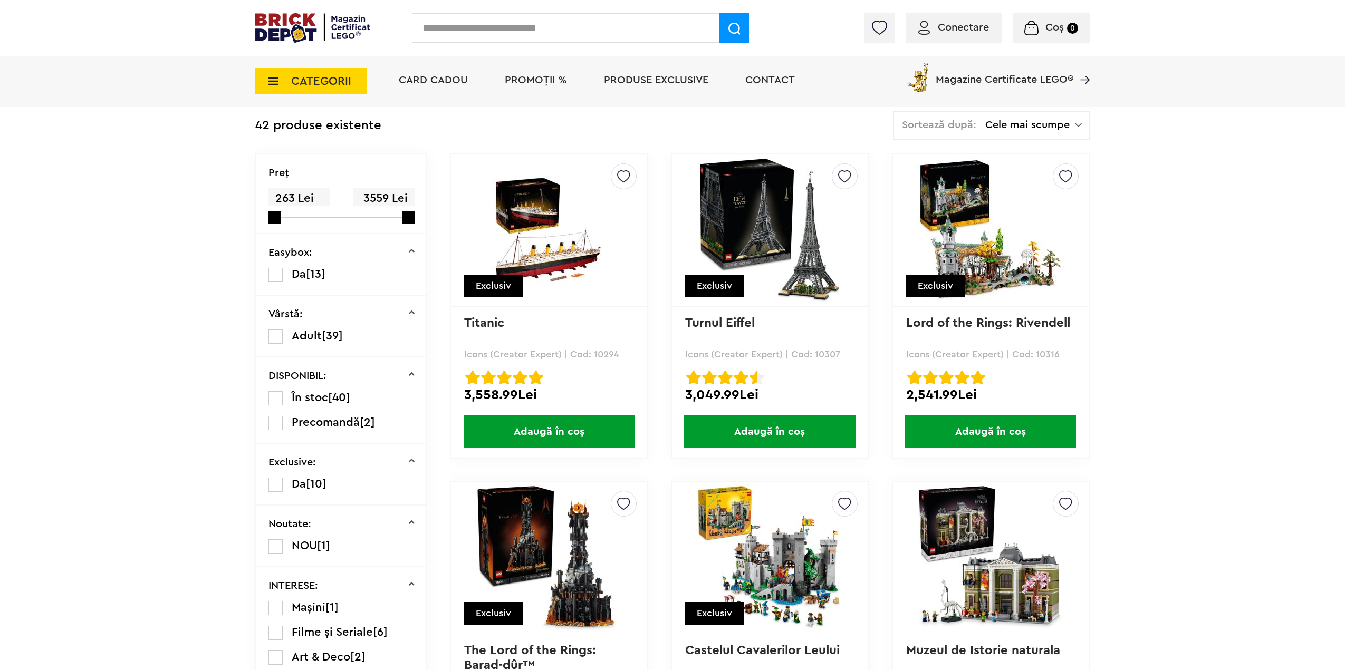
click at [745, 209] on img at bounding box center [770, 231] width 148 height 148
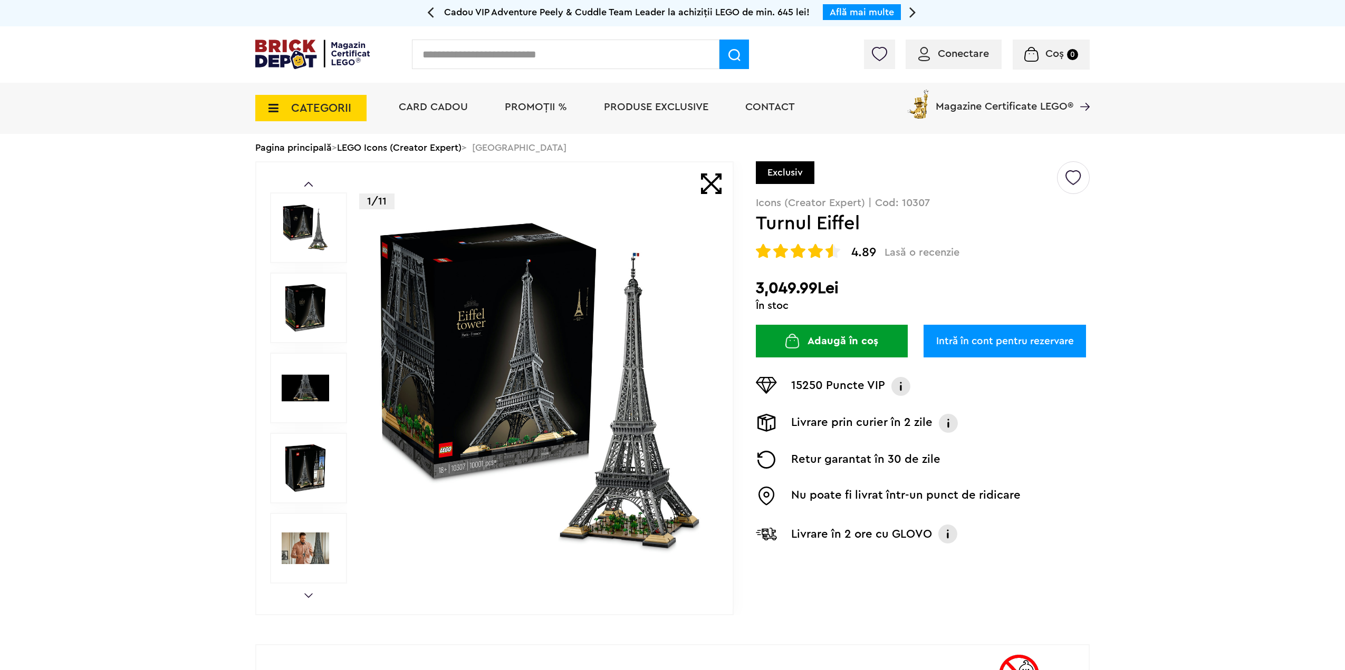
click at [616, 379] on img at bounding box center [540, 388] width 340 height 340
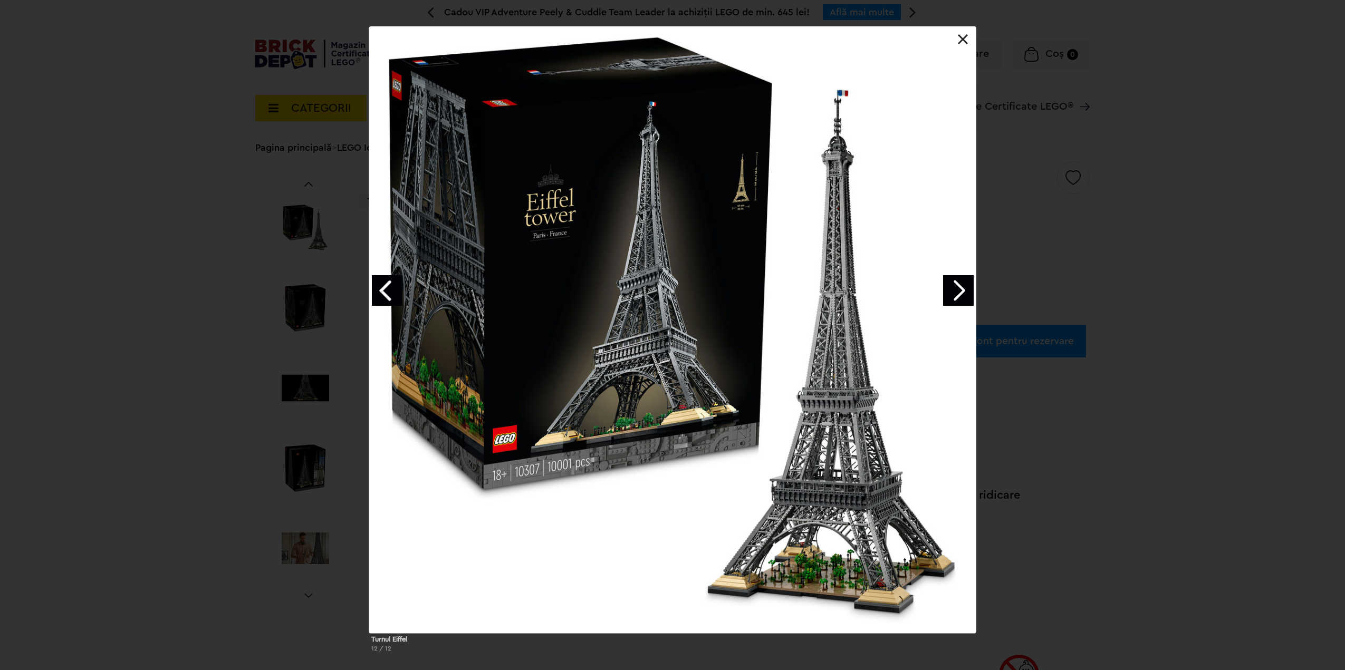
click at [963, 293] on link "Next image" at bounding box center [958, 290] width 31 height 31
click at [963, 293] on div "Turnul Eiffel 12 / 12" at bounding box center [672, 343] width 1345 height 634
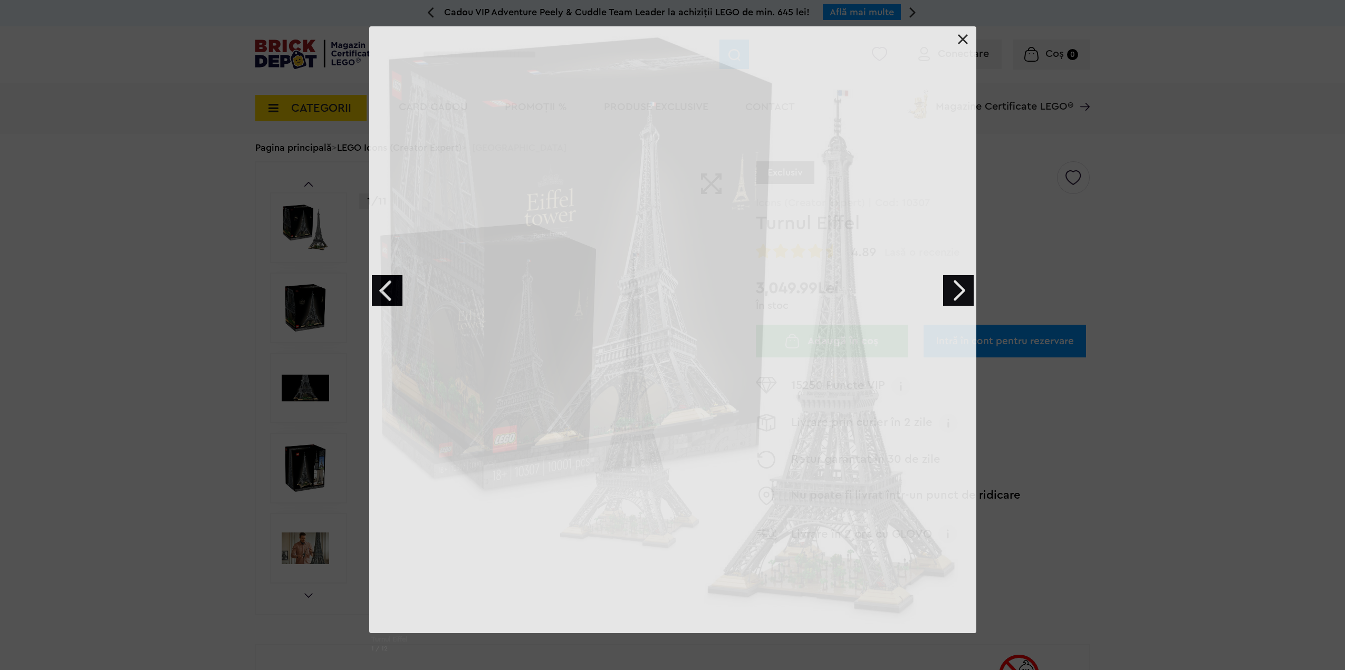
click at [963, 293] on link "Next image" at bounding box center [958, 290] width 31 height 31
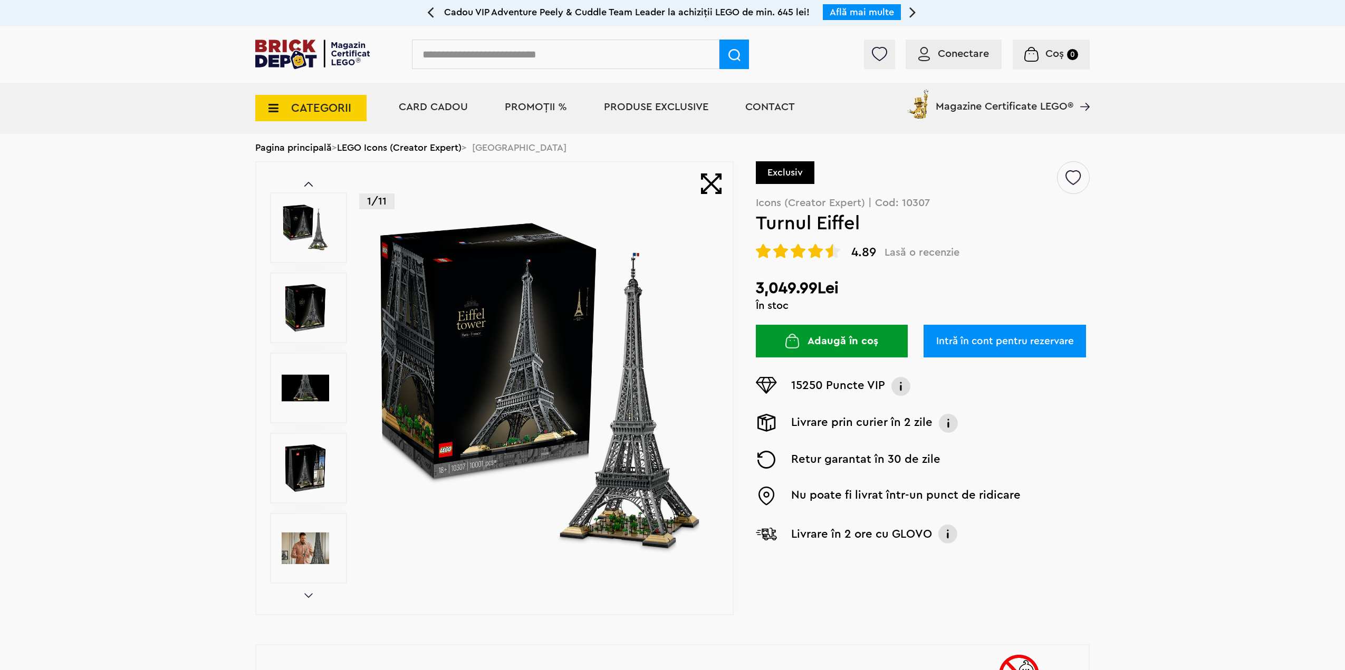
click at [309, 549] on img at bounding box center [305, 548] width 47 height 47
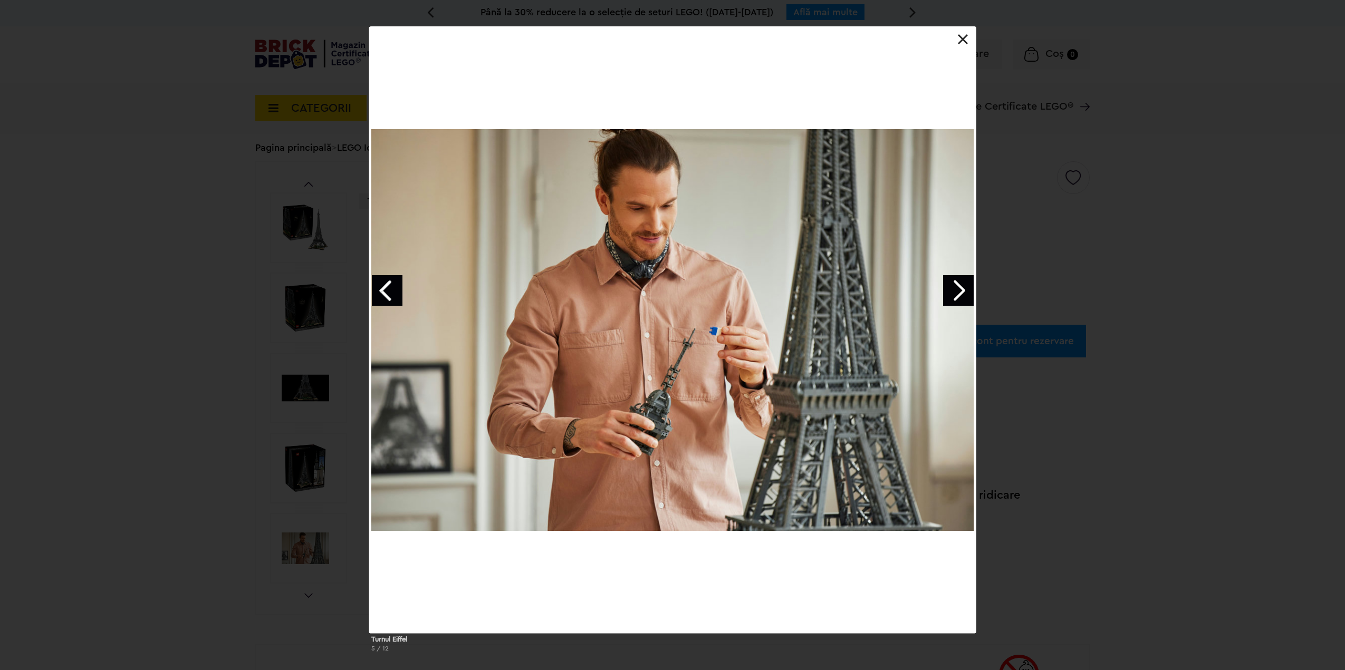
click at [966, 290] on link "Next image" at bounding box center [958, 290] width 31 height 31
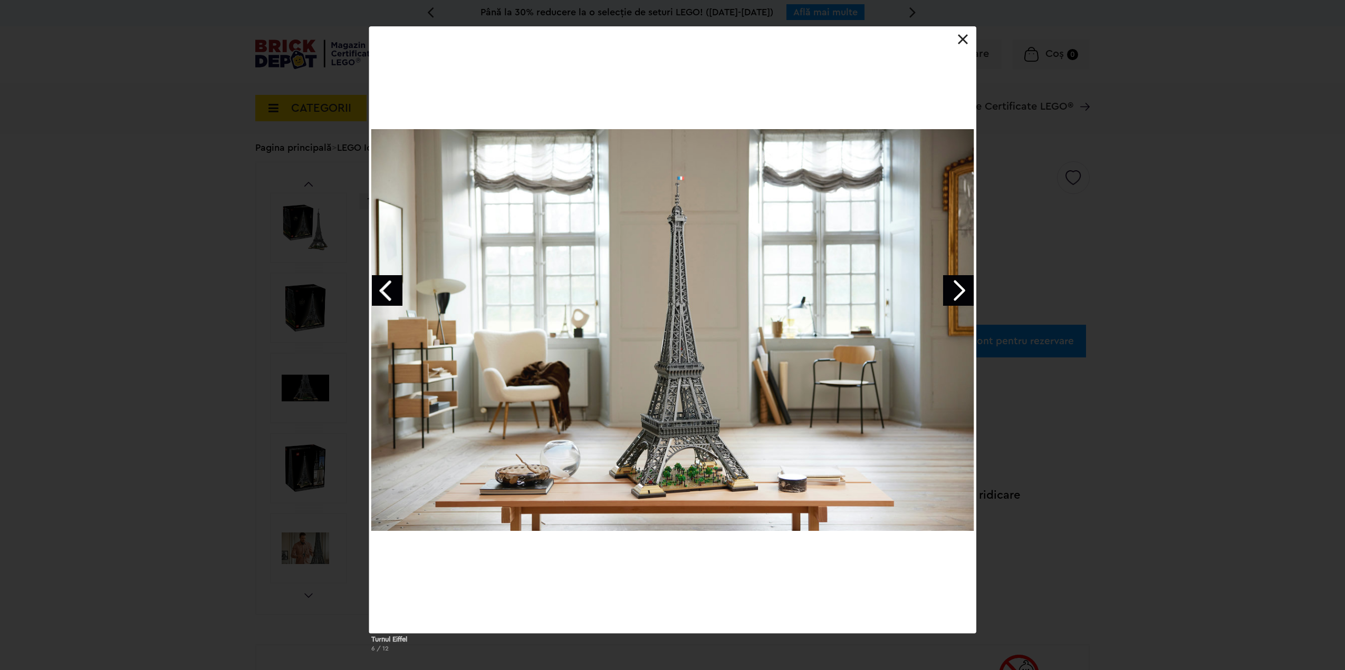
click at [945, 285] on link "Next image" at bounding box center [958, 290] width 31 height 31
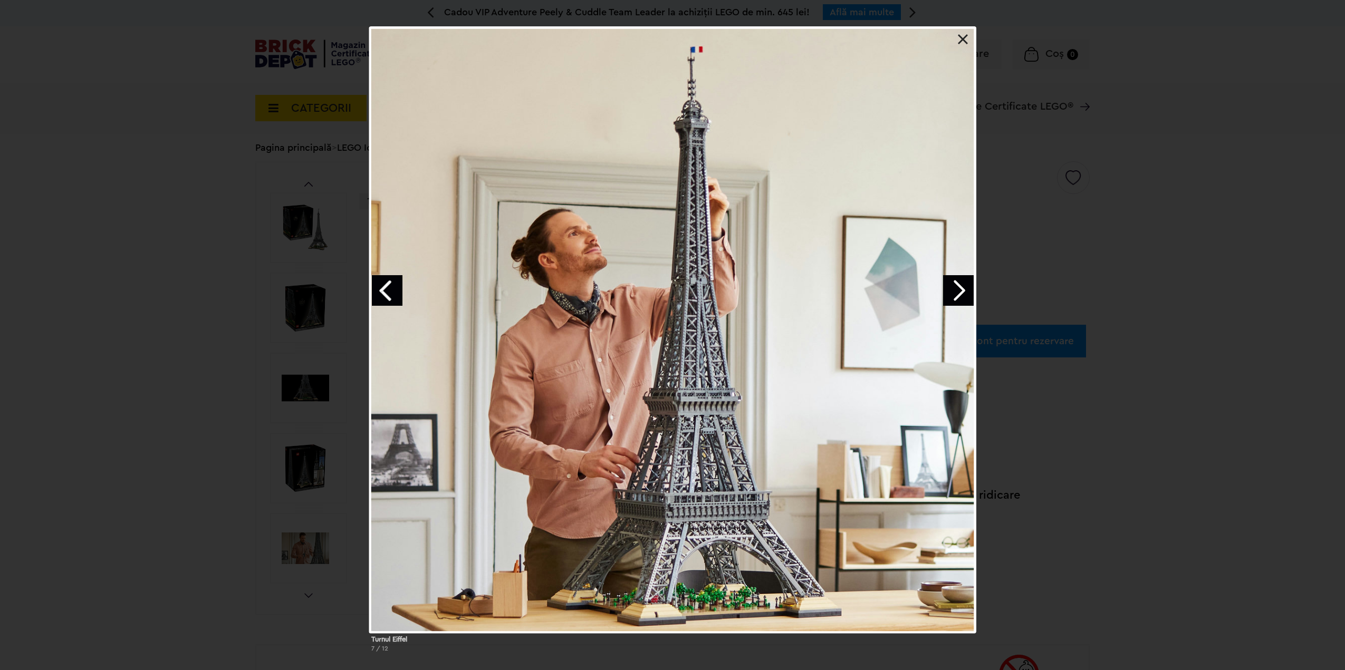
click at [317, 131] on div "Turnul Eiffel 7 / 12" at bounding box center [672, 343] width 1345 height 634
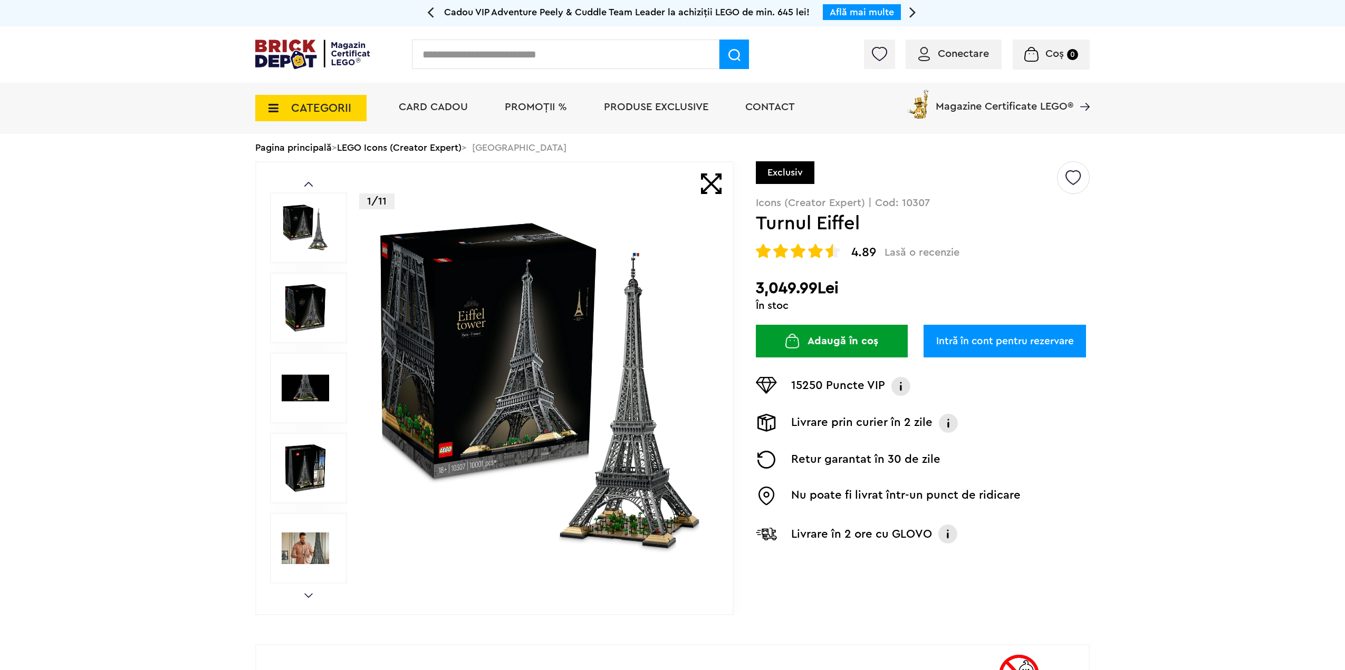
drag, startPoint x: 318, startPoint y: 126, endPoint x: 311, endPoint y: 120, distance: 8.6
click at [316, 124] on div "CATEGORII Jucării LEGO Card Cadou LEGO Animal Crossing Nou Architecture Nou Art…" at bounding box center [672, 108] width 834 height 51
click at [310, 116] on span "CATEGORII" at bounding box center [310, 108] width 111 height 26
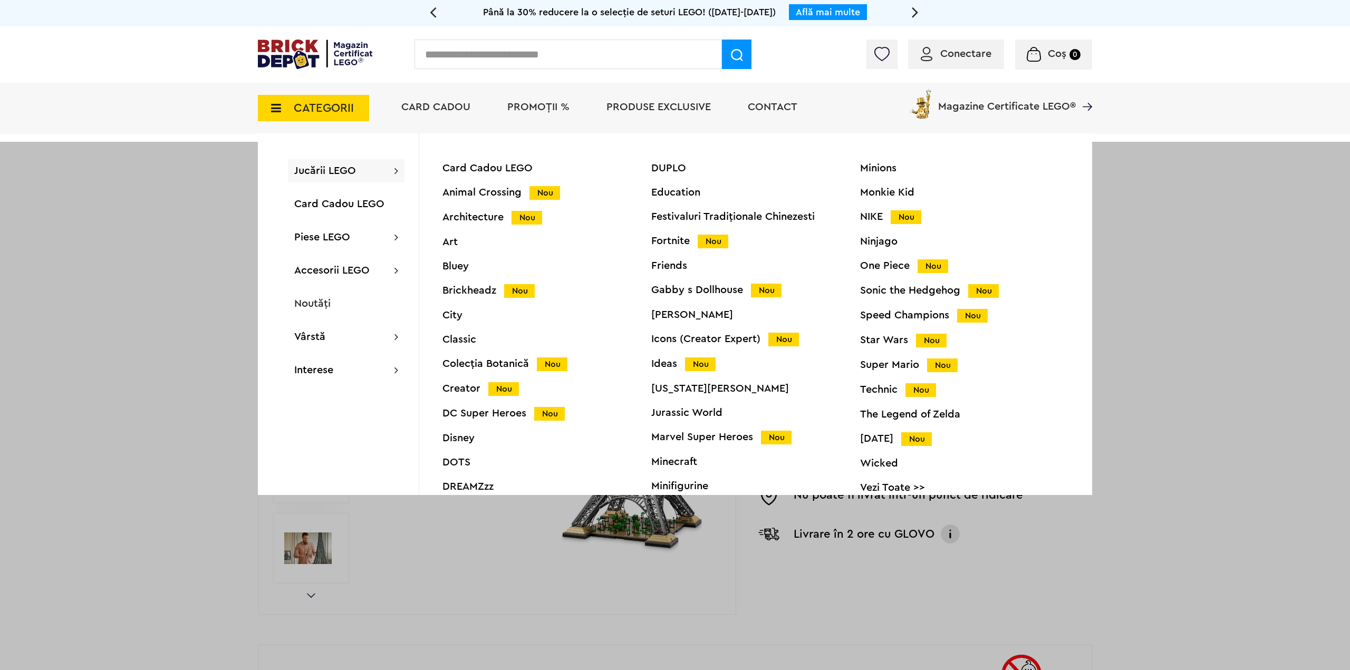
click at [683, 291] on div "Gabby s Dollhouse Nou" at bounding box center [755, 290] width 209 height 11
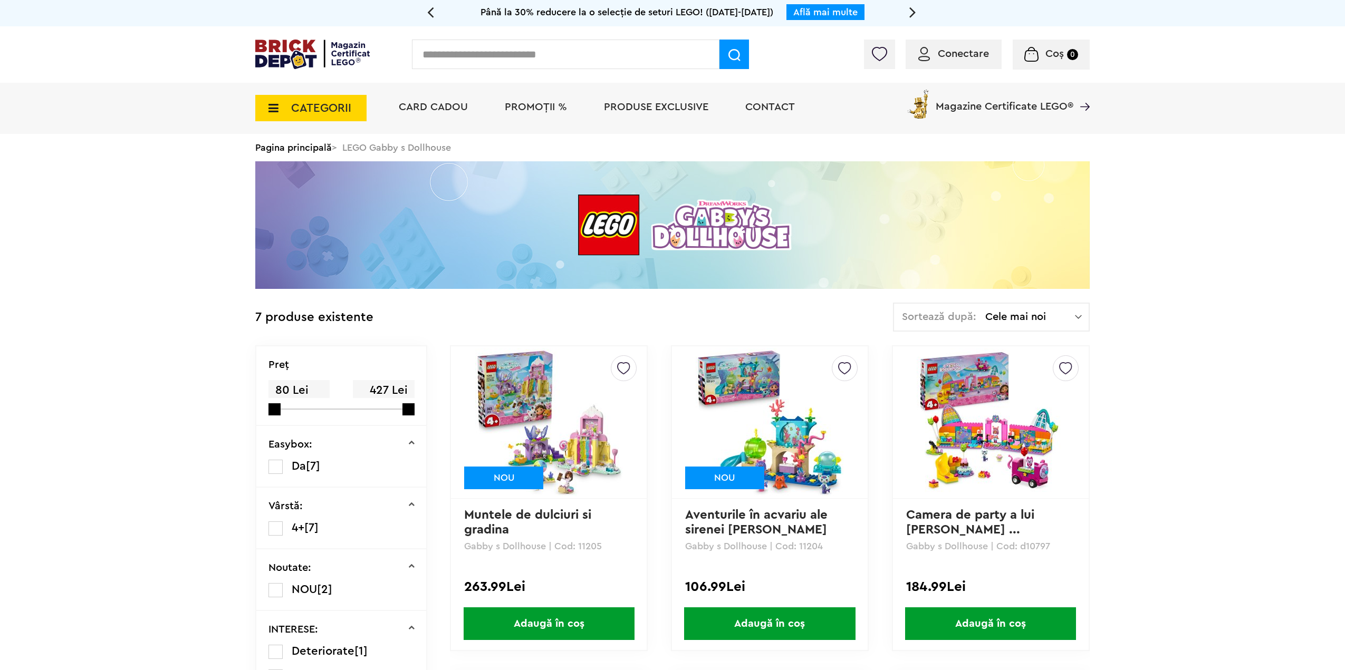
click at [315, 105] on span "CATEGORII" at bounding box center [321, 108] width 60 height 12
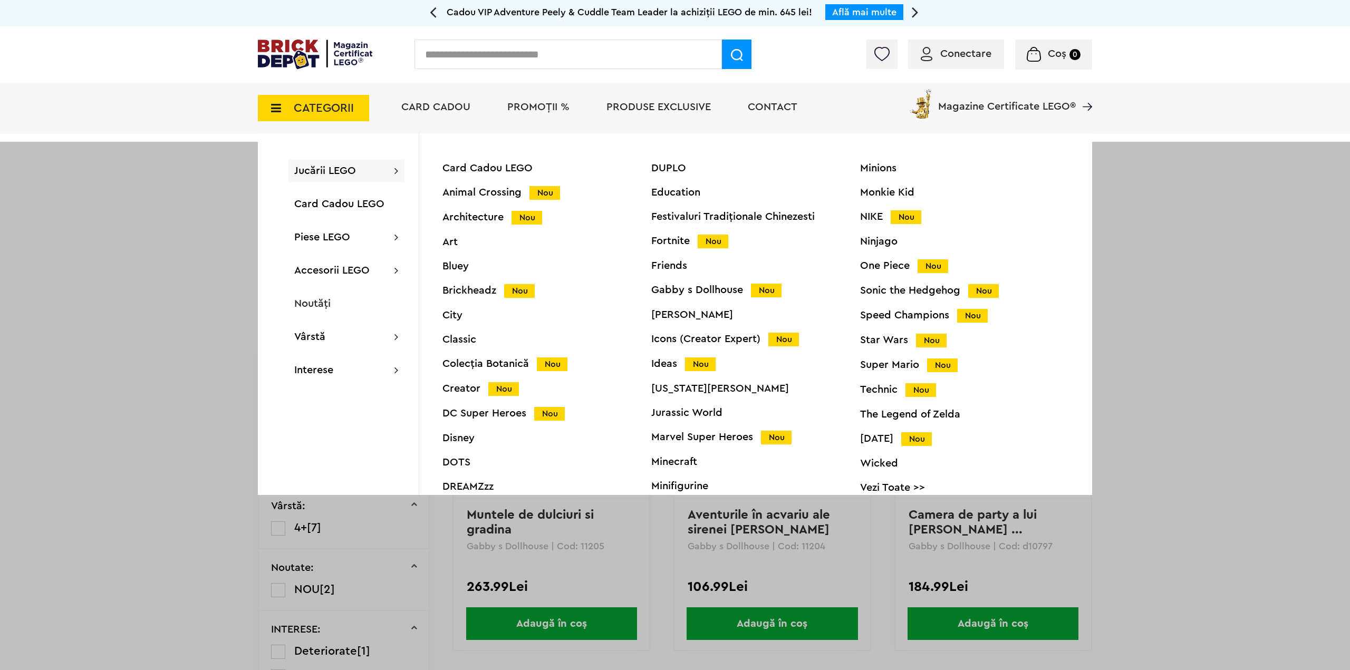
click at [658, 265] on div "Friends" at bounding box center [755, 266] width 209 height 11
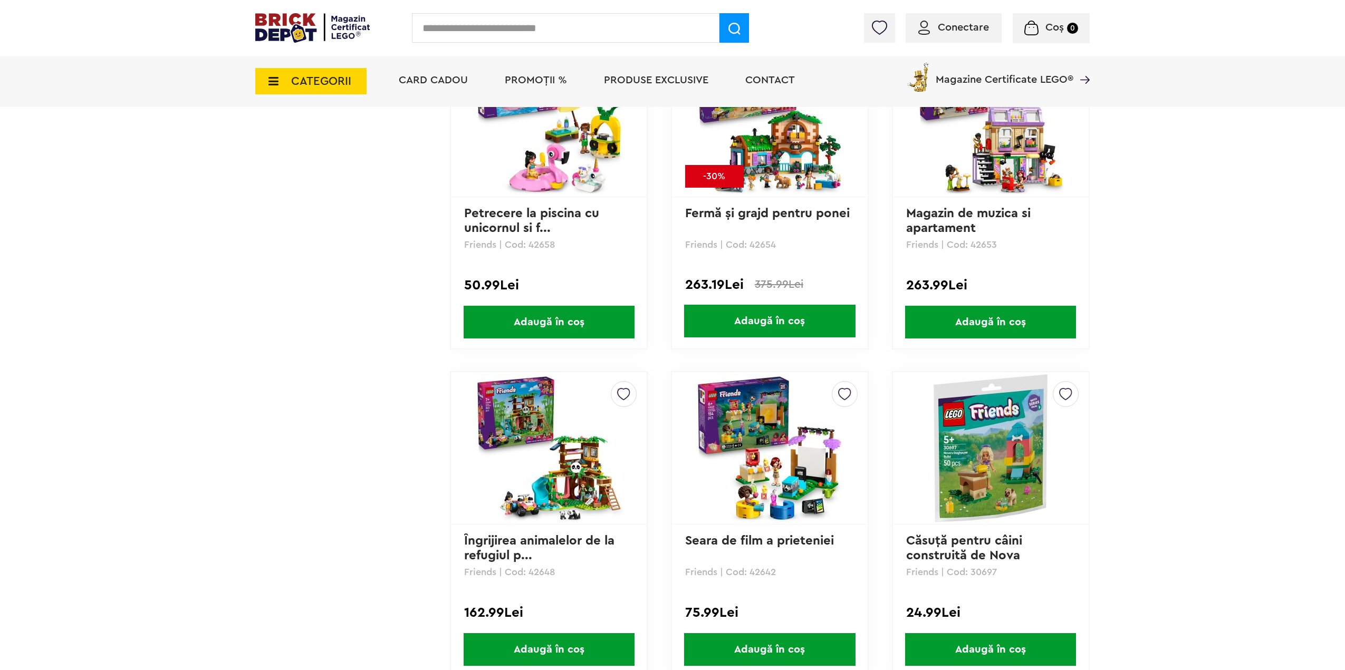
scroll to position [1318, 0]
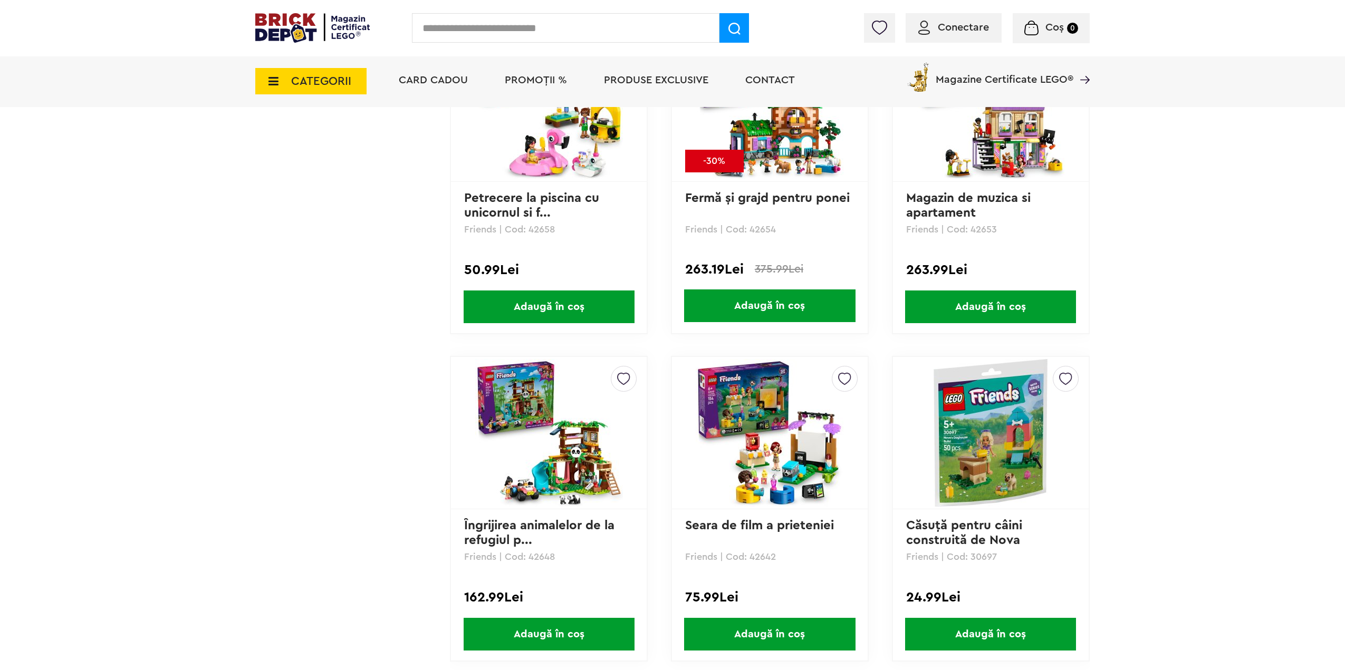
click at [566, 443] on img at bounding box center [549, 433] width 148 height 148
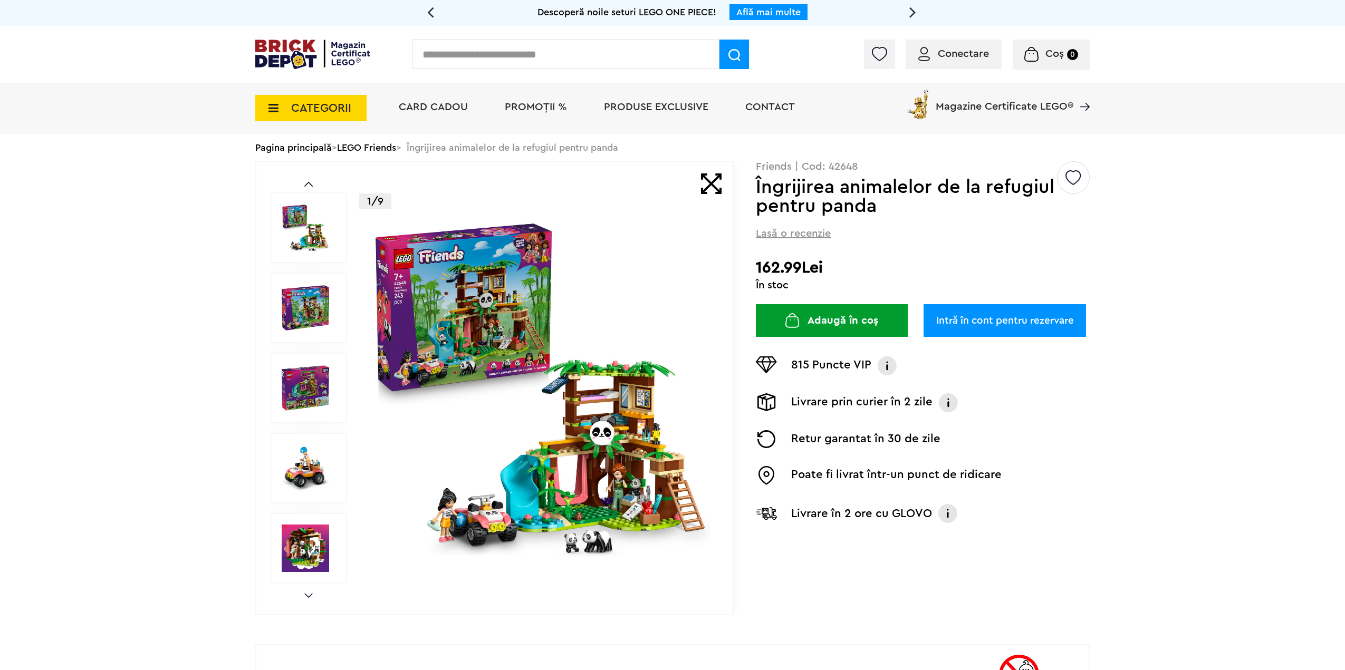
click at [451, 383] on img at bounding box center [540, 388] width 340 height 340
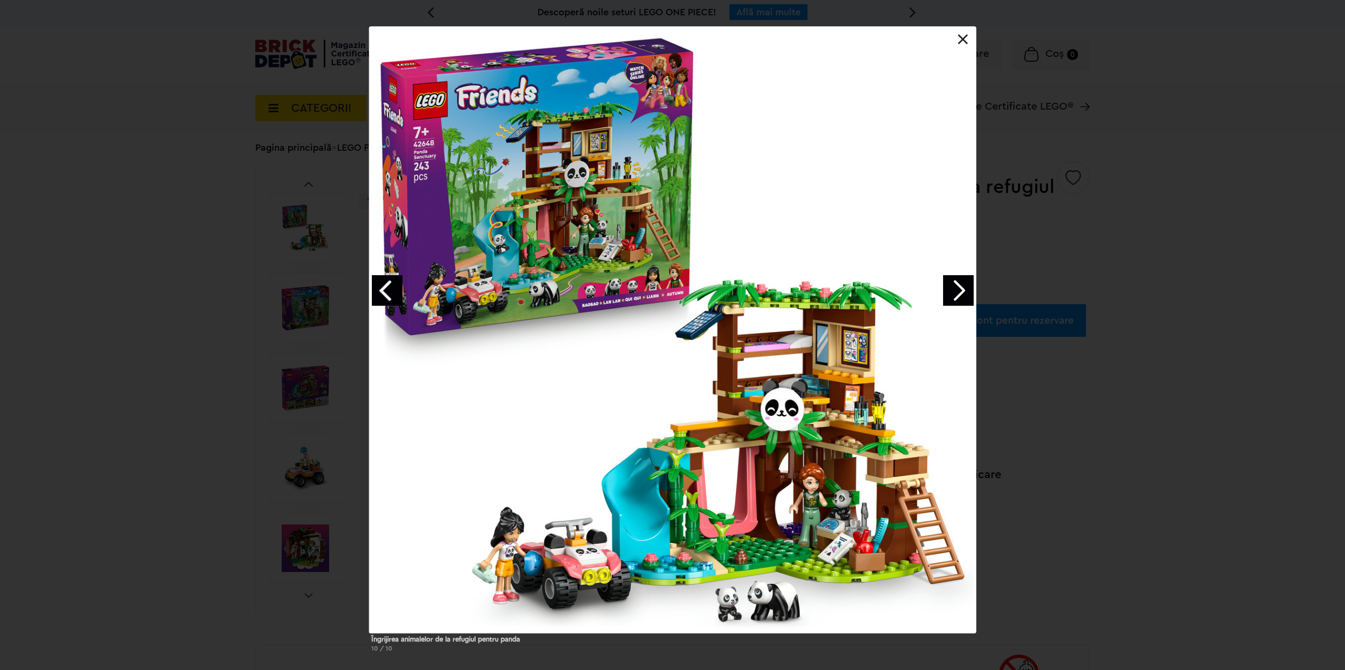
click at [962, 298] on link "Next image" at bounding box center [958, 290] width 31 height 31
click at [964, 297] on link "Next image" at bounding box center [958, 290] width 31 height 31
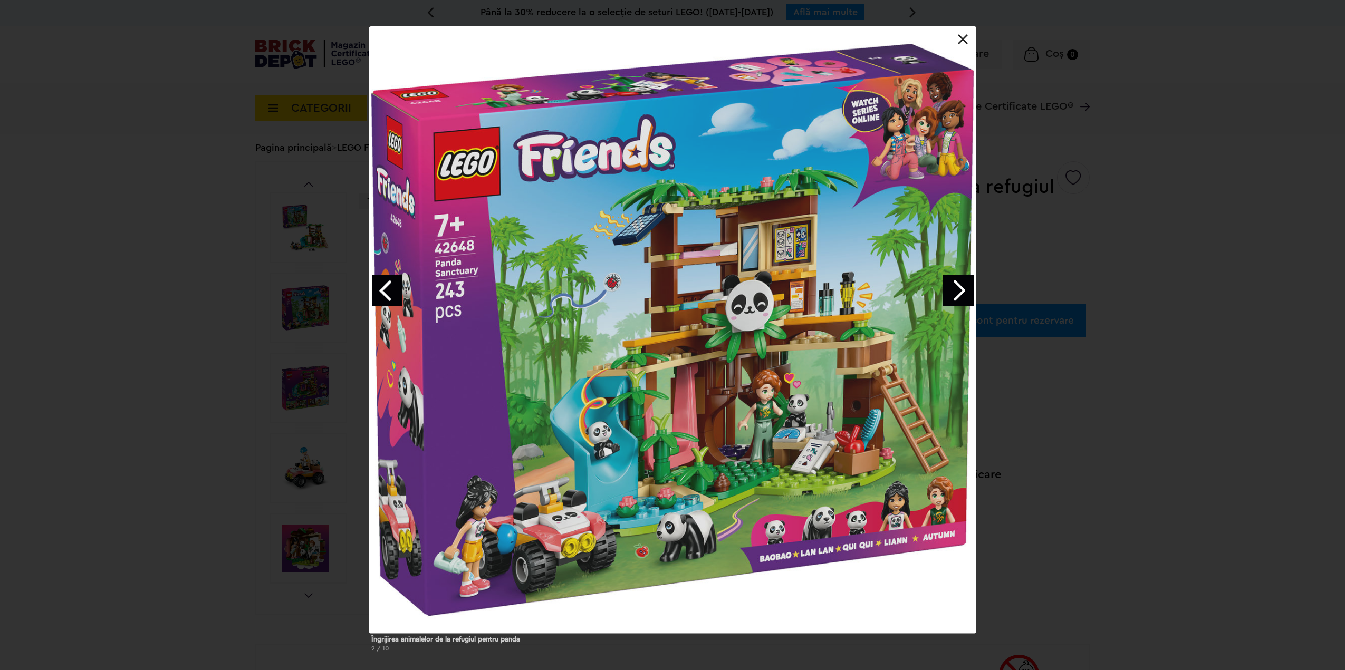
click at [964, 296] on link "Next image" at bounding box center [958, 290] width 31 height 31
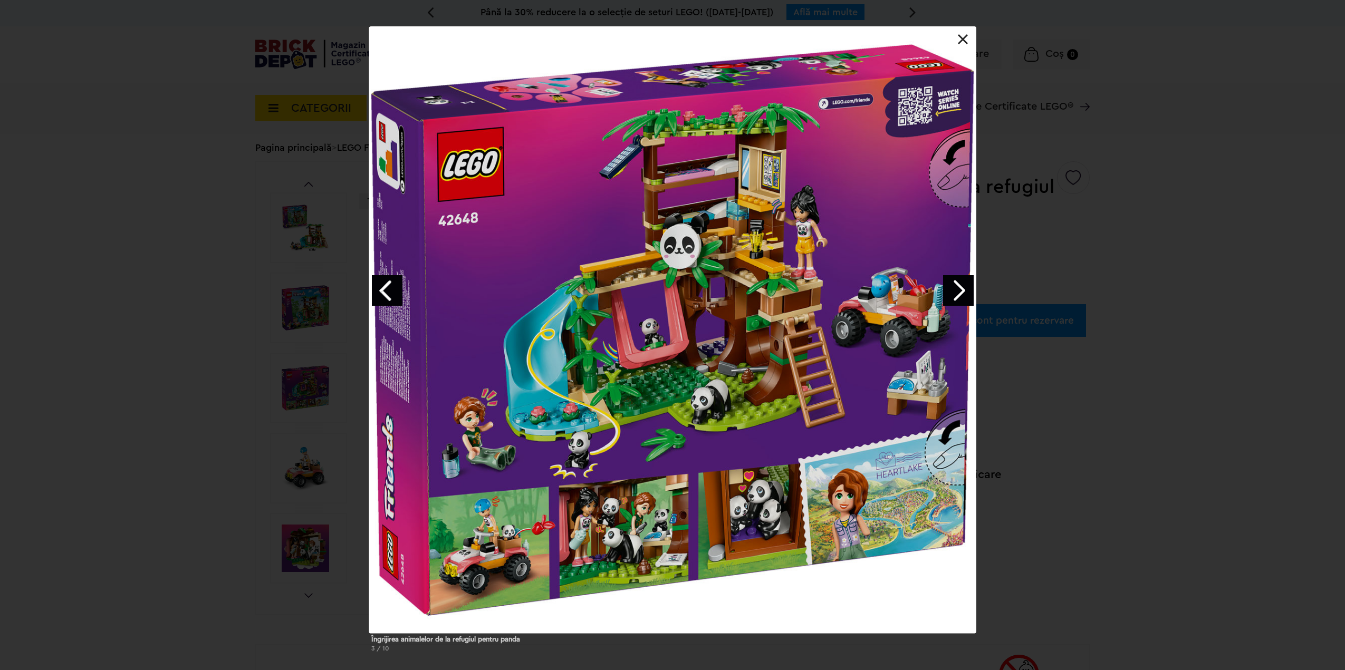
click at [966, 295] on link "Next image" at bounding box center [958, 290] width 31 height 31
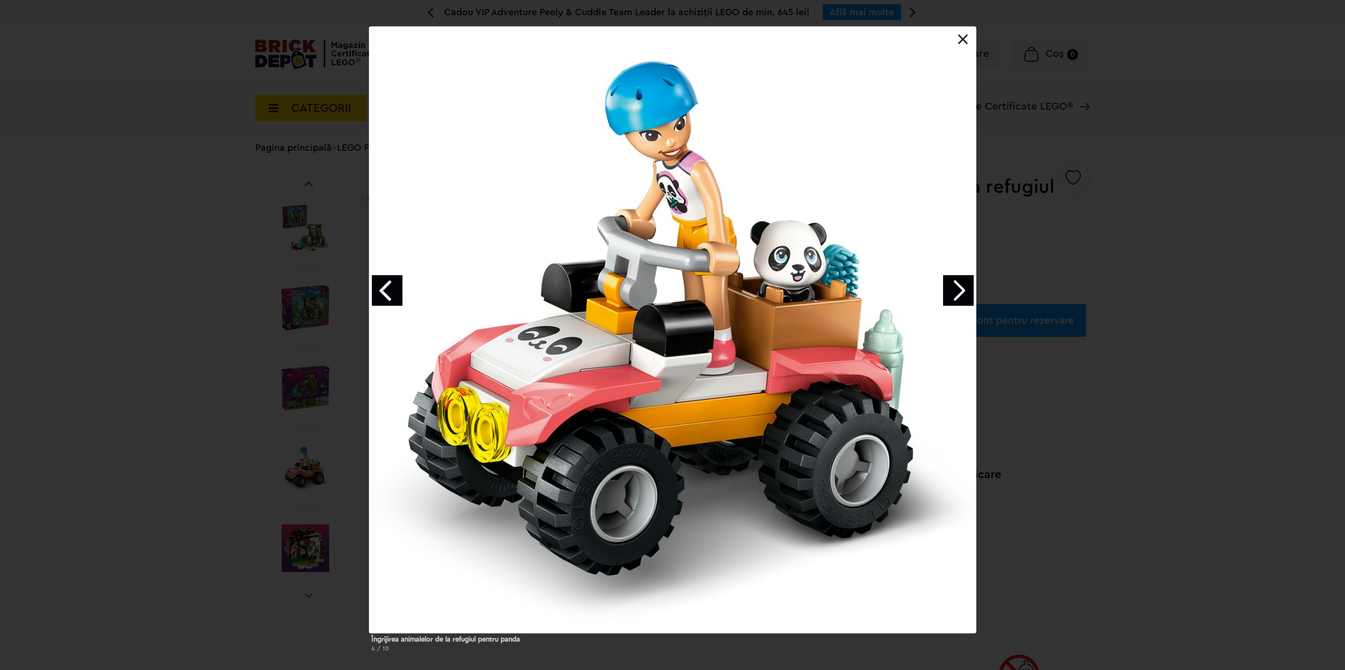
click at [966, 295] on link "Next image" at bounding box center [958, 290] width 31 height 31
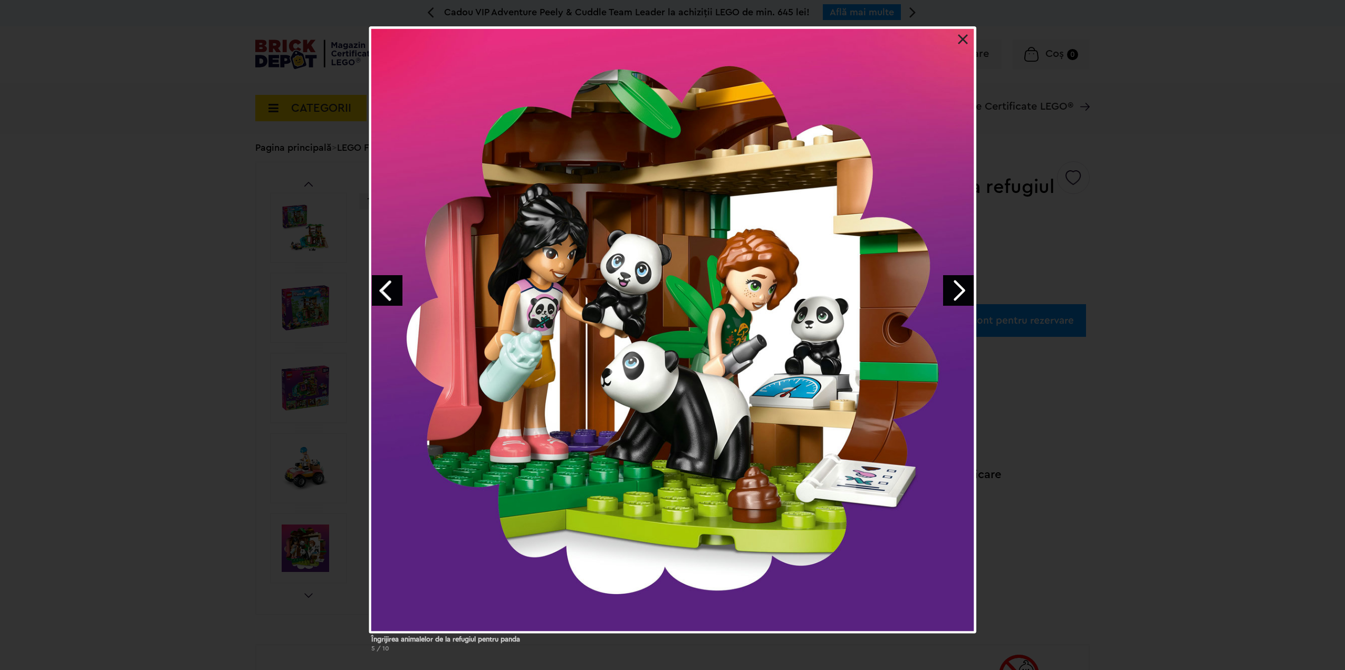
click at [966, 295] on link "Next image" at bounding box center [958, 290] width 31 height 31
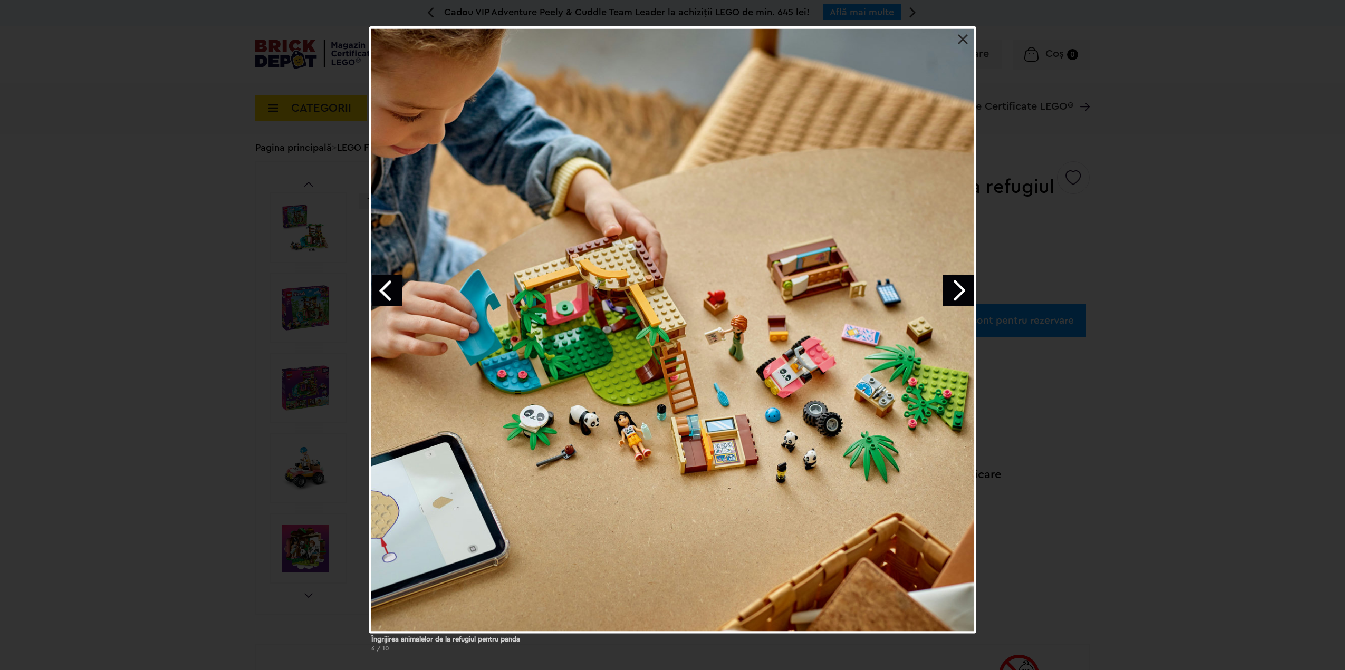
click at [966, 295] on link "Next image" at bounding box center [958, 290] width 31 height 31
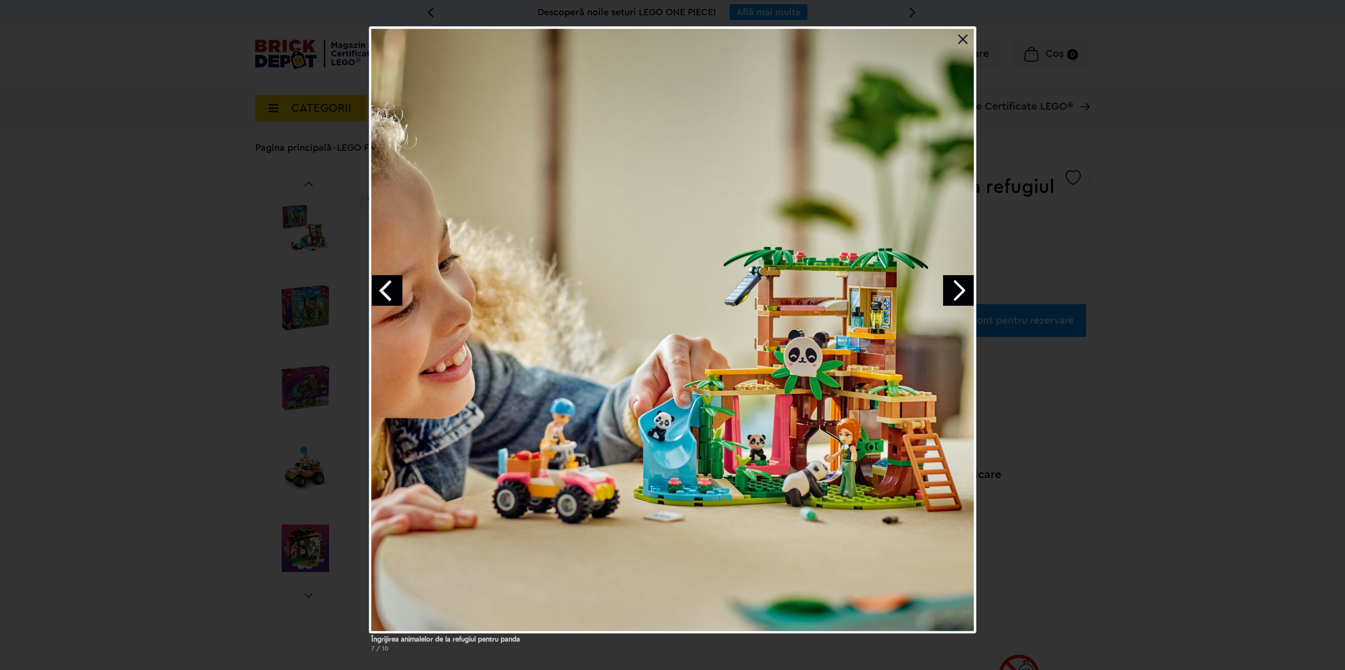
click at [968, 294] on link "Next image" at bounding box center [958, 290] width 31 height 31
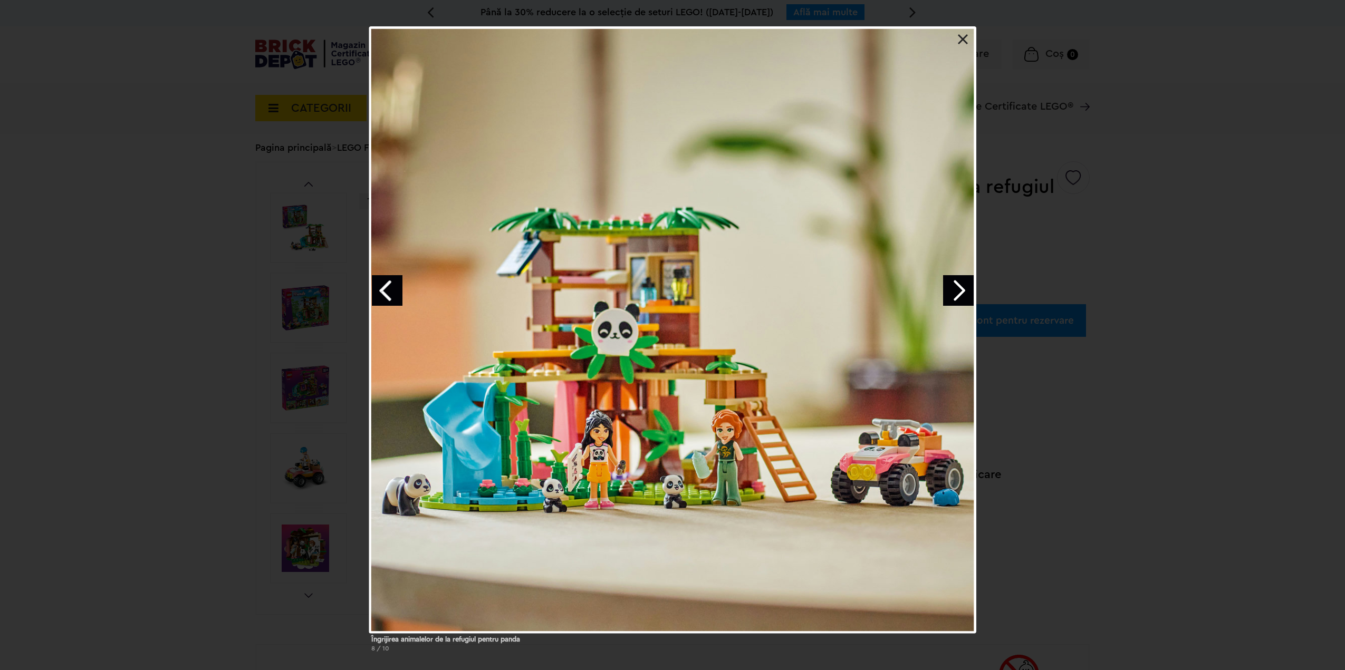
drag, startPoint x: 943, startPoint y: 278, endPoint x: 953, endPoint y: 266, distance: 15.3
click at [945, 278] on link "Next image" at bounding box center [958, 290] width 31 height 31
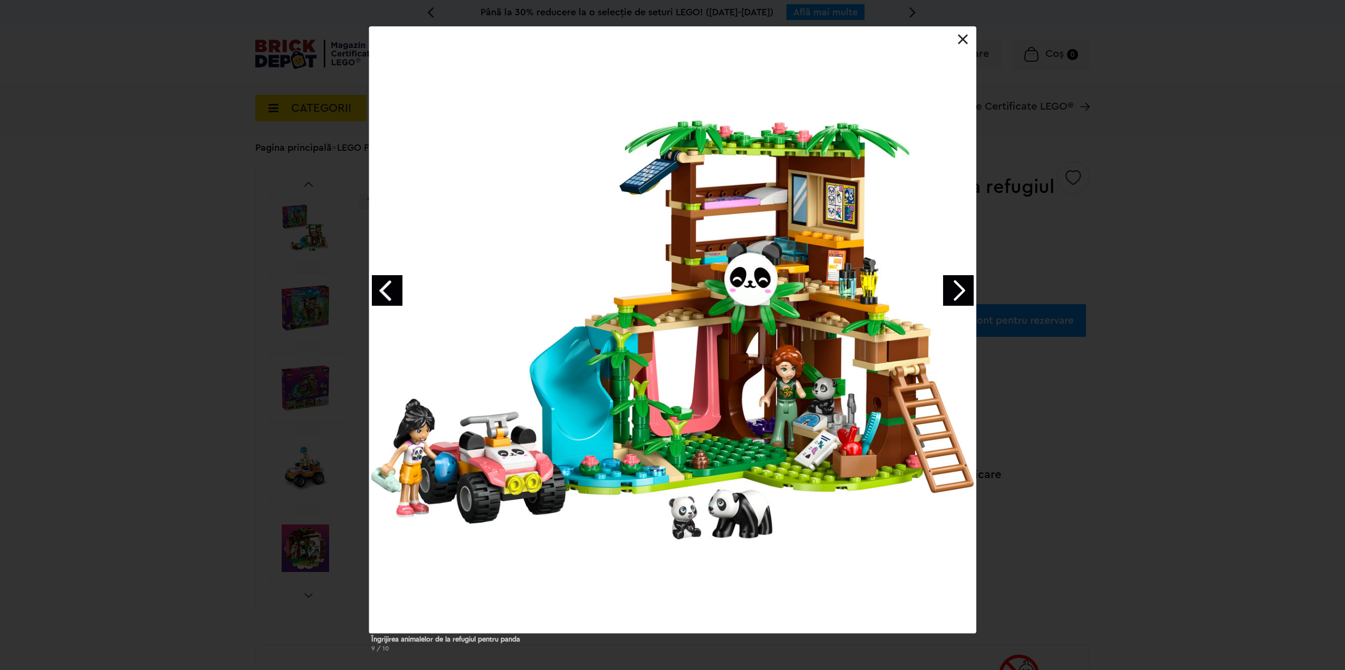
click at [1096, 184] on div "Îngrijirea animalelor de la refugiul pentru panda 9 / 10" at bounding box center [672, 343] width 1345 height 634
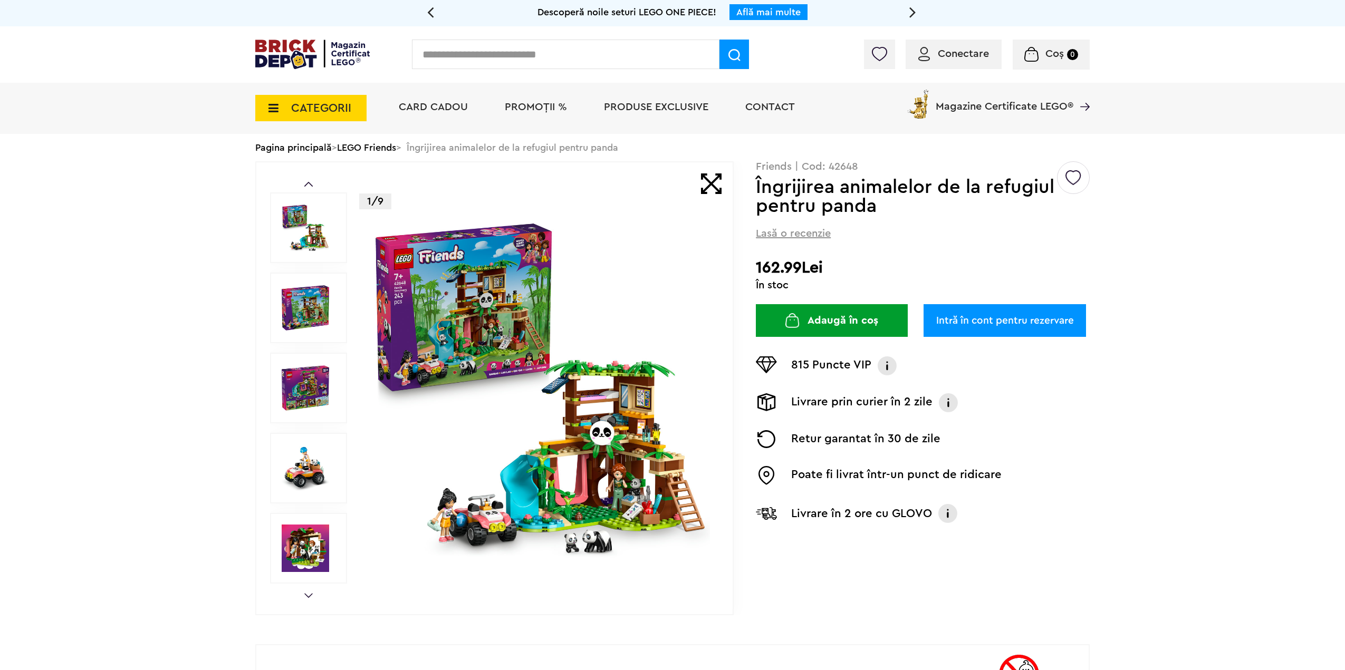
click at [1046, 326] on link "Intră în cont pentru rezervare" at bounding box center [1004, 320] width 162 height 33
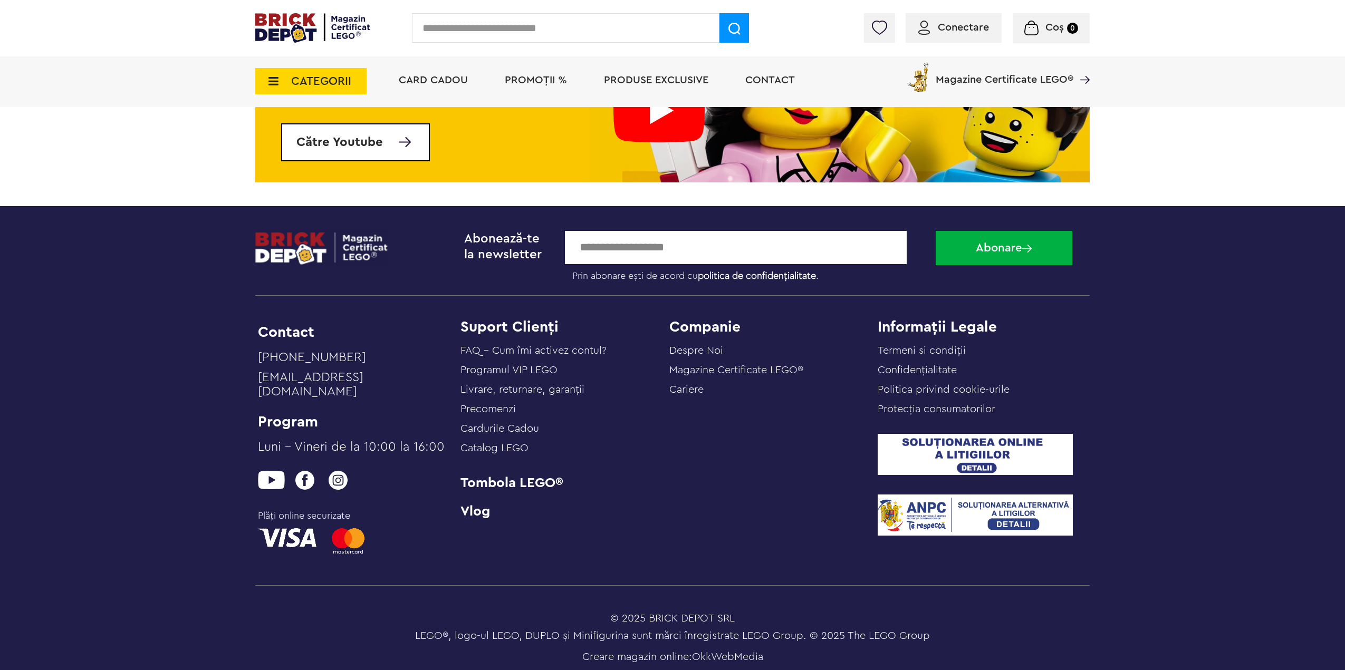
scroll to position [4333, 0]
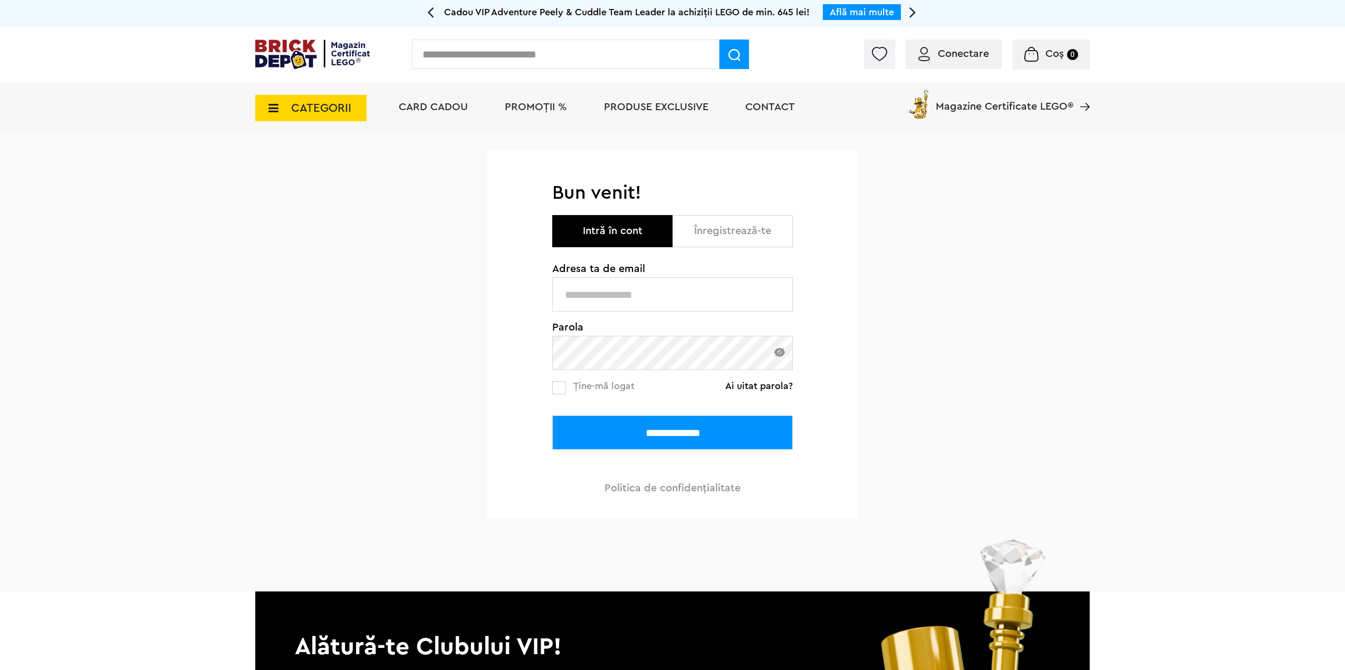
type input "**********"
click at [657, 425] on input "**********" at bounding box center [672, 433] width 240 height 34
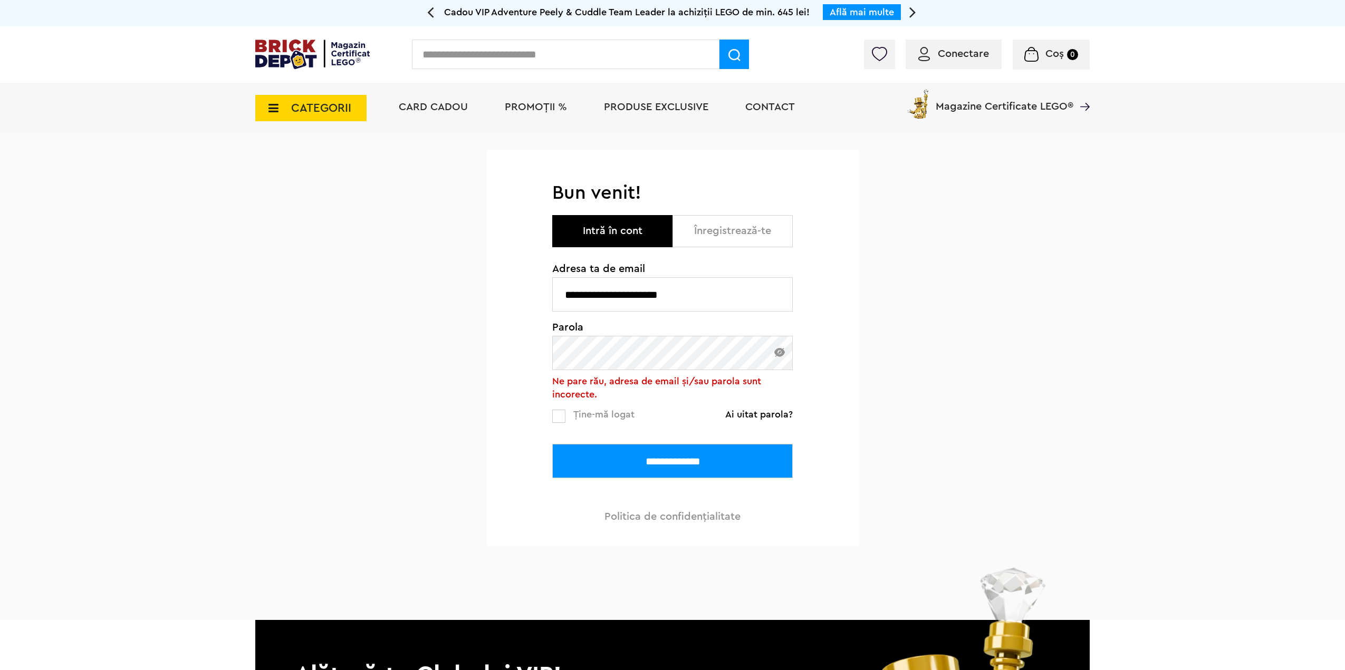
click at [474, 364] on div "**********" at bounding box center [672, 377] width 1345 height 486
click at [643, 446] on input "**********" at bounding box center [672, 461] width 240 height 34
click at [447, 342] on div "**********" at bounding box center [672, 377] width 1345 height 486
click at [552, 444] on input "**********" at bounding box center [672, 461] width 240 height 34
click at [775, 351] on div "Parola" at bounding box center [672, 346] width 240 height 48
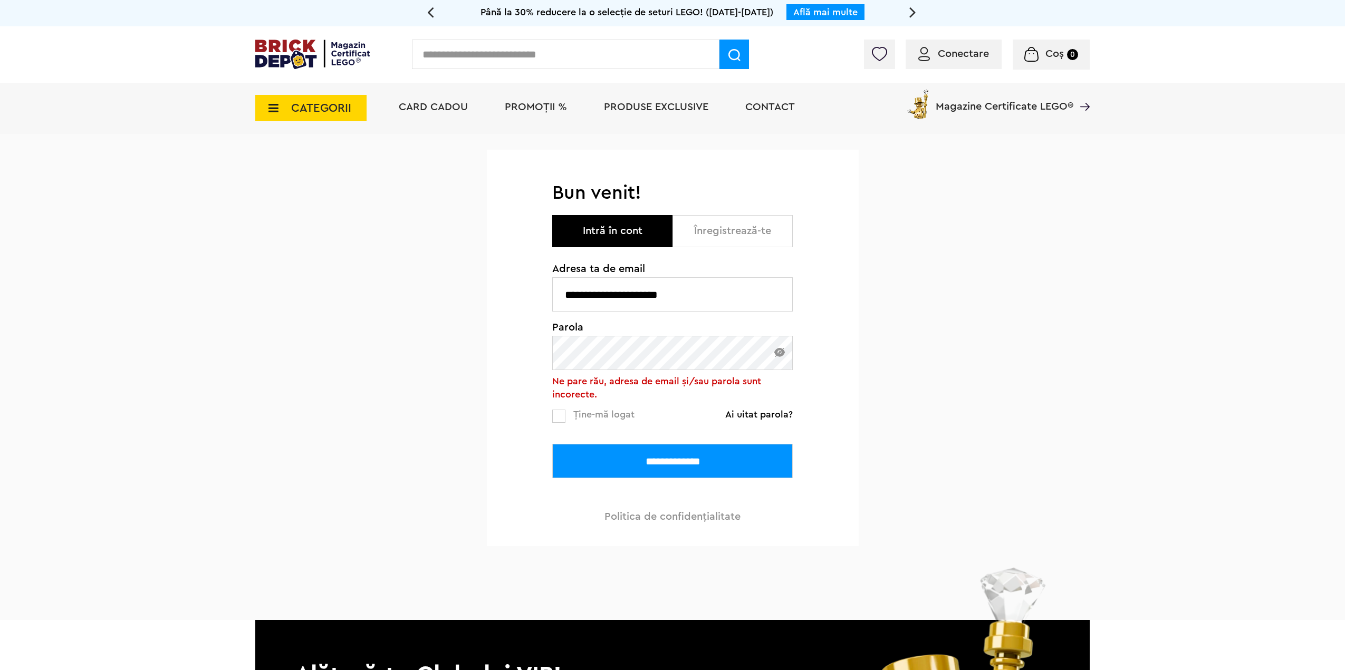
click at [779, 351] on img at bounding box center [779, 352] width 11 height 9
click at [552, 444] on input "**********" at bounding box center [672, 461] width 240 height 34
click at [745, 386] on div "**********" at bounding box center [672, 393] width 240 height 258
click at [552, 444] on input "**********" at bounding box center [672, 461] width 240 height 34
click at [798, 360] on div "**********" at bounding box center [673, 363] width 372 height 365
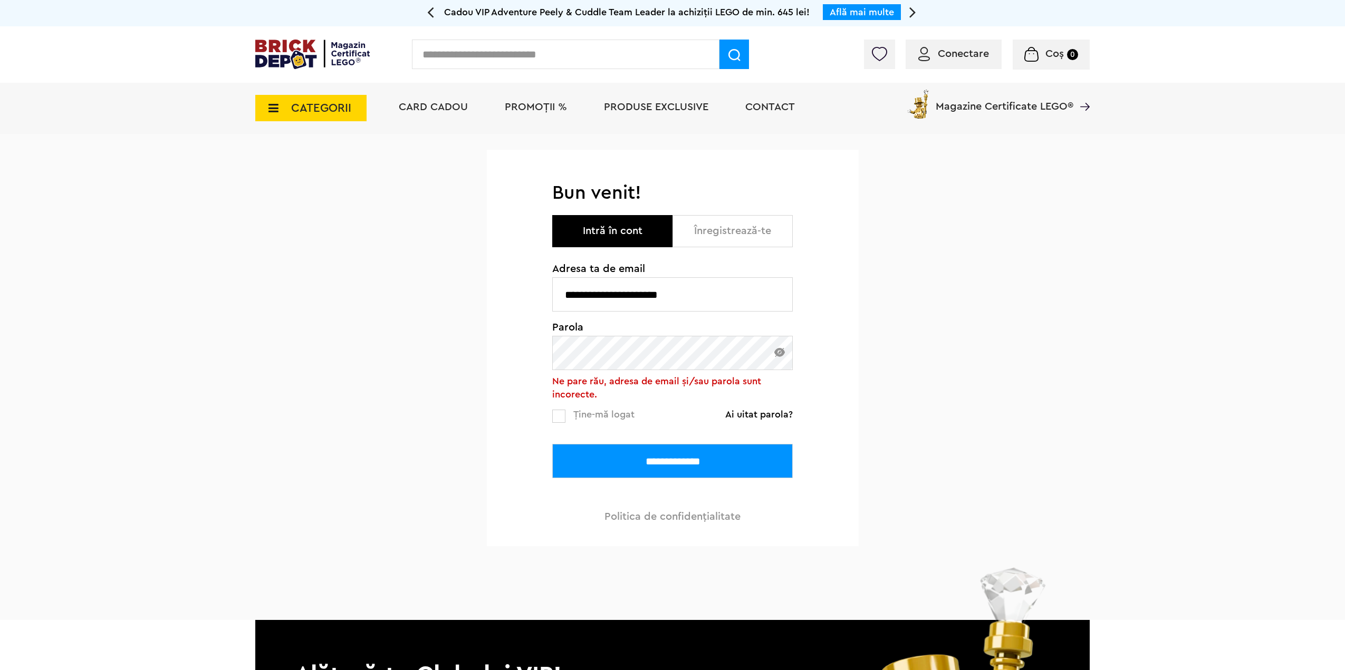
click at [780, 355] on img at bounding box center [779, 352] width 11 height 9
click at [184, 288] on div "**********" at bounding box center [672, 377] width 1345 height 486
click at [552, 444] on input "**********" at bounding box center [672, 461] width 240 height 34
click at [779, 357] on img at bounding box center [779, 352] width 11 height 9
click at [552, 444] on input "**********" at bounding box center [672, 461] width 240 height 34
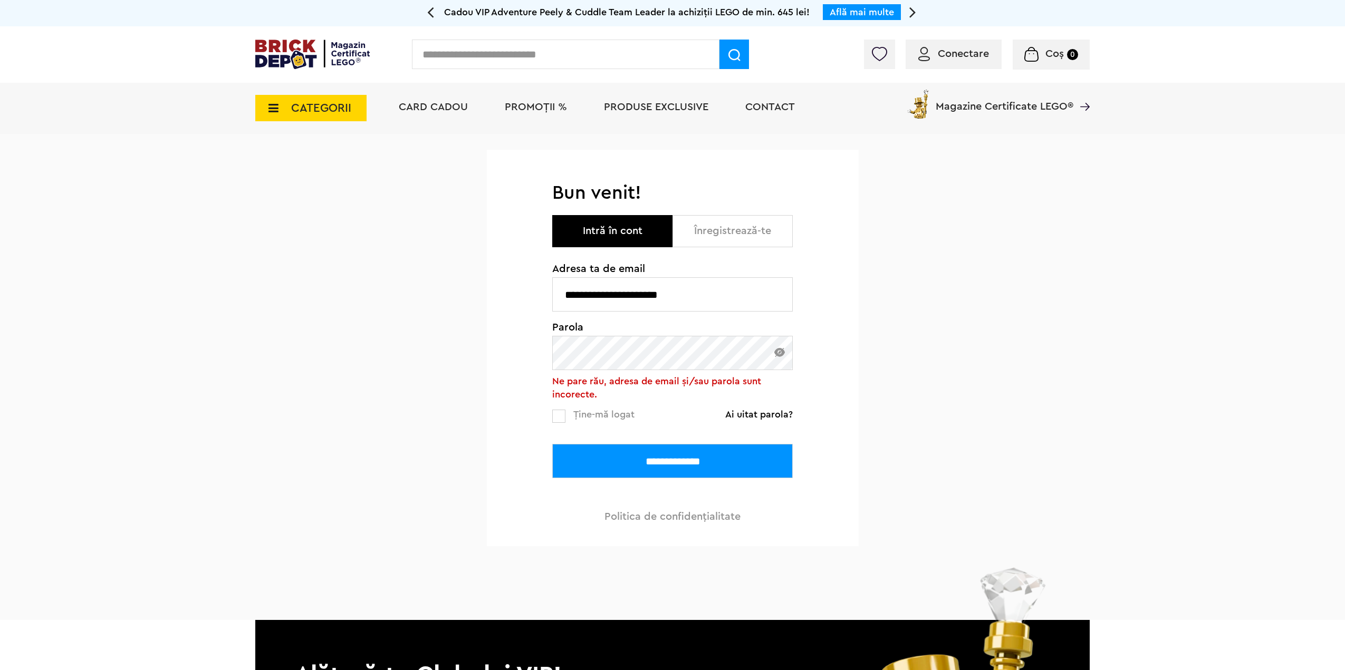
click at [781, 350] on img at bounding box center [779, 352] width 11 height 9
click at [552, 444] on input "**********" at bounding box center [672, 461] width 240 height 34
